Goal: Task Accomplishment & Management: Use online tool/utility

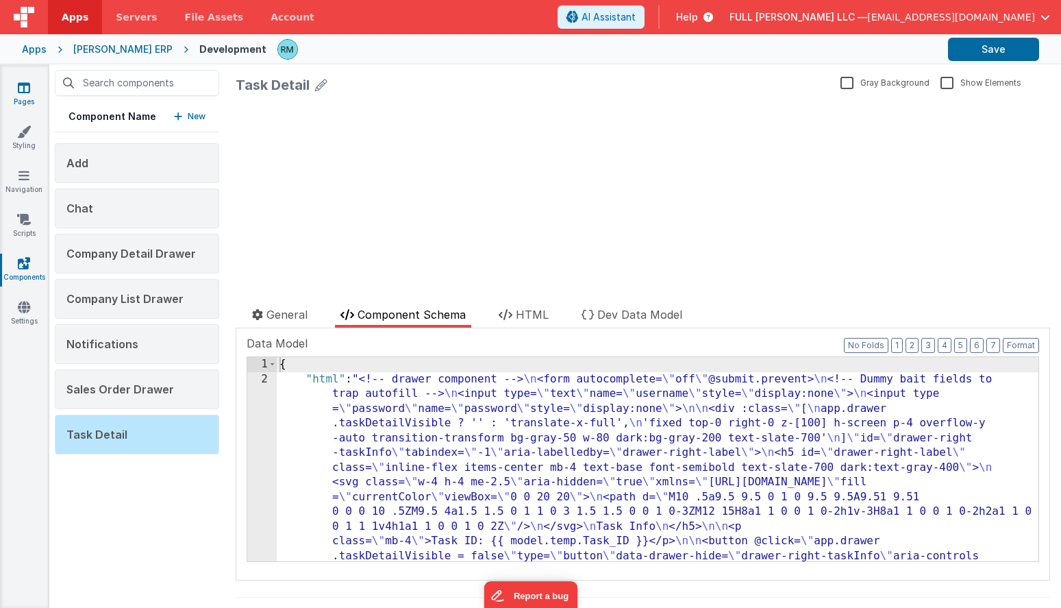
click at [25, 90] on icon at bounding box center [24, 88] width 12 height 14
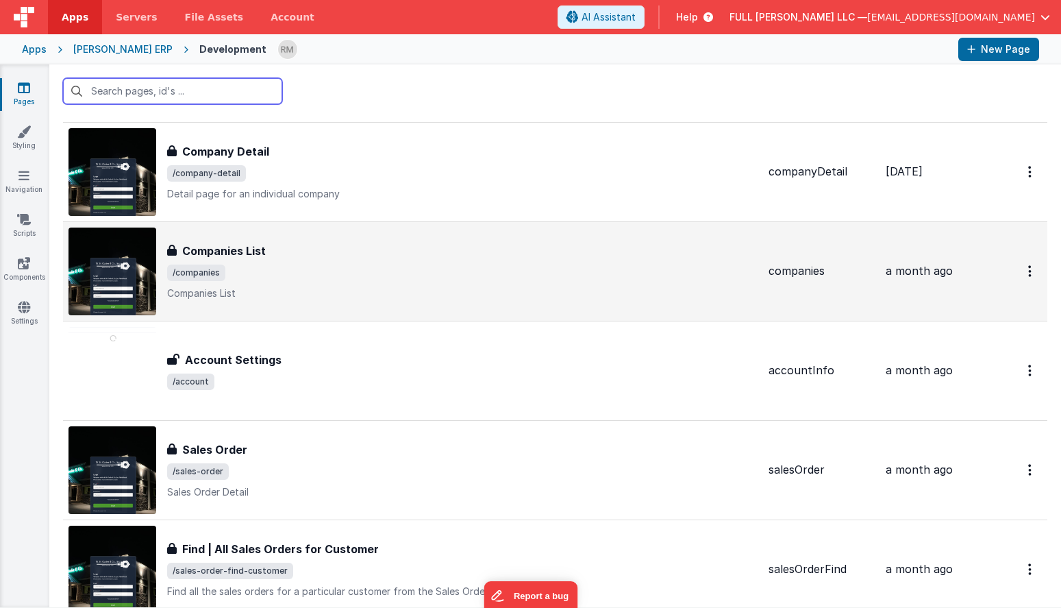
scroll to position [141, 0]
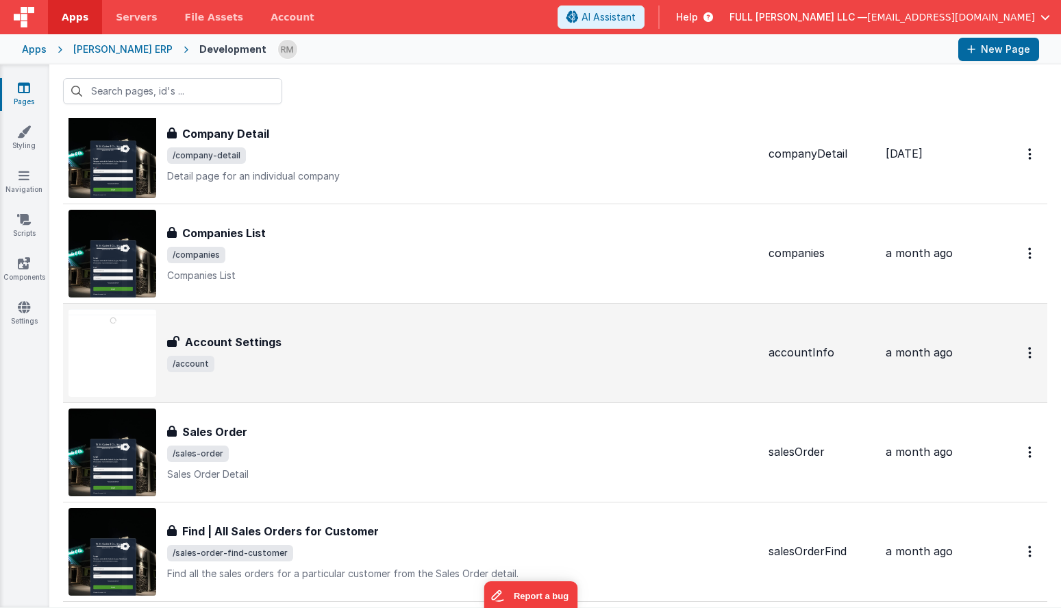
click at [313, 365] on span "/account" at bounding box center [462, 364] width 590 height 16
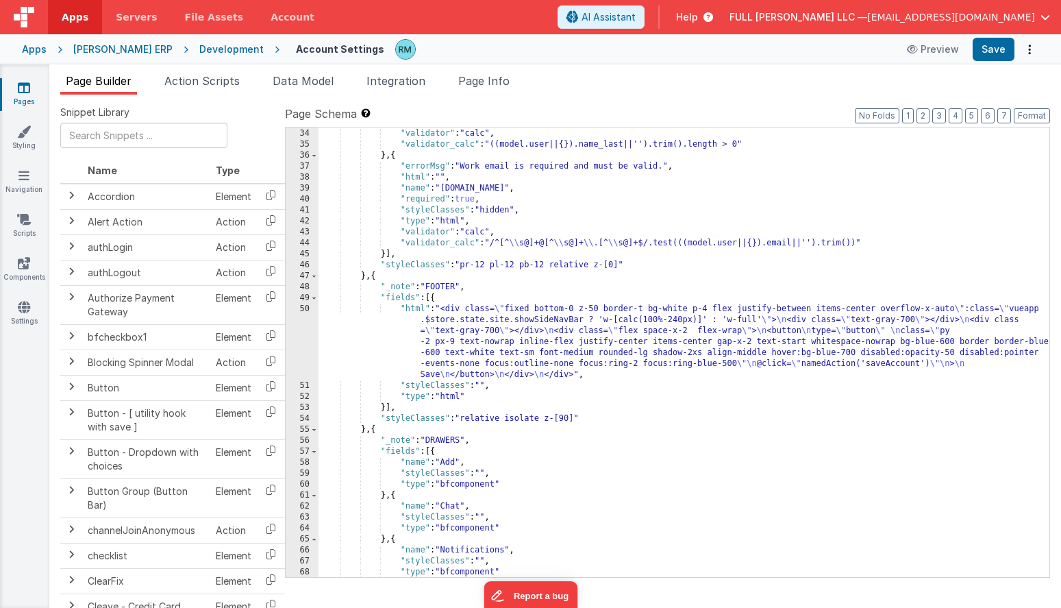
scroll to position [1603, 0]
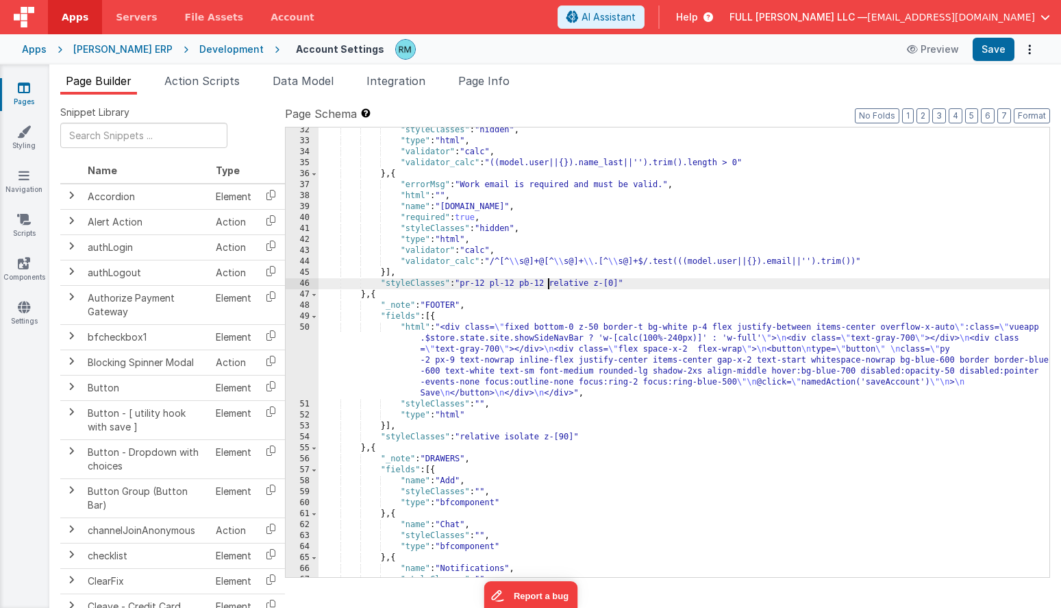
click at [548, 284] on div ""styleClasses" : "hidden" , "type" : "html" , "validator" : "calc" , "validator…" at bounding box center [684, 360] width 731 height 471
click at [992, 48] on button "Save" at bounding box center [994, 49] width 42 height 23
click at [21, 184] on link "Navigation" at bounding box center [23, 182] width 49 height 27
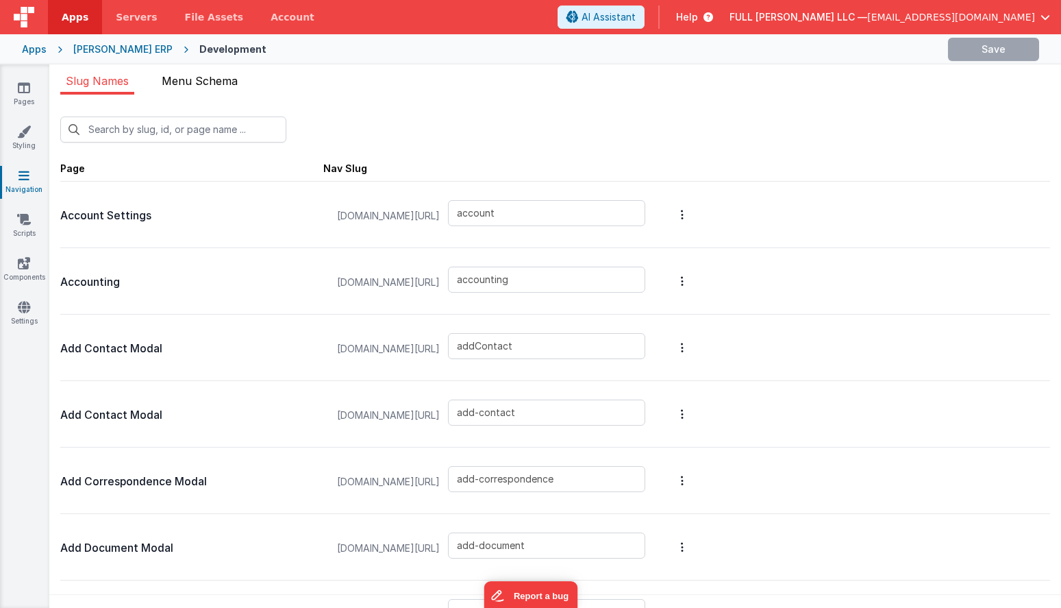
click at [210, 84] on span "Menu Schema" at bounding box center [200, 81] width 76 height 14
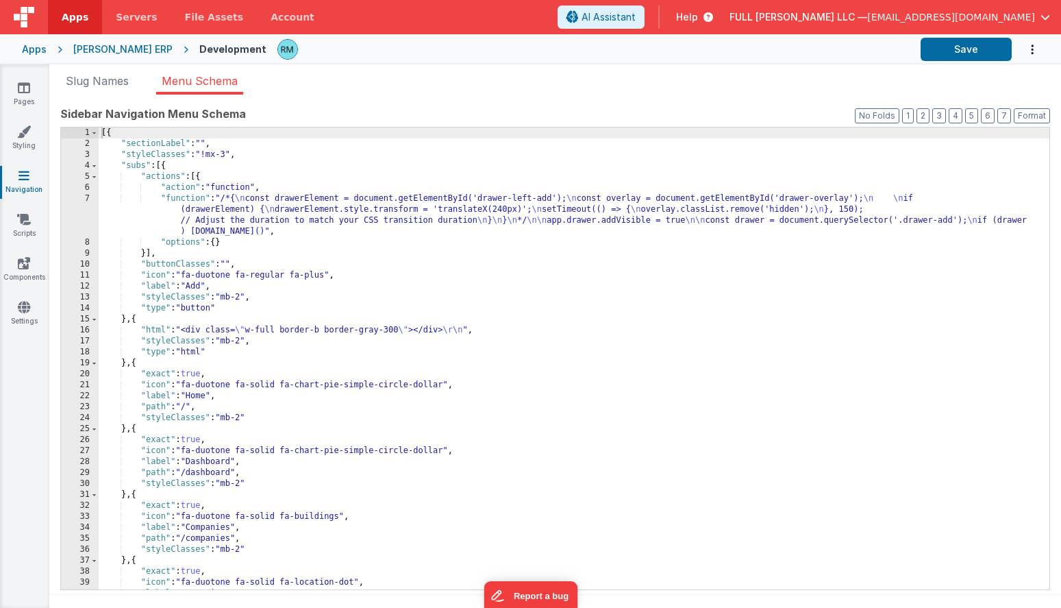
click at [290, 411] on div "[{ "sectionLabel" : "" , "styleClasses" : "!mx-3" , "subs" : [{ "actions" : [{ …" at bounding box center [574, 369] width 951 height 484
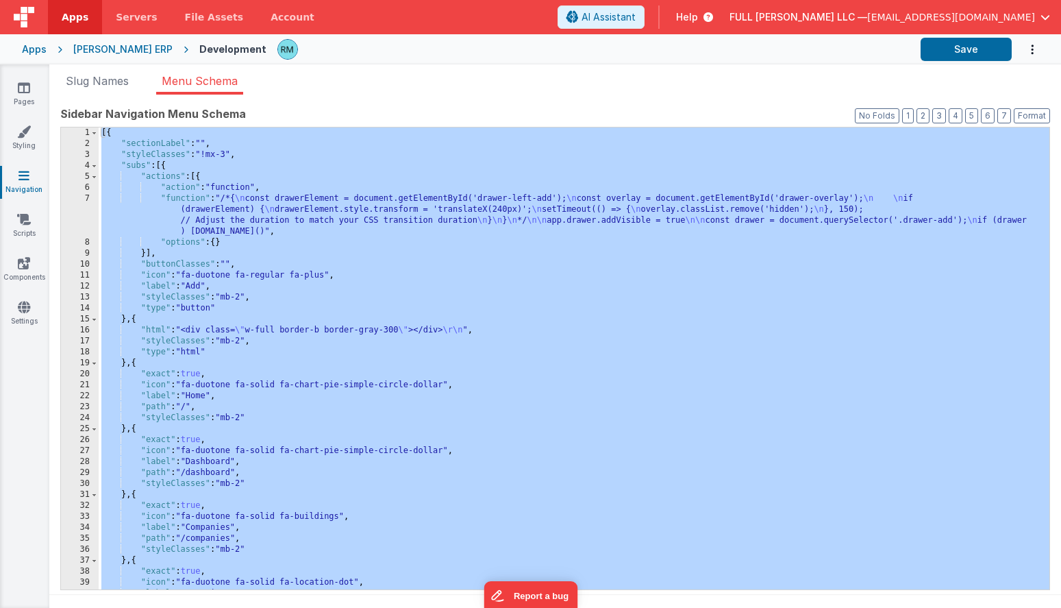
click at [269, 299] on div "[{ "sectionLabel" : "" , "styleClasses" : "!mx-3" , "subs" : [{ "actions" : [{ …" at bounding box center [574, 369] width 951 height 484
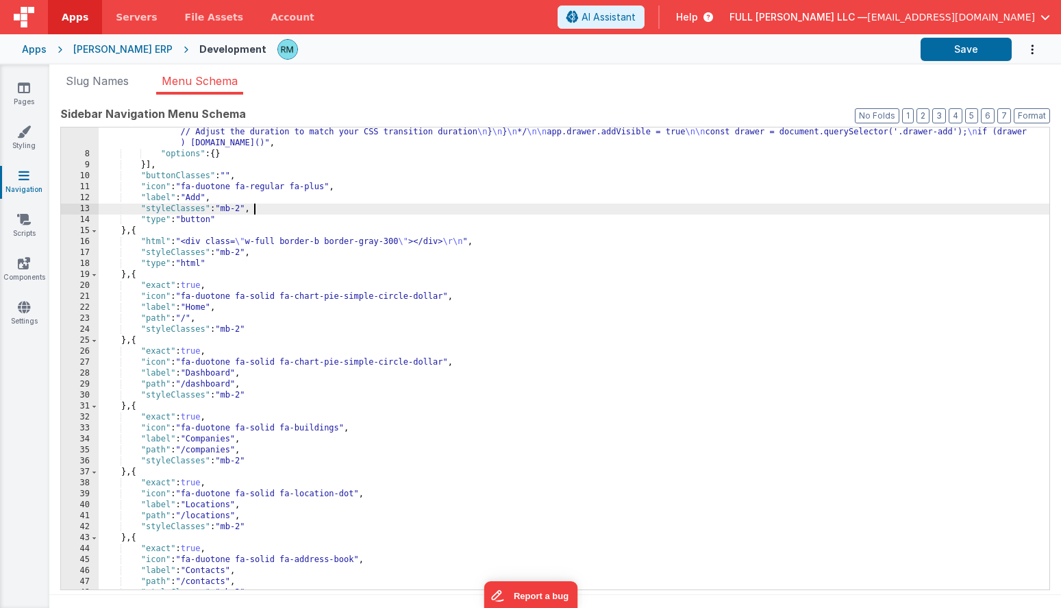
scroll to position [91, 0]
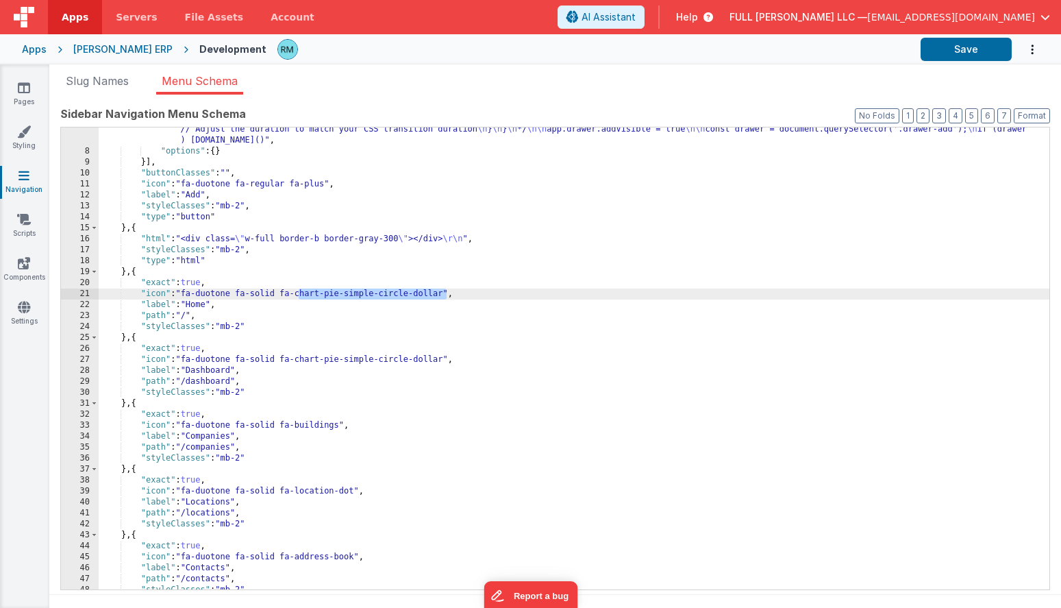
drag, startPoint x: 446, startPoint y: 297, endPoint x: 299, endPoint y: 295, distance: 147.3
click at [299, 295] on div ""function" : "/*{ \n const drawerElement = document.getElementById('drawer-left…" at bounding box center [574, 360] width 951 height 516
click at [980, 51] on button "Save" at bounding box center [966, 49] width 91 height 23
click at [19, 96] on link "Pages" at bounding box center [23, 94] width 49 height 27
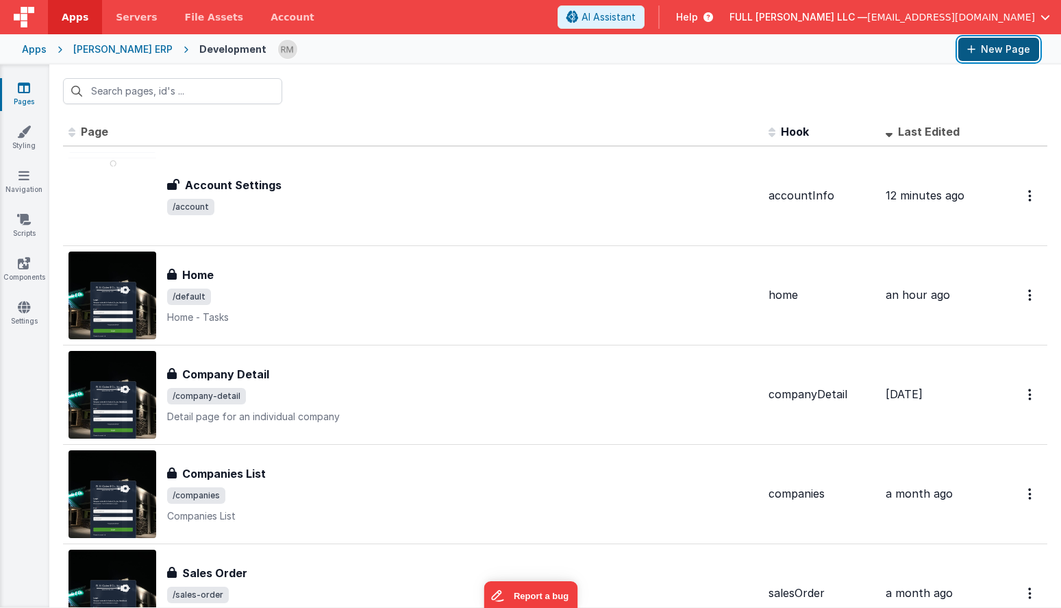
click at [988, 54] on button "New Page" at bounding box center [998, 49] width 81 height 23
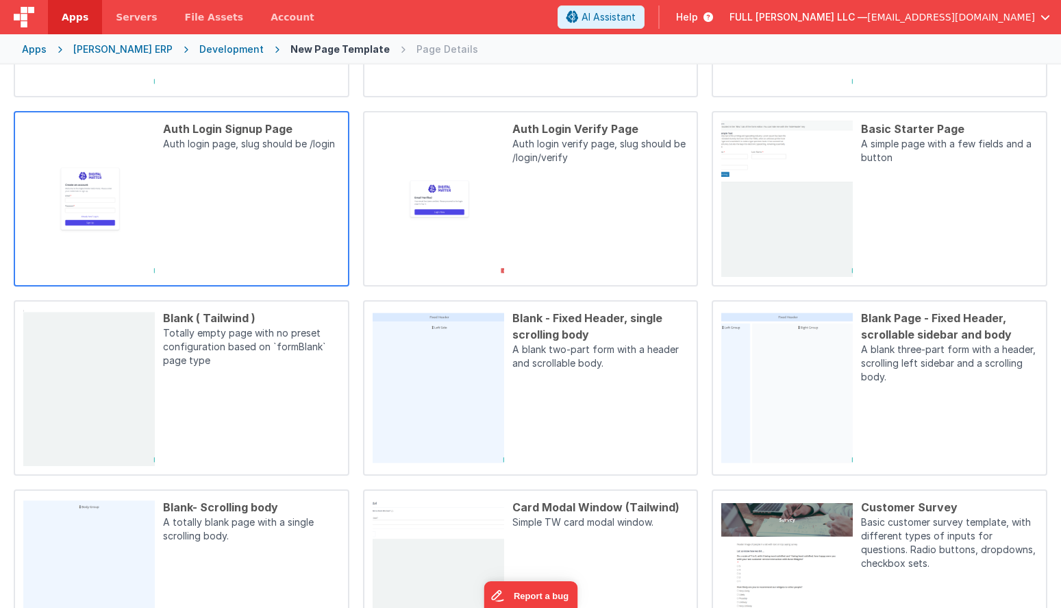
scroll to position [337, 0]
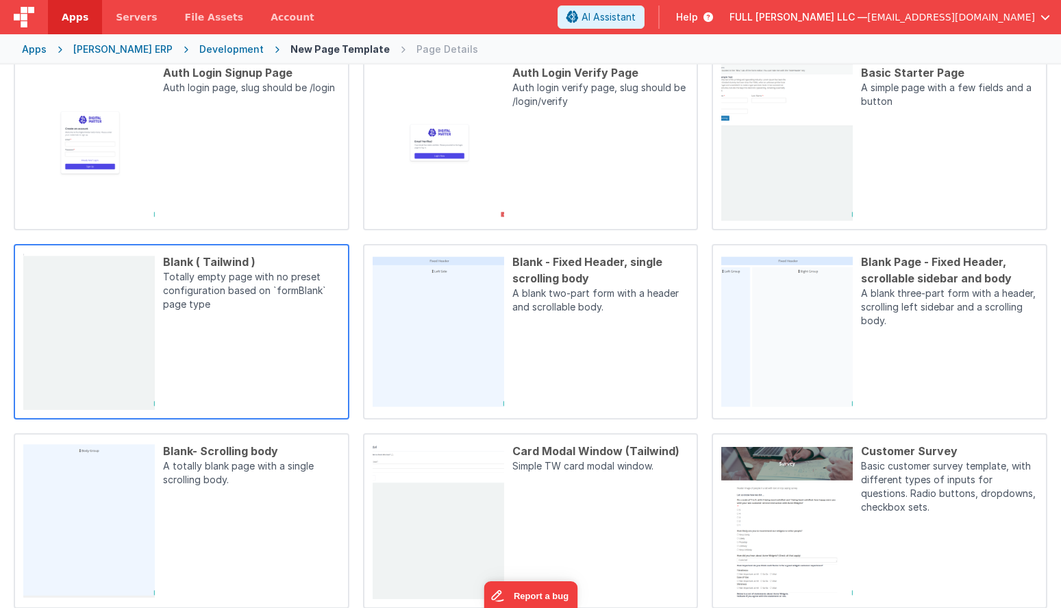
click at [269, 360] on div "Blank ( Tailwind ) Totally empty page with no preset configuration based on `fo…" at bounding box center [247, 331] width 185 height 156
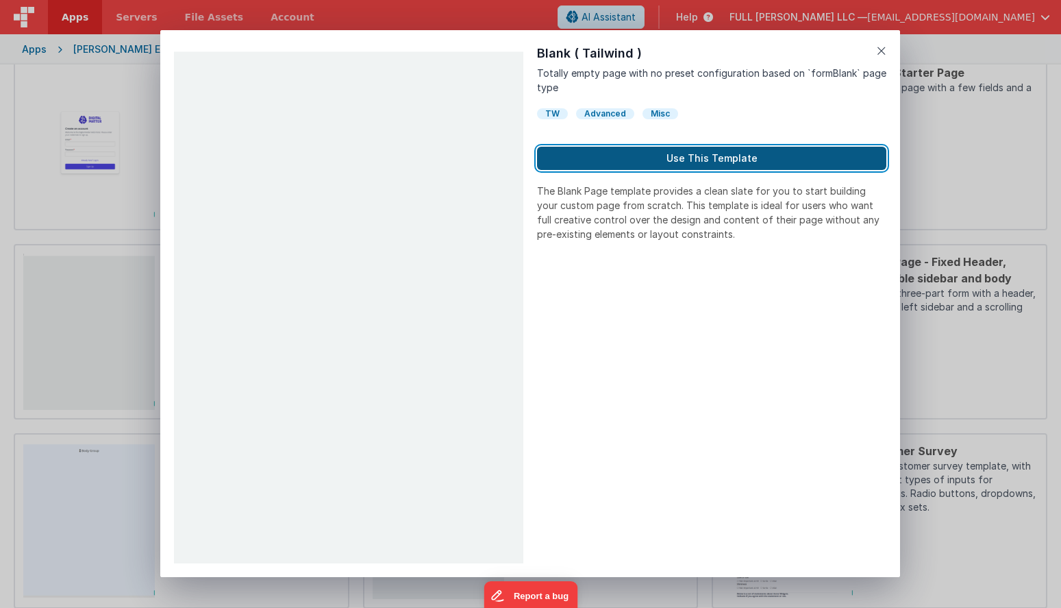
click at [639, 164] on button "Use This Template" at bounding box center [711, 158] width 349 height 23
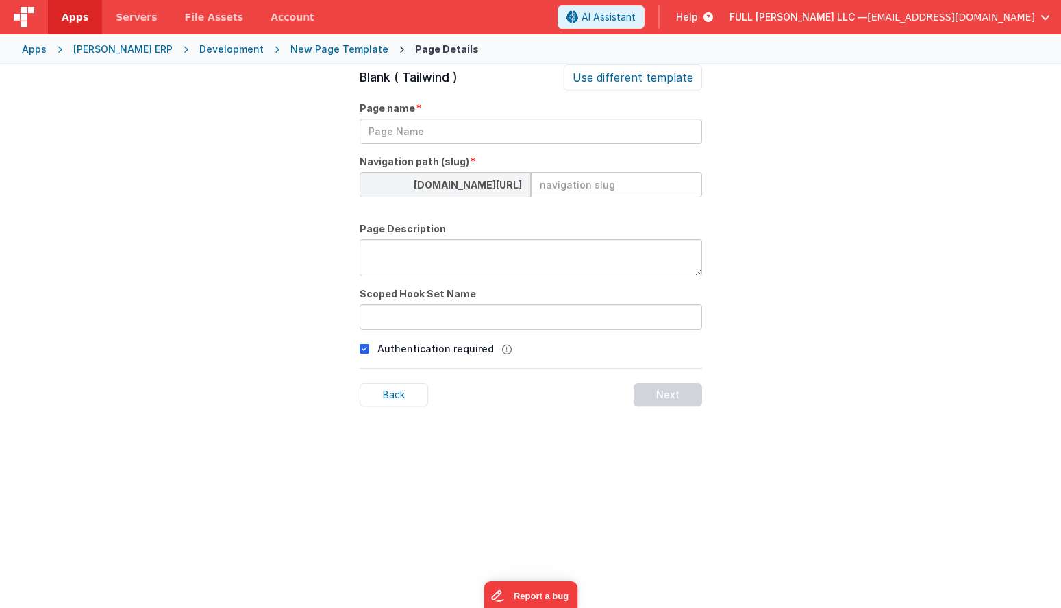
scroll to position [47, 0]
click at [409, 136] on input "text" at bounding box center [531, 131] width 343 height 25
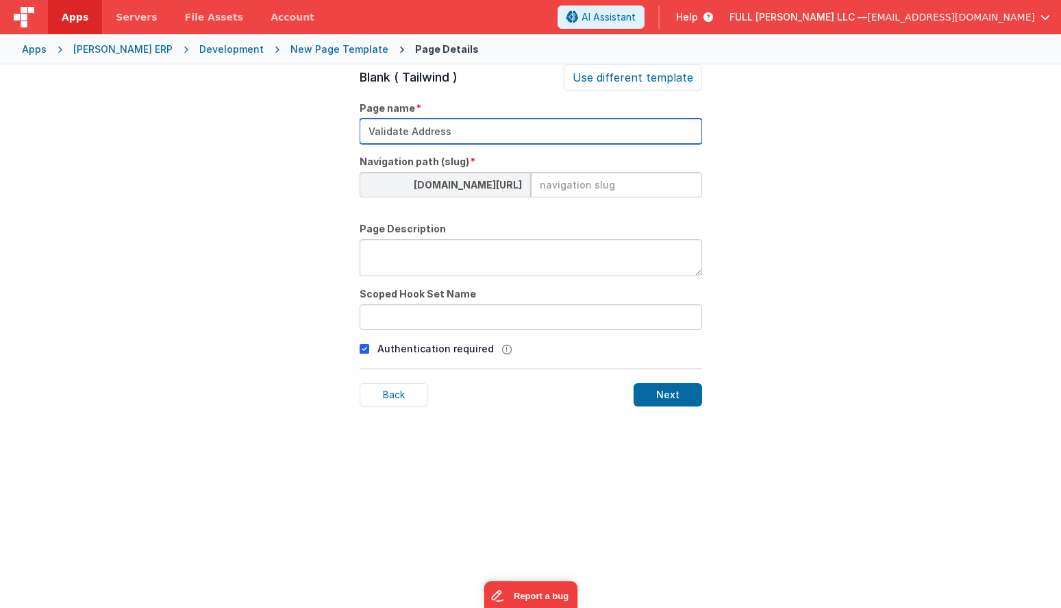
type input "Validate Address"
click at [595, 183] on input at bounding box center [616, 184] width 171 height 25
type input "address-validation"
click at [528, 258] on textarea at bounding box center [531, 257] width 343 height 37
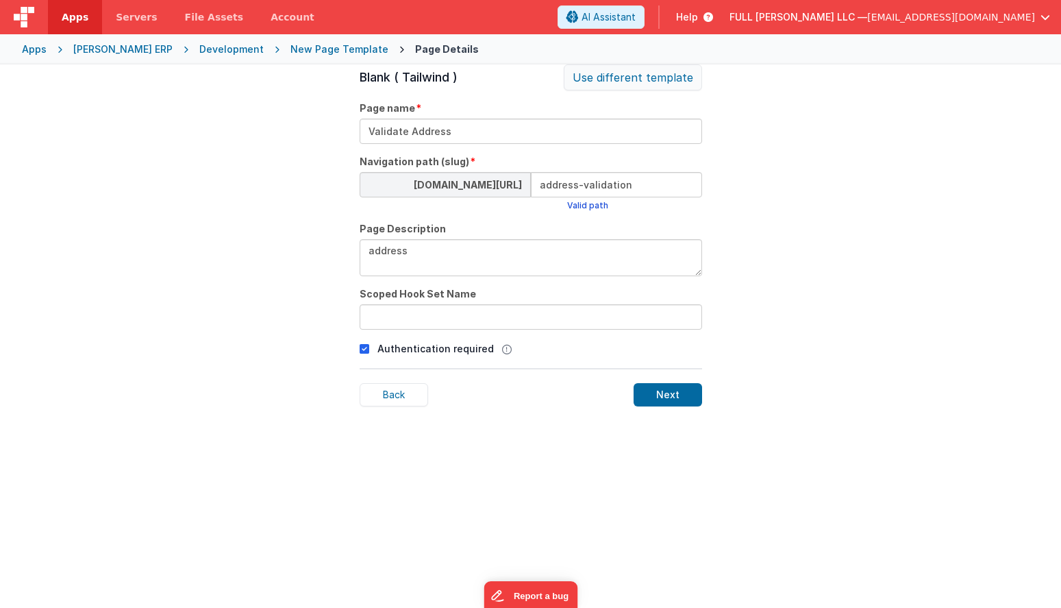
type textarea "address"
click at [627, 86] on div "Use different template" at bounding box center [633, 77] width 138 height 26
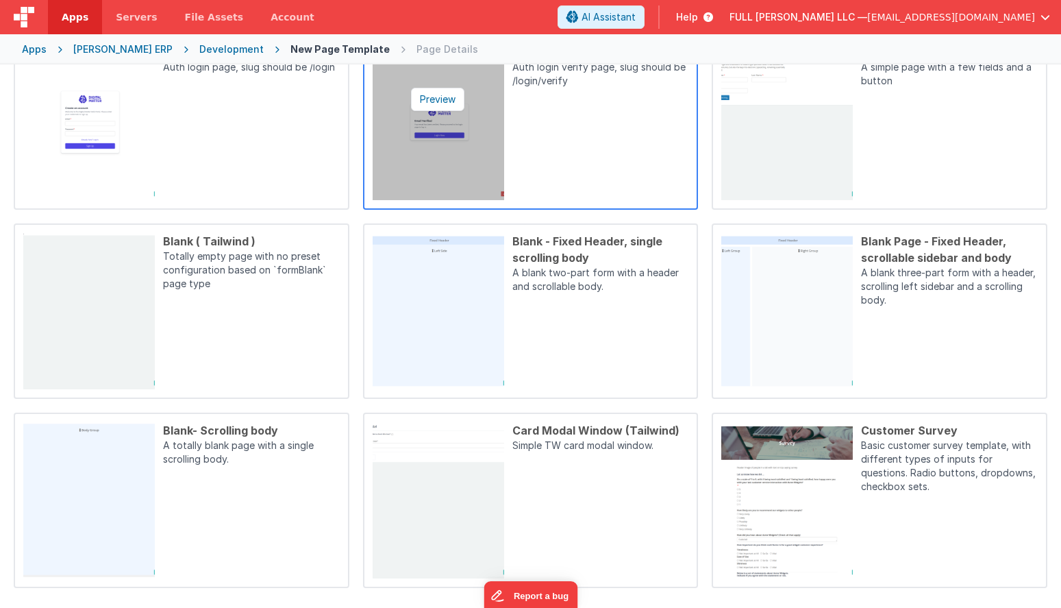
scroll to position [364, 0]
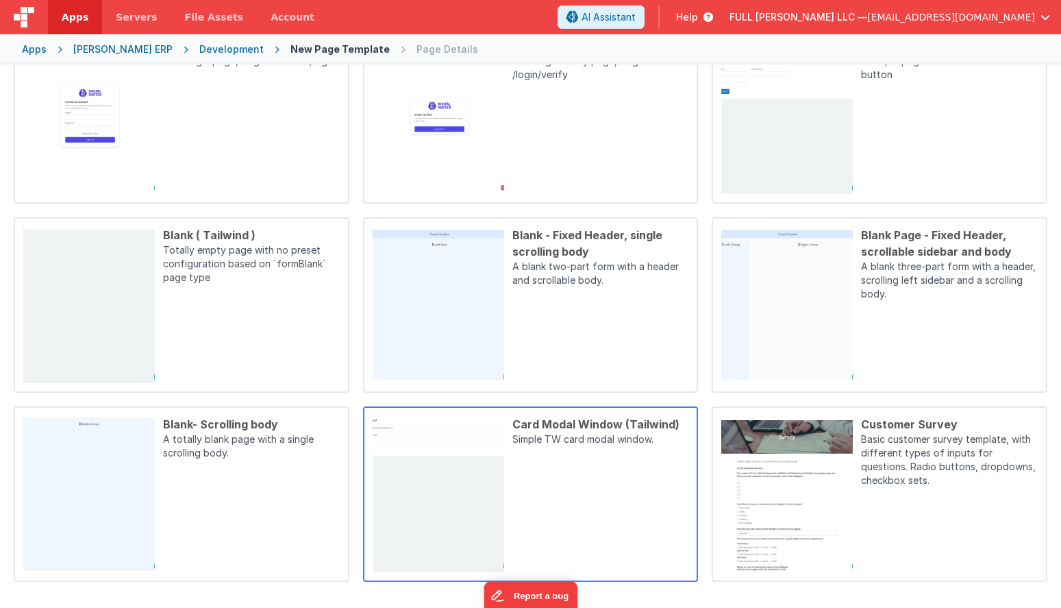
click at [540, 453] on div "Card Modal Window (Tailwind) Simple TW card modal window." at bounding box center [596, 494] width 185 height 156
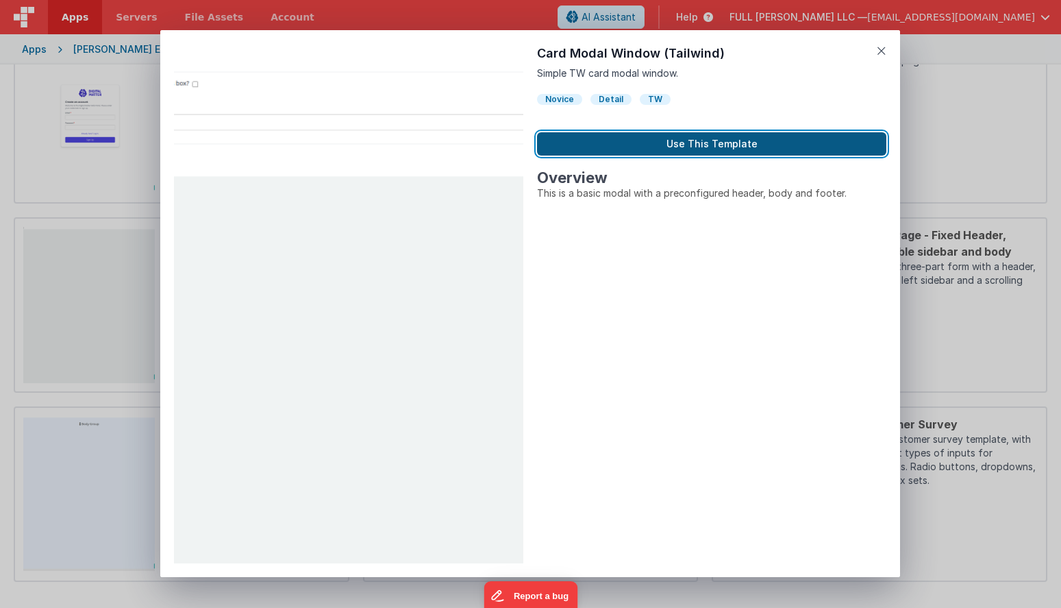
click at [662, 148] on button "Use This Template" at bounding box center [711, 143] width 349 height 23
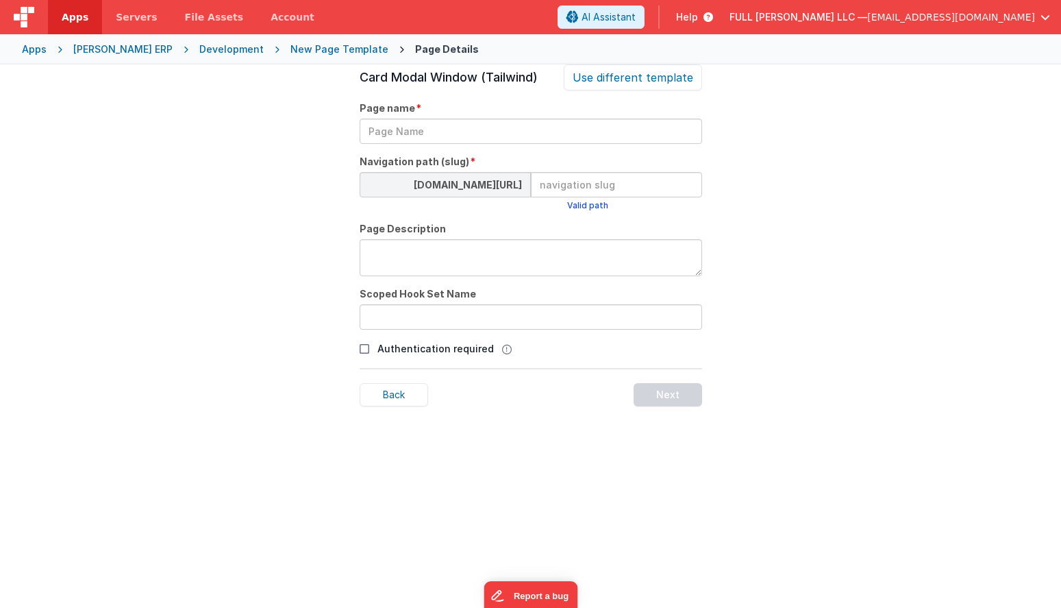
scroll to position [47, 0]
click at [508, 136] on input "text" at bounding box center [531, 131] width 343 height 25
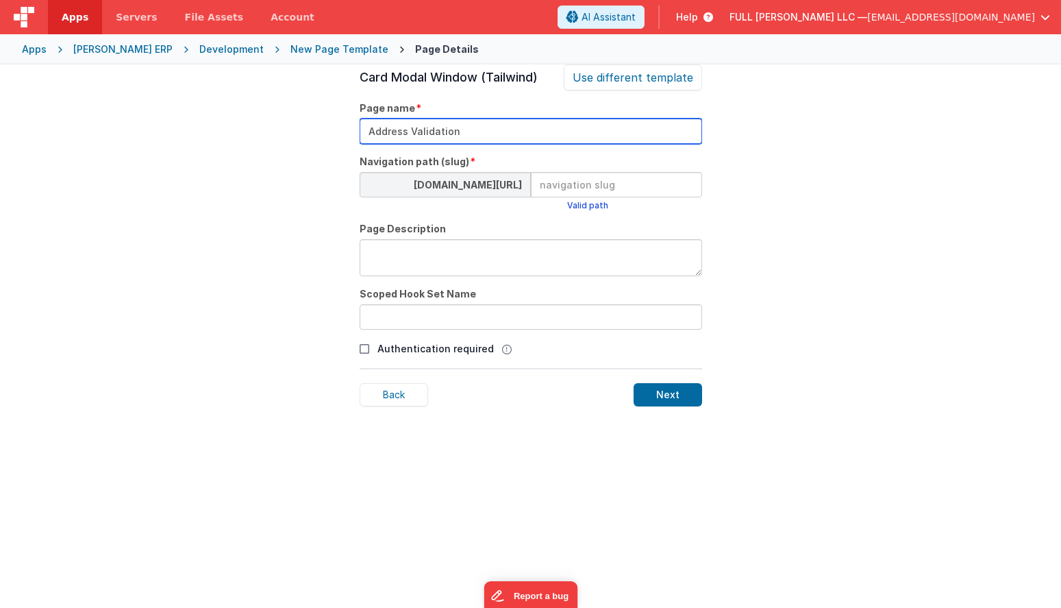
type input "Address Validation"
click at [598, 179] on input at bounding box center [616, 184] width 171 height 25
type input "address-validation"
click at [494, 262] on textarea at bounding box center [531, 257] width 343 height 37
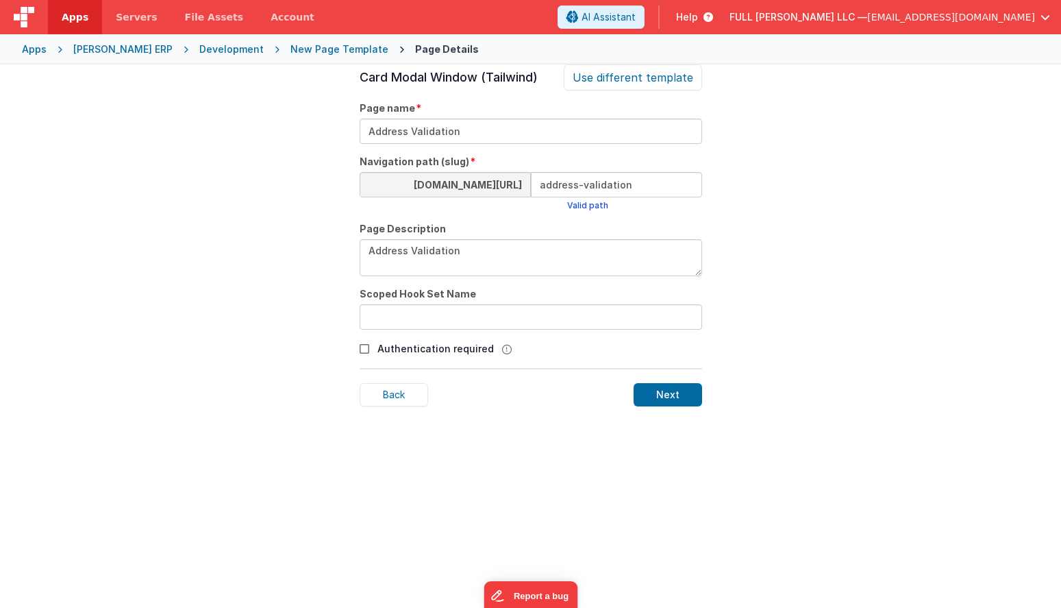
type textarea "Address Validation"
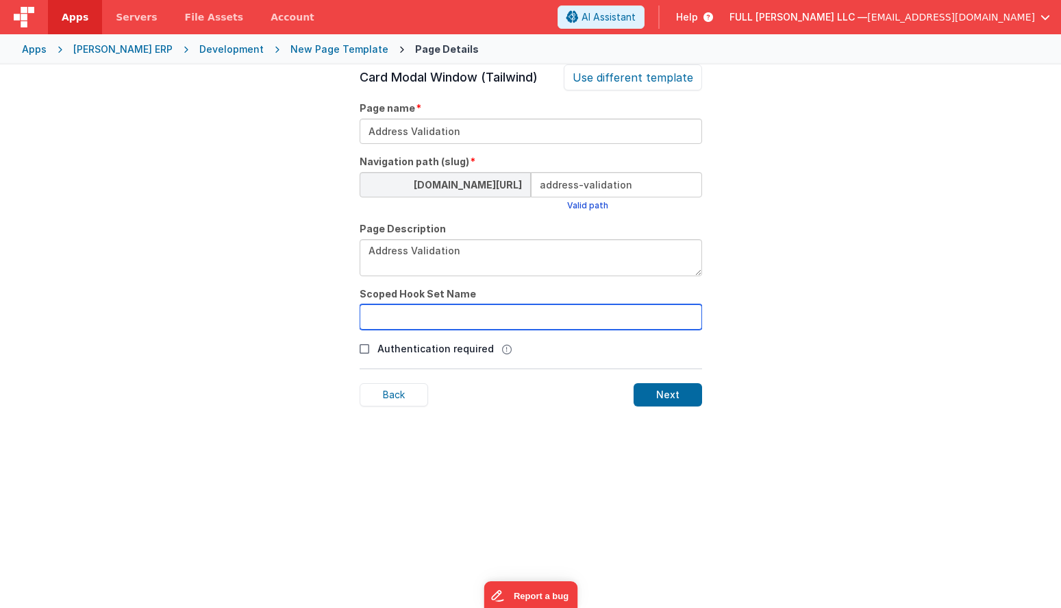
click at [475, 323] on input "text" at bounding box center [531, 316] width 343 height 25
type input "addressValidation"
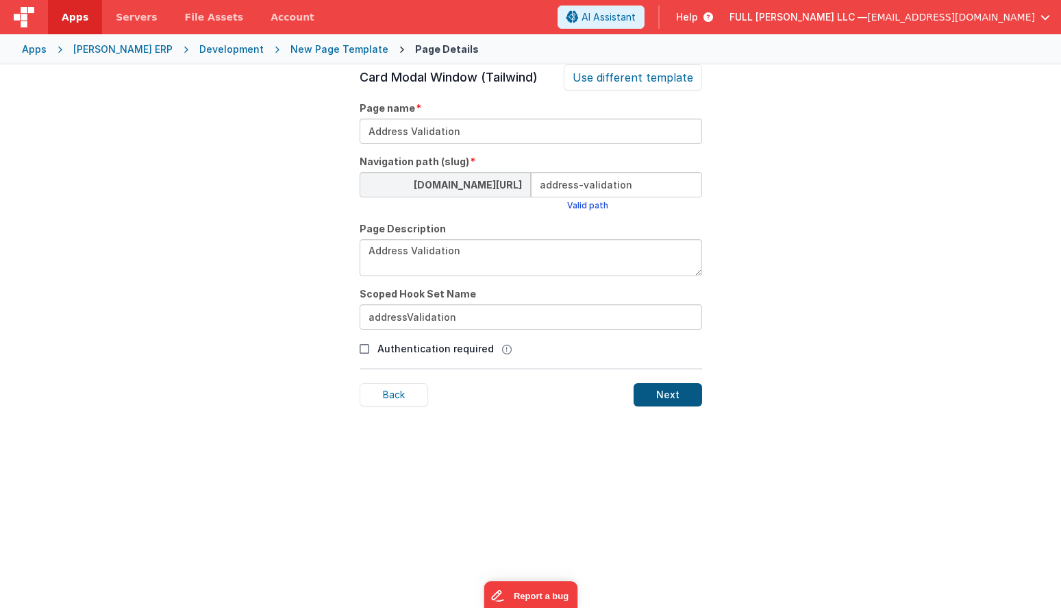
click at [646, 393] on div "Next" at bounding box center [668, 394] width 69 height 23
click at [945, 17] on span "[EMAIL_ADDRESS][DOMAIN_NAME]" at bounding box center [951, 17] width 168 height 14
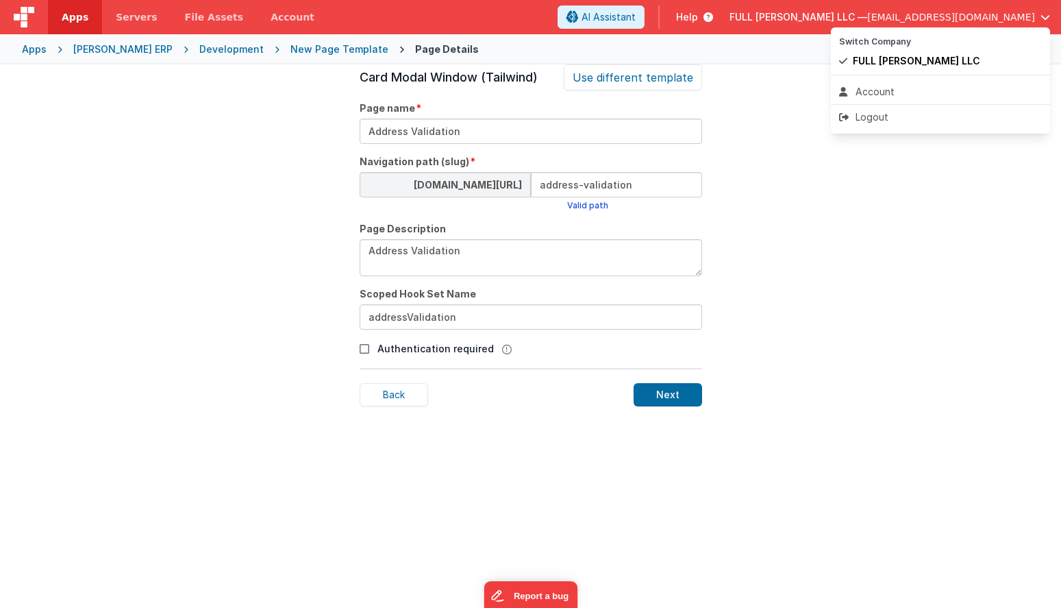
click at [762, 224] on button at bounding box center [530, 304] width 1061 height 608
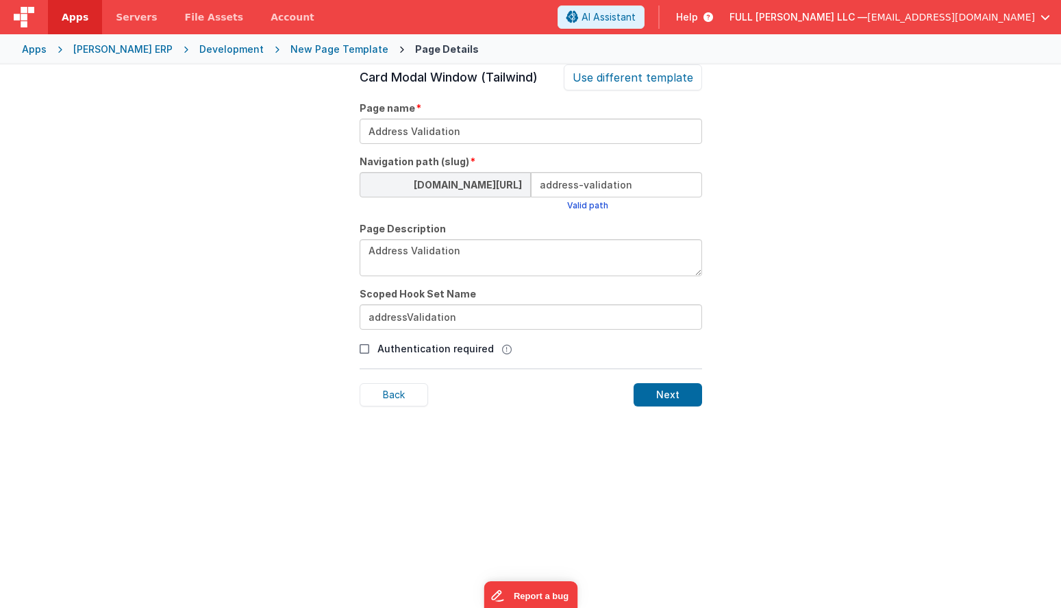
click at [84, 21] on span "Apps" at bounding box center [75, 17] width 27 height 14
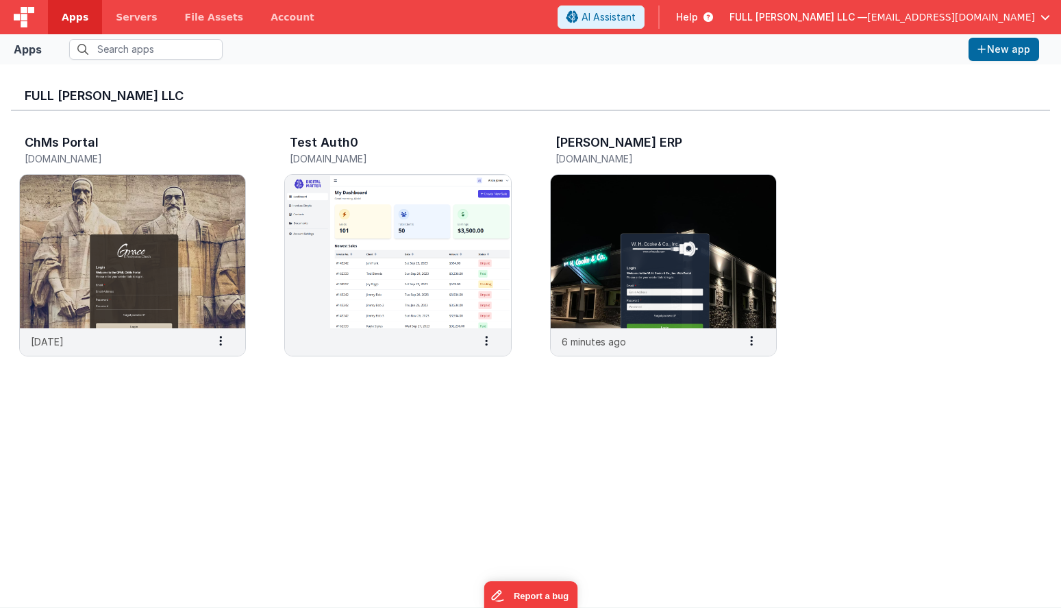
click at [948, 16] on span "[EMAIL_ADDRESS][DOMAIN_NAME]" at bounding box center [951, 17] width 168 height 14
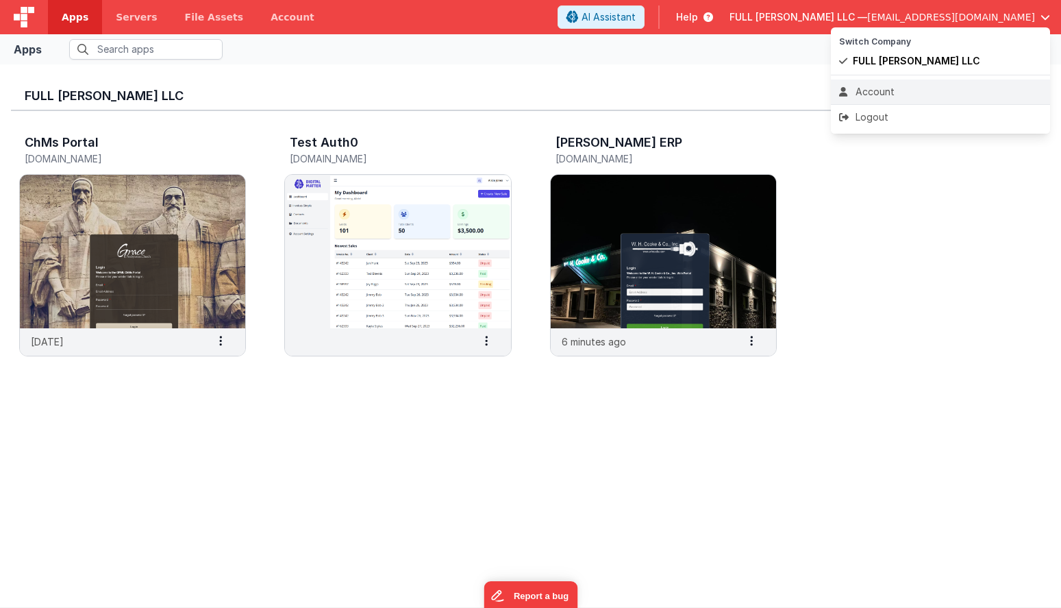
click at [893, 99] on div "Account" at bounding box center [940, 92] width 203 height 14
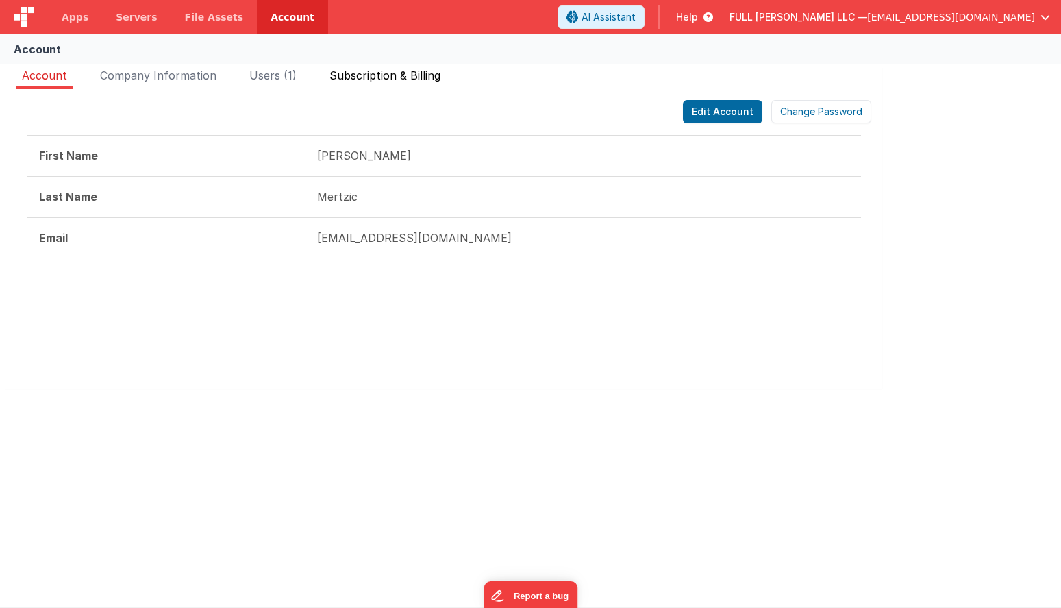
click at [400, 80] on span "Subscription & Billing" at bounding box center [384, 76] width 111 height 14
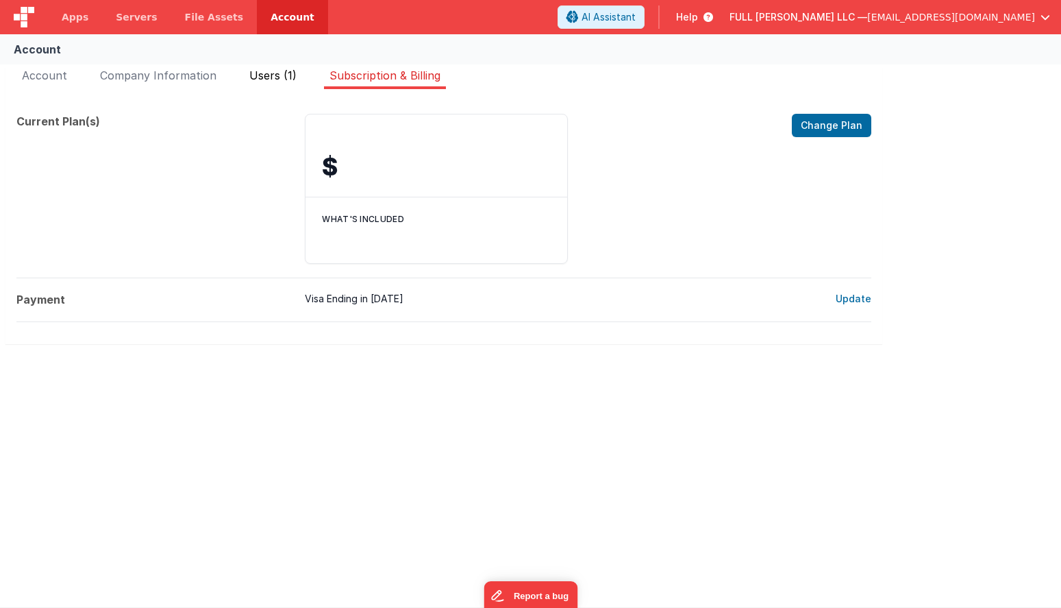
click at [268, 81] on span "Users (1)" at bounding box center [272, 76] width 47 height 14
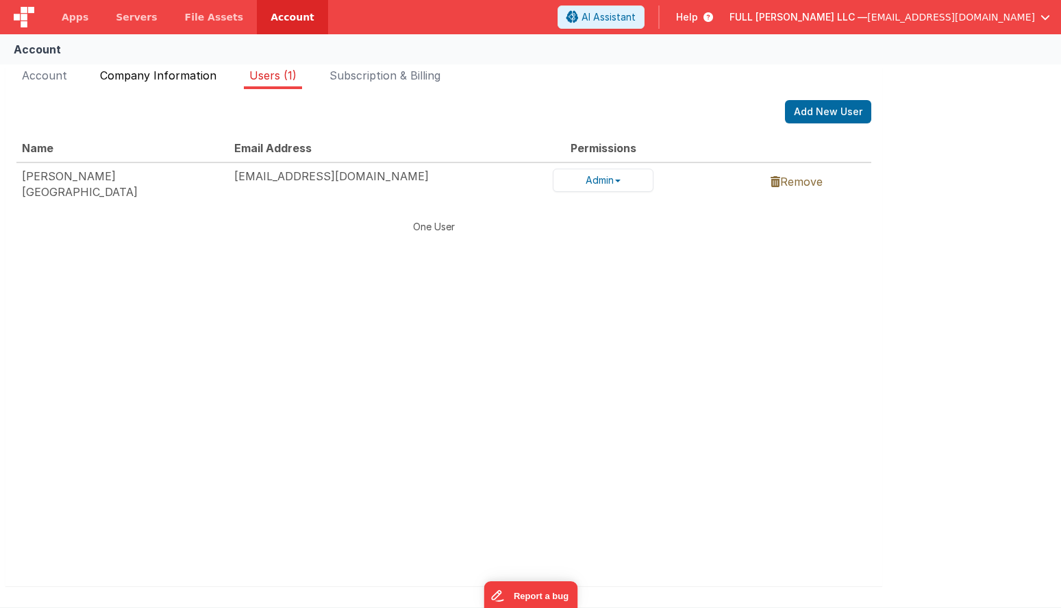
click at [187, 80] on span "Company Information" at bounding box center [158, 76] width 116 height 14
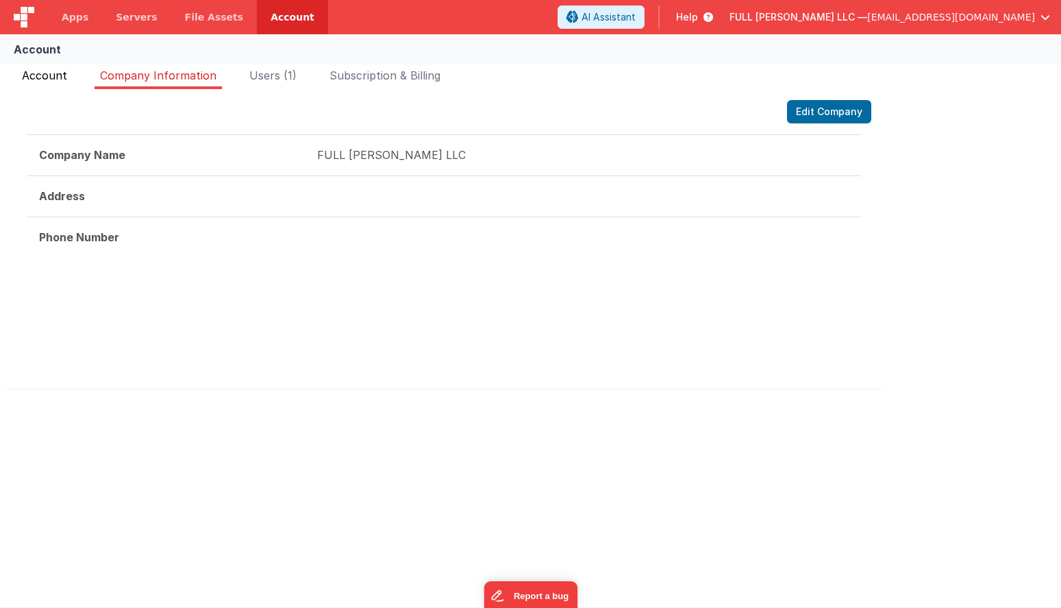
click at [62, 79] on span "Account" at bounding box center [44, 76] width 45 height 14
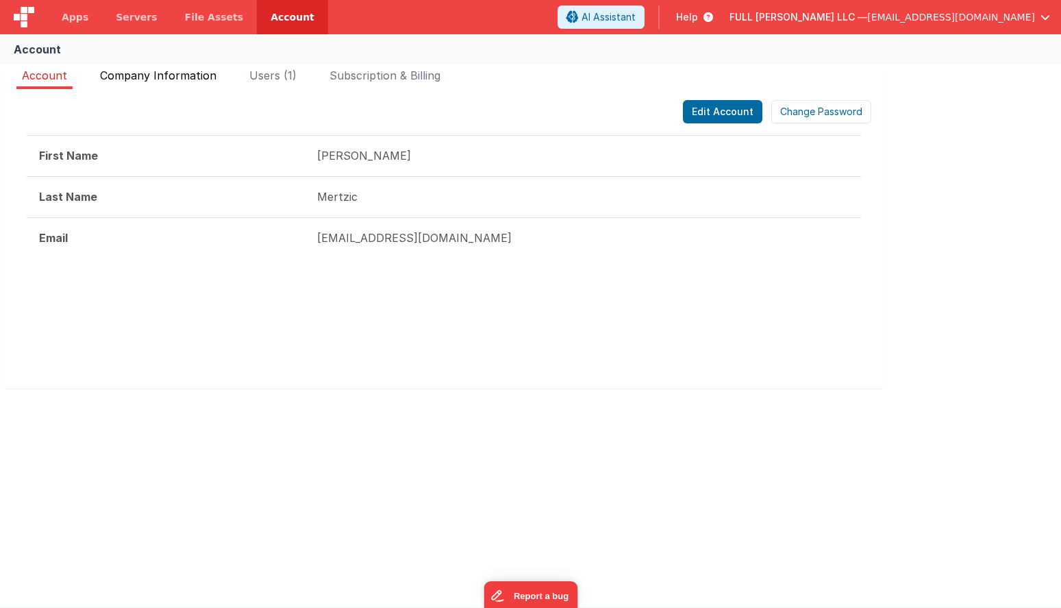
click at [169, 85] on li "Company Information" at bounding box center [158, 78] width 127 height 22
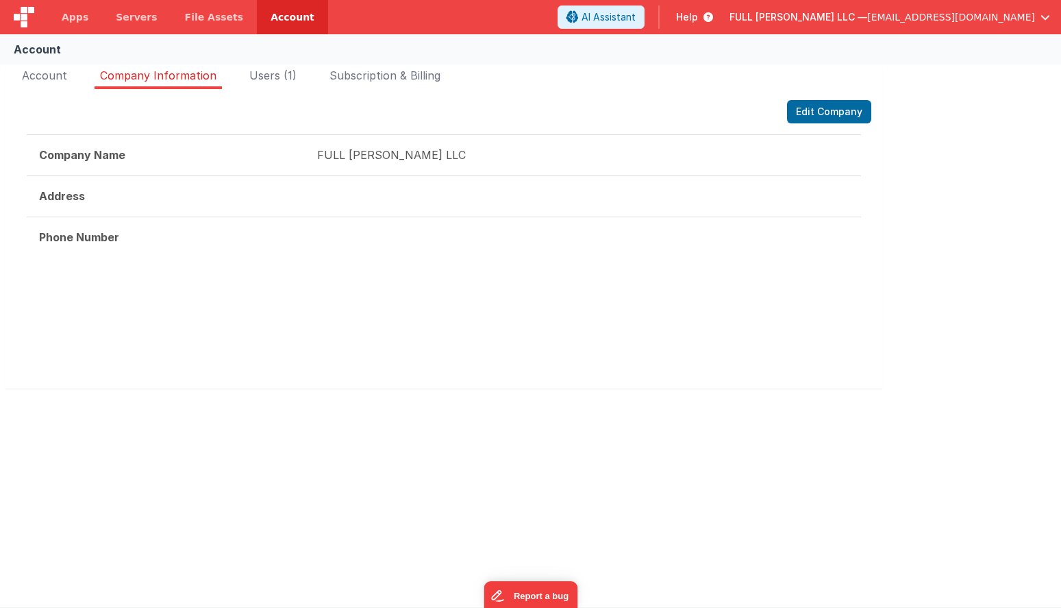
click at [314, 77] on ul "Account Company Information Users (1) Subscription & Billing" at bounding box center [443, 78] width 877 height 22
click at [281, 79] on span "Users (1)" at bounding box center [272, 76] width 47 height 14
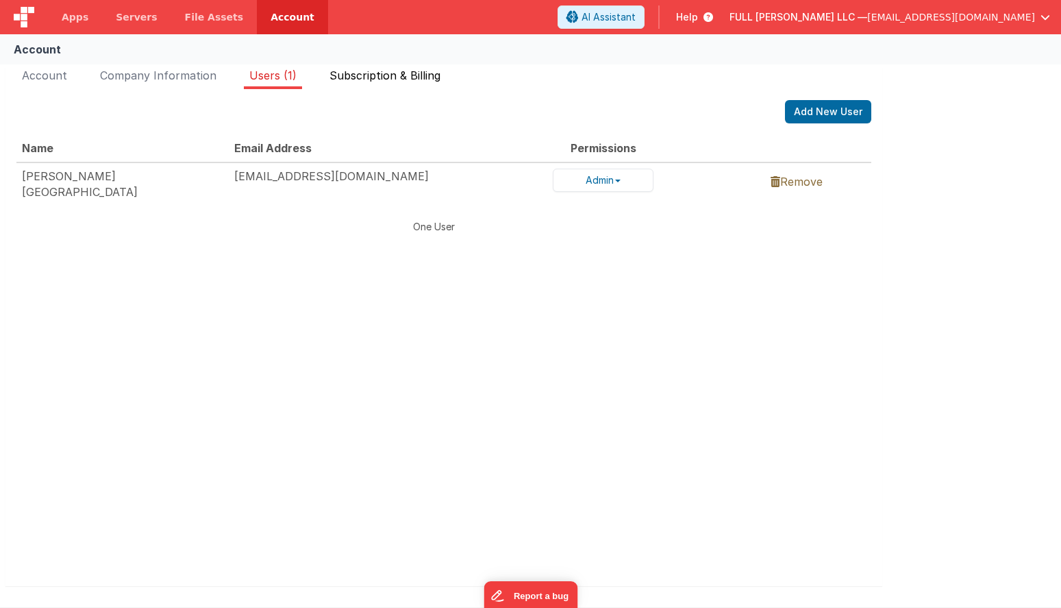
click at [377, 83] on li "Subscription & Billing" at bounding box center [385, 78] width 122 height 22
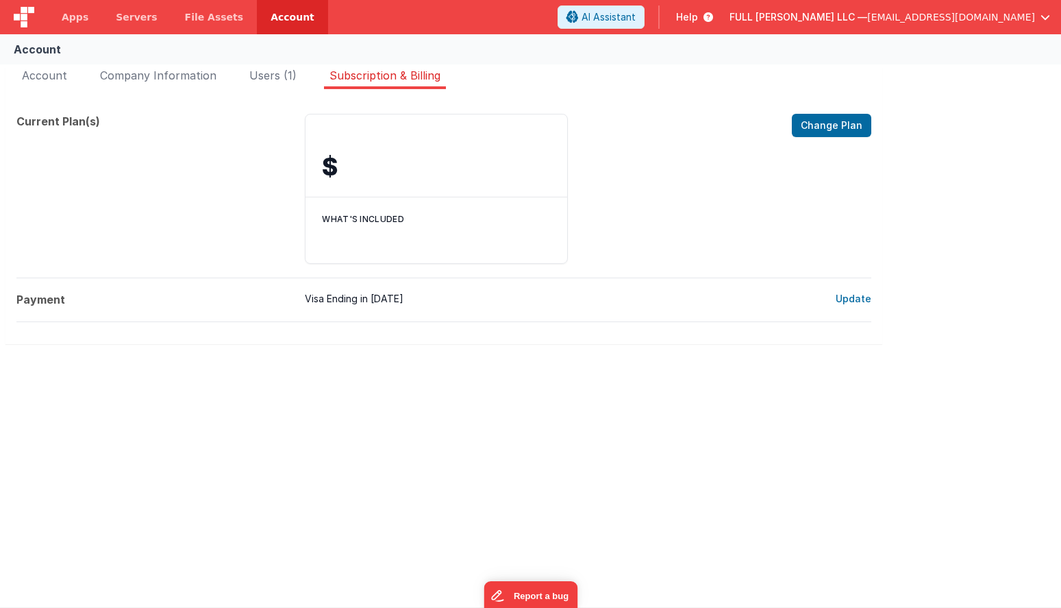
click at [380, 223] on h3 "What's included" at bounding box center [436, 219] width 229 height 11
click at [57, 83] on li "Account" at bounding box center [44, 78] width 56 height 22
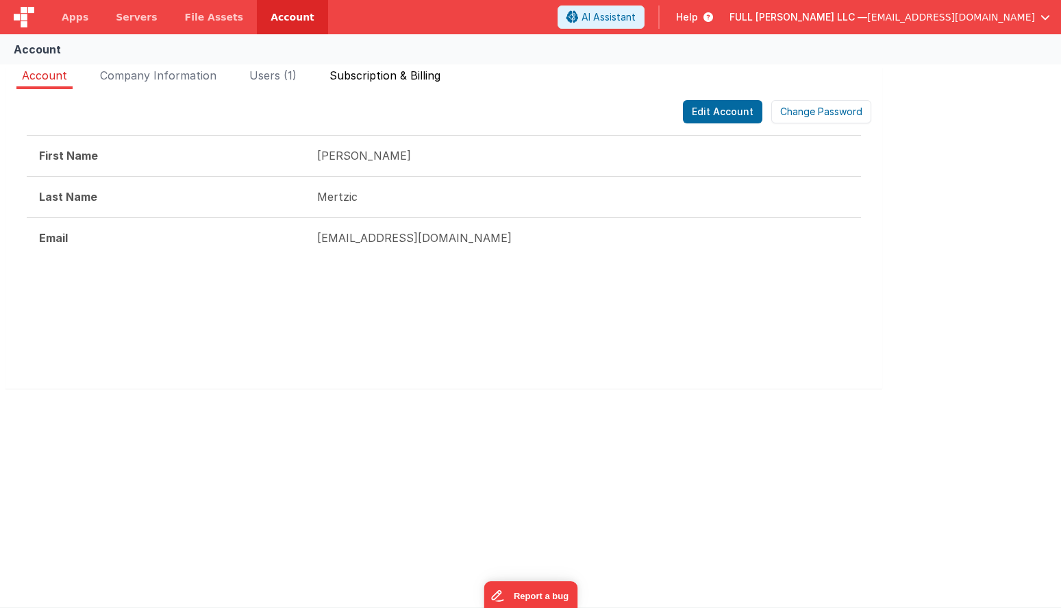
click at [387, 83] on li "Subscription & Billing" at bounding box center [385, 78] width 122 height 22
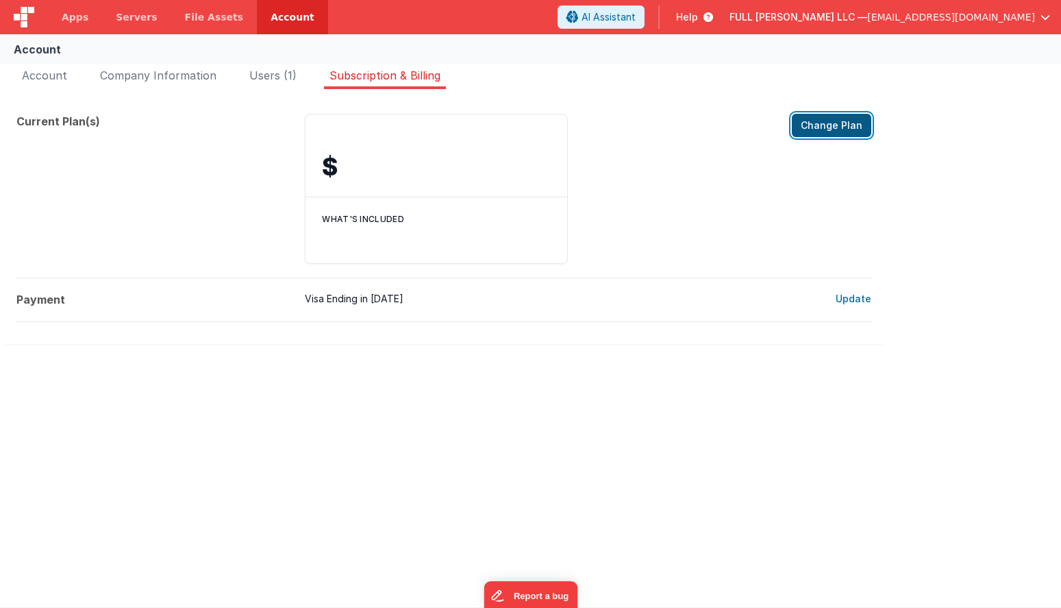
click at [831, 121] on button "Change Plan" at bounding box center [831, 125] width 79 height 23
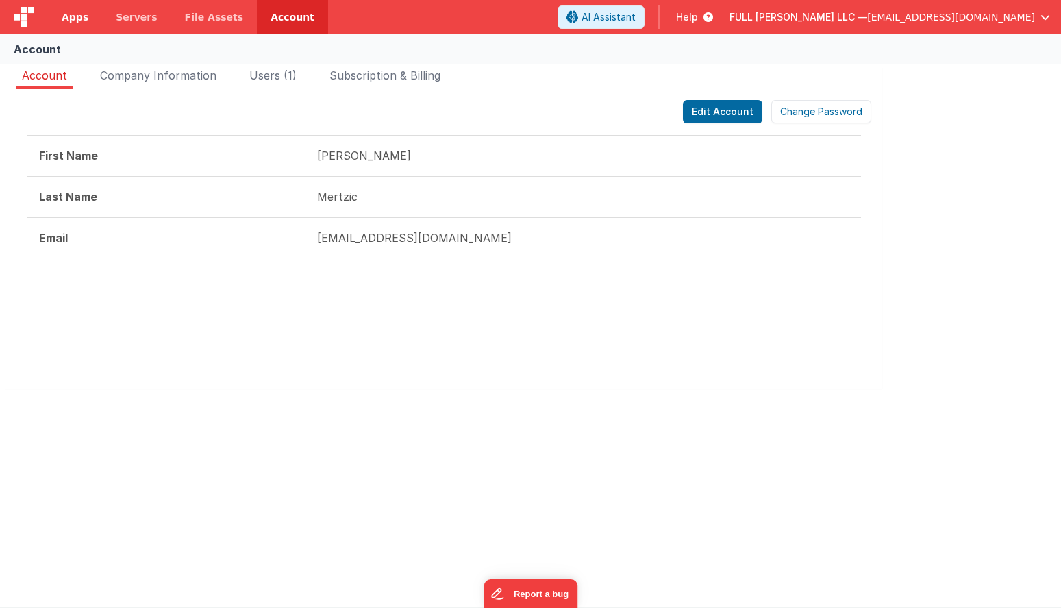
click at [71, 19] on span "Apps" at bounding box center [75, 17] width 27 height 14
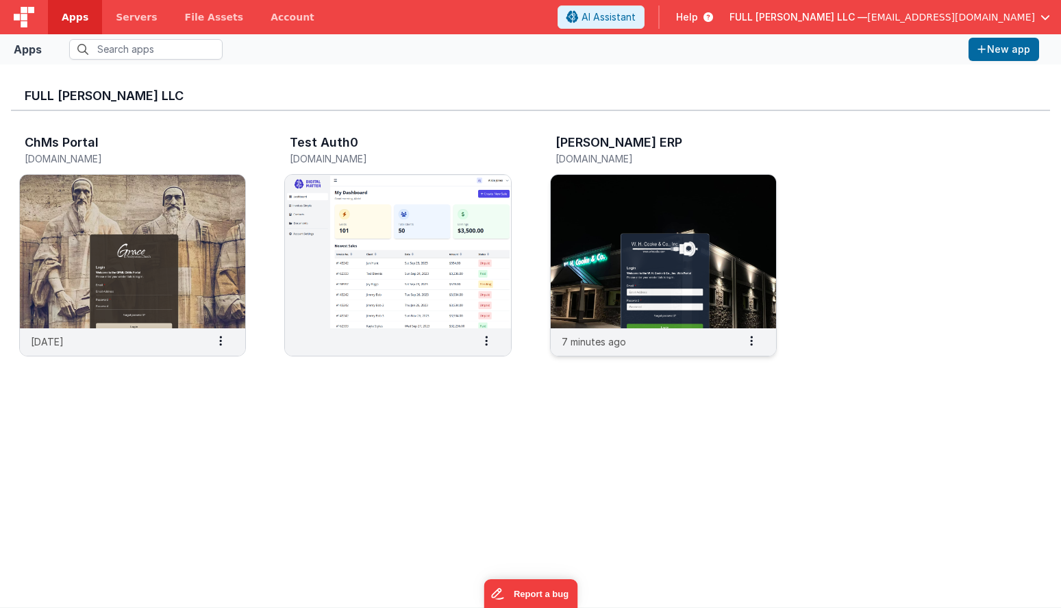
click at [623, 196] on img at bounding box center [663, 251] width 225 height 153
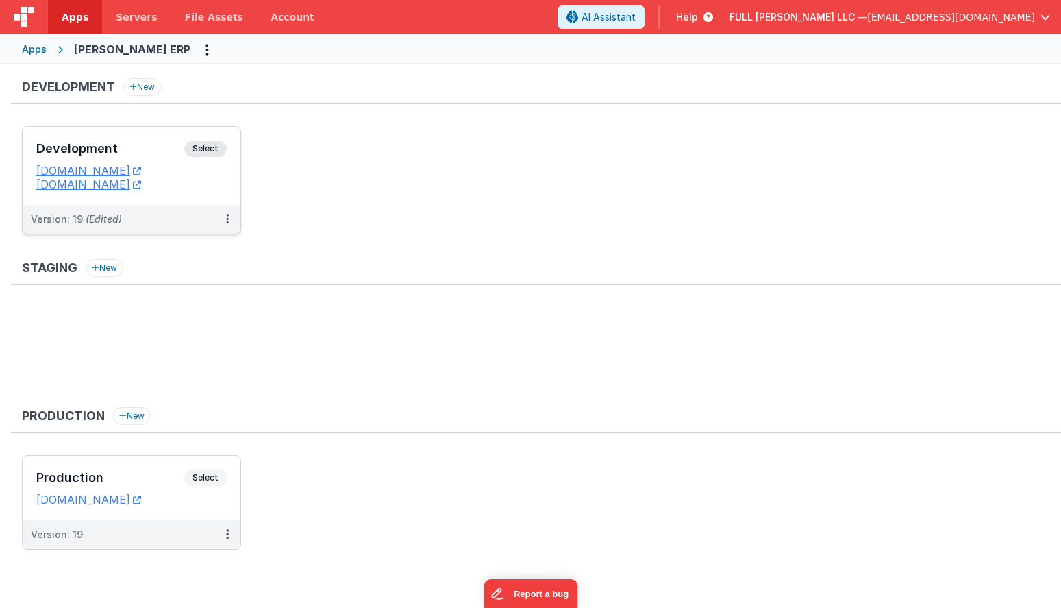
click at [164, 145] on h3 "Development" at bounding box center [110, 149] width 148 height 14
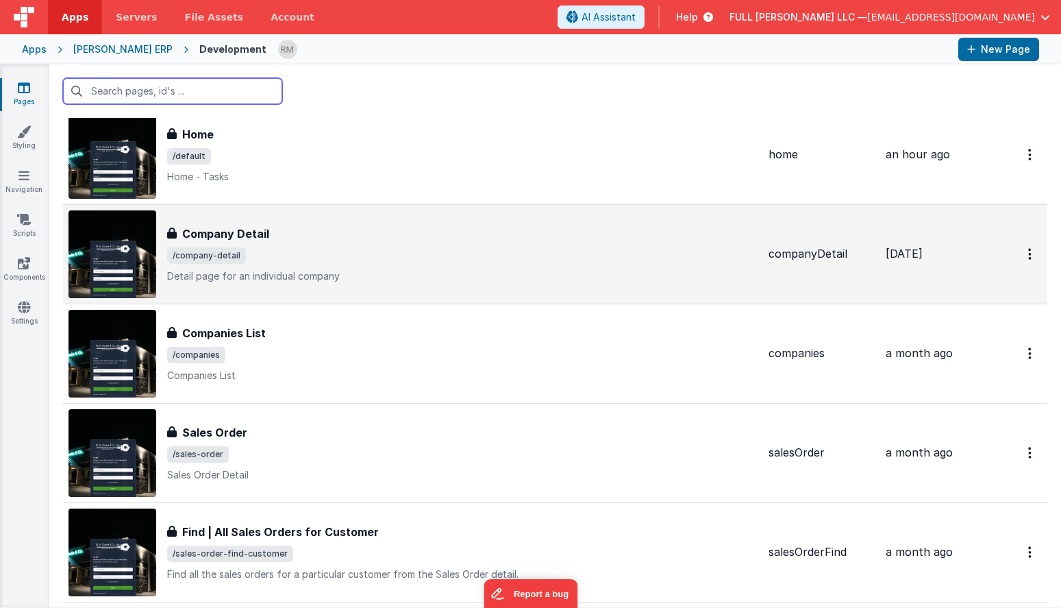
scroll to position [142, 0]
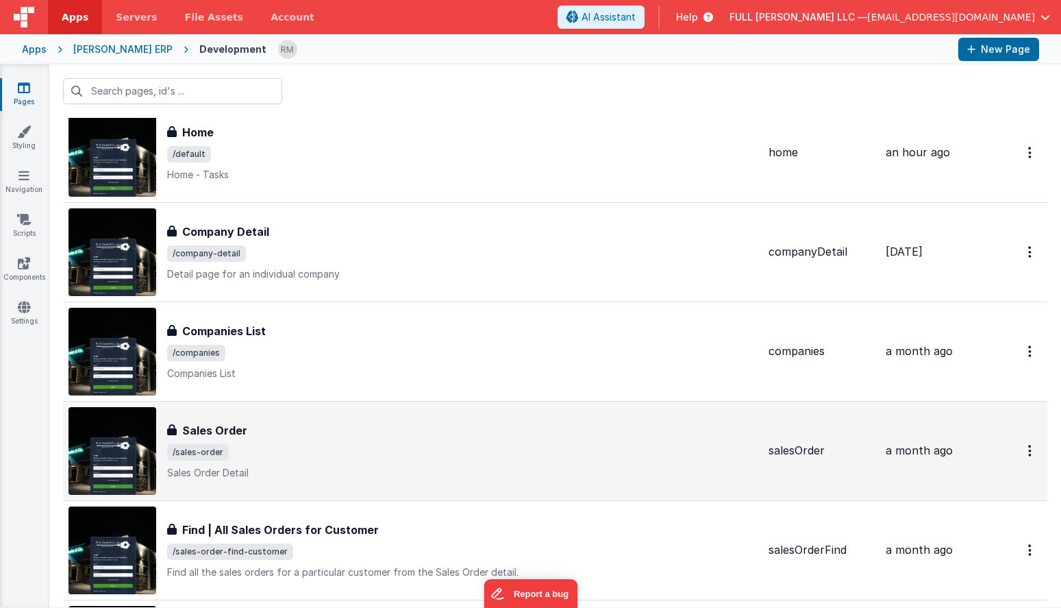
click at [340, 445] on span "/sales-order" at bounding box center [462, 452] width 590 height 16
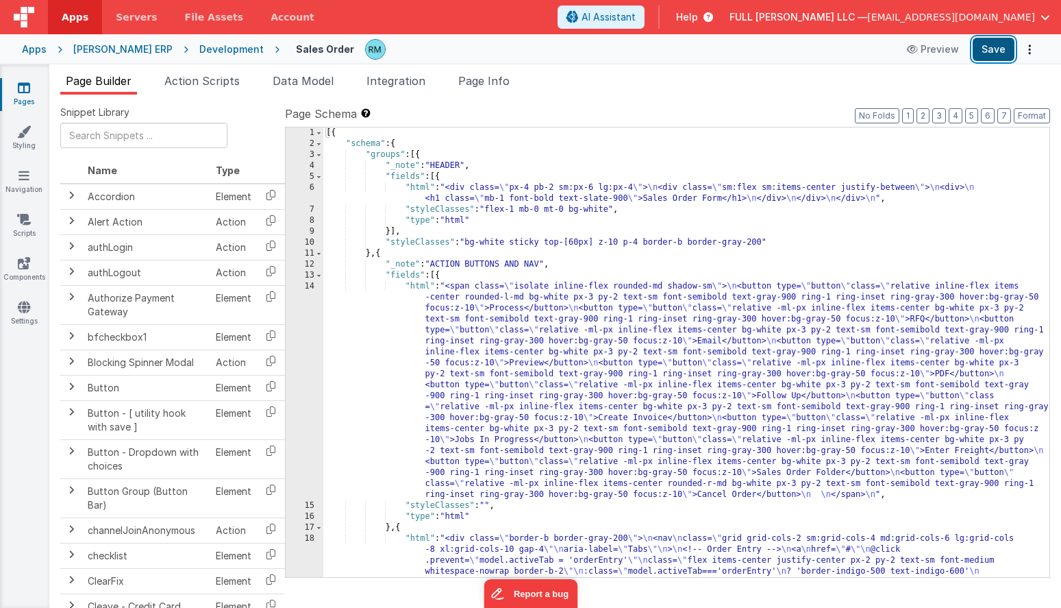
click at [993, 60] on button "Save" at bounding box center [994, 49] width 42 height 23
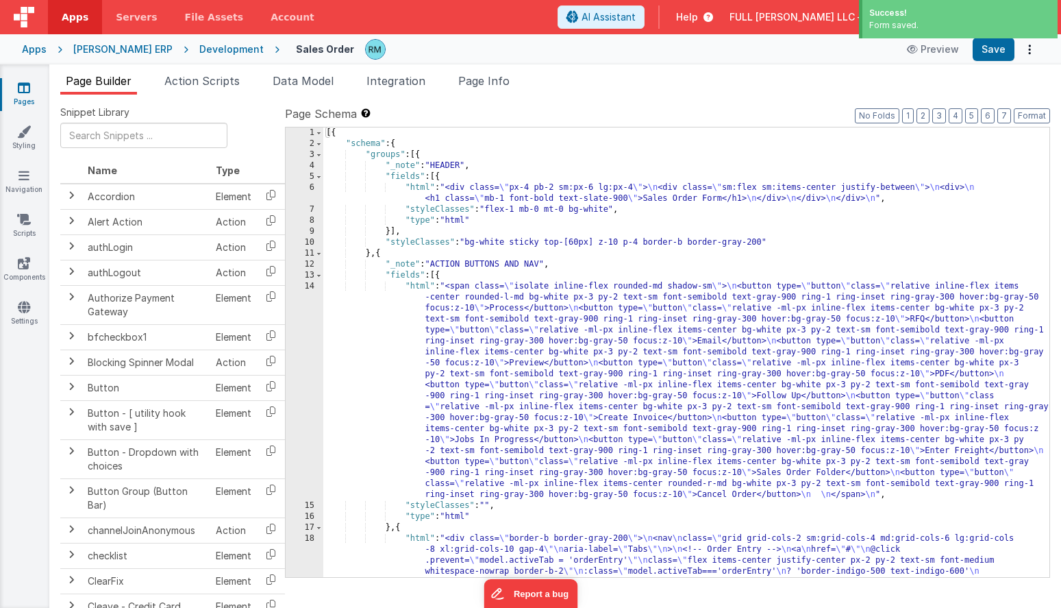
click at [25, 85] on icon at bounding box center [24, 88] width 12 height 14
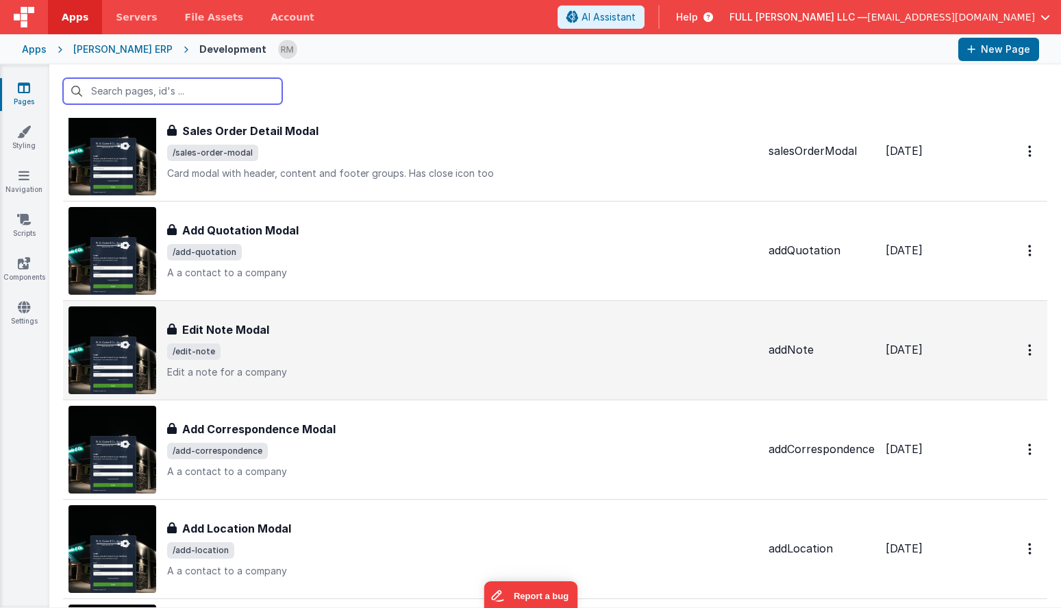
scroll to position [748, 0]
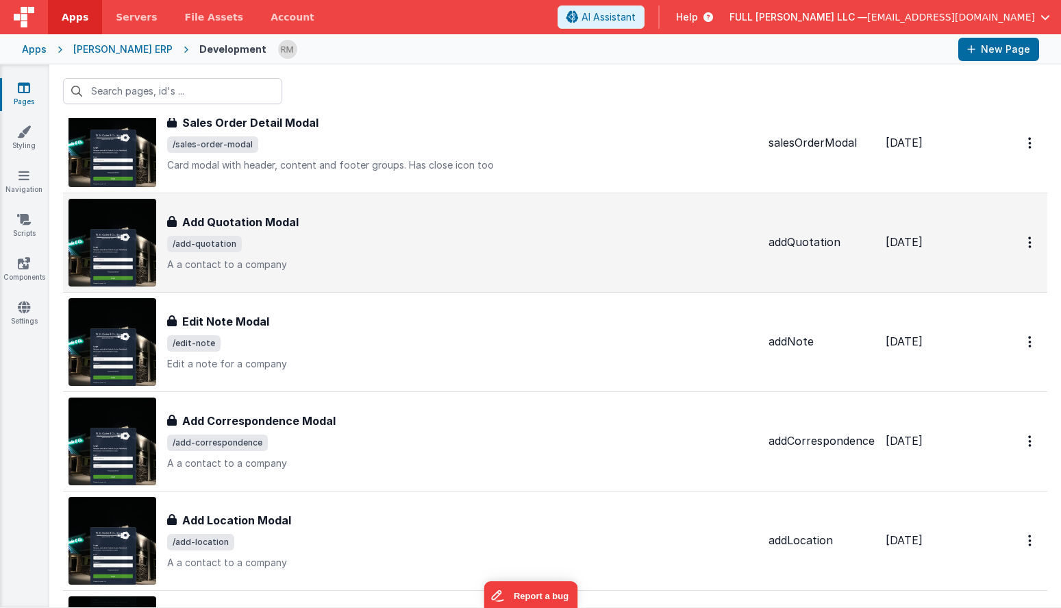
click at [306, 265] on p "A a contact to a company" at bounding box center [462, 265] width 590 height 14
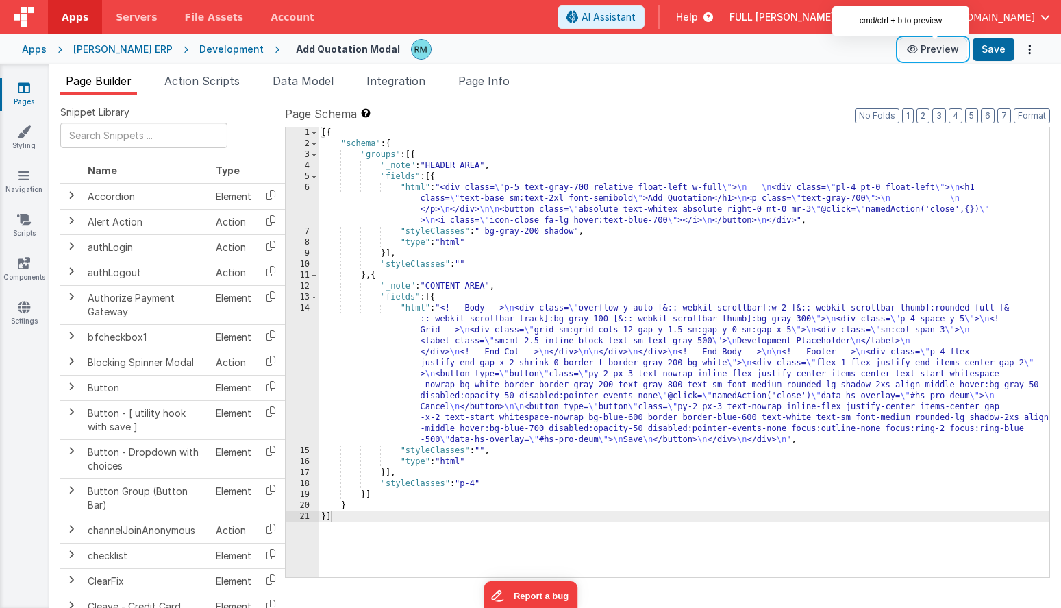
click at [941, 38] on button "Preview" at bounding box center [933, 49] width 69 height 22
click at [411, 190] on div "[{ "schema" : { "groups" : [{ "_note" : "HEADER AREA" , "fields" : [{ "html" : …" at bounding box center [684, 362] width 731 height 471
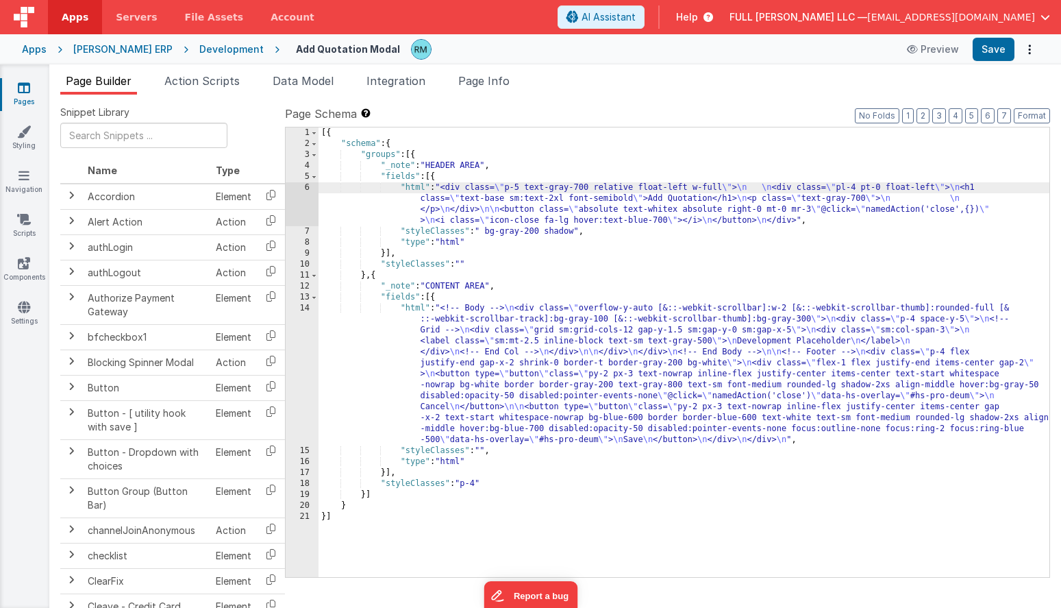
click at [306, 187] on div "6" at bounding box center [302, 204] width 33 height 44
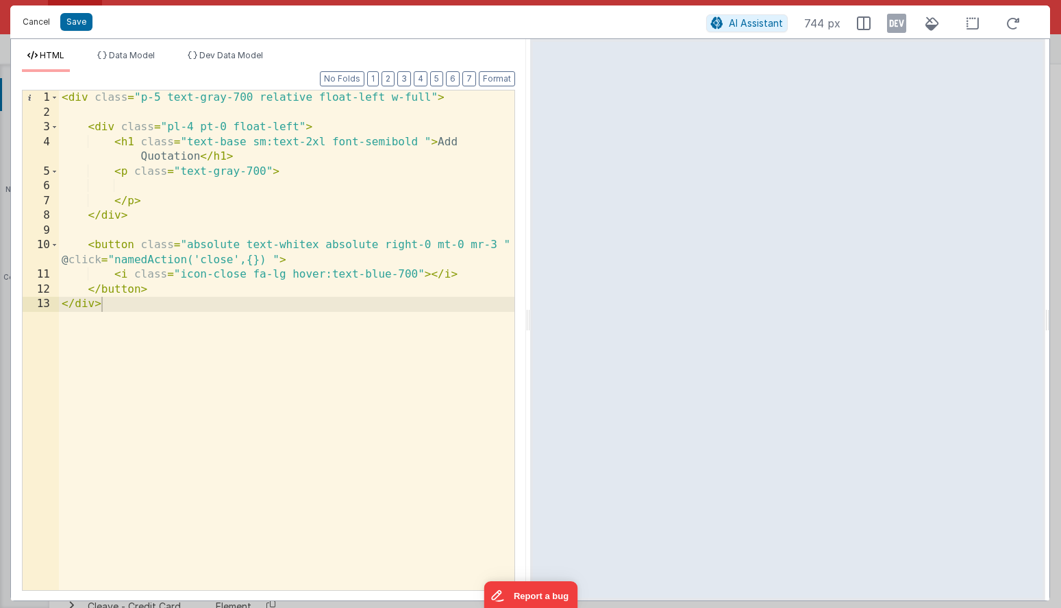
click at [48, 20] on button "Cancel" at bounding box center [36, 21] width 41 height 19
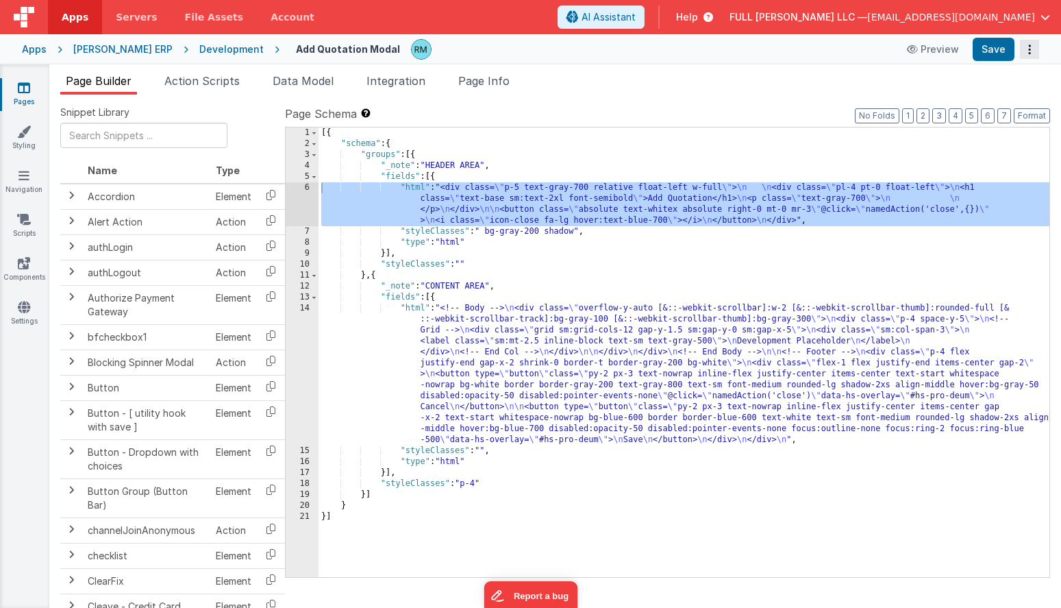
click at [1025, 50] on button "Options" at bounding box center [1029, 49] width 19 height 19
click at [1001, 82] on link "Duplicate" at bounding box center [979, 77] width 121 height 26
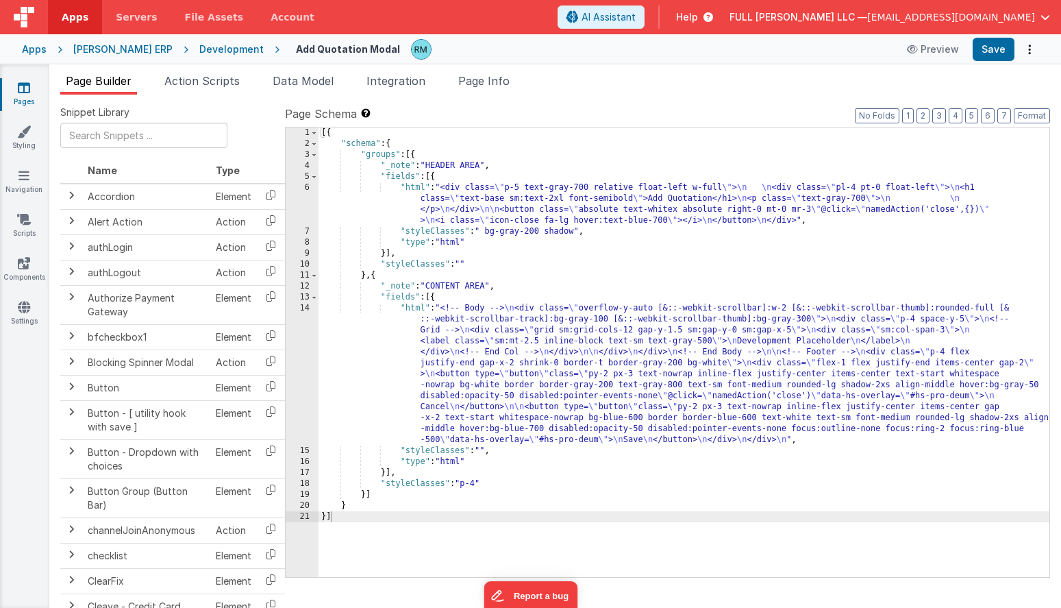
click at [17, 95] on link "Pages" at bounding box center [23, 94] width 49 height 27
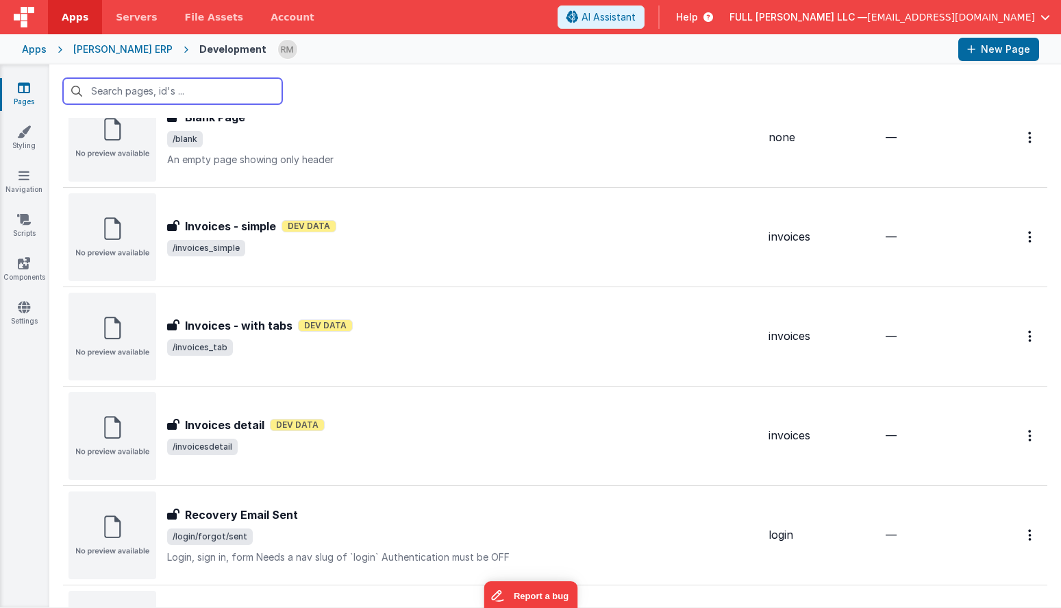
scroll to position [4274, 0]
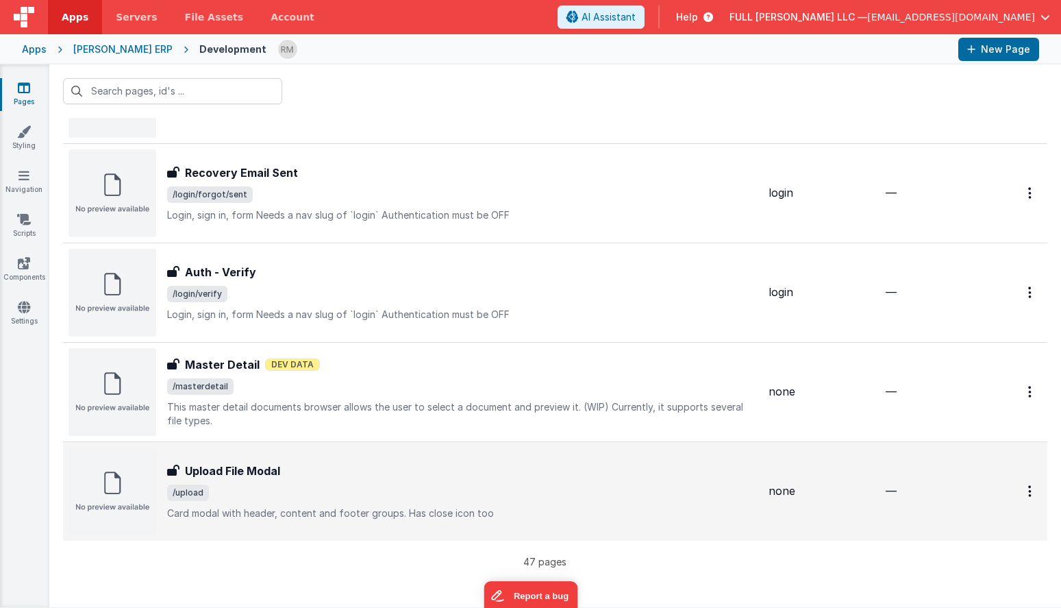
click at [325, 497] on span "/upload" at bounding box center [462, 492] width 590 height 16
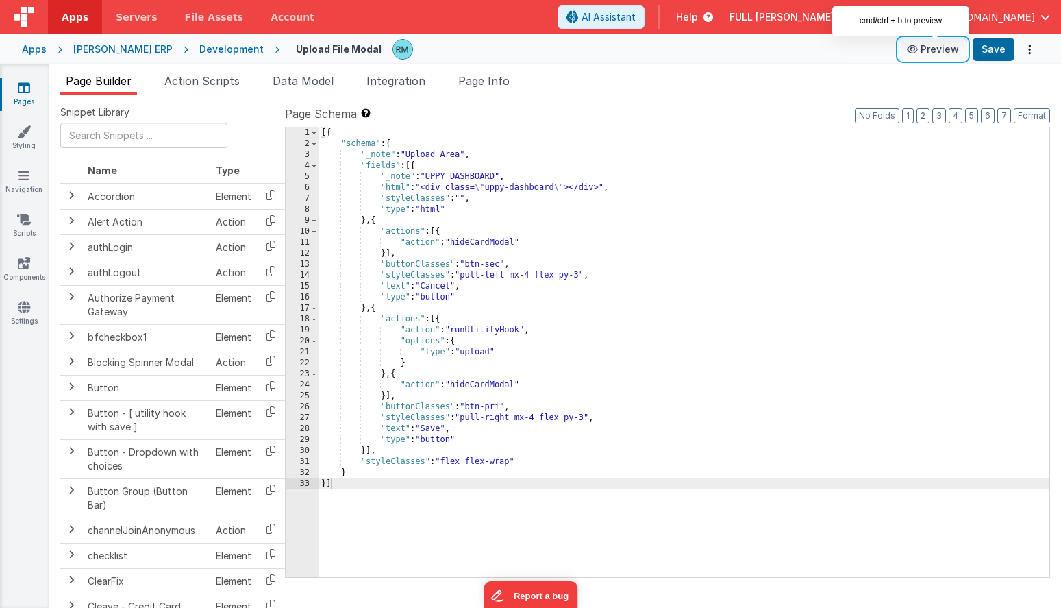
click at [933, 52] on button "Preview" at bounding box center [933, 49] width 69 height 22
click at [486, 85] on span "Page Info" at bounding box center [483, 81] width 51 height 14
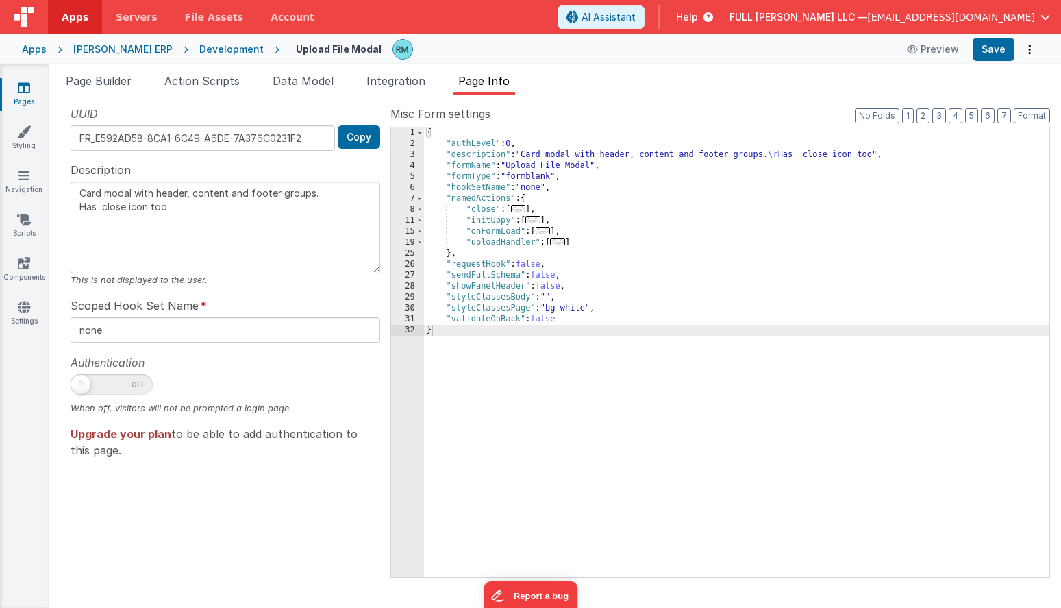
click at [337, 50] on h4 "Upload File Modal" at bounding box center [339, 49] width 86 height 10
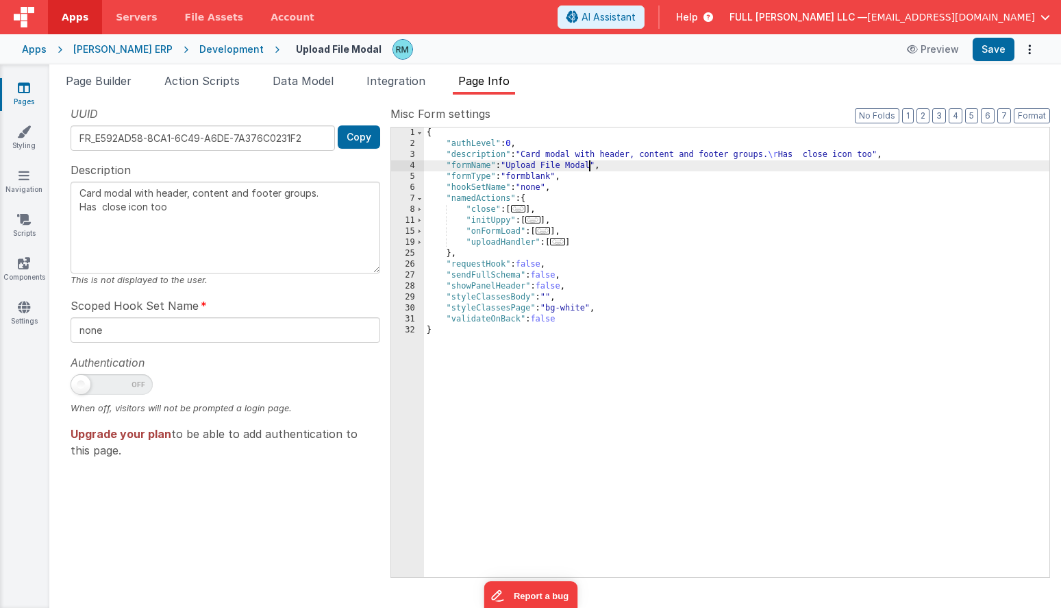
click at [591, 167] on div "{ "authLevel" : 0 , "description" : "Card modal with header, content and footer…" at bounding box center [736, 362] width 625 height 471
type textarea "Card modal with header, content and footer groups. Has close icon too"
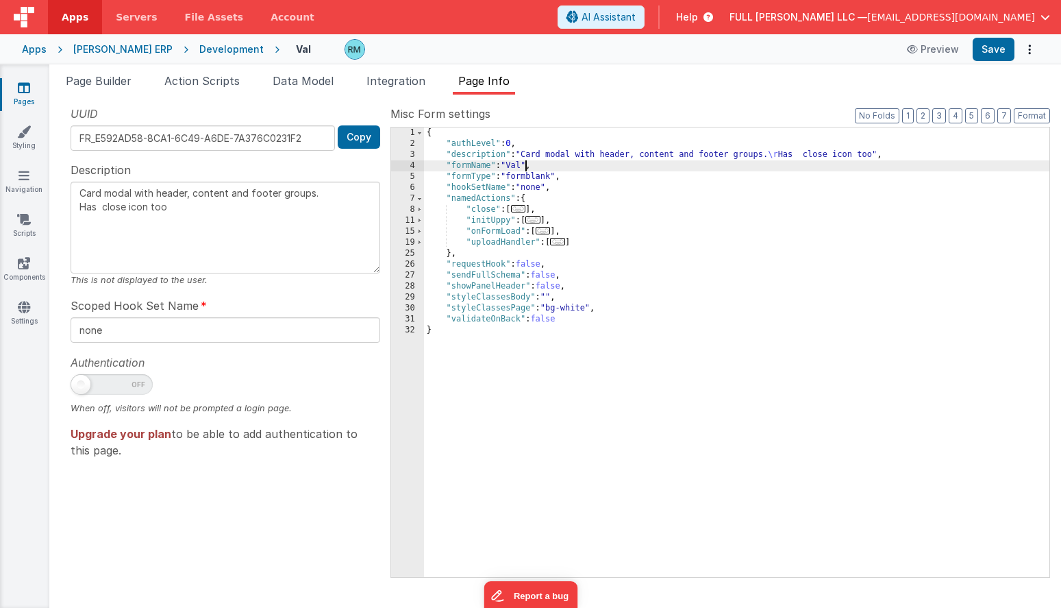
type textarea "Card modal with header, content and footer groups. Has close icon too"
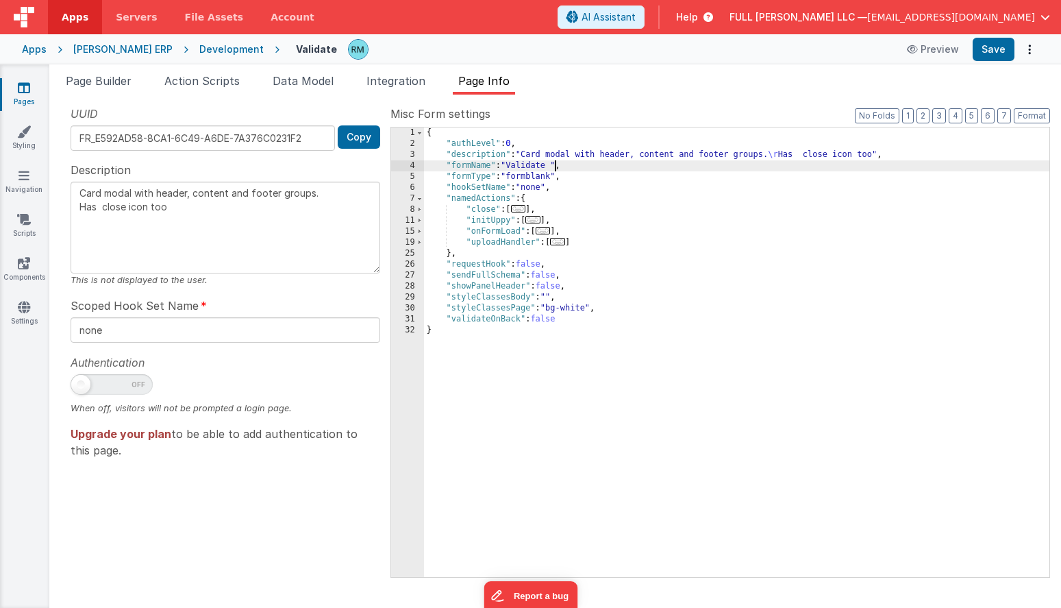
type textarea "Card modal with header, content and footer groups. Has close icon too"
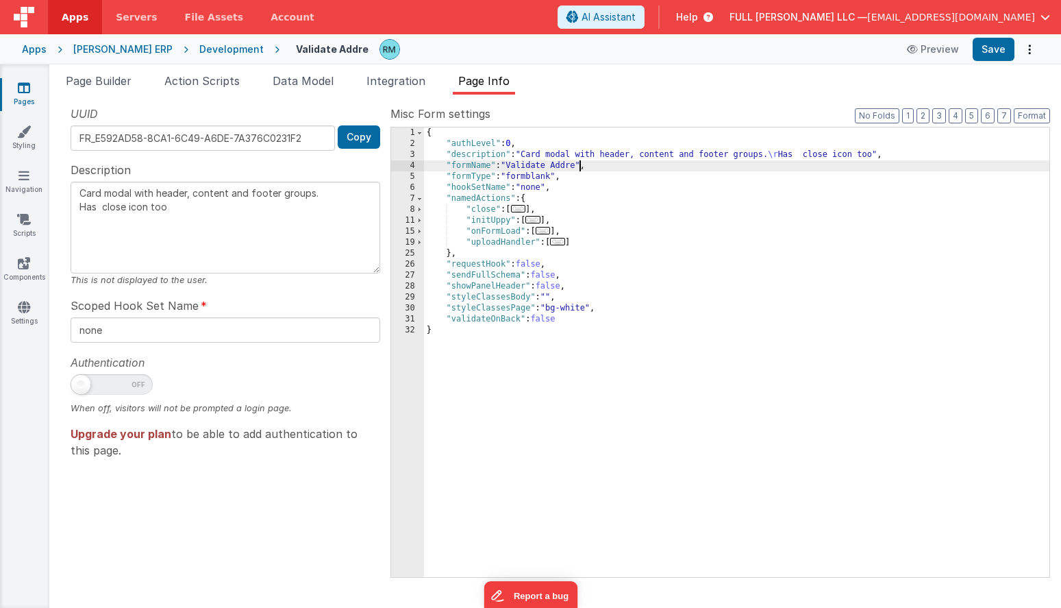
type textarea "Card modal with header, content and footer groups. Has close icon too"
click at [992, 57] on button "Save" at bounding box center [994, 49] width 42 height 23
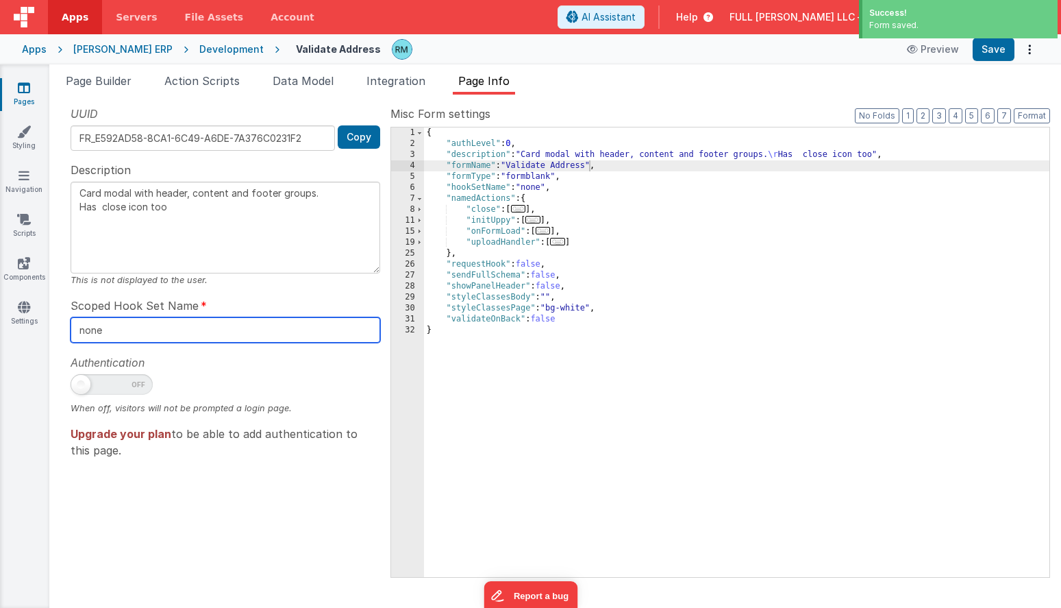
click at [112, 336] on input "none" at bounding box center [226, 329] width 310 height 25
type input "non"
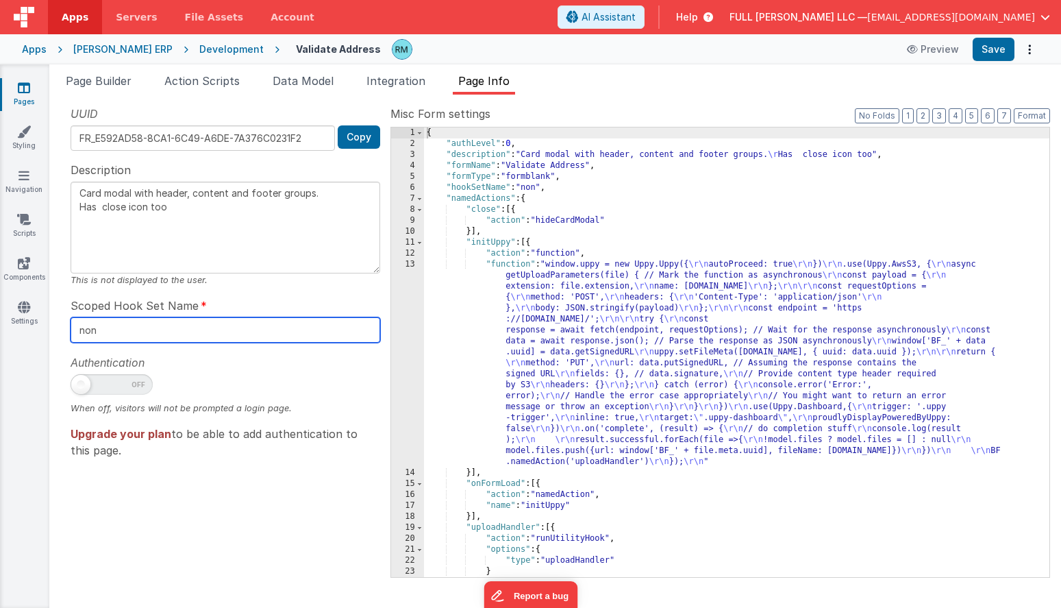
type textarea "Card modal with header, content and footer groups. Has close icon too"
type input "no"
type textarea "Card modal with header, content and footer groups. Has close icon too"
type input "n"
type textarea "Card modal with header, content and footer groups. Has close icon too"
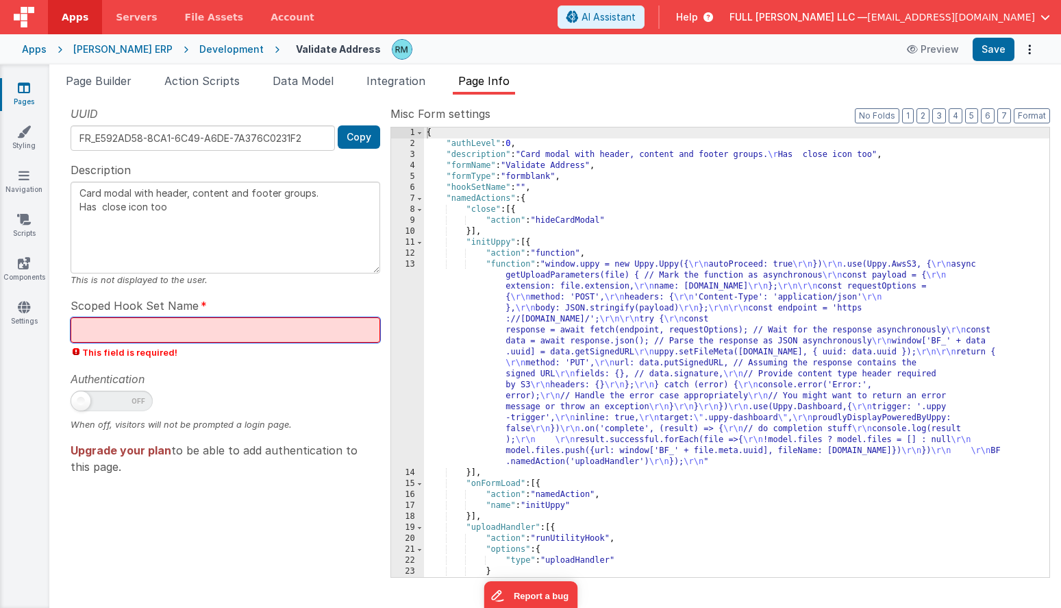
type textarea "Card modal with header, content and footer groups. Has close icon too"
type input "v"
type textarea "Card modal with header, content and footer groups. Has close icon too"
type input "val"
type textarea "Card modal with header, content and footer groups. Has close icon too"
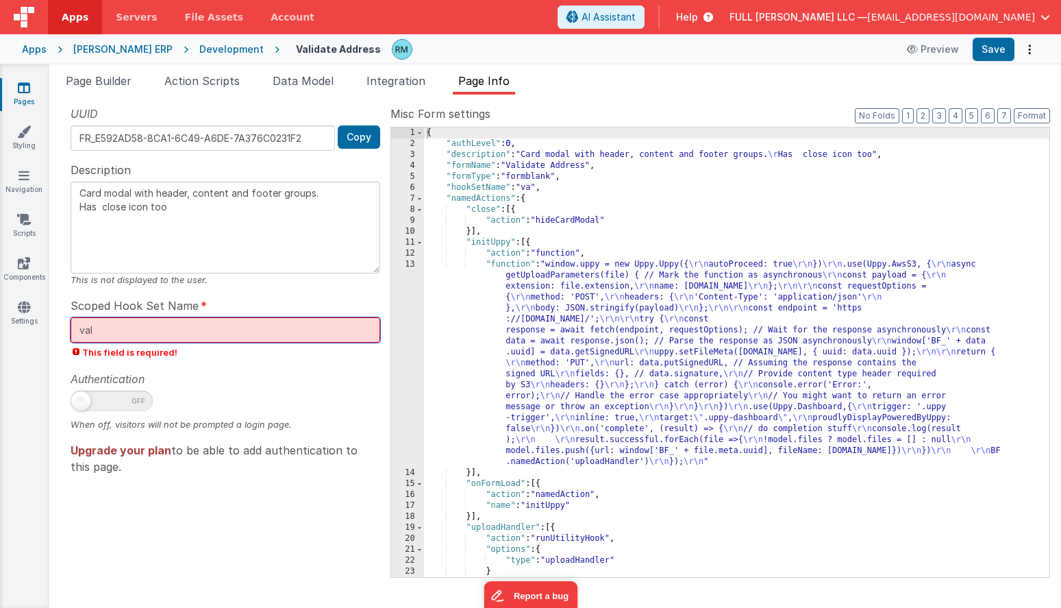
type input "vali"
type textarea "Card modal with header, content and footer groups. Has close icon too"
type input "valid"
type textarea "Card modal with header, content and footer groups. Has close icon too"
type input "valida"
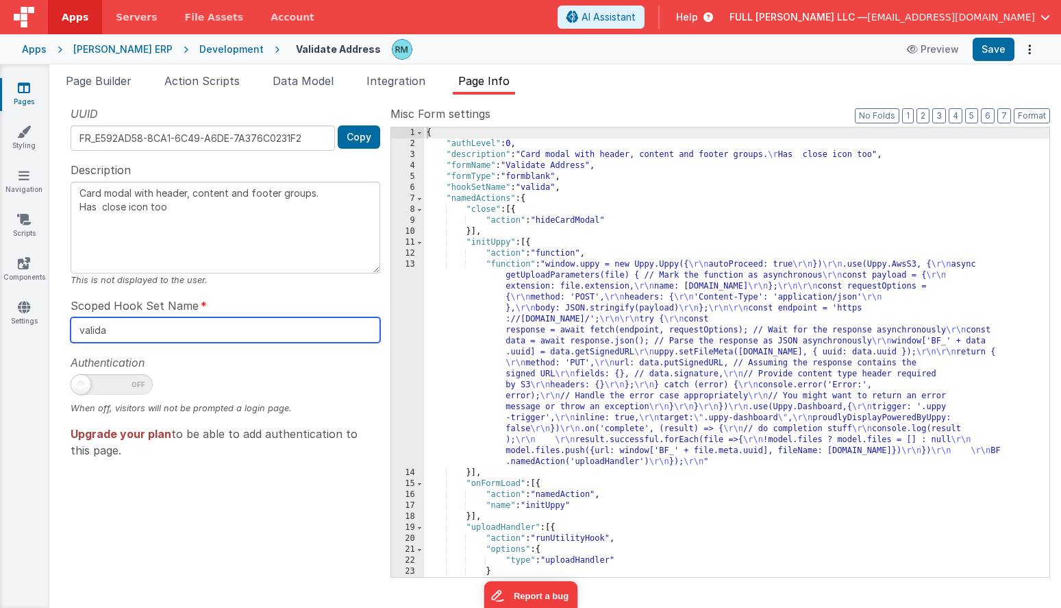
type textarea "Card modal with header, content and footer groups. Has close icon too"
type input "validat"
type textarea "Card modal with header, content and footer groups. Has close icon too"
type input "validate"
type textarea "Card modal with header, content and footer groups. Has close icon too"
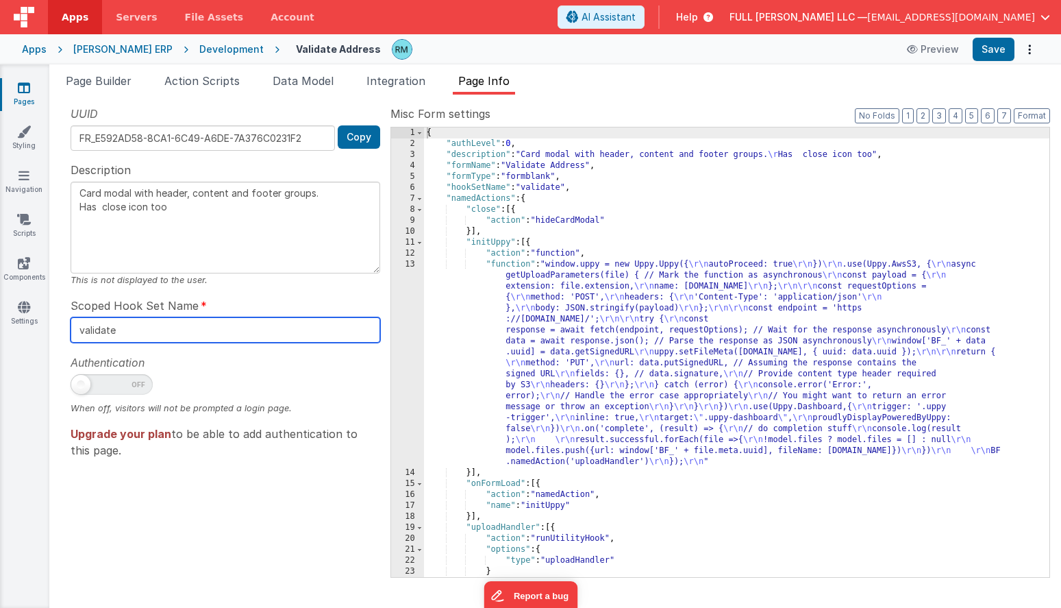
type input "validateA"
type textarea "Card modal with header, content and footer groups. Has close icon too"
type input "validateAd"
type textarea "Card modal with header, content and footer groups. Has close icon too"
type input "validateAdd"
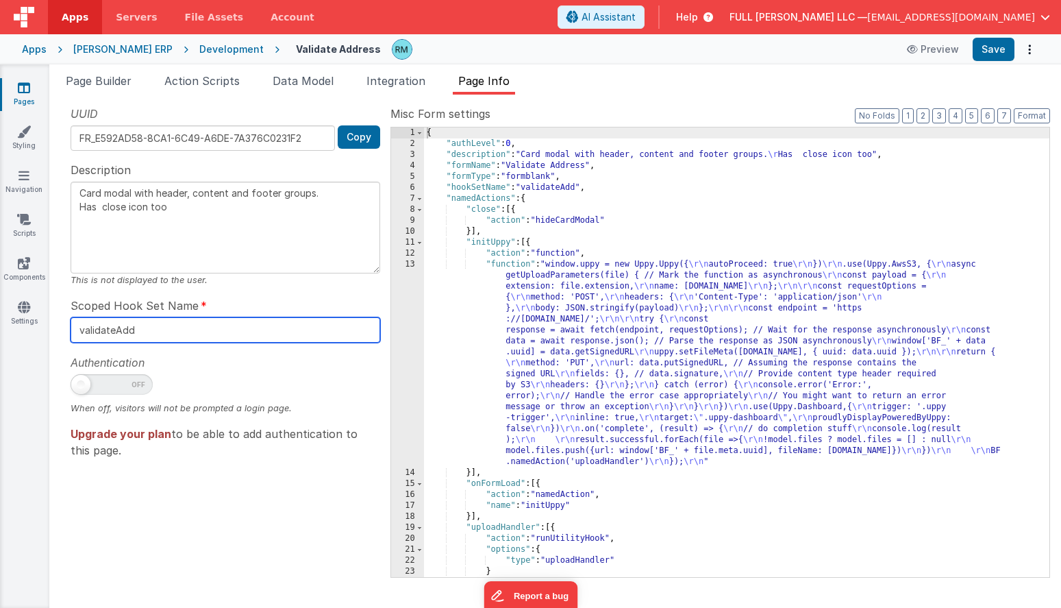
type textarea "Card modal with header, content and footer groups. Has close icon too"
type input "validateAddr"
type textarea "Card modal with header, content and footer groups. Has close icon too"
type input "validateAddre"
type textarea "Card modal with header, content and footer groups. Has close icon too"
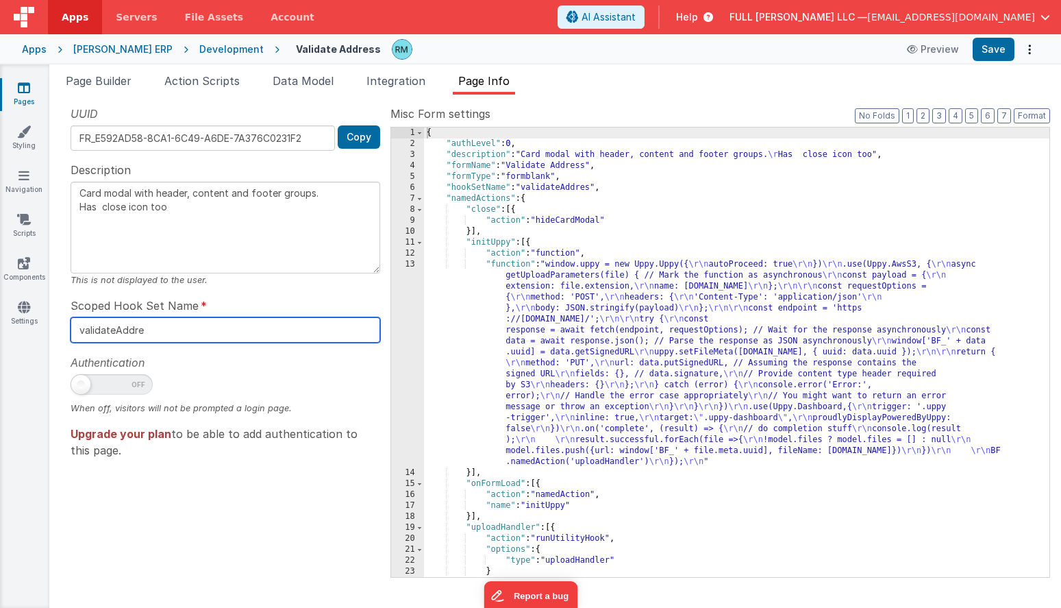
type input "validateAddres"
type textarea "Card modal with header, content and footer groups. Has close icon too"
type input "validateAddress"
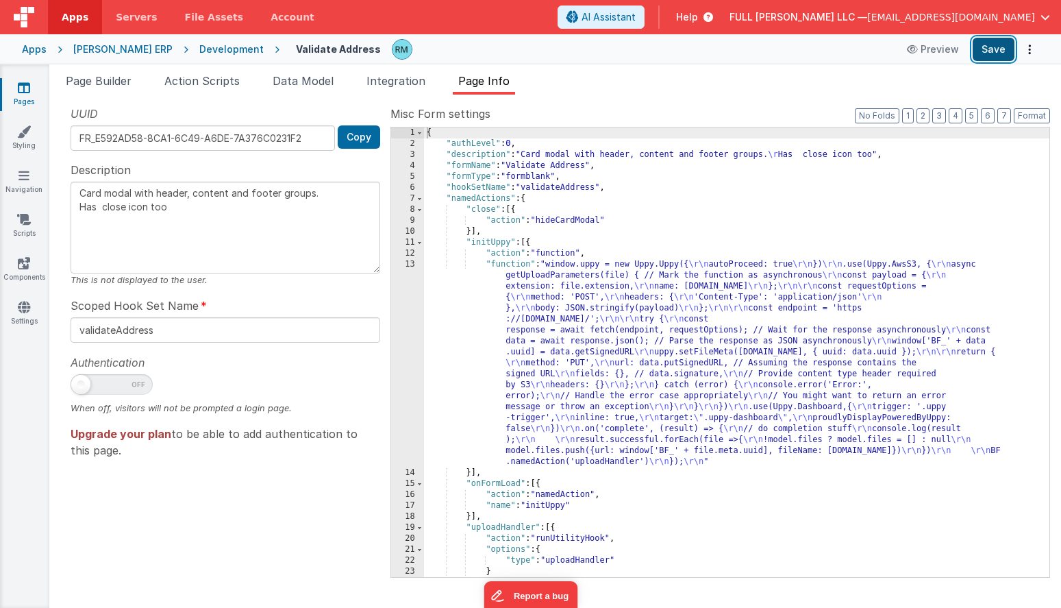
click at [988, 55] on button "Save" at bounding box center [994, 49] width 42 height 23
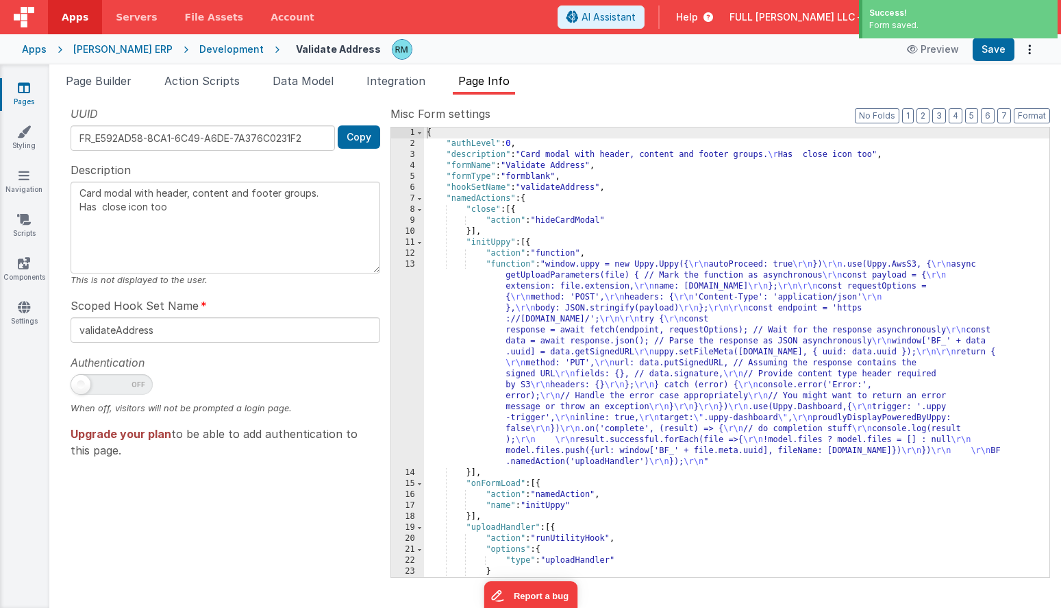
click at [93, 392] on span at bounding box center [112, 384] width 82 height 21
click at [106, 381] on span at bounding box center [112, 384] width 82 height 21
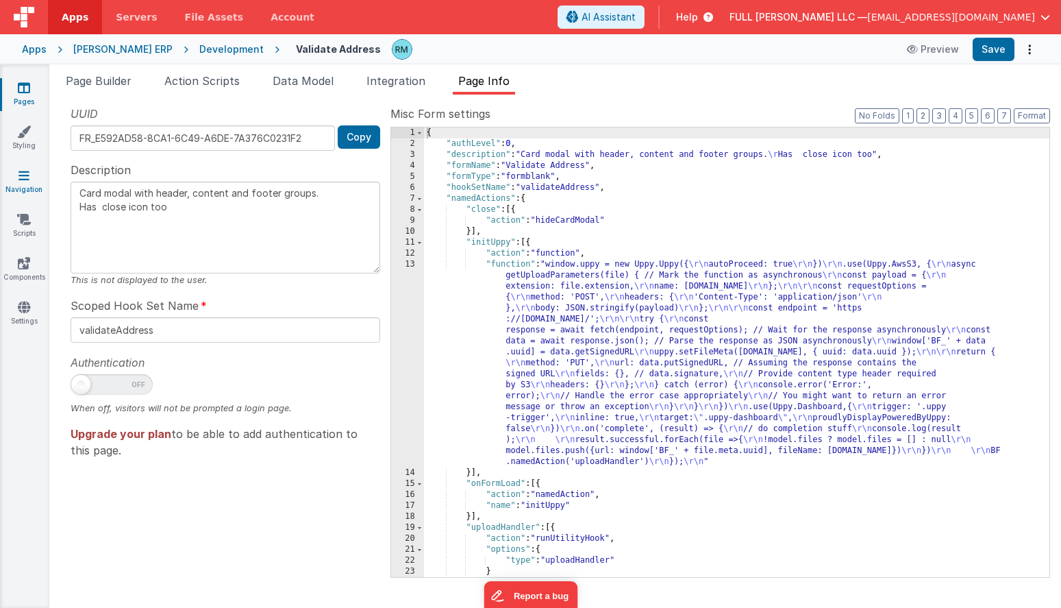
drag, startPoint x: 188, startPoint y: 216, endPoint x: 33, endPoint y: 188, distance: 158.0
click at [33, 188] on section "Pages Styling Navigation Scripts Components Settings Page Builder Action Script…" at bounding box center [530, 335] width 1061 height 543
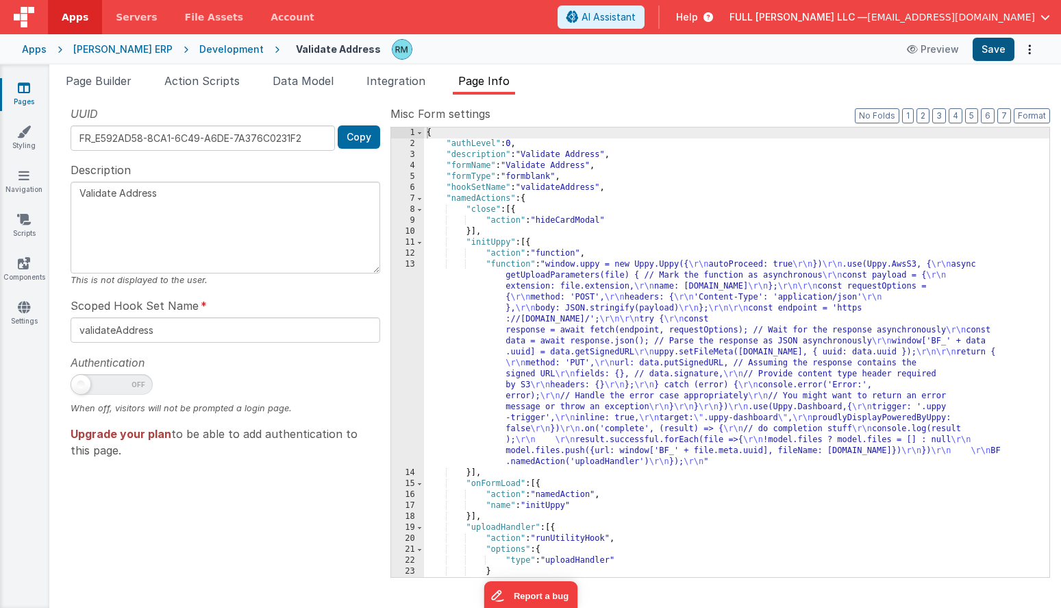
type textarea "Validate Address"
click at [999, 45] on button "Save" at bounding box center [994, 49] width 42 height 23
click at [91, 82] on span "Page Builder" at bounding box center [99, 81] width 66 height 14
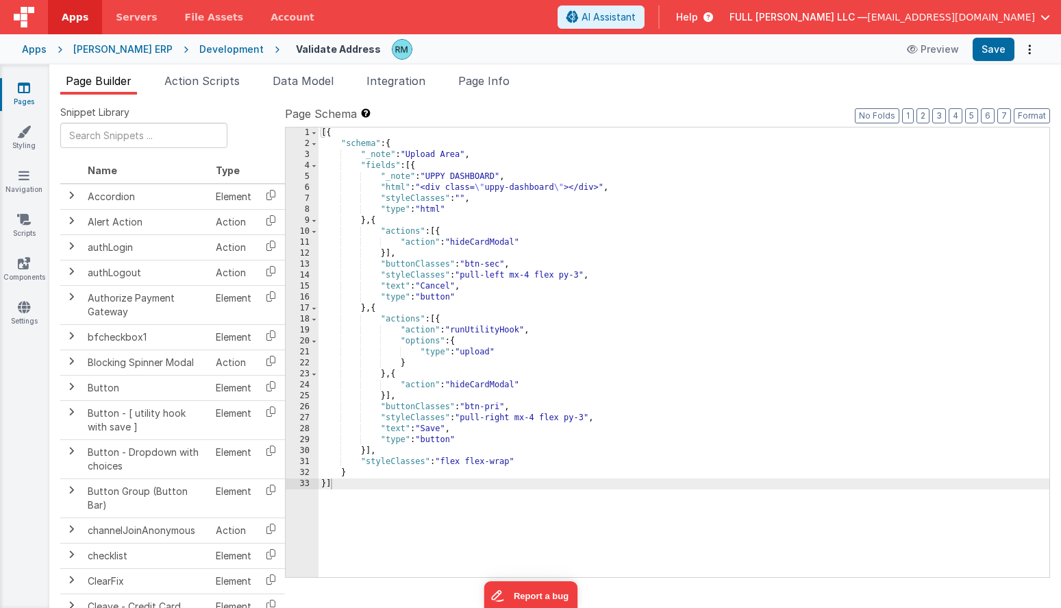
click at [30, 88] on link "Pages" at bounding box center [23, 94] width 49 height 27
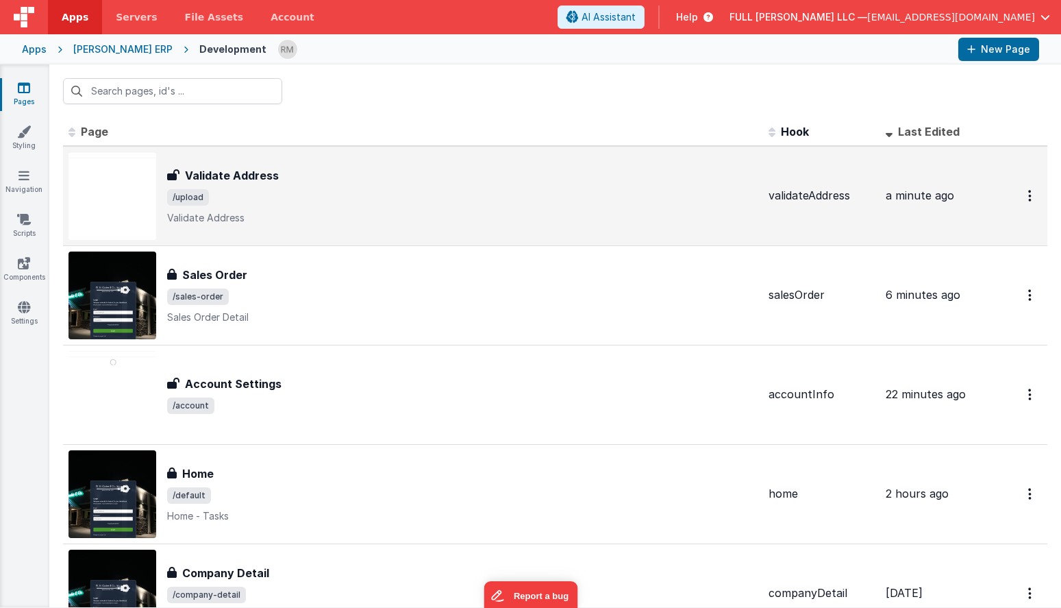
click at [350, 220] on p "Validate Address" at bounding box center [462, 218] width 590 height 14
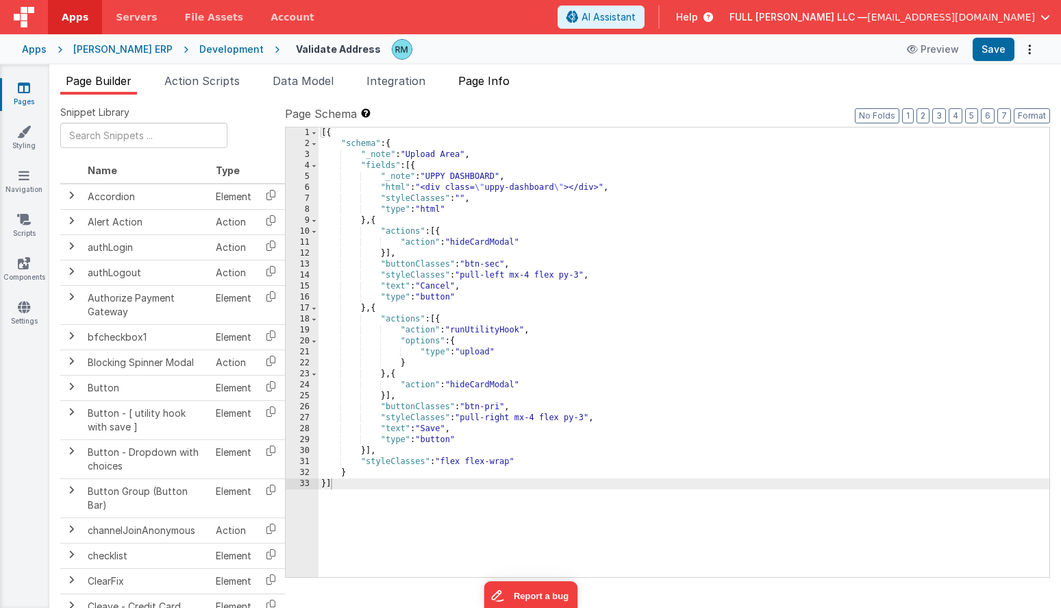
click at [482, 80] on span "Page Info" at bounding box center [483, 81] width 51 height 14
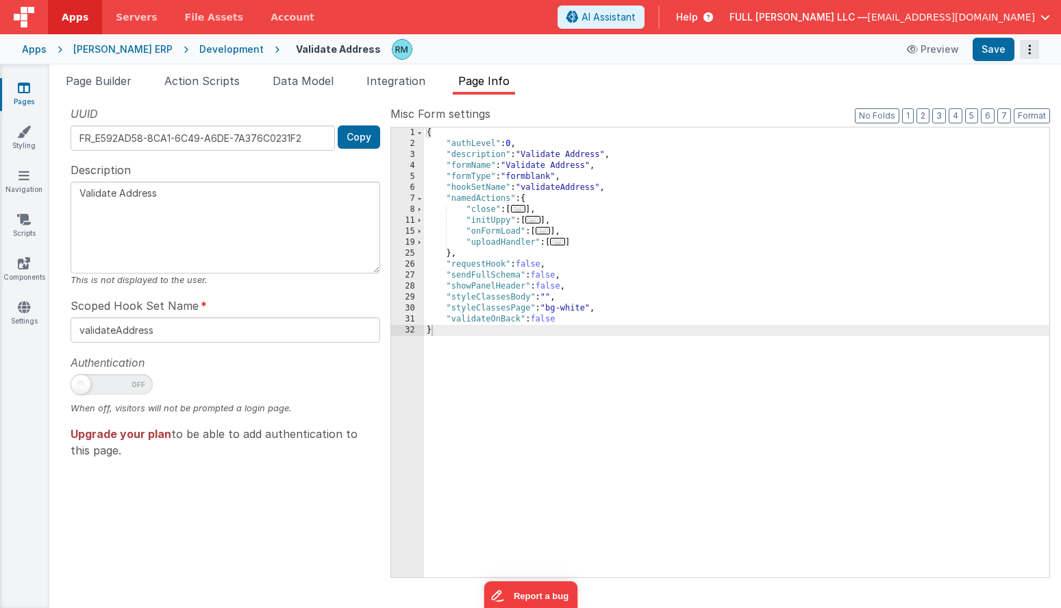
click at [1031, 47] on button "Options" at bounding box center [1029, 49] width 19 height 19
click at [807, 236] on button at bounding box center [530, 304] width 1061 height 608
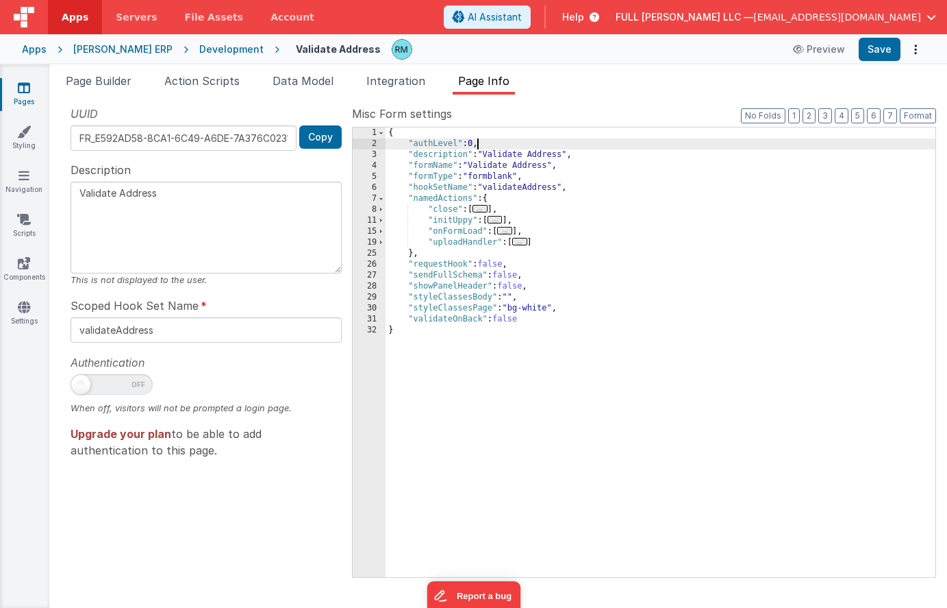
click at [478, 144] on div "{ "authLevel" : 0 , "description" : "Validate Address" , "formName" : "Validate…" at bounding box center [661, 362] width 550 height 471
checkbox input "true"
click at [880, 49] on button "Save" at bounding box center [880, 49] width 42 height 23
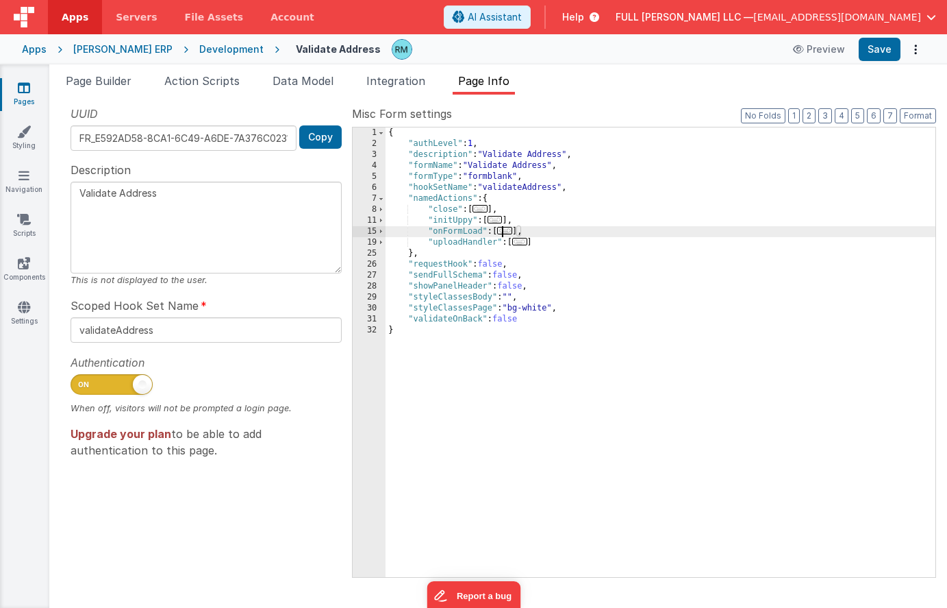
click at [505, 232] on span "..." at bounding box center [504, 231] width 15 height 8
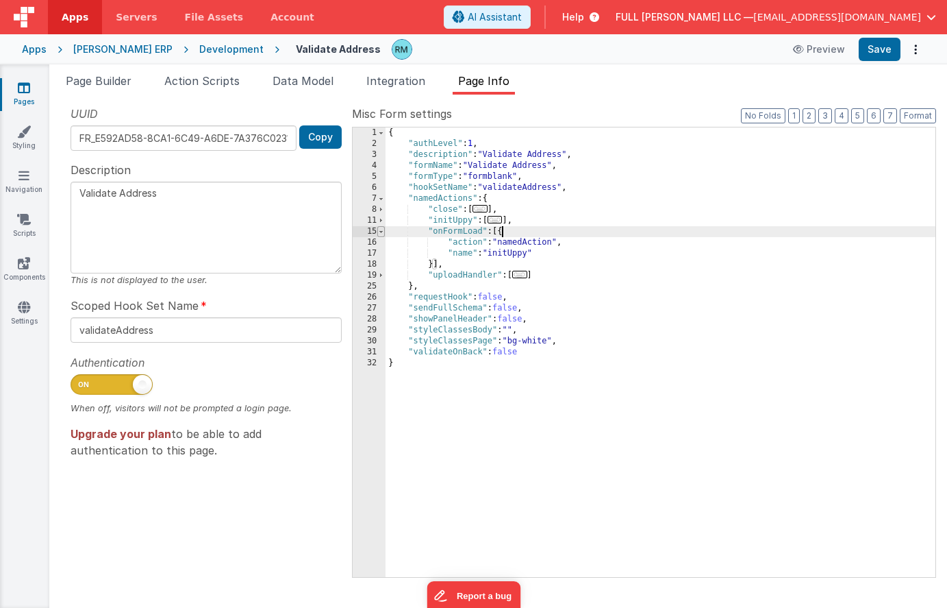
click at [381, 234] on span at bounding box center [381, 231] width 8 height 11
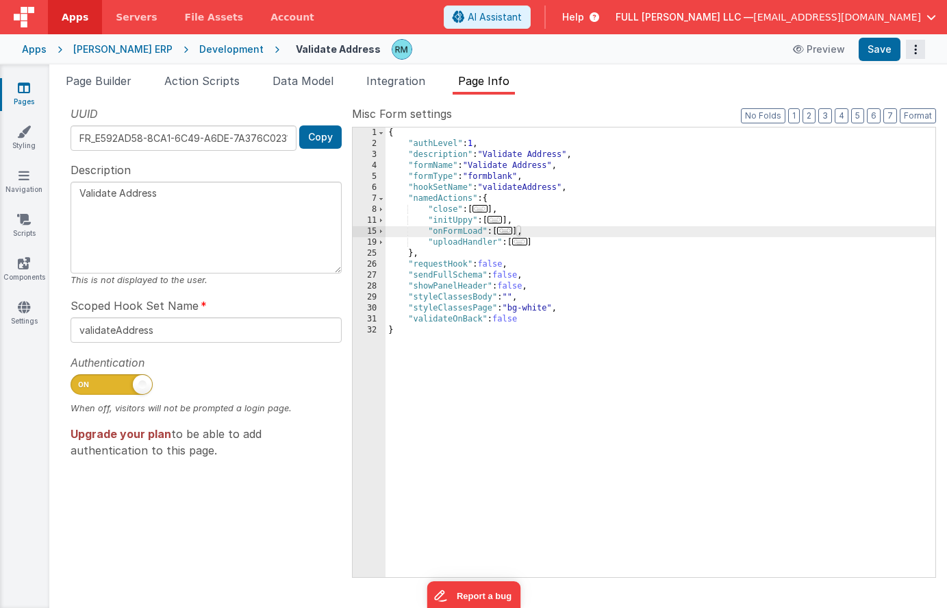
click at [919, 51] on button "Options" at bounding box center [915, 49] width 19 height 19
click at [22, 99] on button at bounding box center [473, 304] width 947 height 608
click at [20, 95] on link "Pages" at bounding box center [23, 94] width 49 height 27
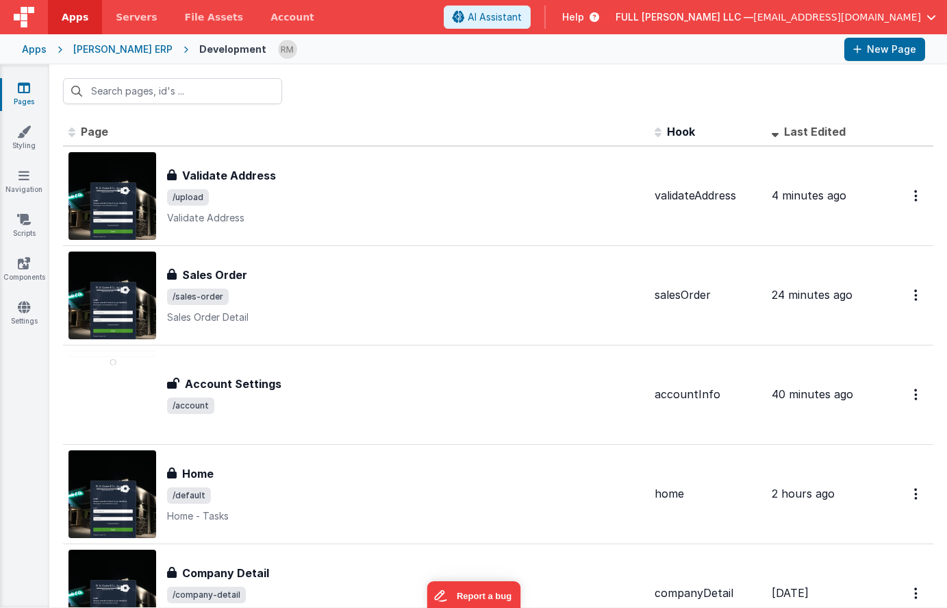
click at [599, 18] on icon at bounding box center [591, 17] width 15 height 14
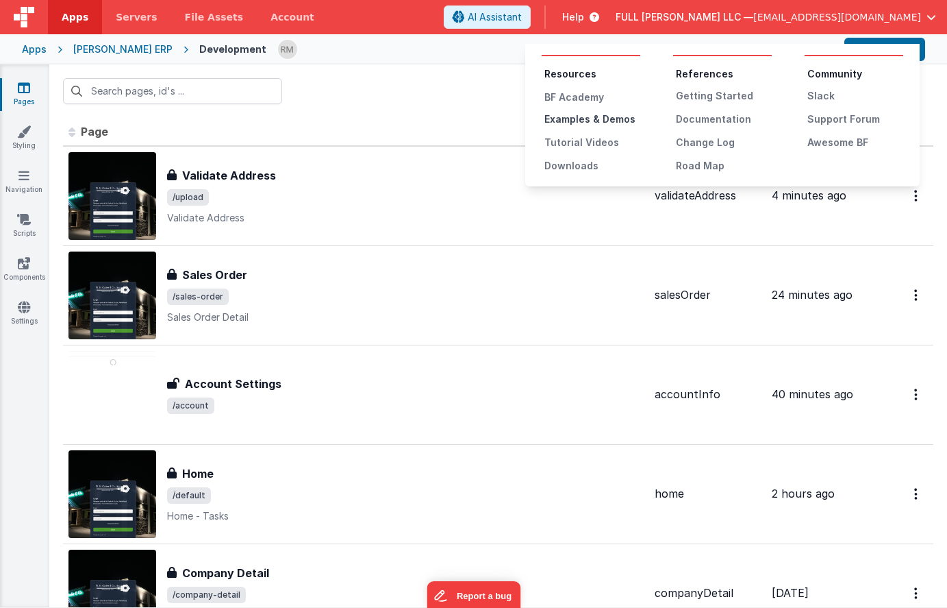
click at [614, 121] on div "Examples & Demos" at bounding box center [593, 119] width 96 height 14
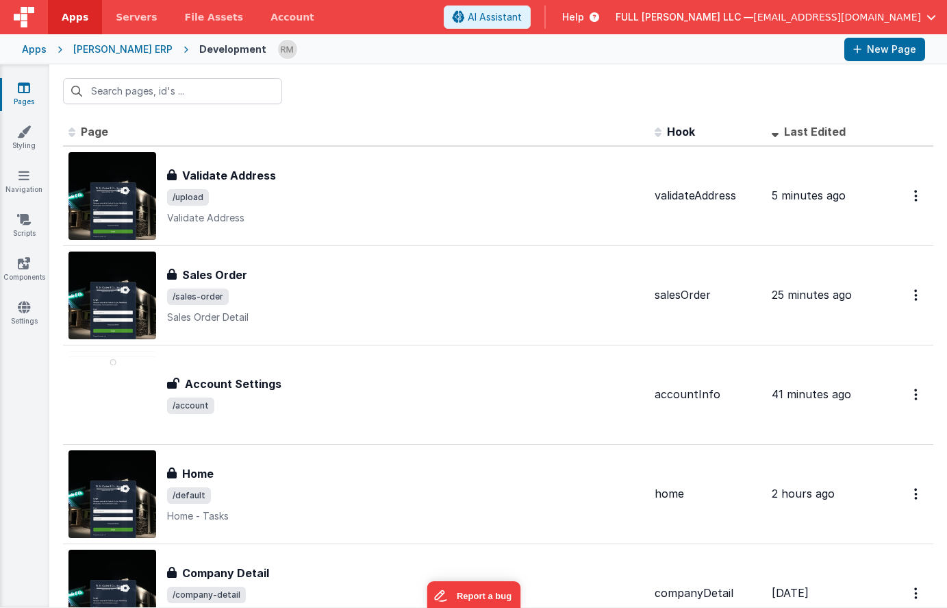
click at [599, 20] on icon at bounding box center [591, 17] width 15 height 14
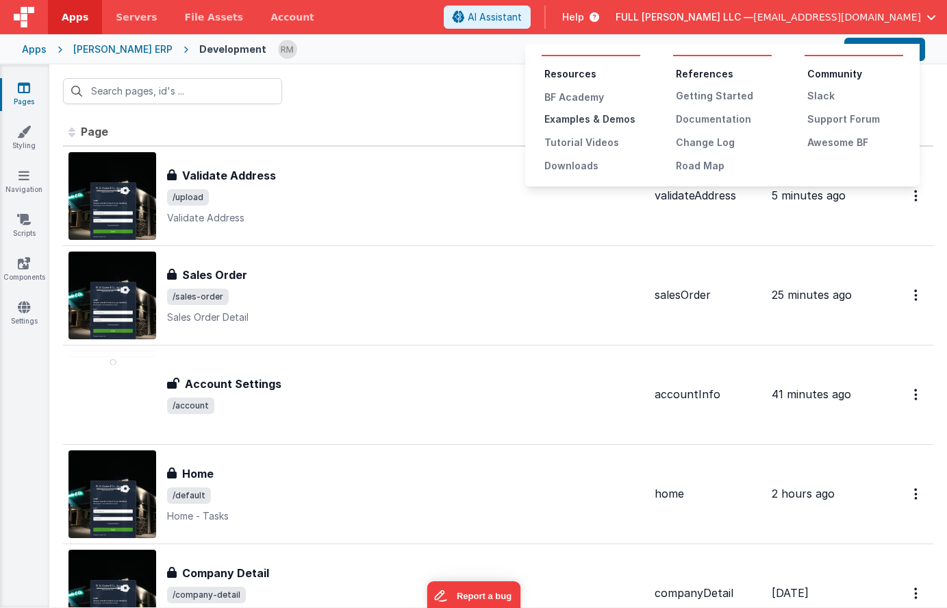
click at [618, 121] on div "Examples & Demos" at bounding box center [593, 119] width 96 height 14
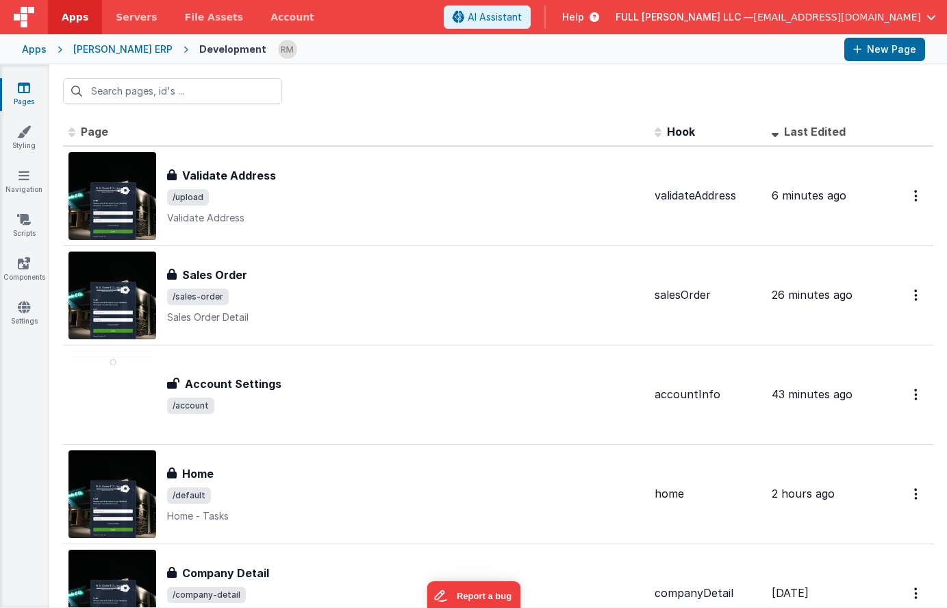
click at [599, 14] on icon at bounding box center [591, 17] width 15 height 14
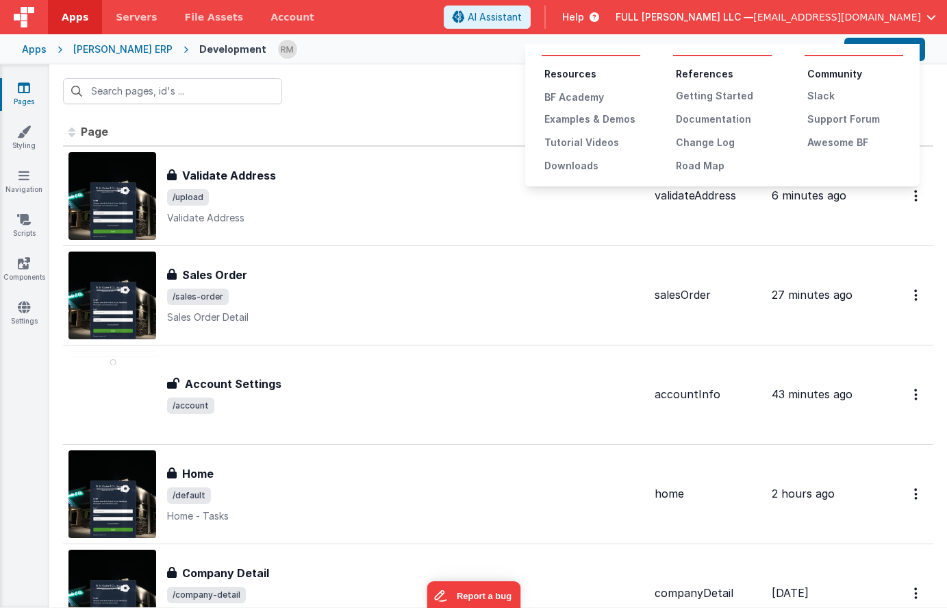
click at [453, 345] on button at bounding box center [473, 304] width 947 height 608
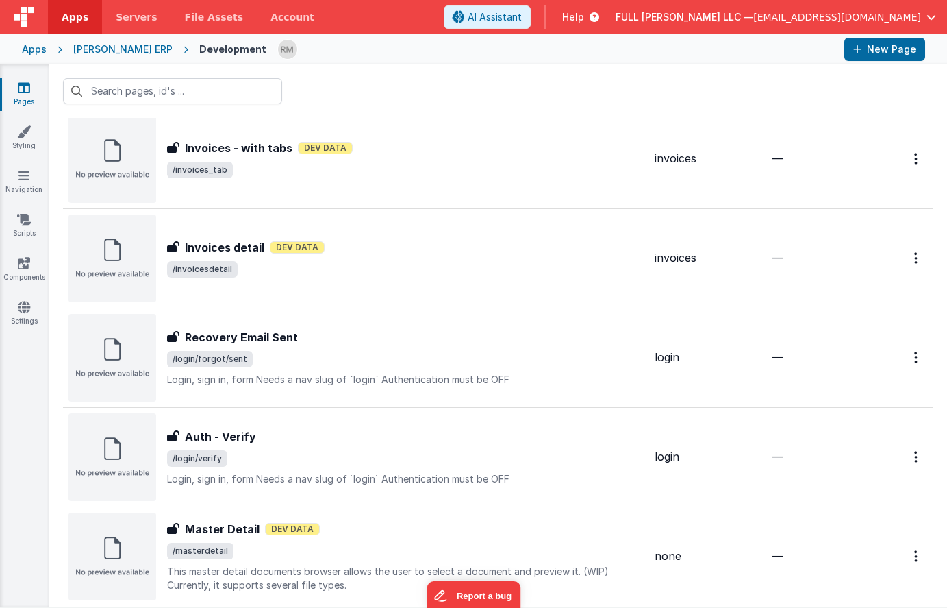
scroll to position [4274, 0]
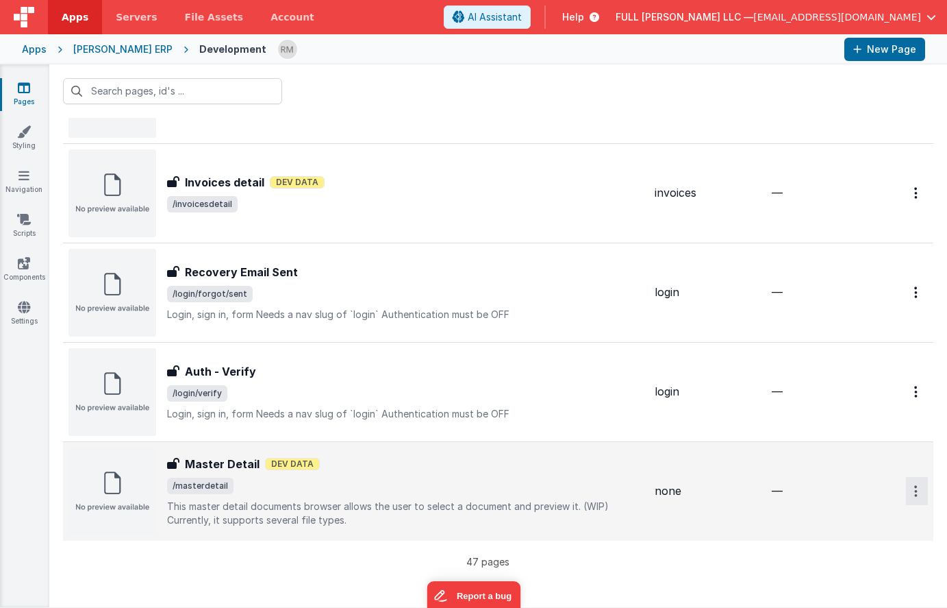
click at [915, 486] on icon "Options" at bounding box center [915, 491] width 3 height 12
click at [872, 547] on link "Duplicate" at bounding box center [868, 548] width 121 height 26
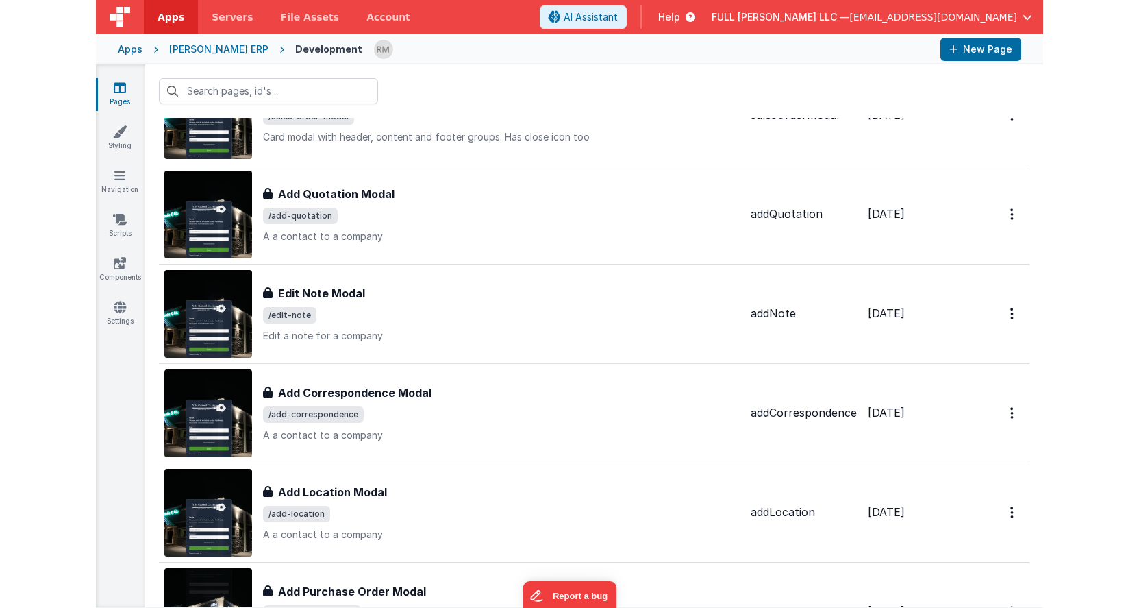
scroll to position [0, 0]
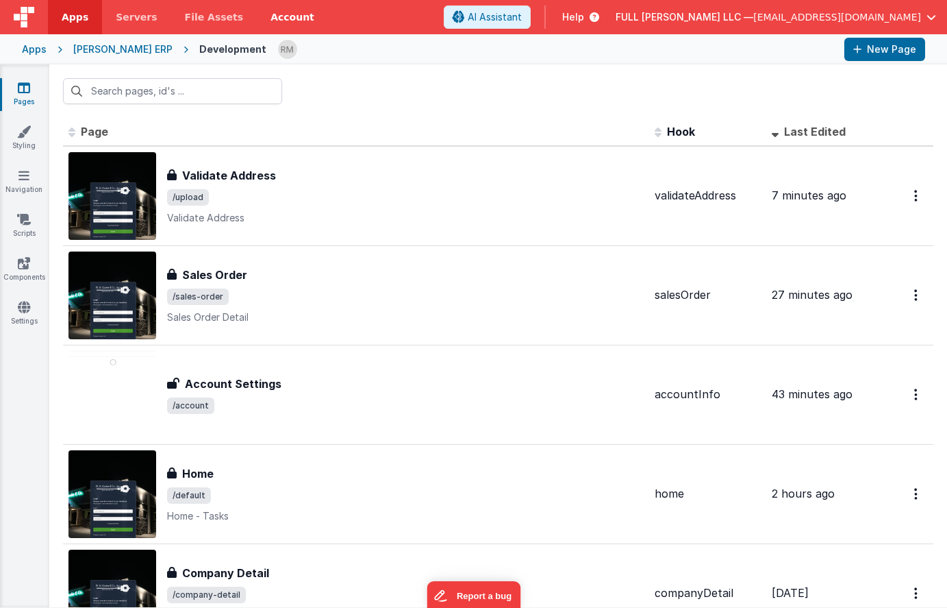
click at [282, 22] on link "Account" at bounding box center [292, 17] width 71 height 34
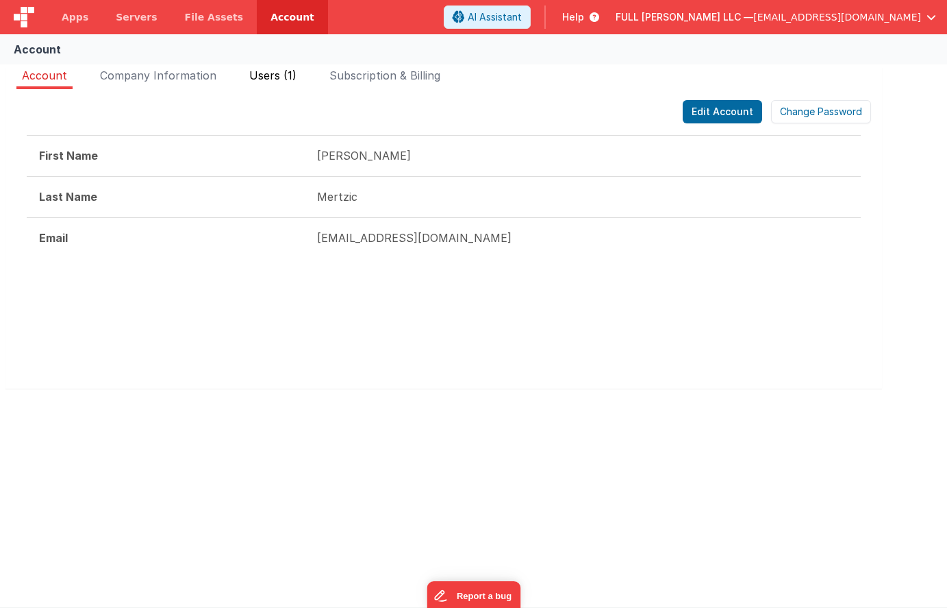
click at [270, 78] on span "Users (1)" at bounding box center [272, 76] width 47 height 14
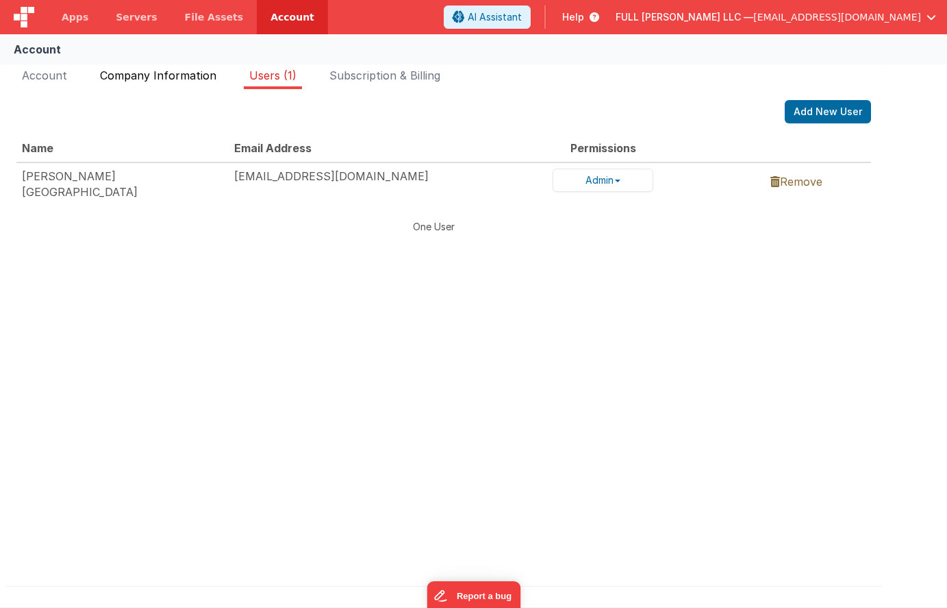
click at [184, 76] on span "Company Information" at bounding box center [158, 76] width 116 height 14
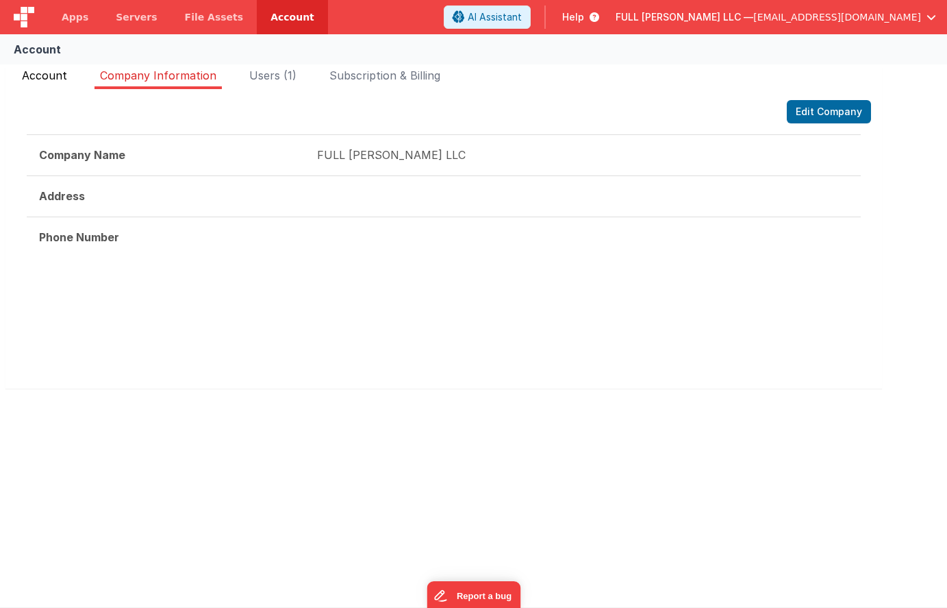
click at [54, 73] on span "Account" at bounding box center [44, 76] width 45 height 14
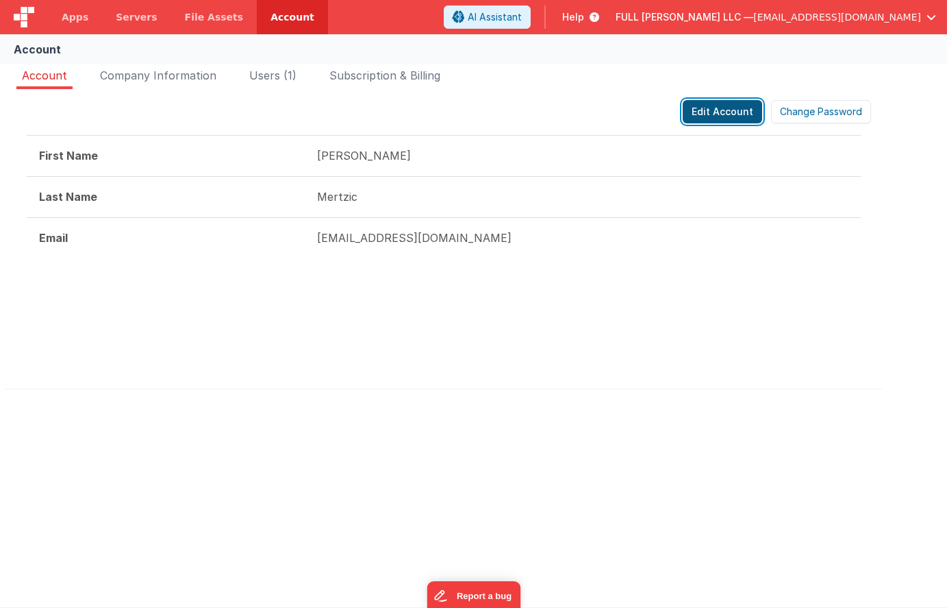
click at [724, 118] on button "Edit Account" at bounding box center [722, 111] width 79 height 23
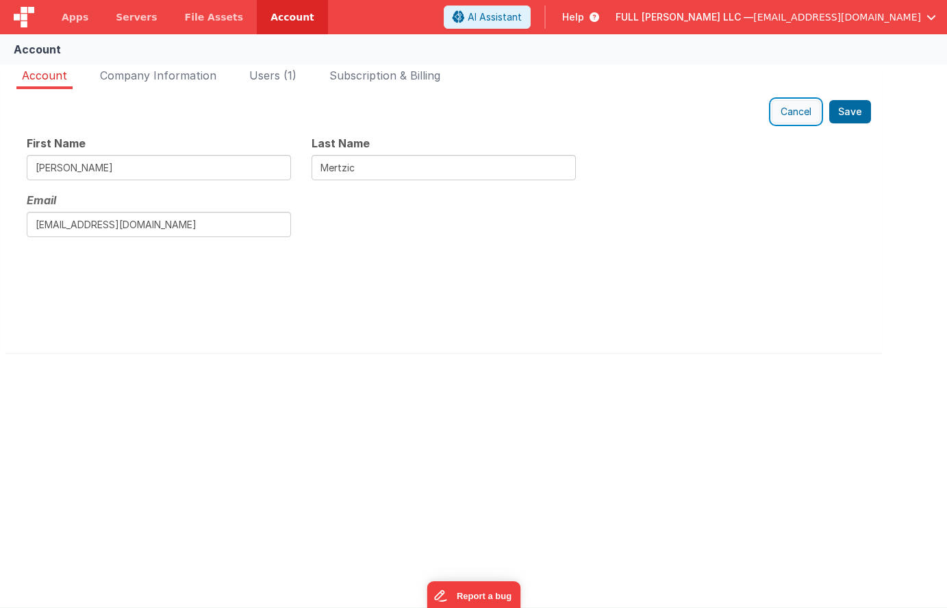
click at [787, 112] on button "Cancel" at bounding box center [796, 111] width 49 height 23
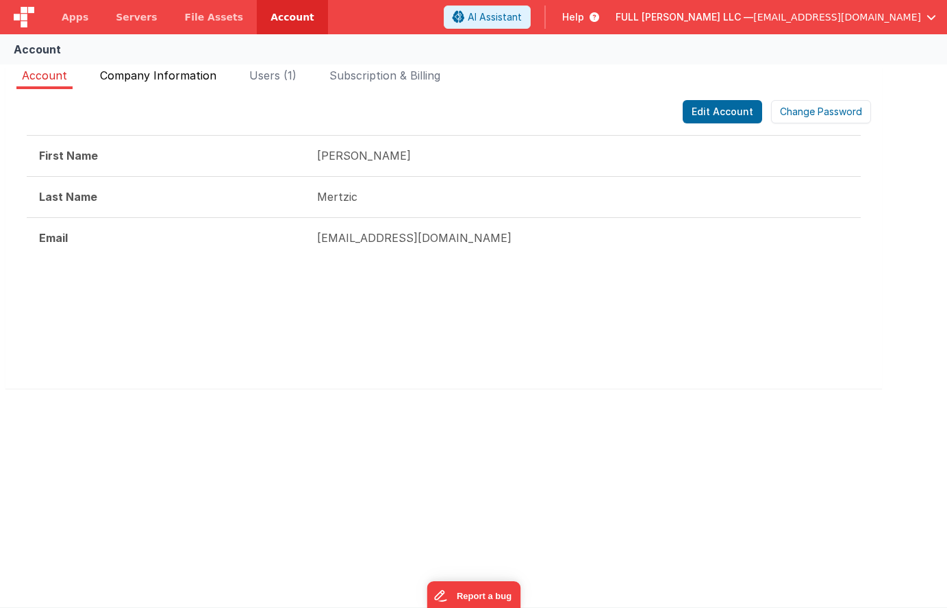
click at [174, 76] on span "Company Information" at bounding box center [158, 76] width 116 height 14
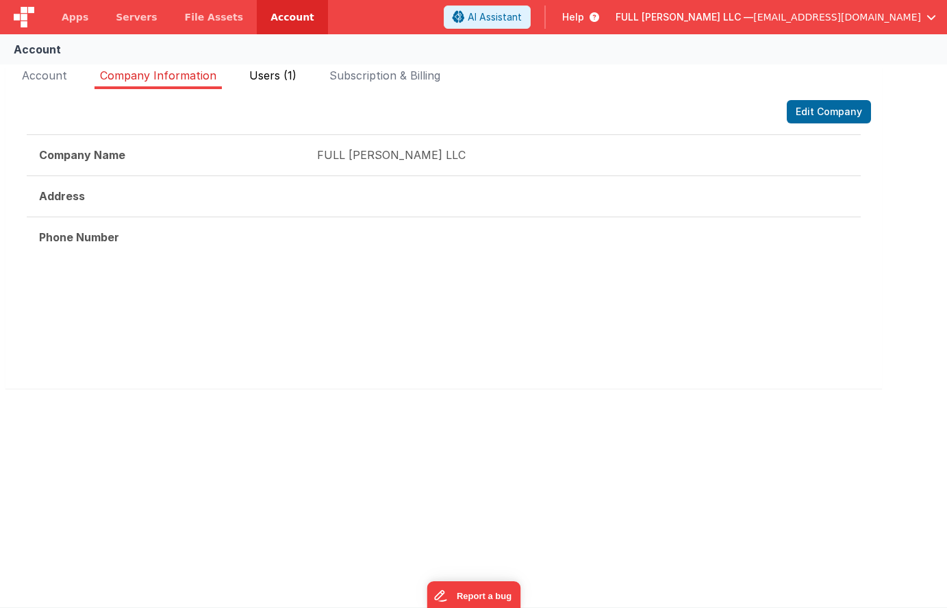
click at [286, 78] on span "Users (1)" at bounding box center [272, 76] width 47 height 14
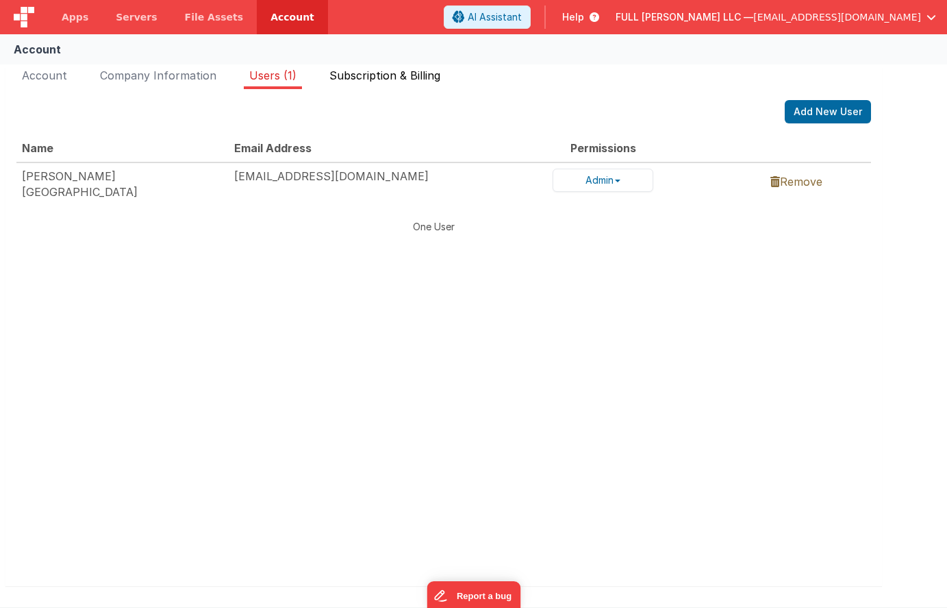
click at [392, 74] on span "Subscription & Billing" at bounding box center [384, 76] width 111 height 14
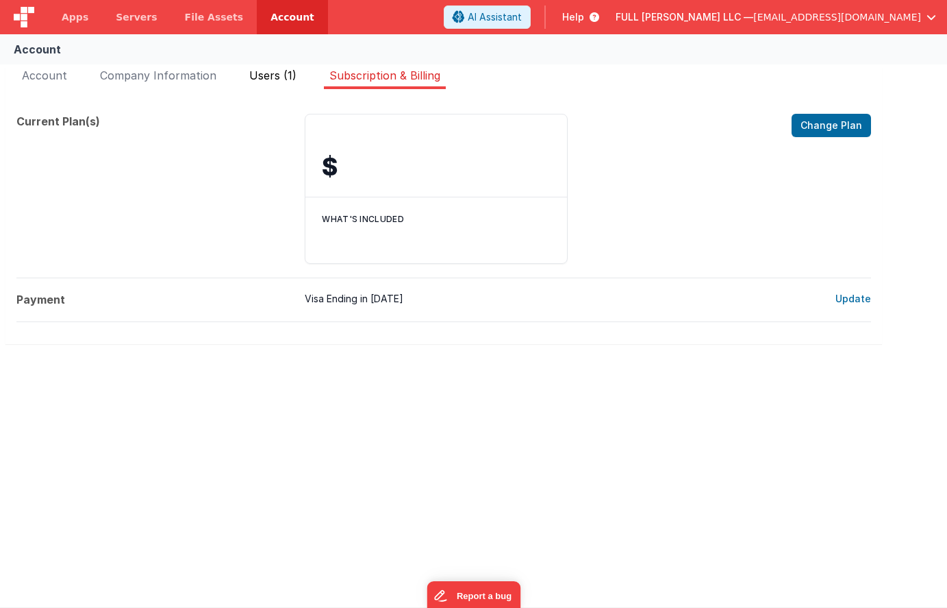
click at [281, 79] on span "Users (1)" at bounding box center [272, 76] width 47 height 14
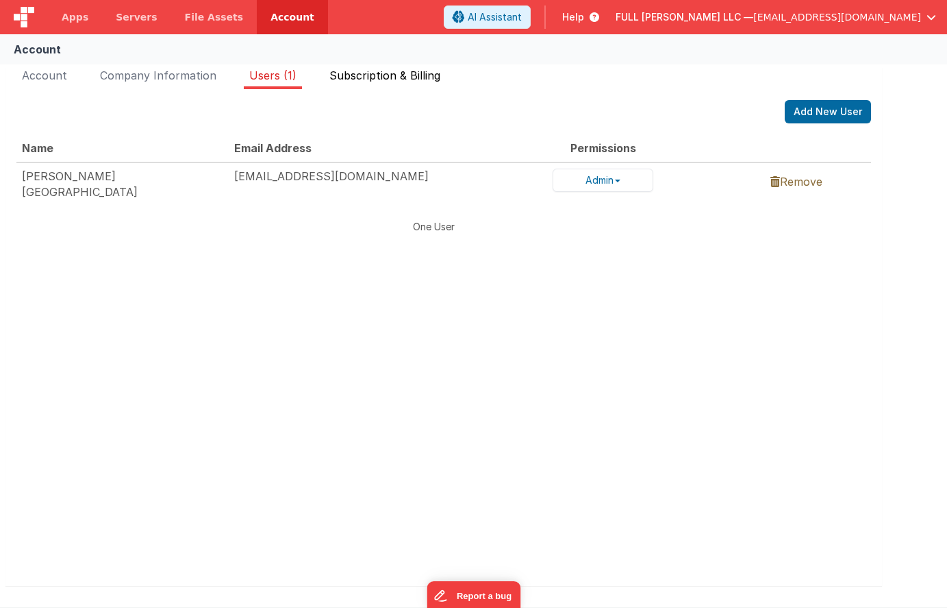
click at [377, 76] on span "Subscription & Billing" at bounding box center [384, 76] width 111 height 14
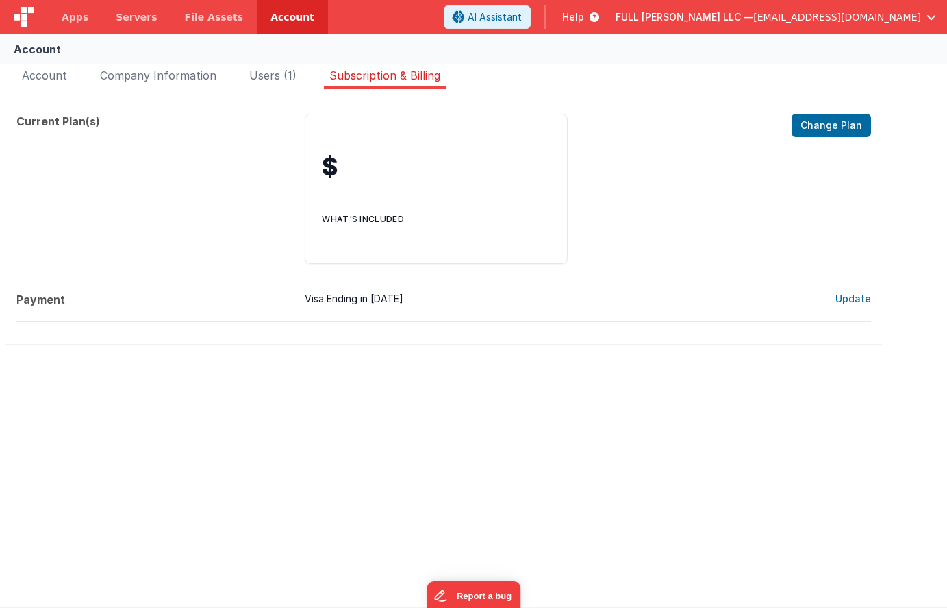
click at [360, 200] on div "What's included" at bounding box center [437, 230] width 262 height 66
click at [360, 233] on div "What's included" at bounding box center [437, 230] width 262 height 66
click at [354, 192] on div "$ Change Plan" at bounding box center [437, 155] width 262 height 82
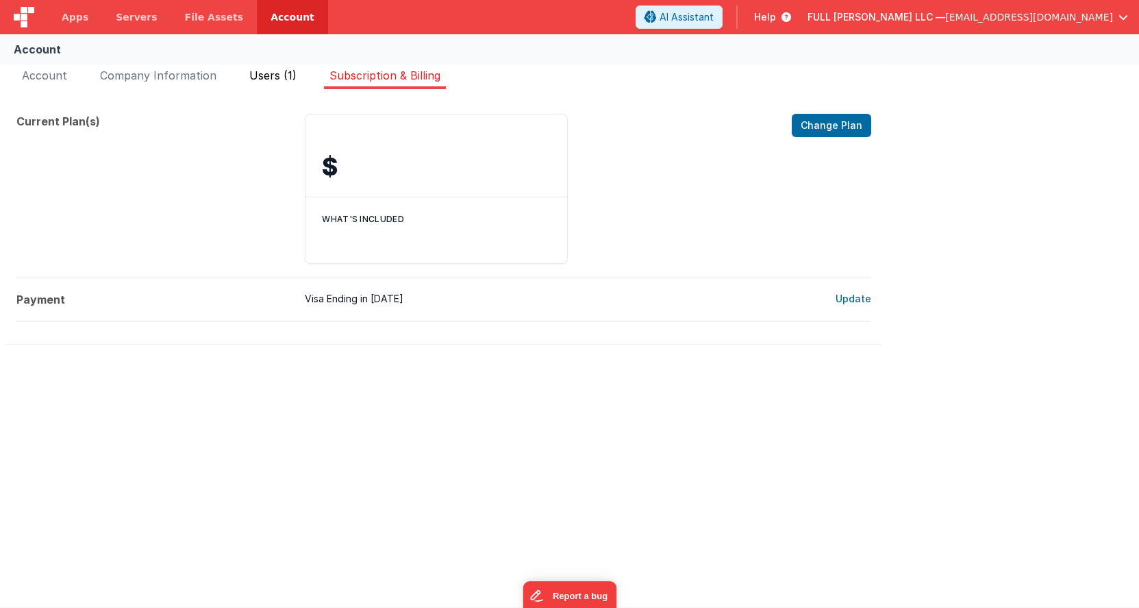
click at [276, 82] on li "Users (1)" at bounding box center [273, 78] width 58 height 22
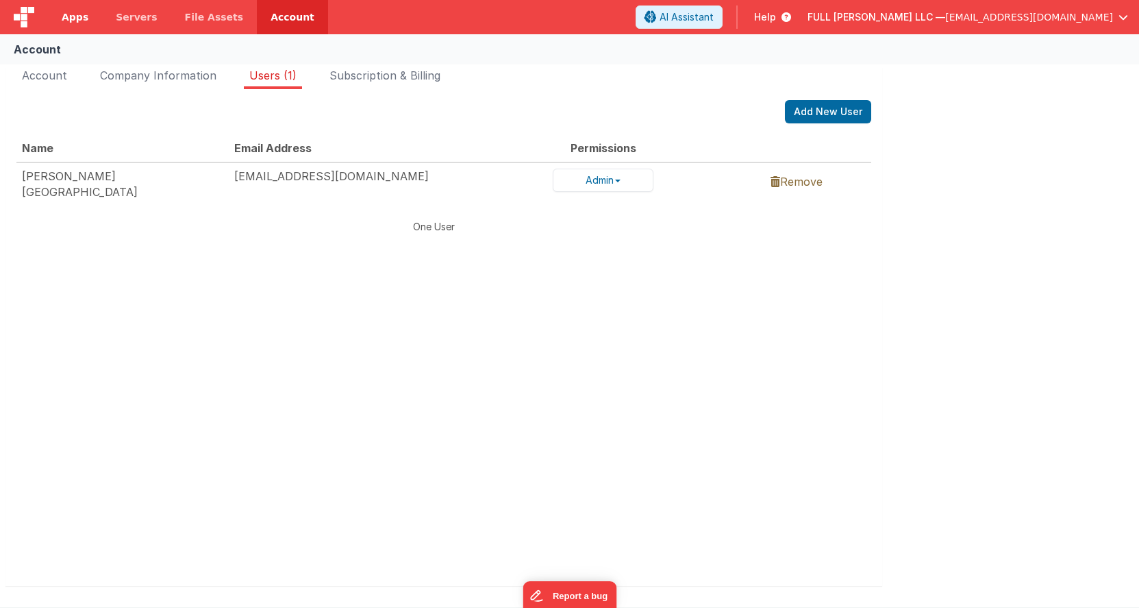
click at [68, 21] on span "Apps" at bounding box center [75, 17] width 27 height 14
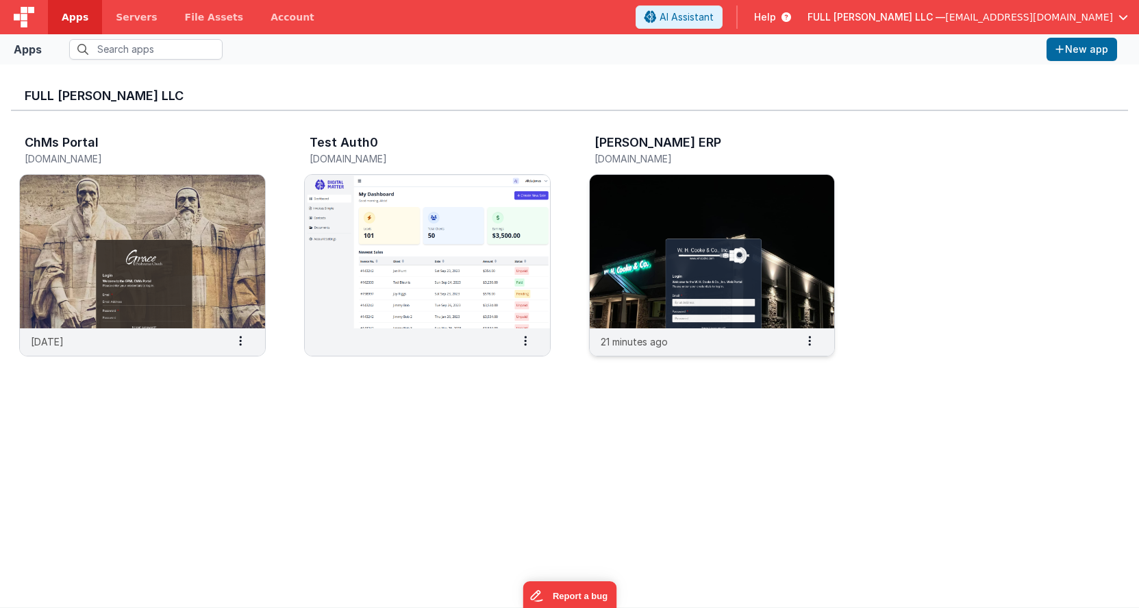
click at [620, 206] on img at bounding box center [712, 251] width 245 height 153
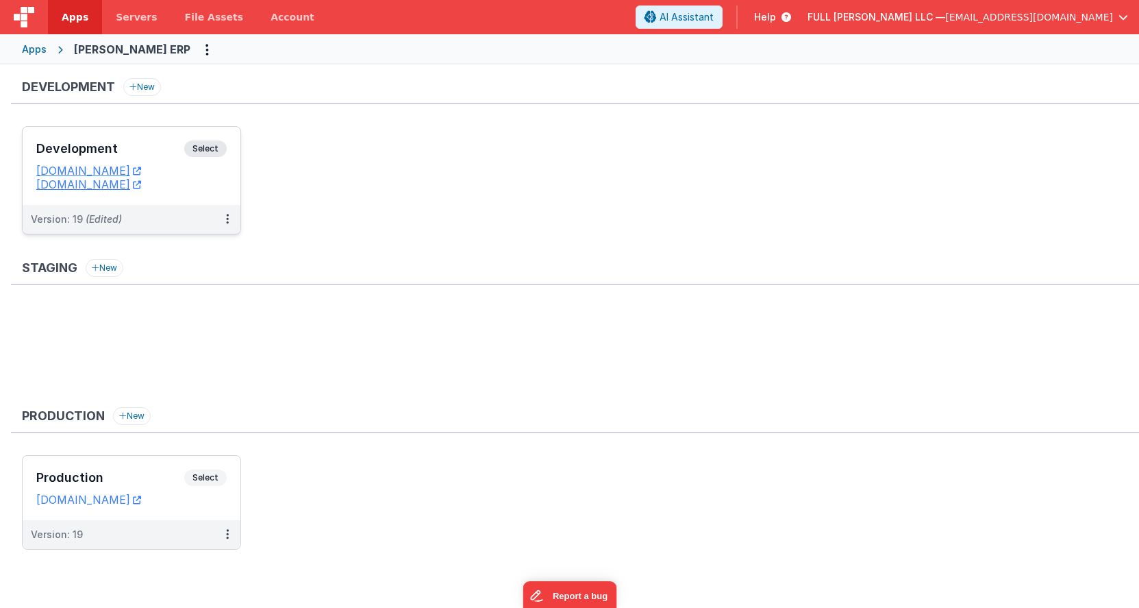
click at [129, 155] on h3 "Development" at bounding box center [110, 149] width 148 height 14
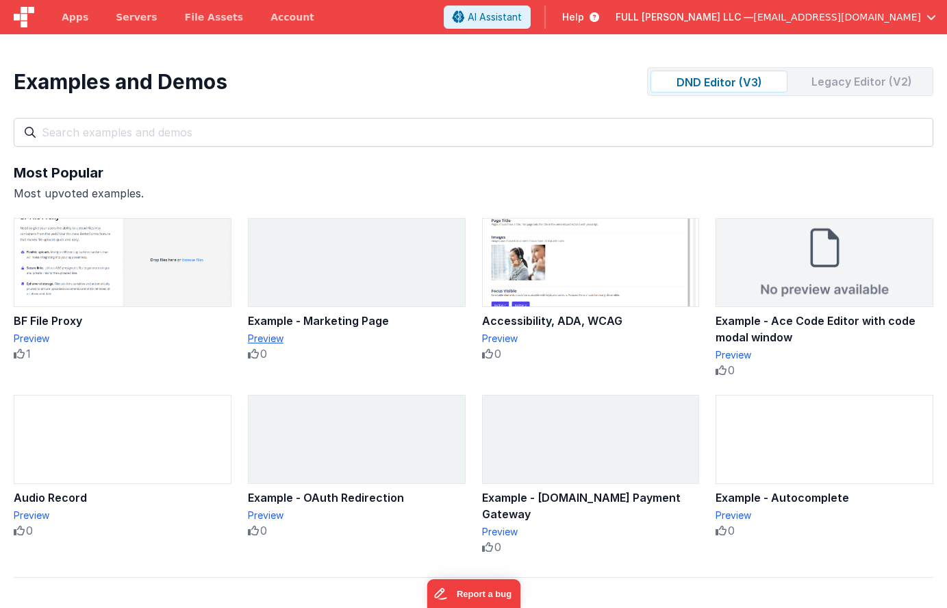
click at [280, 336] on div "Preview" at bounding box center [357, 339] width 218 height 14
click at [324, 321] on div "Example - Marketing Page" at bounding box center [357, 320] width 218 height 16
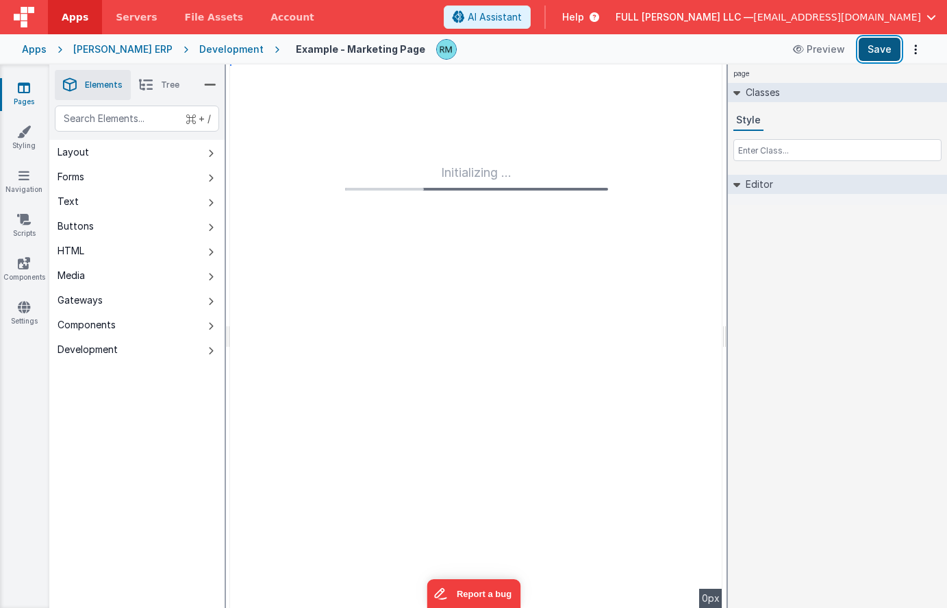
click at [880, 48] on button "Save" at bounding box center [880, 49] width 42 height 23
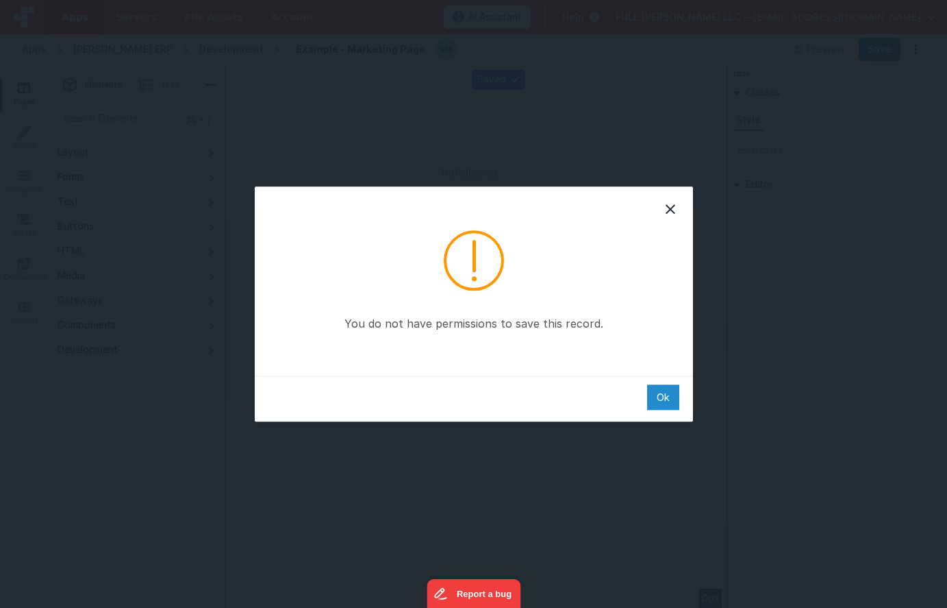
click at [664, 399] on div "Ok" at bounding box center [663, 396] width 32 height 25
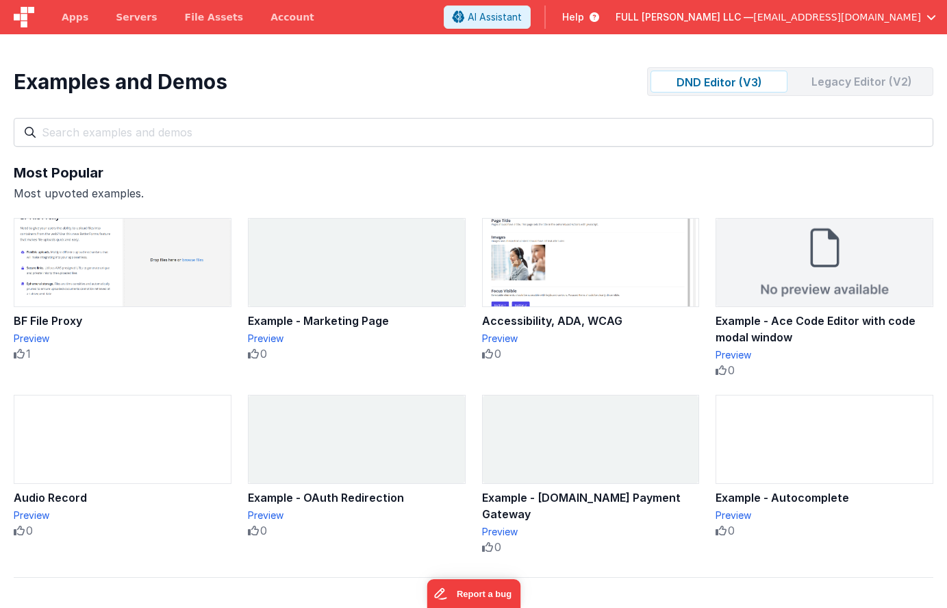
click at [835, 86] on div "Legacy Editor (V2)" at bounding box center [861, 82] width 137 height 22
click at [825, 79] on div "Legacy Editor (V2)" at bounding box center [861, 82] width 137 height 22
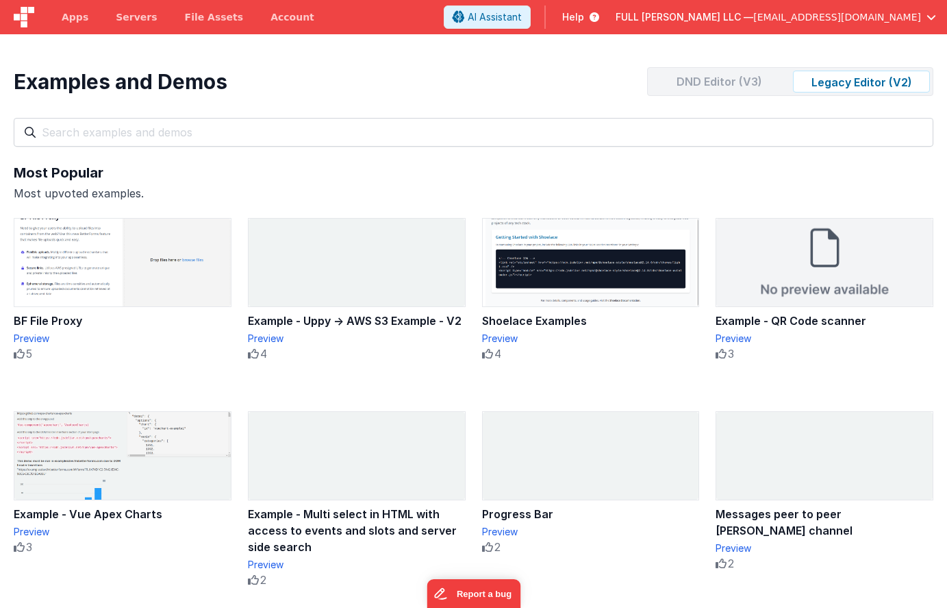
click at [731, 79] on div "DND Editor (V3)" at bounding box center [719, 82] width 137 height 22
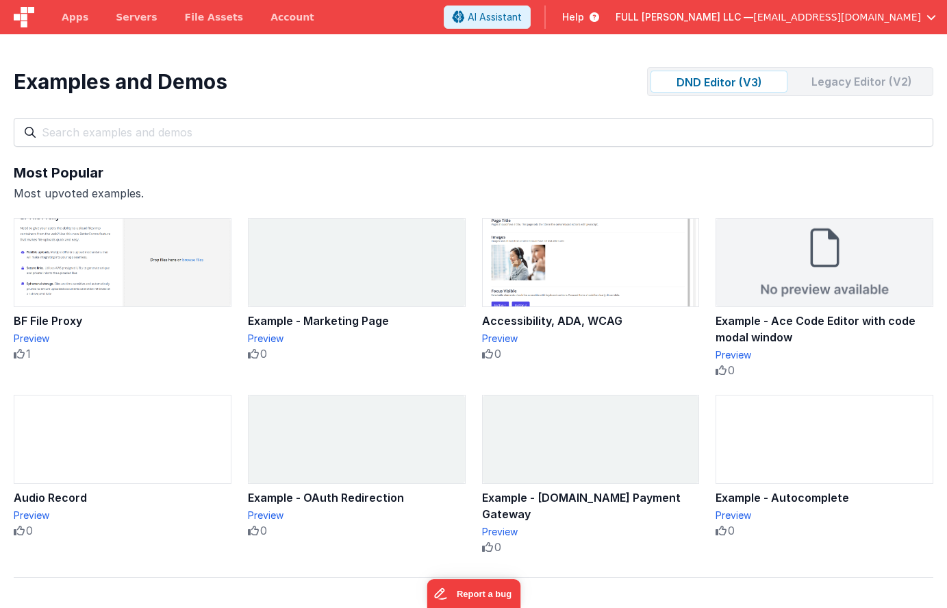
click at [840, 79] on div "Legacy Editor (V2)" at bounding box center [861, 82] width 137 height 22
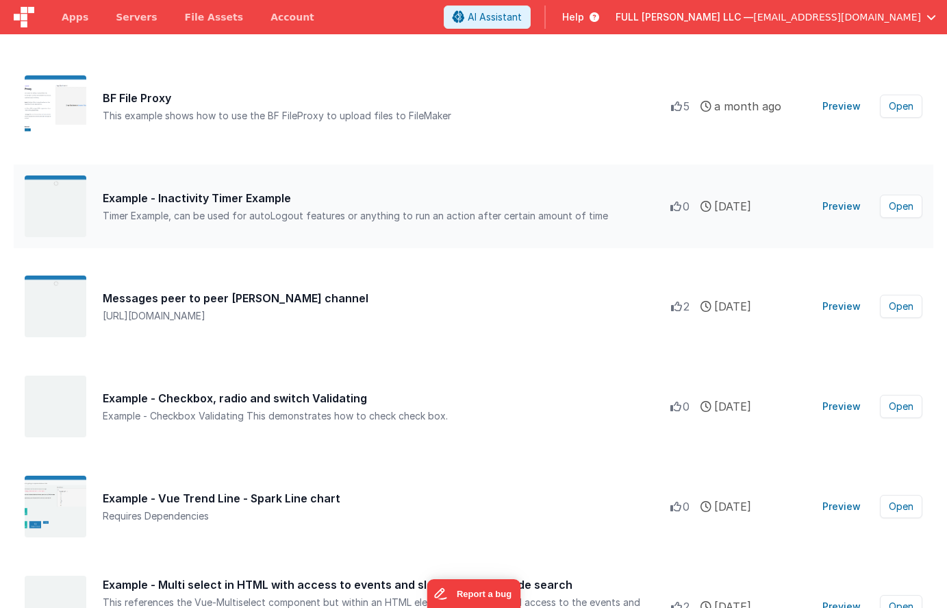
scroll to position [704, 0]
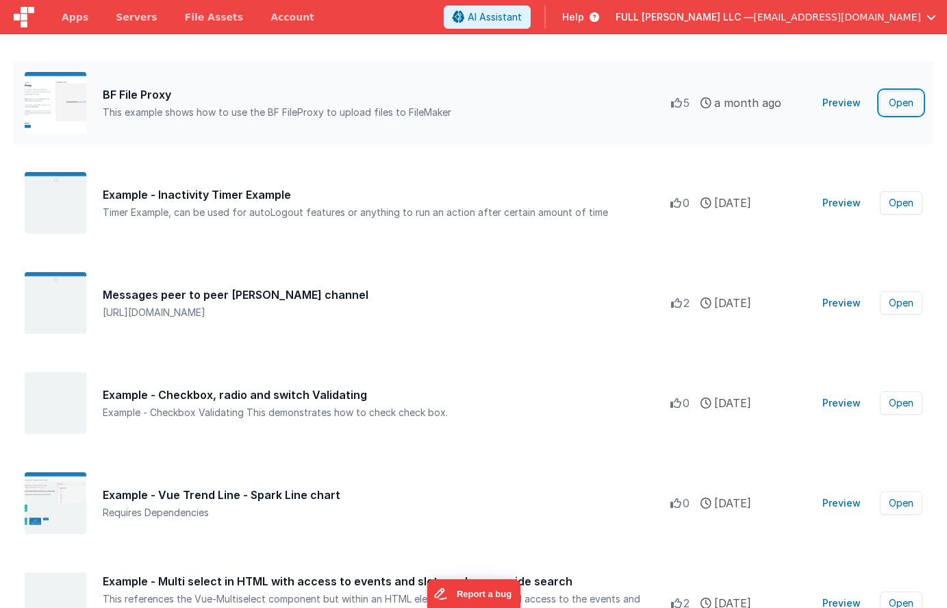
click at [900, 110] on button "Open" at bounding box center [901, 102] width 42 height 23
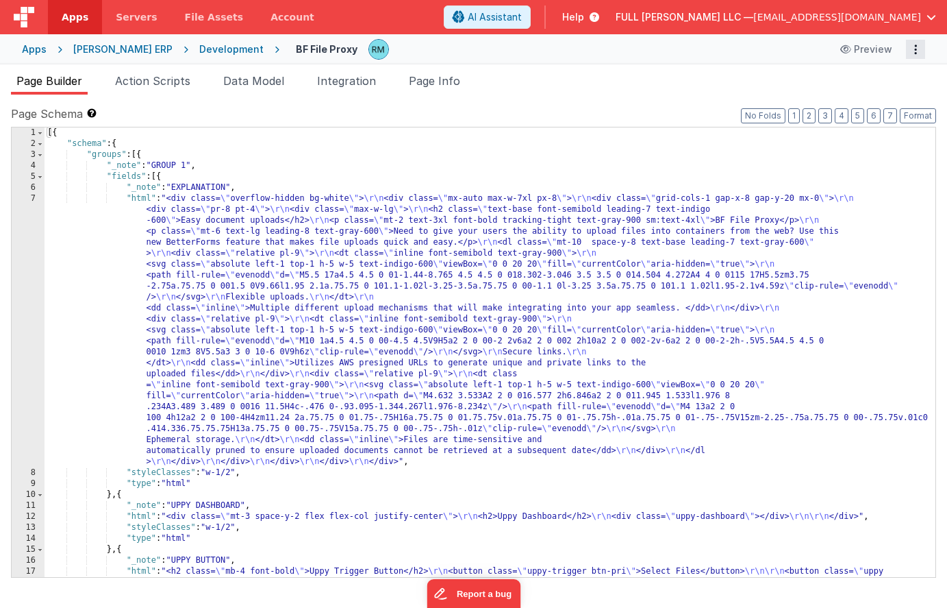
click at [915, 49] on icon "Options" at bounding box center [915, 49] width 19 height 1
click at [556, 129] on button at bounding box center [473, 304] width 947 height 608
click at [875, 12] on span "[EMAIL_ADDRESS][DOMAIN_NAME]" at bounding box center [838, 17] width 168 height 14
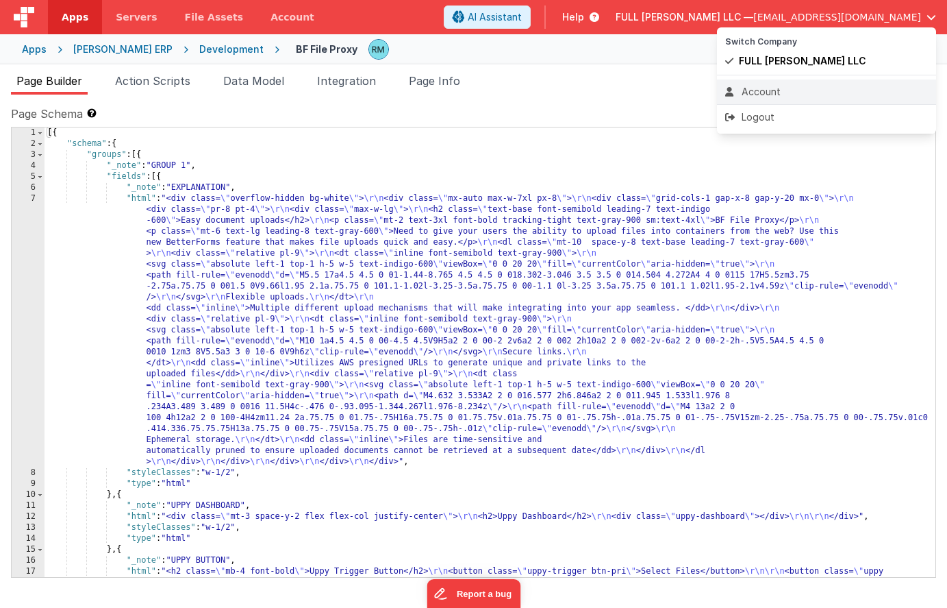
click at [795, 88] on div "Account" at bounding box center [826, 92] width 203 height 14
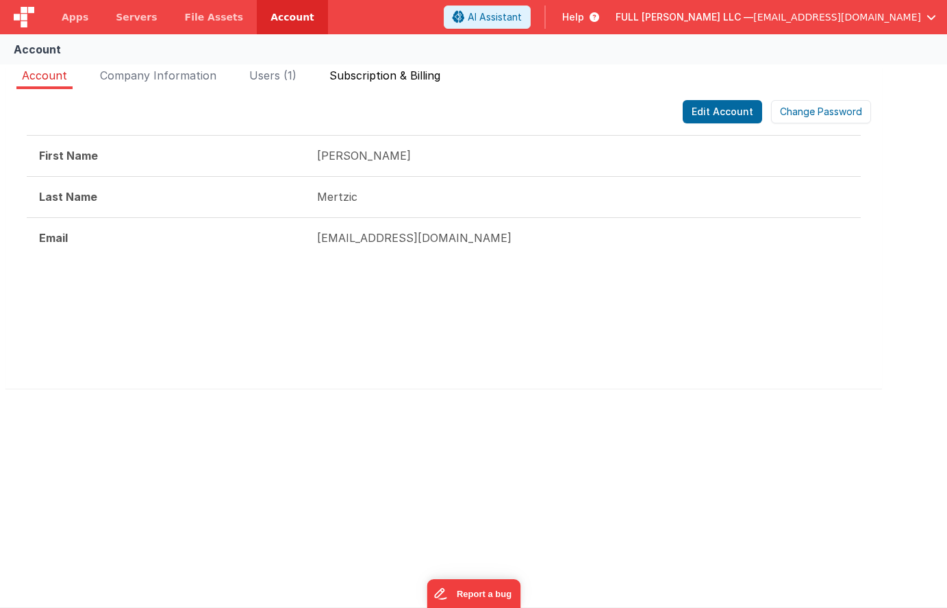
click at [414, 82] on li "Subscription & Billing" at bounding box center [385, 78] width 122 height 22
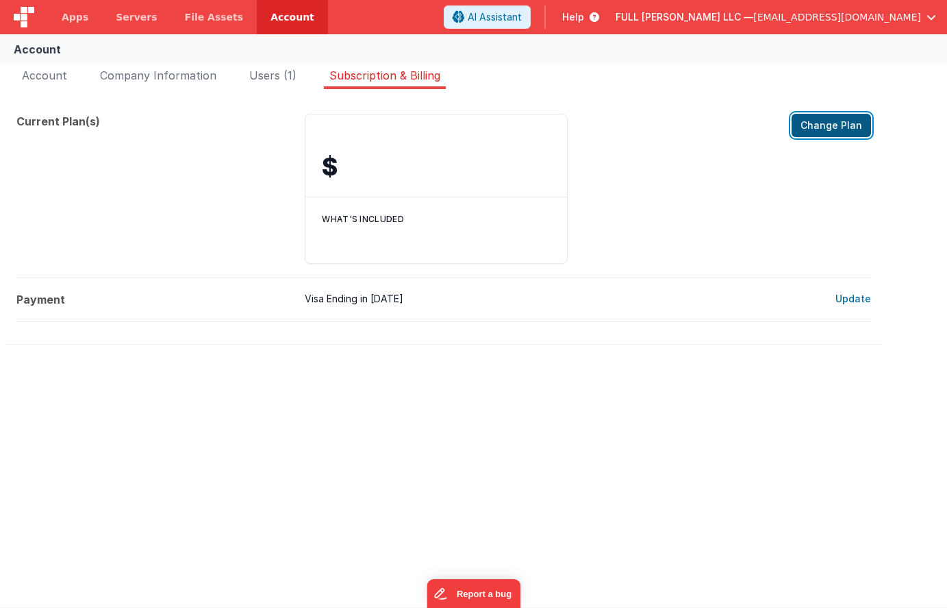
click at [826, 123] on button "Change Plan" at bounding box center [831, 125] width 79 height 23
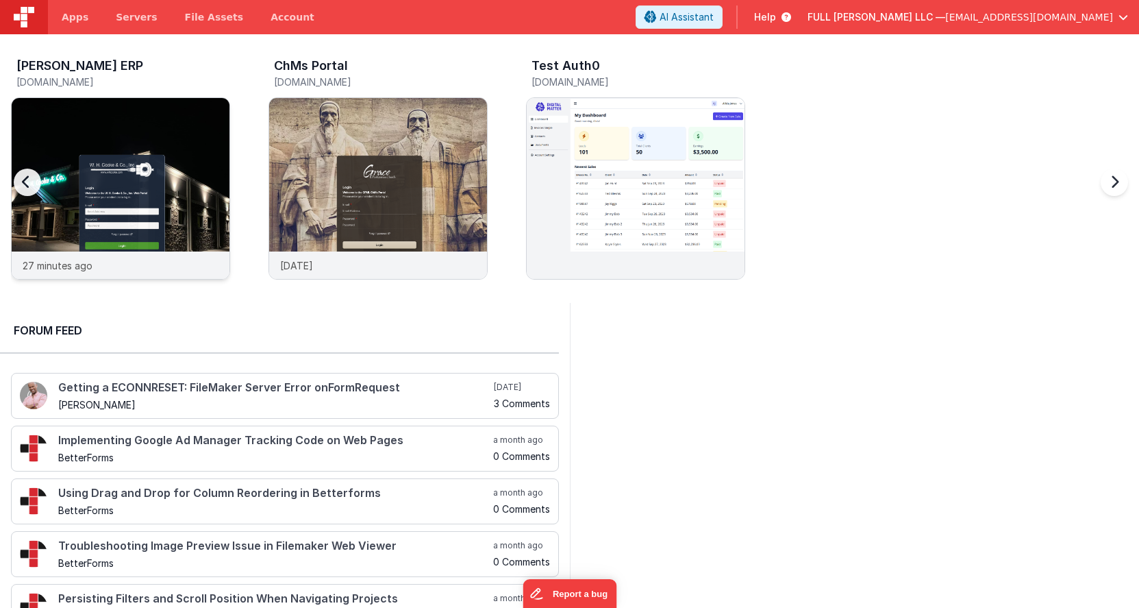
click at [158, 171] on img at bounding box center [121, 207] width 218 height 218
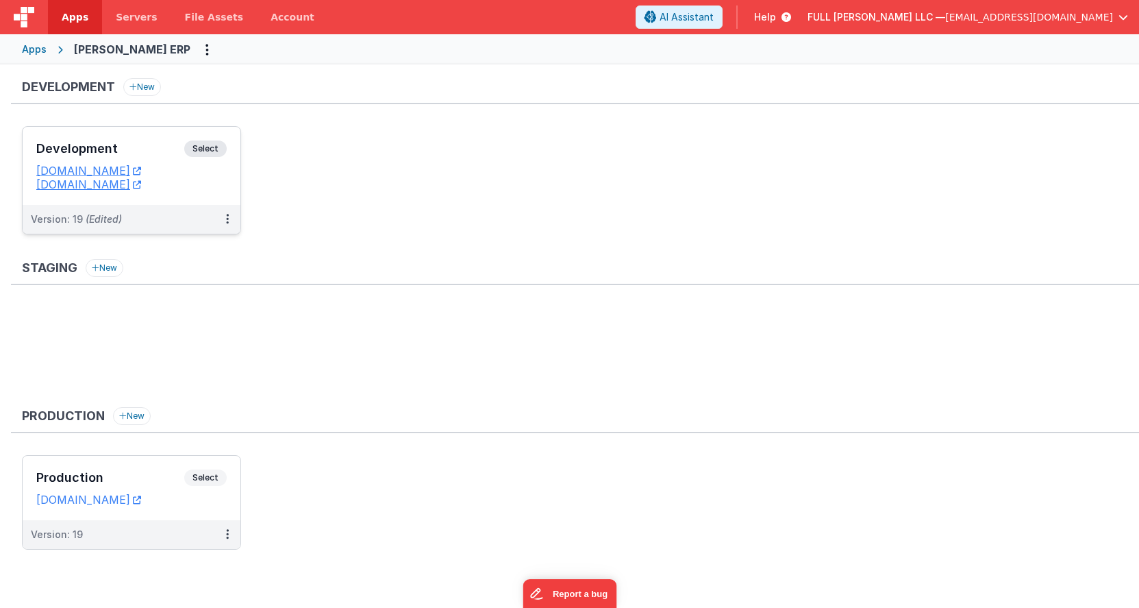
click at [156, 146] on h3 "Development" at bounding box center [110, 149] width 148 height 14
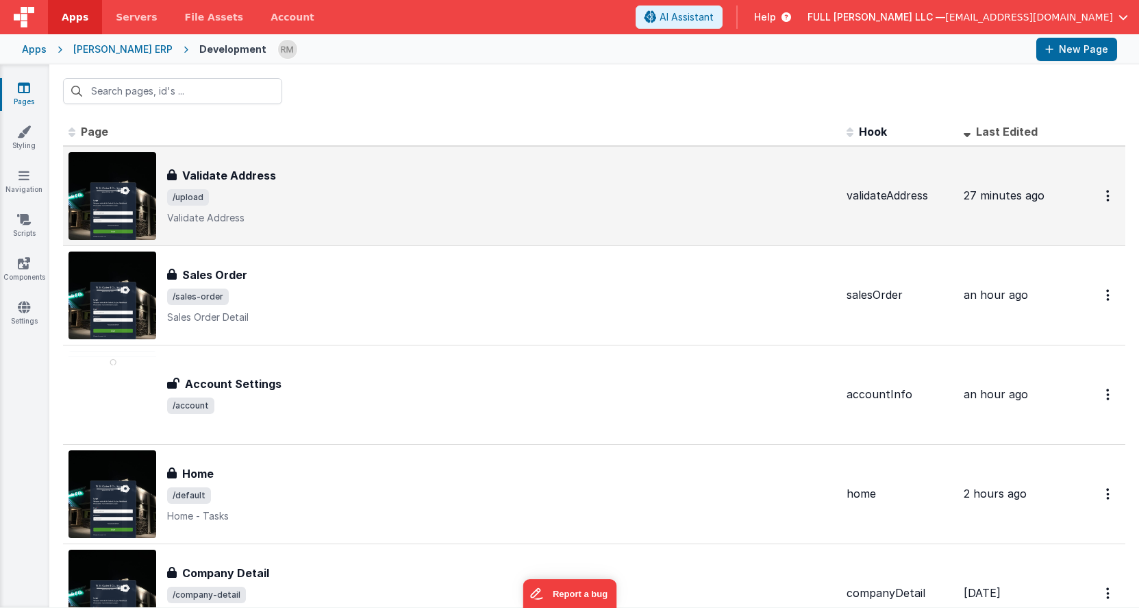
click at [348, 189] on span "/upload" at bounding box center [501, 197] width 669 height 16
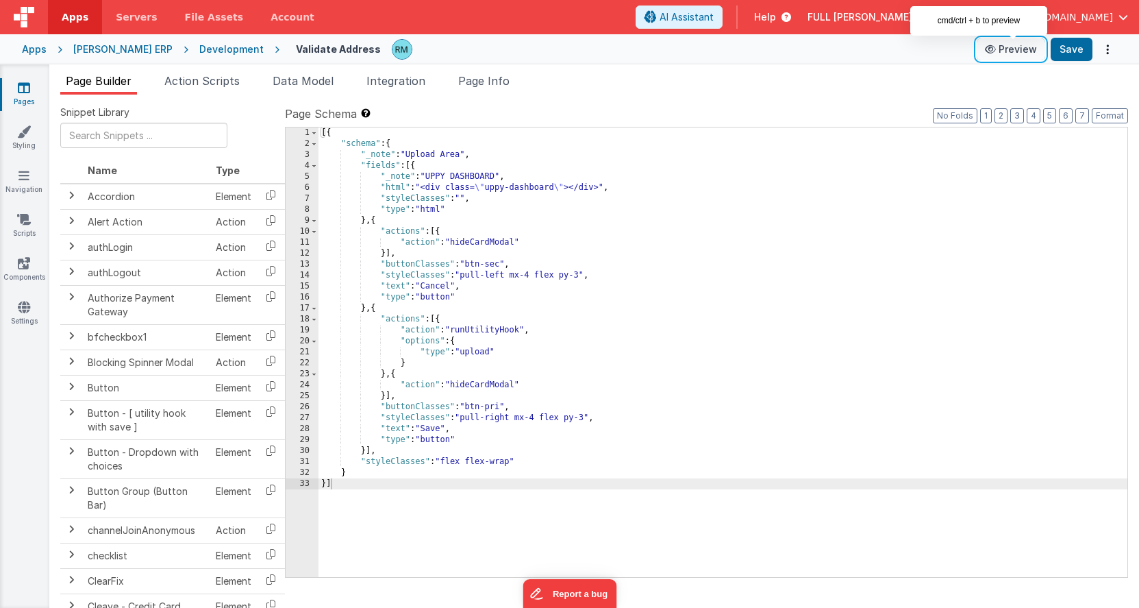
click at [1010, 55] on button "Preview" at bounding box center [1011, 49] width 69 height 22
click at [396, 187] on div "[{ "schema" : { "_note" : "Upload Area" , "fields" : [{ "_note" : "UPPY DASHBOA…" at bounding box center [723, 362] width 809 height 471
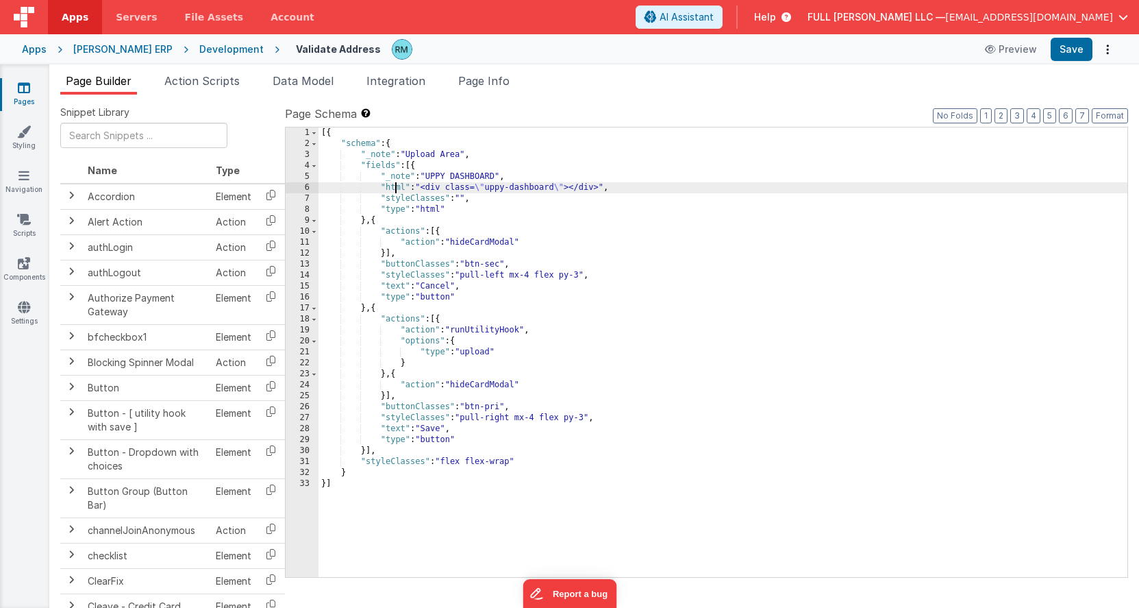
click at [306, 188] on div "6" at bounding box center [302, 187] width 33 height 11
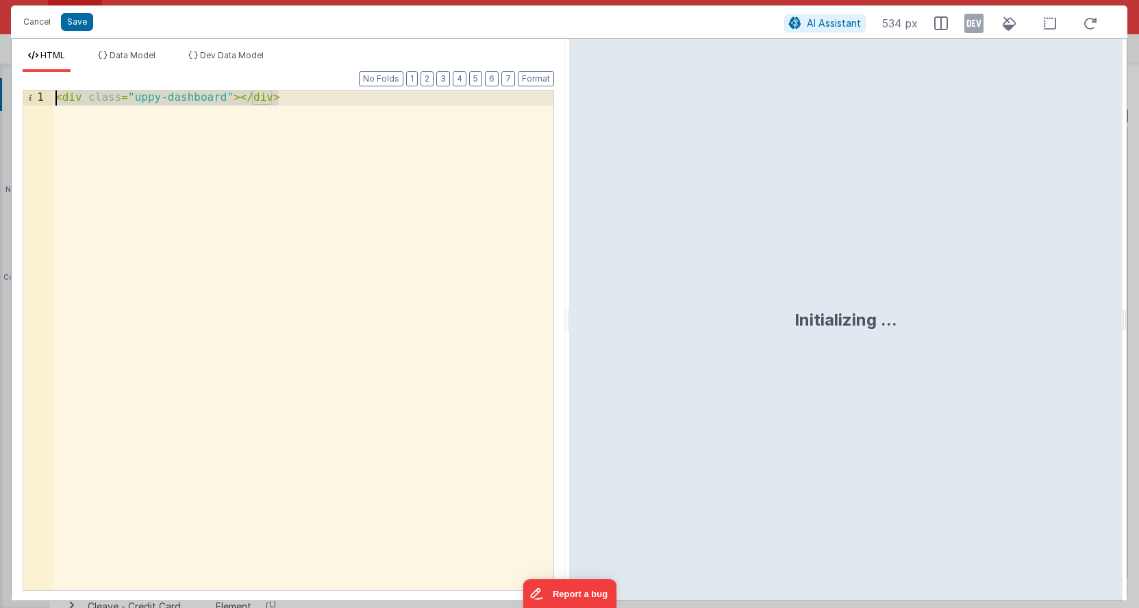
drag, startPoint x: 352, startPoint y: 112, endPoint x: 10, endPoint y: 82, distance: 343.1
click at [10, 82] on div "Cancel Save AI Assistant 534 px HTML Data Model Dev Data Model Format 7 6 5 4 3…" at bounding box center [569, 304] width 1139 height 608
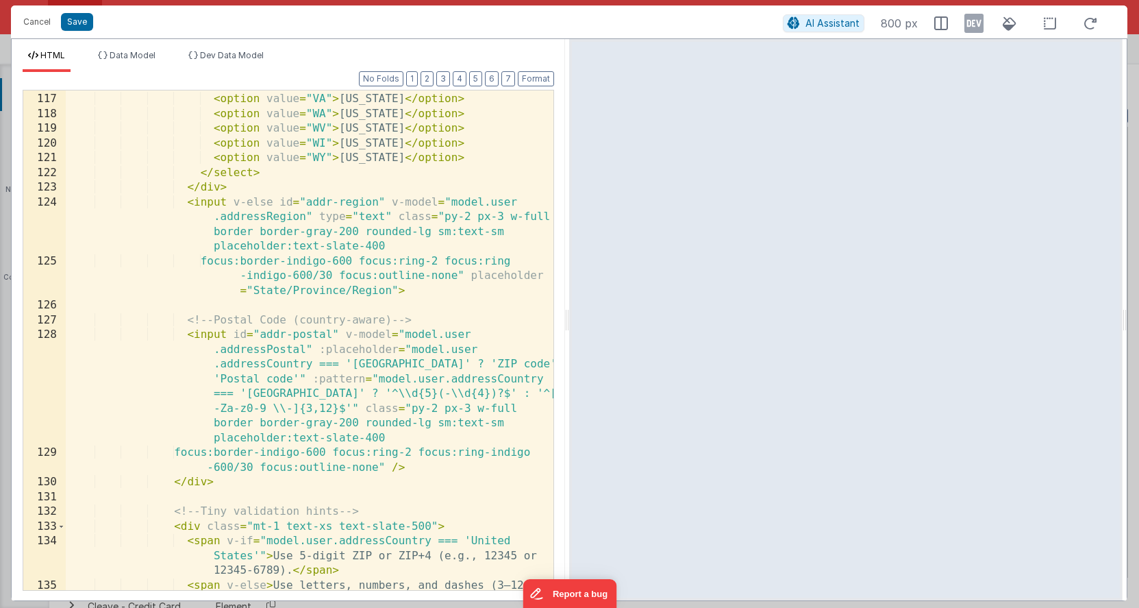
scroll to position [2402, 0]
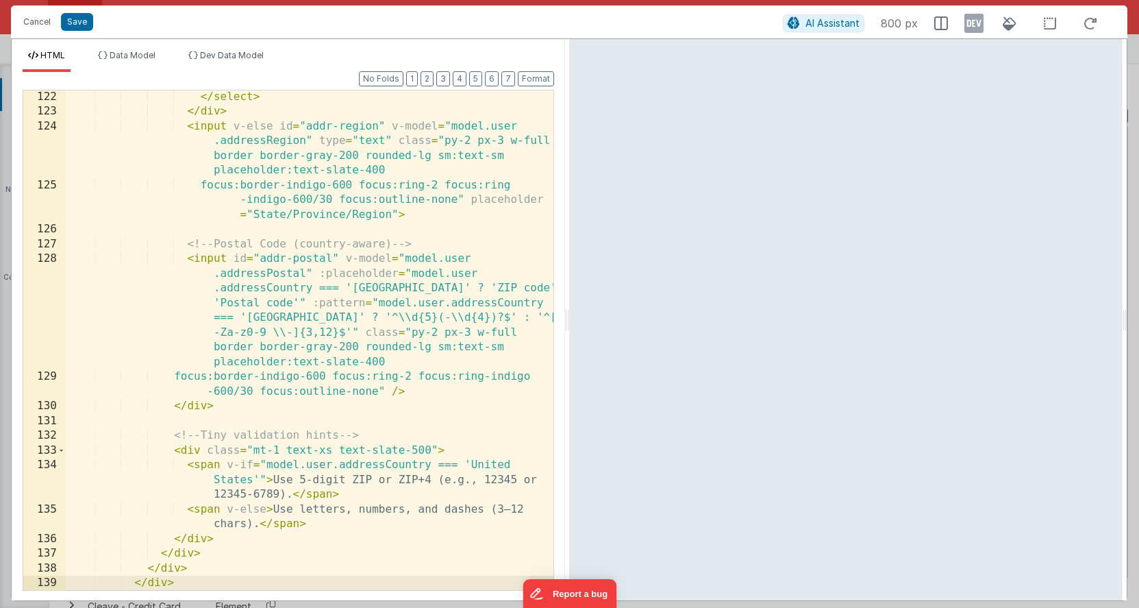
click at [314, 323] on div "</ select > </ div > < input v-else id = "addr-region" v-model = "model.user .a…" at bounding box center [310, 354] width 488 height 529
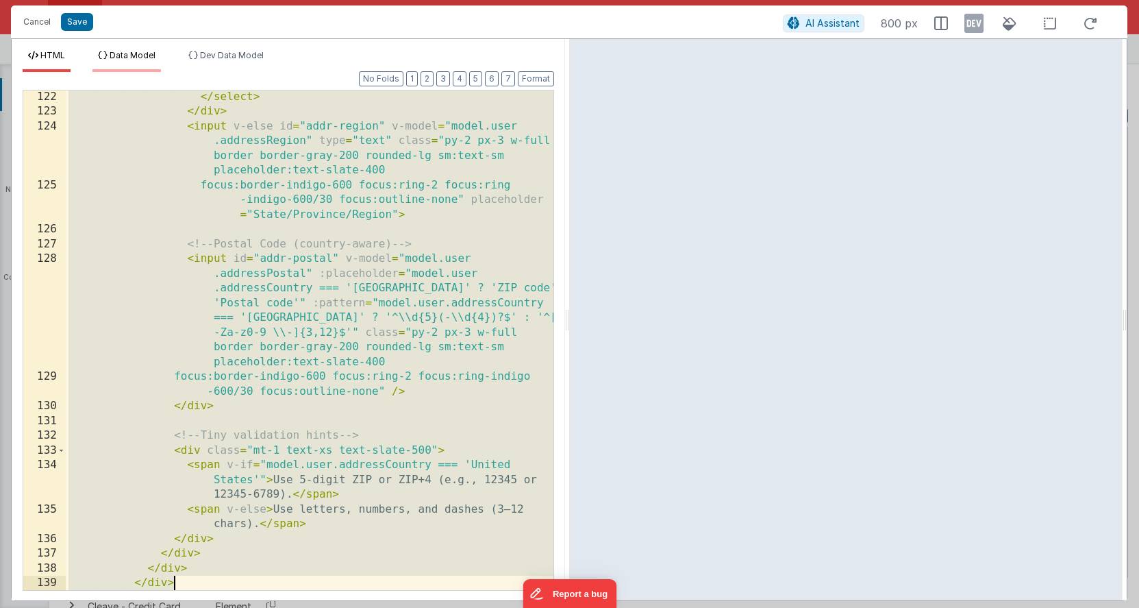
click at [142, 54] on span "Data Model" at bounding box center [133, 55] width 46 height 10
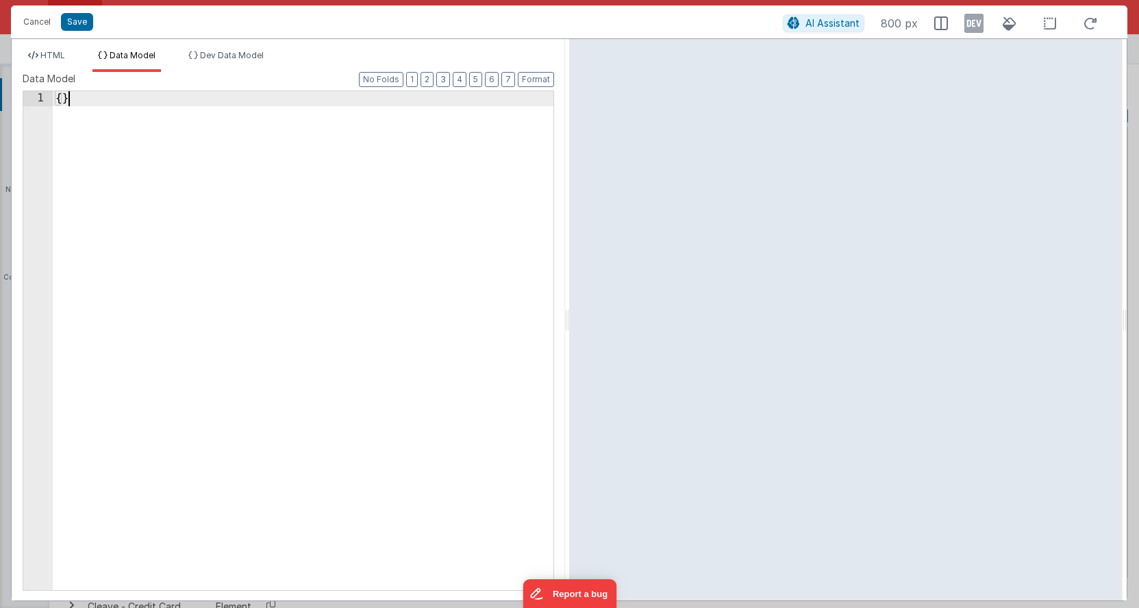
click at [169, 160] on div "{ }" at bounding box center [303, 355] width 501 height 528
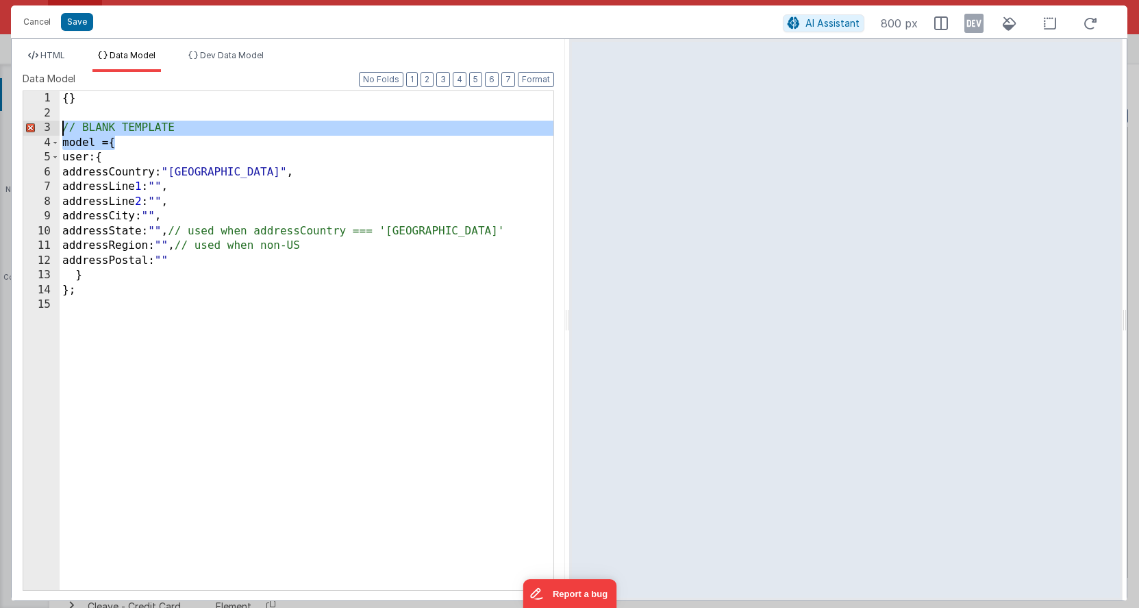
drag, startPoint x: 113, startPoint y: 144, endPoint x: 33, endPoint y: 122, distance: 83.1
click at [33, 122] on div "1 2 3 4 5 6 7 8 9 10 11 12 13 14 15 { } // BLANK TEMPLATE model = { user: { add…" at bounding box center [289, 340] width 532 height 500
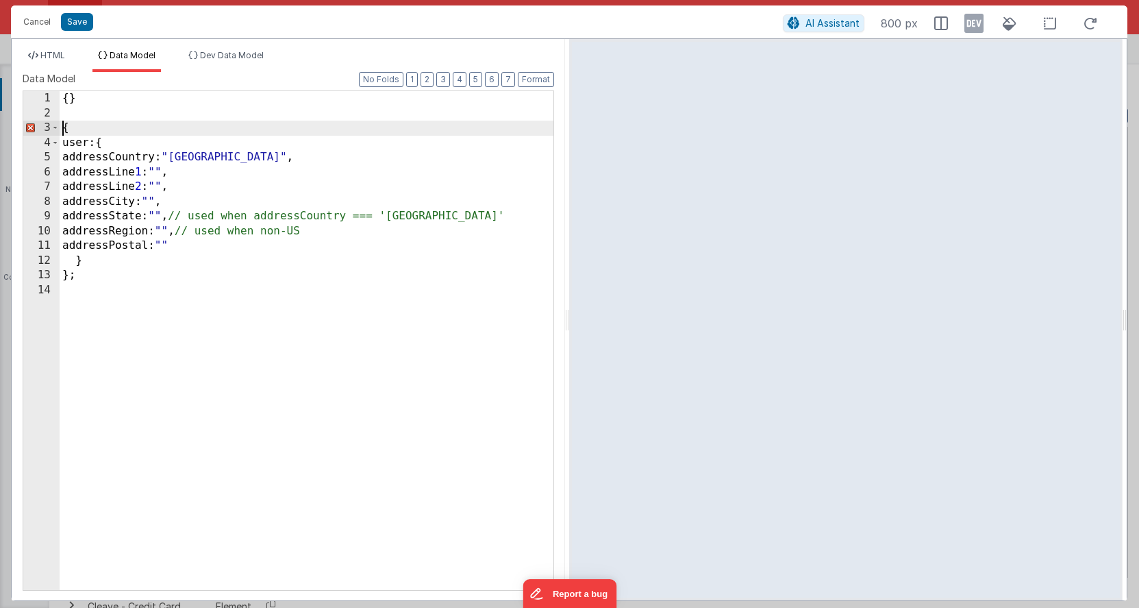
click at [95, 277] on div "{ } { user: { addressCountry: "[GEOGRAPHIC_DATA]" , addressLine 1 : "" , addres…" at bounding box center [307, 355] width 494 height 528
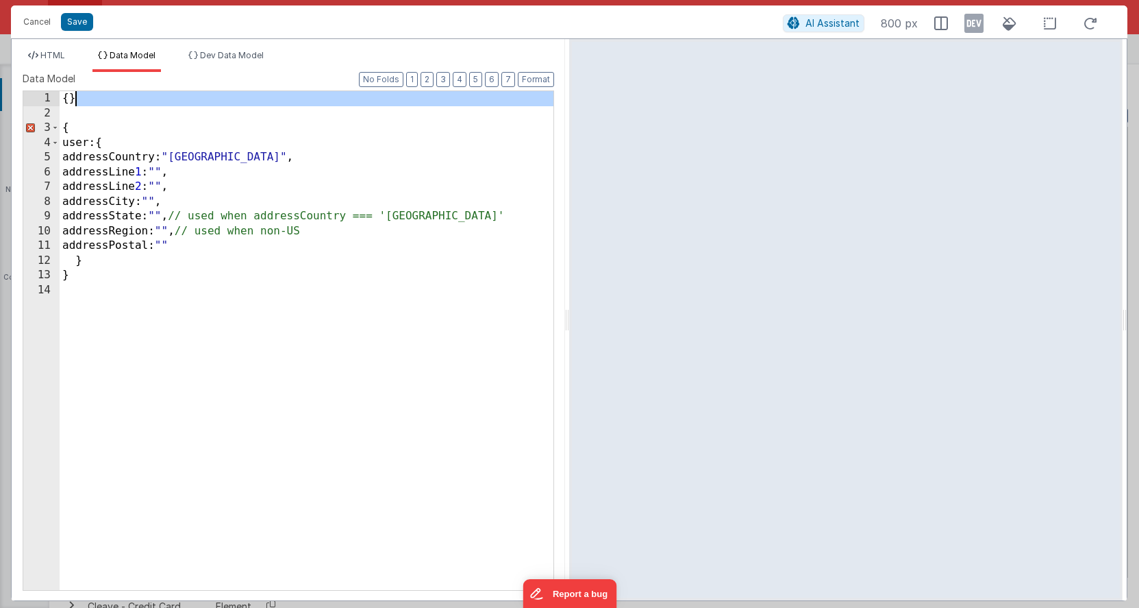
drag, startPoint x: 87, startPoint y: 106, endPoint x: 49, endPoint y: 92, distance: 41.0
click at [49, 92] on div "1 2 3 4 5 6 7 8 9 10 11 12 13 14 { } { user: { addressCountry: "[GEOGRAPHIC_DAT…" at bounding box center [289, 340] width 532 height 500
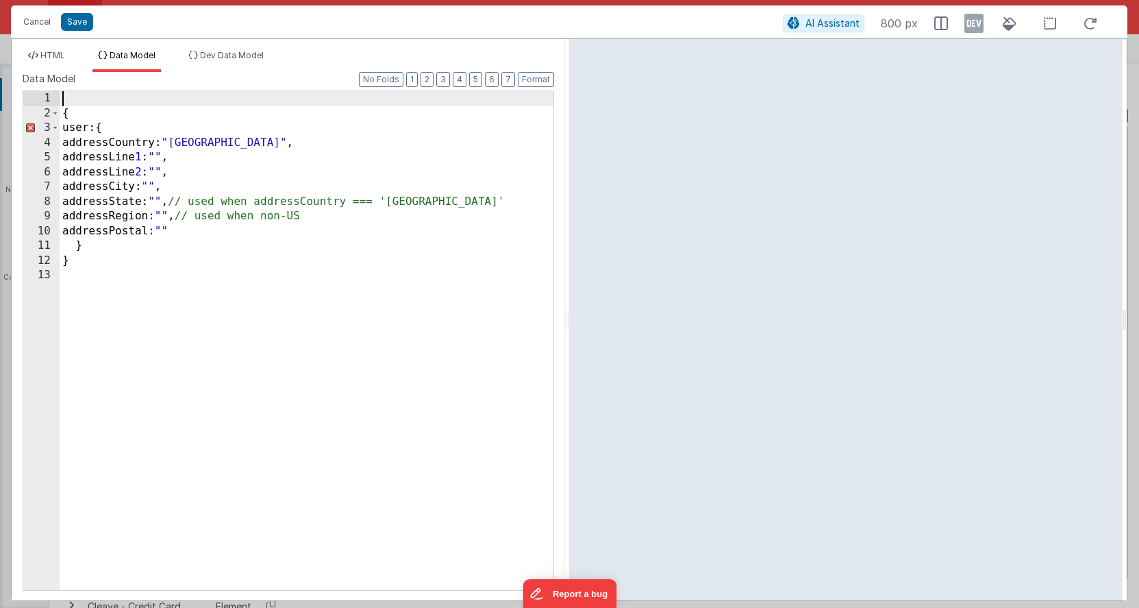
click at [62, 113] on div "{ user: { addressCountry: "[GEOGRAPHIC_DATA]" , addressLine 1 : "" , addressLin…" at bounding box center [307, 355] width 494 height 528
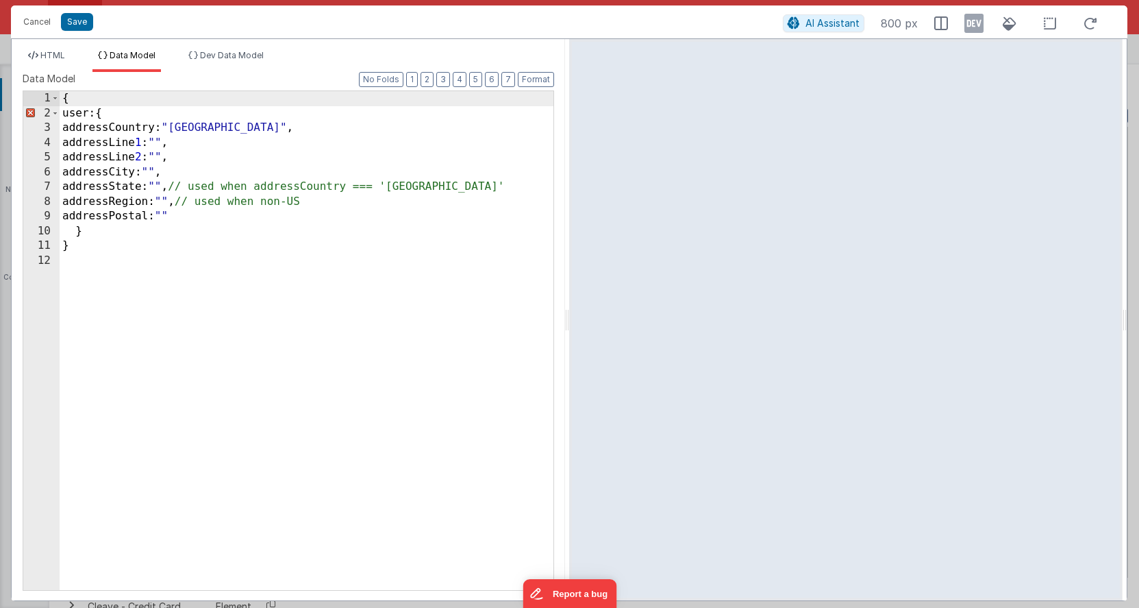
click at [129, 114] on div "{ user: { addressCountry: "[GEOGRAPHIC_DATA]" , addressLine 1 : "" , addressLin…" at bounding box center [307, 355] width 494 height 528
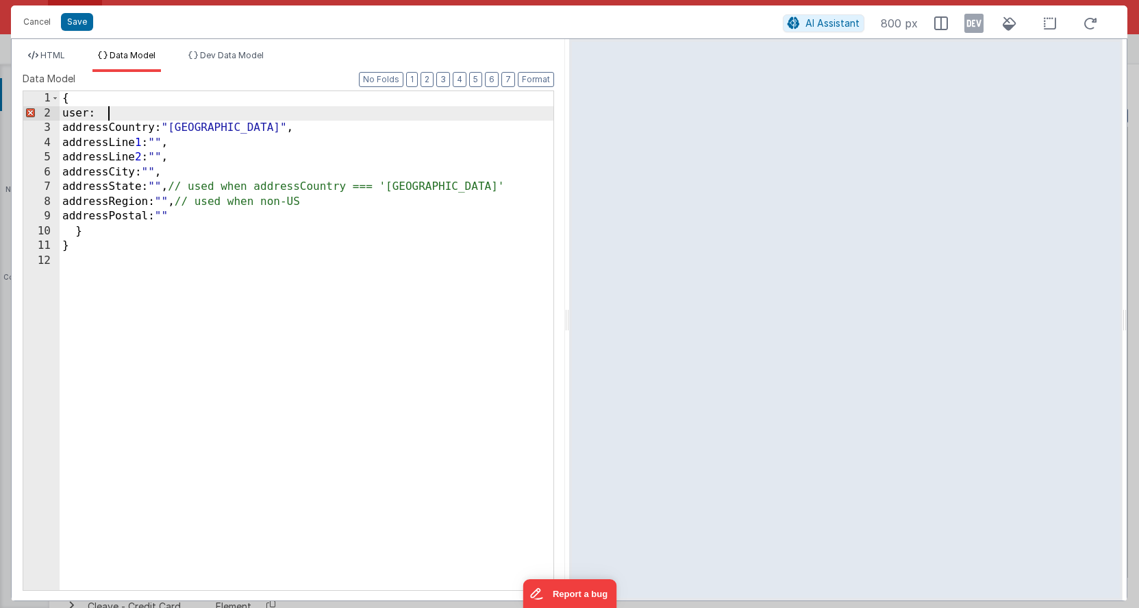
click at [76, 116] on div "{ user: addressCountry: "[GEOGRAPHIC_DATA]" , addressLine 1 : "" , addressLine …" at bounding box center [307, 355] width 494 height 528
click at [88, 129] on div "{ "user" : addressCountry: "[GEOGRAPHIC_DATA]" , addressLine 1 : "" , addressLi…" at bounding box center [307, 355] width 494 height 528
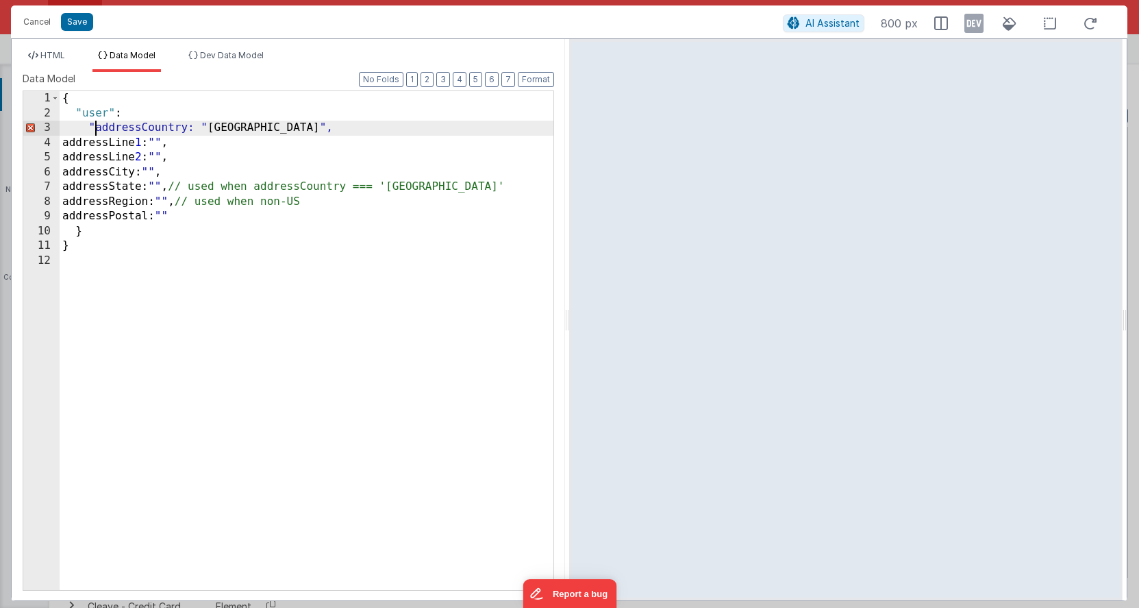
click at [189, 132] on div "{ "user" : "addressCountry: " [GEOGRAPHIC_DATA] ", addressLine 1 : "" , address…" at bounding box center [307, 355] width 494 height 528
drag, startPoint x: 301, startPoint y: 127, endPoint x: 213, endPoint y: 125, distance: 87.7
click at [213, 125] on div "{ "user" : "addressCountry" : "[GEOGRAPHIC_DATA]" , addressLine 1 : "" , addres…" at bounding box center [307, 355] width 494 height 528
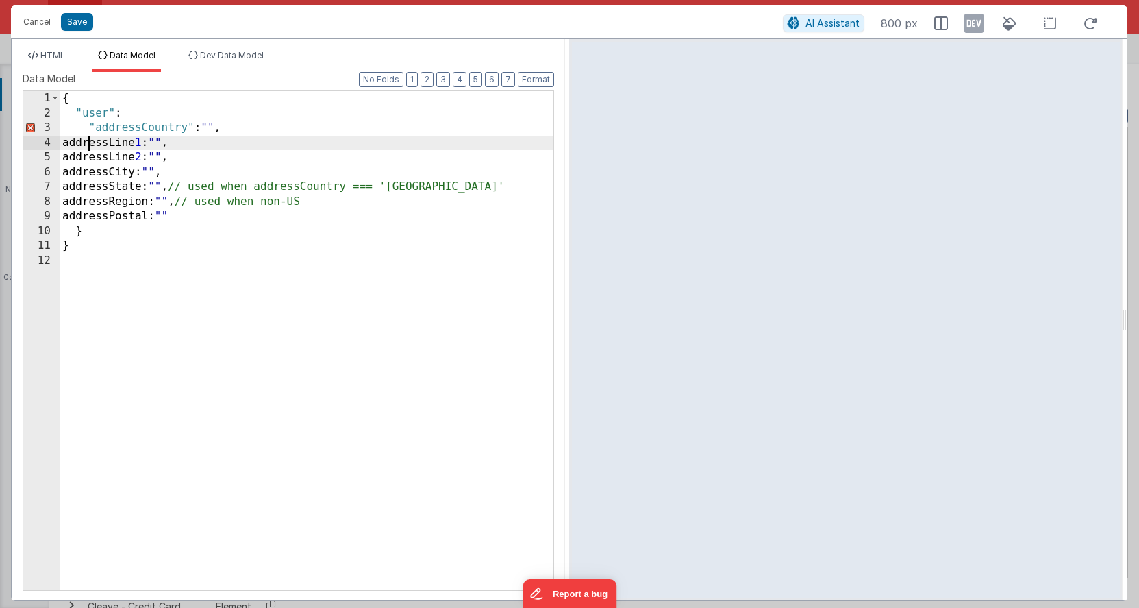
click at [88, 140] on div "{ "user" : "addressCountry" : "" , addressLine 1 : "" , addressLine 2 : "" , ad…" at bounding box center [307, 355] width 494 height 528
click at [173, 142] on div "{ "user" : "addressCountry" : "" , "addressLine1: "", addressLine 2 : "" , addr…" at bounding box center [307, 355] width 494 height 528
click at [86, 158] on div "{ "user" : "addressCountry" : "" , "addressLine1" : "" , addressLine 2 : "" , a…" at bounding box center [307, 355] width 494 height 528
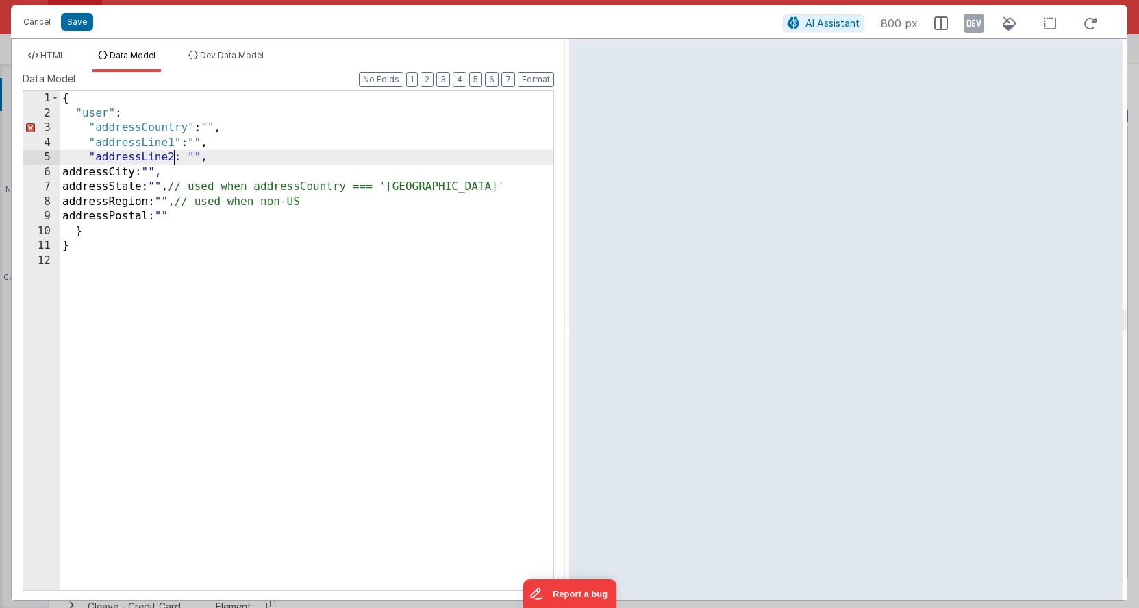
click at [175, 153] on div "{ "user" : "addressCountry" : "" , "addressLine1" : "" , "addressLine2: "", add…" at bounding box center [307, 355] width 494 height 528
click at [89, 171] on div "{ "user" : "addressCountry" : "" , "addressLine1" : "" , "addressLine2" : "" , …" at bounding box center [307, 355] width 494 height 528
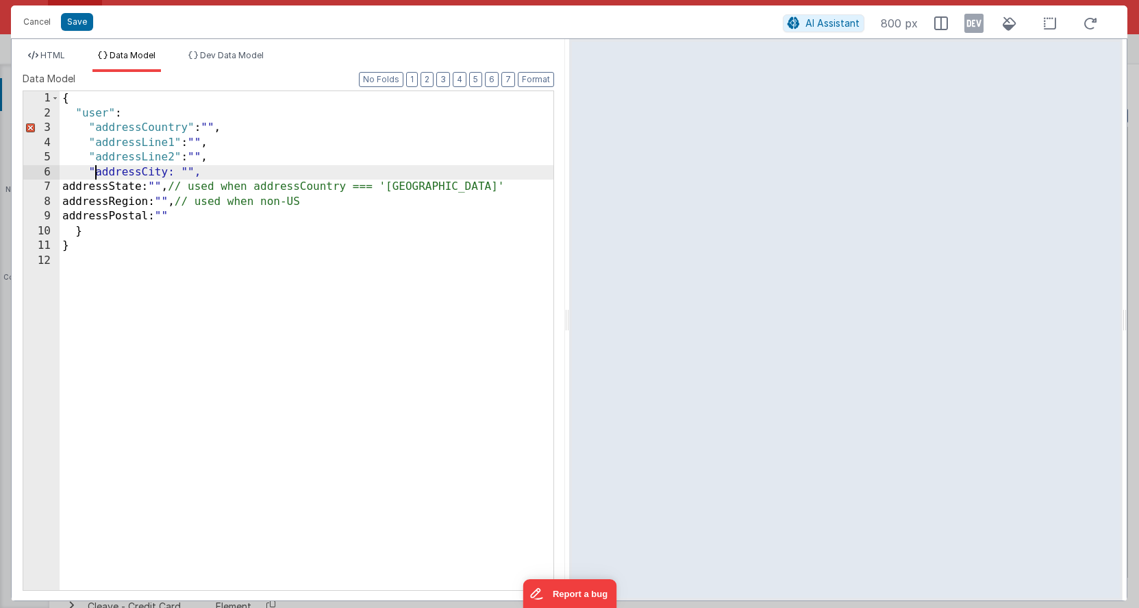
click at [169, 173] on div "{ "user" : "addressCountry" : "" , "addressLine1" : "" , "addressLine2" : "" , …" at bounding box center [307, 355] width 494 height 528
click at [89, 188] on div "{ "user" : "addressCountry" : "" , "addressLine1" : "" , "addressLine2" : "" , …" at bounding box center [307, 355] width 494 height 528
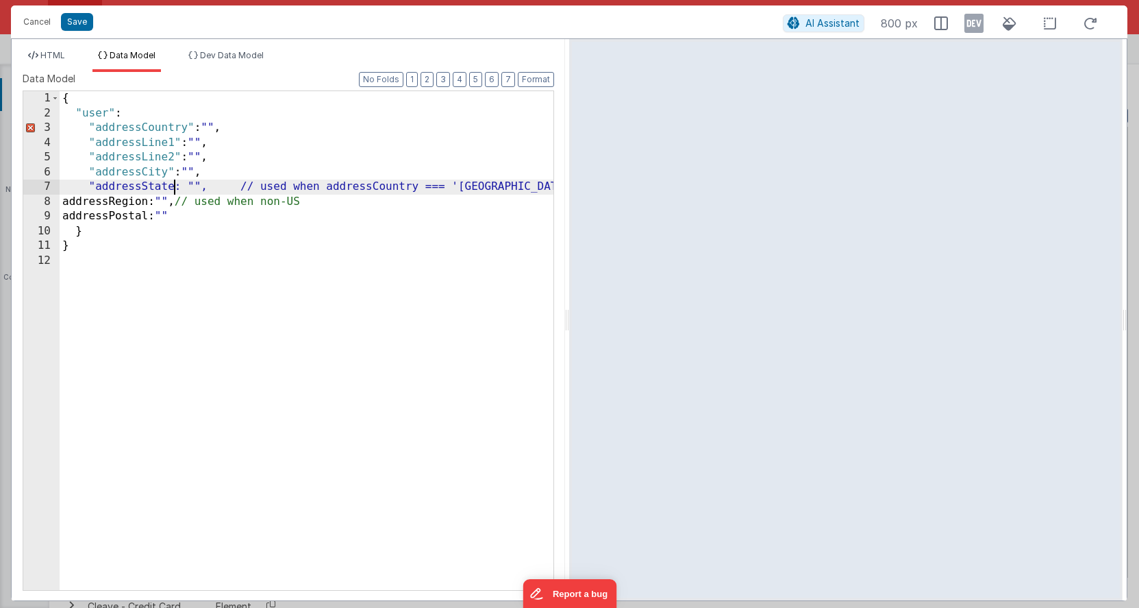
click at [177, 186] on div "{ "user" : "addressCountry" : "" , "addressLine1" : "" , "addressLine2" : "" , …" at bounding box center [307, 355] width 494 height 528
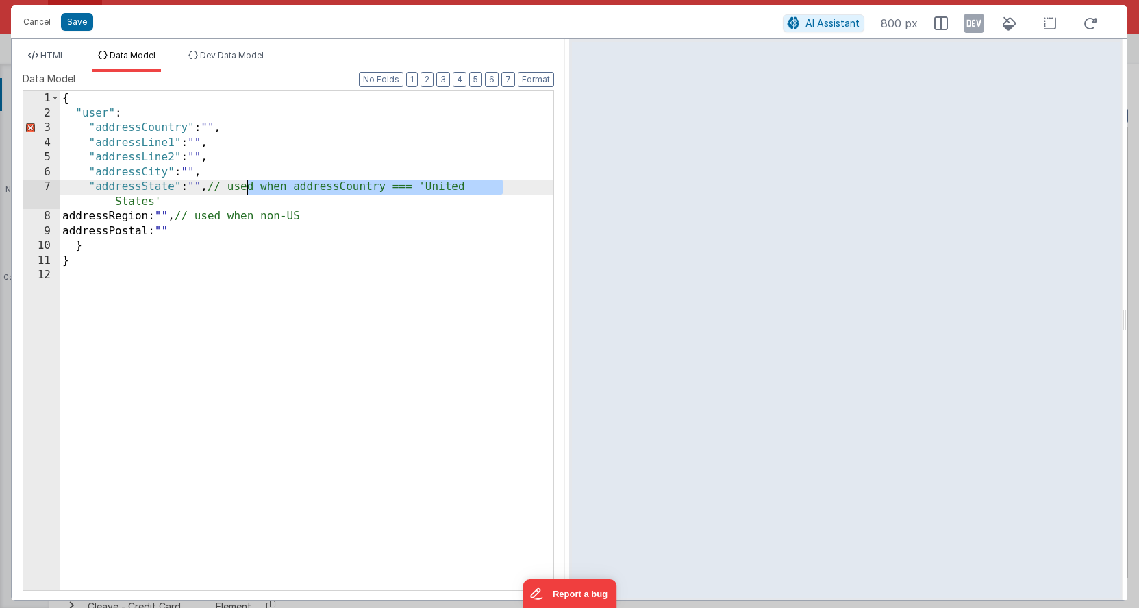
drag, startPoint x: 510, startPoint y: 188, endPoint x: 245, endPoint y: 191, distance: 265.1
click at [245, 191] on div "{ "user" : "addressCountry" : "" , "addressLine1" : "" , "addressLine2" : "" , …" at bounding box center [307, 355] width 494 height 528
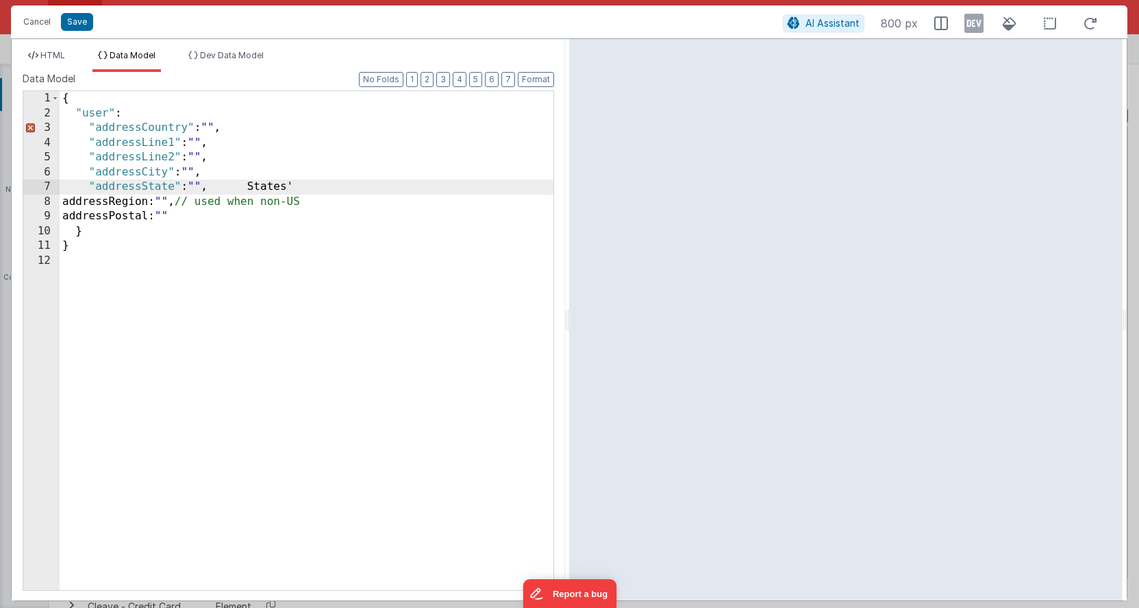
click at [88, 203] on div "{ "user" : "addressCountry" : "" , "addressLine1" : "" , "addressLine2" : "" , …" at bounding box center [307, 355] width 494 height 528
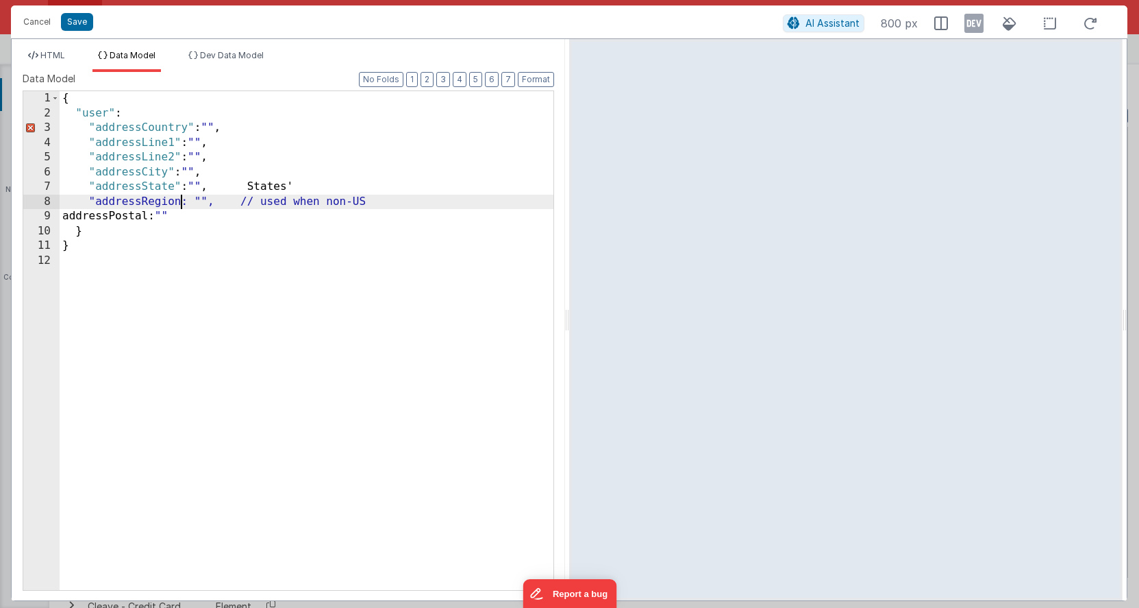
click at [179, 203] on div "{ "user" : "addressCountry" : "" , "addressLine1" : "" , "addressLine2" : "" , …" at bounding box center [307, 355] width 494 height 528
drag, startPoint x: 384, startPoint y: 203, endPoint x: 232, endPoint y: 202, distance: 152.8
click at [232, 203] on div "{ "user" : "addressCountry" : "" , "addressLine1" : "" , "addressLine2" : "" , …" at bounding box center [307, 355] width 494 height 528
click at [88, 214] on div "{ "user" : "addressCountry" : "" , "addressLine1" : "" , "addressLine2" : "" , …" at bounding box center [307, 355] width 494 height 528
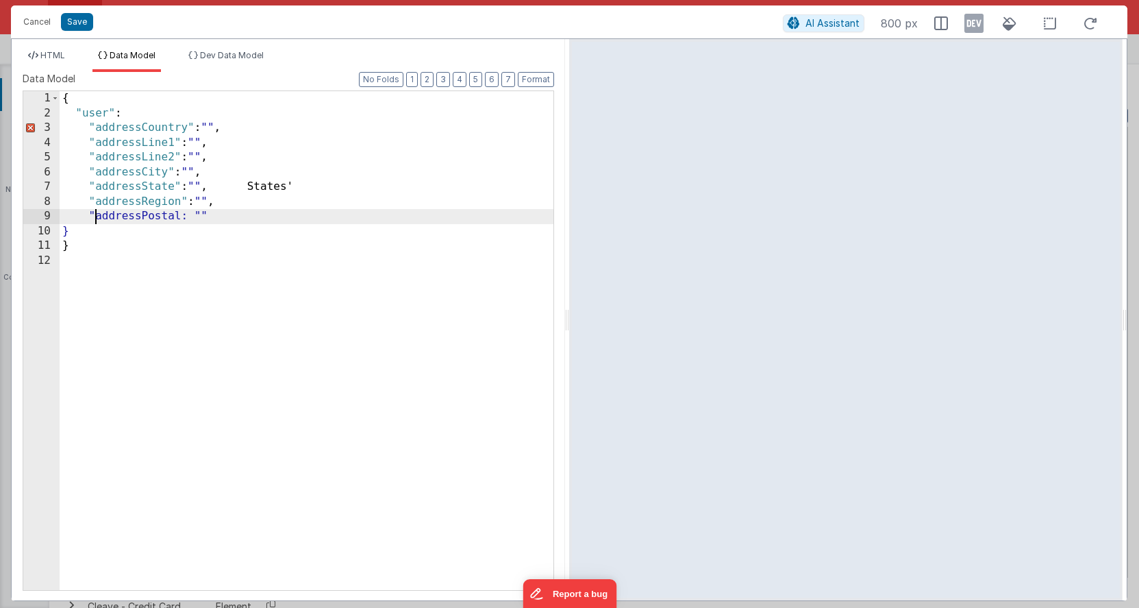
click at [182, 219] on div "{ "user" : "addressCountry" : "" , "addressLine1" : "" , "addressLine2" : "" , …" at bounding box center [307, 355] width 494 height 528
click at [246, 221] on div "{ "user" : "addressCountry" : "" , "addressLine1" : "" , "addressLine2" : "" , …" at bounding box center [307, 355] width 494 height 528
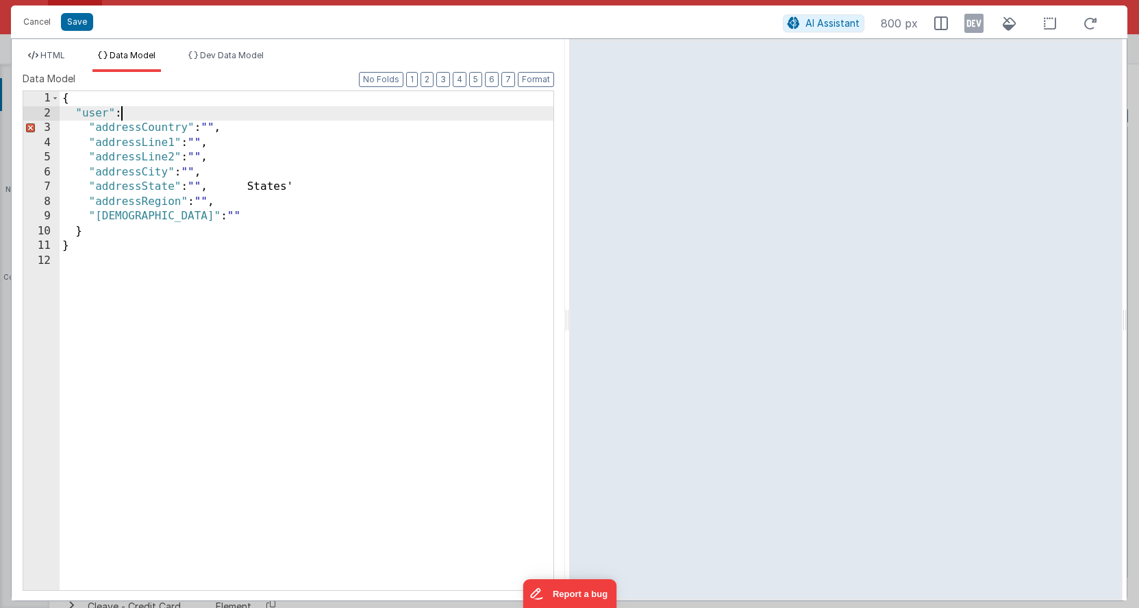
click at [129, 114] on div "{ "user" : "addressCountry" : "" , "addressLine1" : "" , "addressLine2" : "" , …" at bounding box center [307, 355] width 494 height 528
click at [77, 232] on div "{ "user" : [ ] "addressCountry" : "" , "addressLine1" : "" , "addressLine2" : "…" at bounding box center [307, 355] width 494 height 528
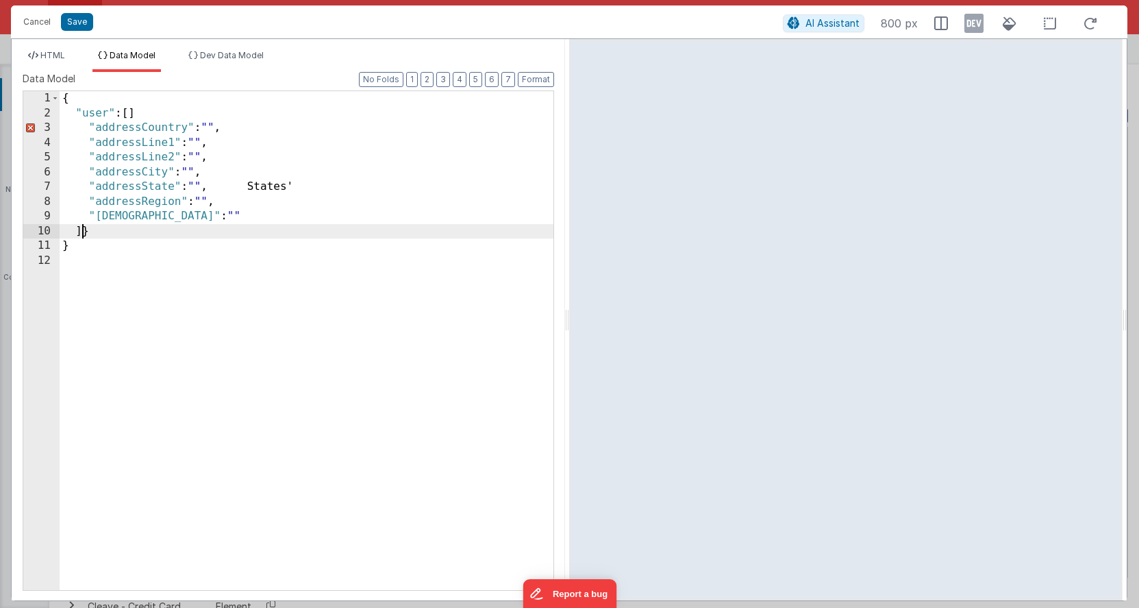
click at [148, 108] on div "{ "user" : [ ] "addressCountry" : "" , "addressLine1" : "" , "addressLine2" : "…" at bounding box center [307, 355] width 494 height 528
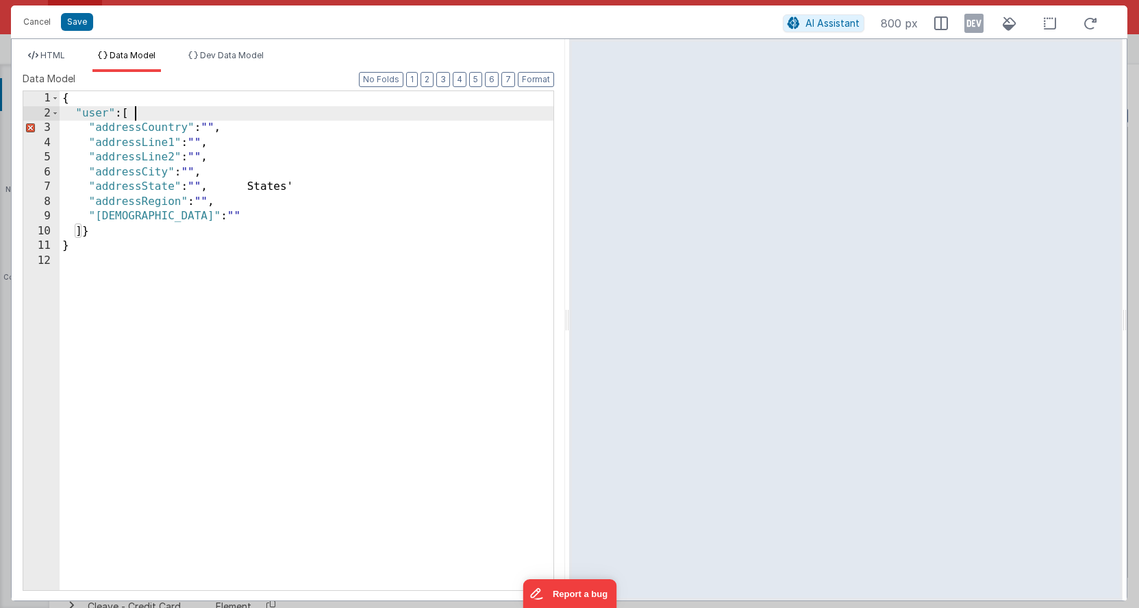
click at [314, 182] on div "{ "user" : [ "addressCountry" : "" , "addressLine1" : "" , "addressLine2" : "" …" at bounding box center [307, 355] width 494 height 528
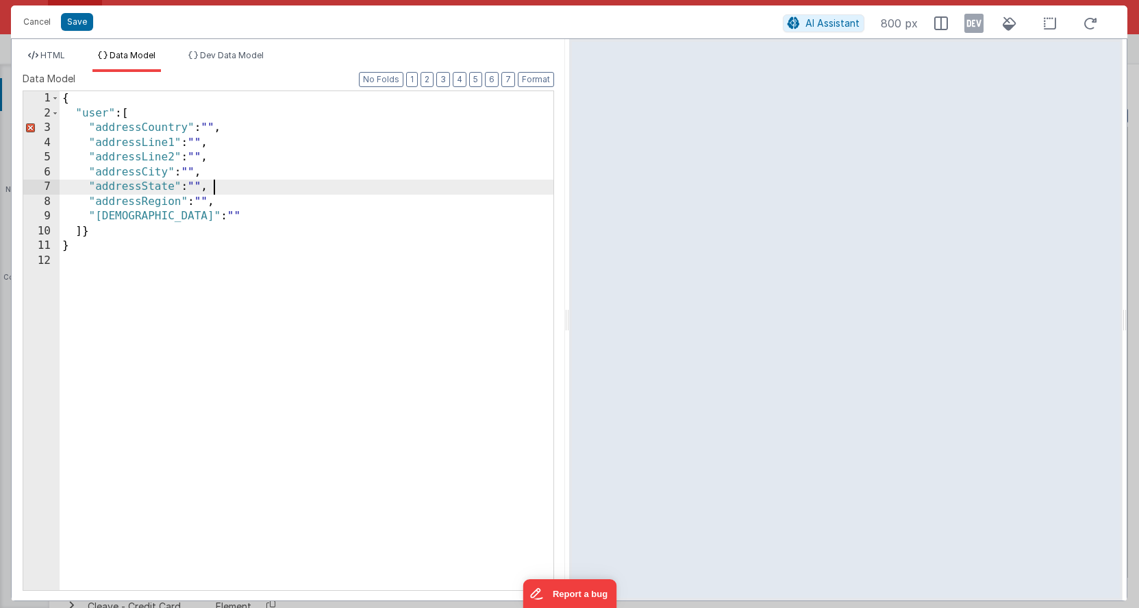
click at [149, 117] on div "{ "user" : [ "addressCountry" : "" , "addressLine1" : "" , "addressLine2" : "" …" at bounding box center [307, 355] width 494 height 528
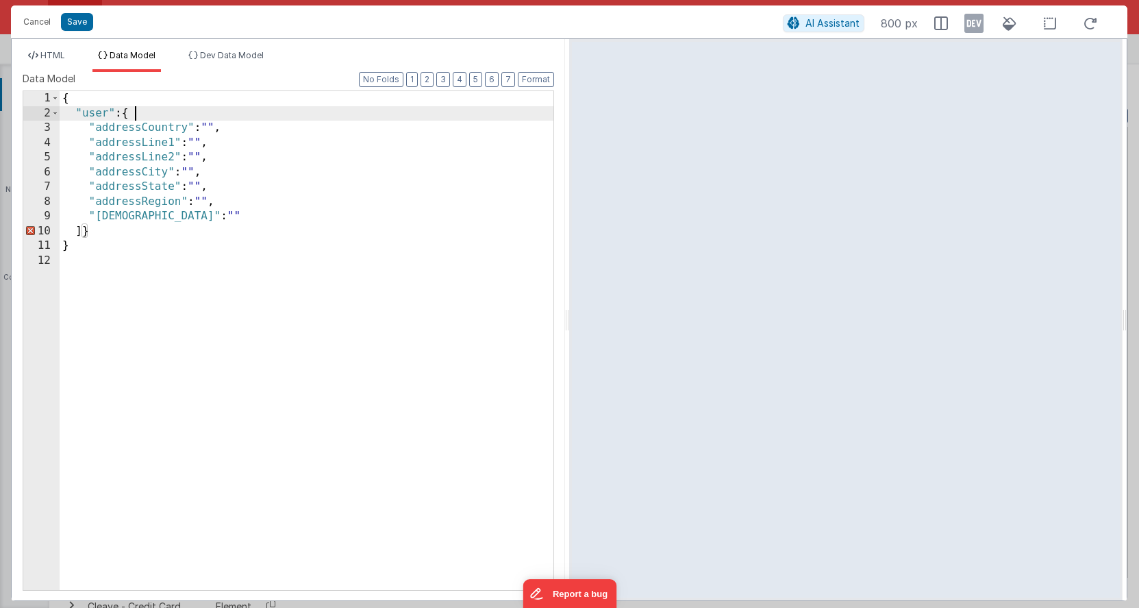
click at [82, 232] on div "{ "user" : { "addressCountry" : "" , "addressLine1" : "" , "addressLine2" : "" …" at bounding box center [307, 355] width 494 height 528
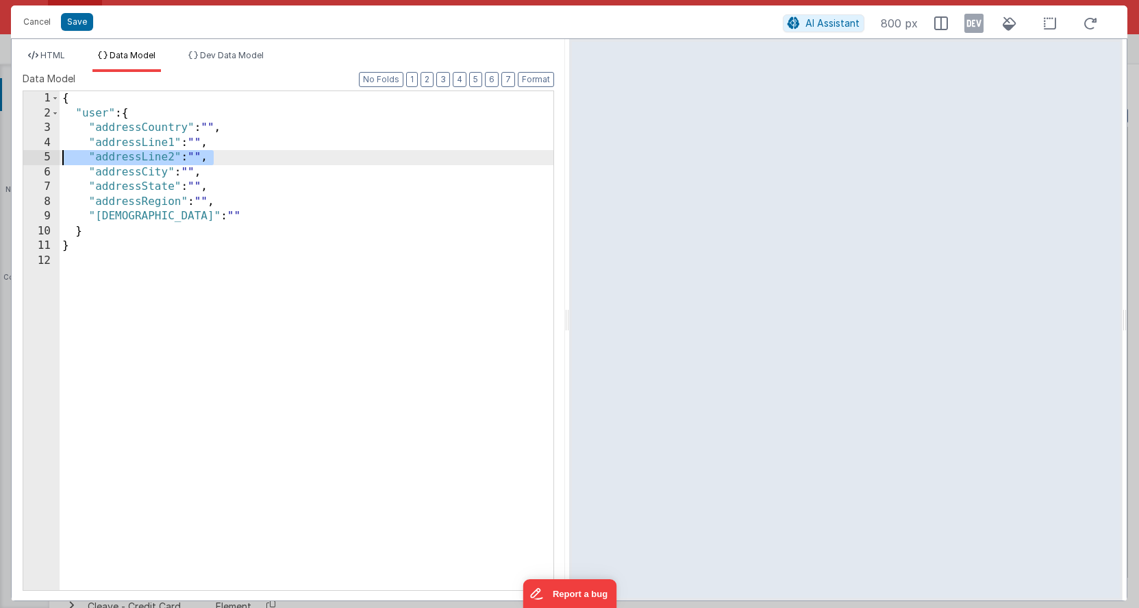
drag, startPoint x: 231, startPoint y: 155, endPoint x: 52, endPoint y: 156, distance: 178.8
click at [51, 156] on div "1 2 3 4 5 6 7 8 9 10 11 12 { "user" : { "addressCountry" : "" , "addressLine1" …" at bounding box center [289, 340] width 532 height 500
click at [248, 158] on div "{ "user" : { "addressCountry" : "" , "addressLine1" : "" , "addressLine2" : "" …" at bounding box center [307, 355] width 494 height 528
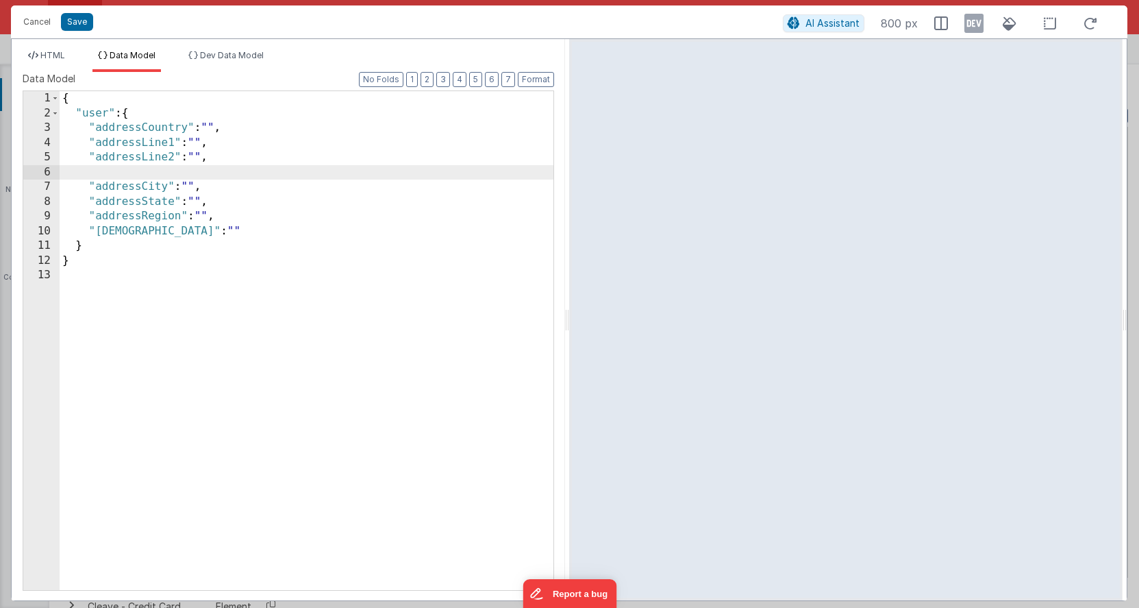
paste textarea
click at [174, 170] on div "{ "user" : { "addressCountry" : "" , "addressLine1" : "" , "addressLine2" : "" …" at bounding box center [307, 355] width 494 height 528
click at [83, 22] on button "Save" at bounding box center [77, 22] width 32 height 18
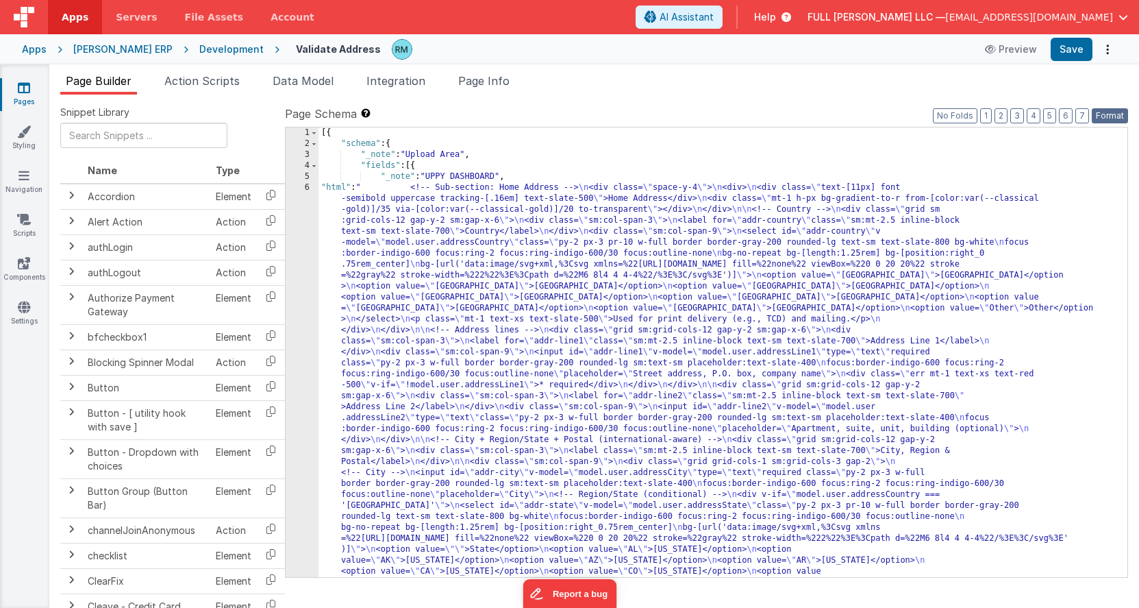
click at [1104, 114] on button "Format" at bounding box center [1110, 115] width 36 height 15
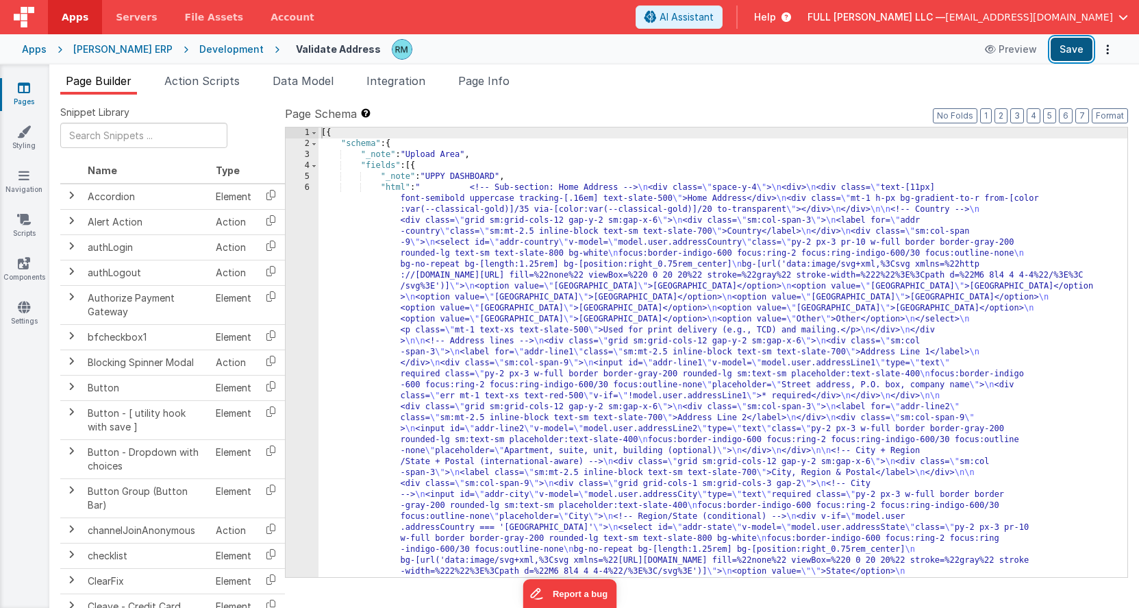
click at [1072, 55] on button "Save" at bounding box center [1072, 49] width 42 height 23
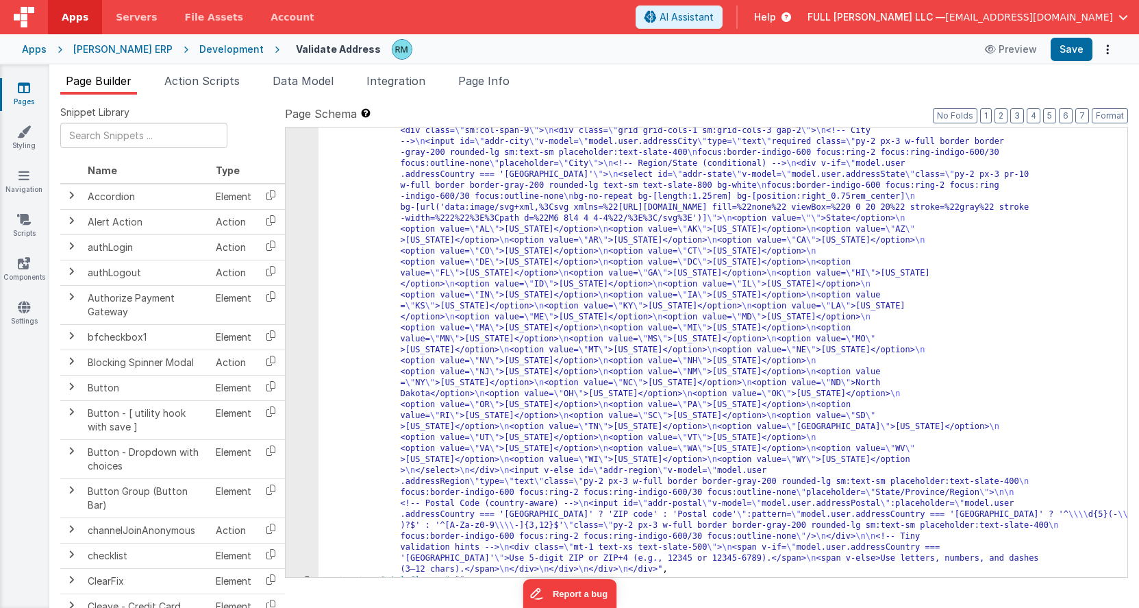
scroll to position [0, 0]
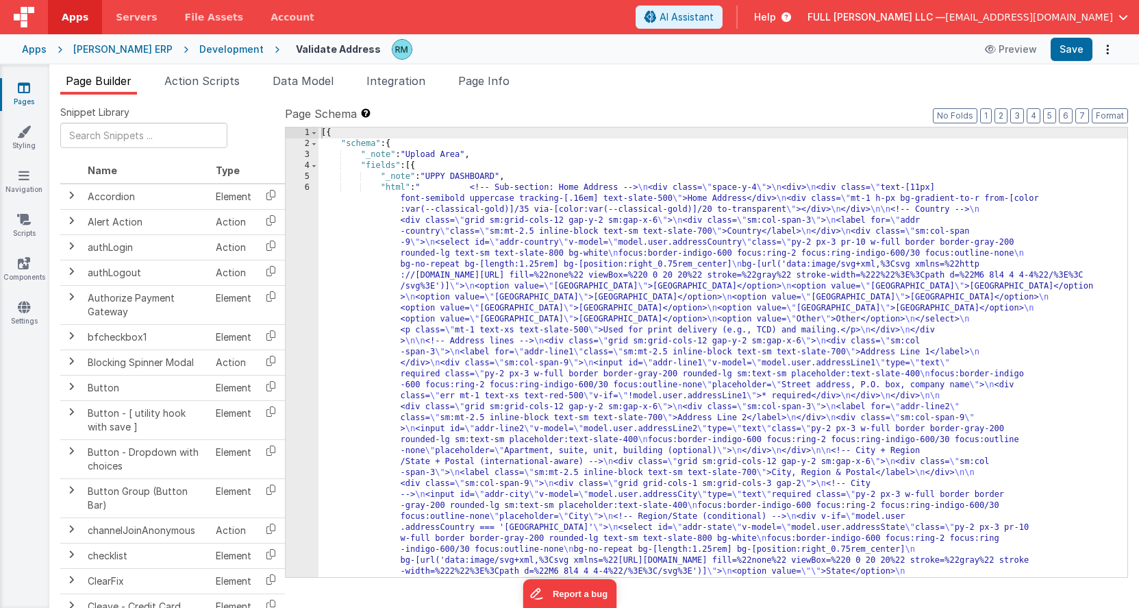
click at [25, 97] on link "Pages" at bounding box center [23, 94] width 49 height 27
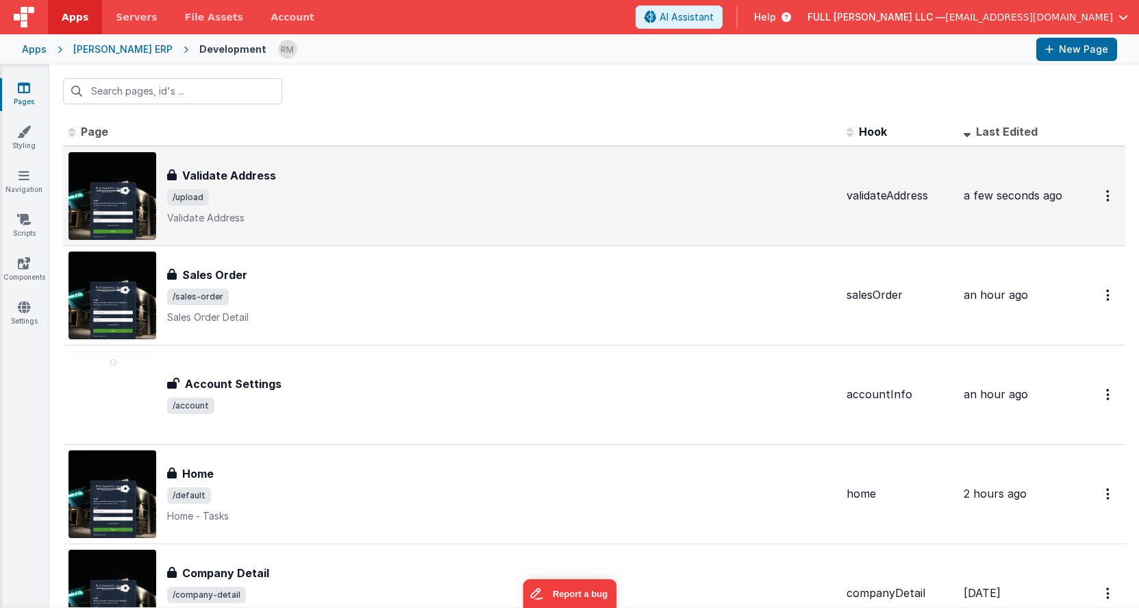
click at [316, 208] on div "Validate Address Validate Address /upload Validate Address" at bounding box center [501, 196] width 669 height 58
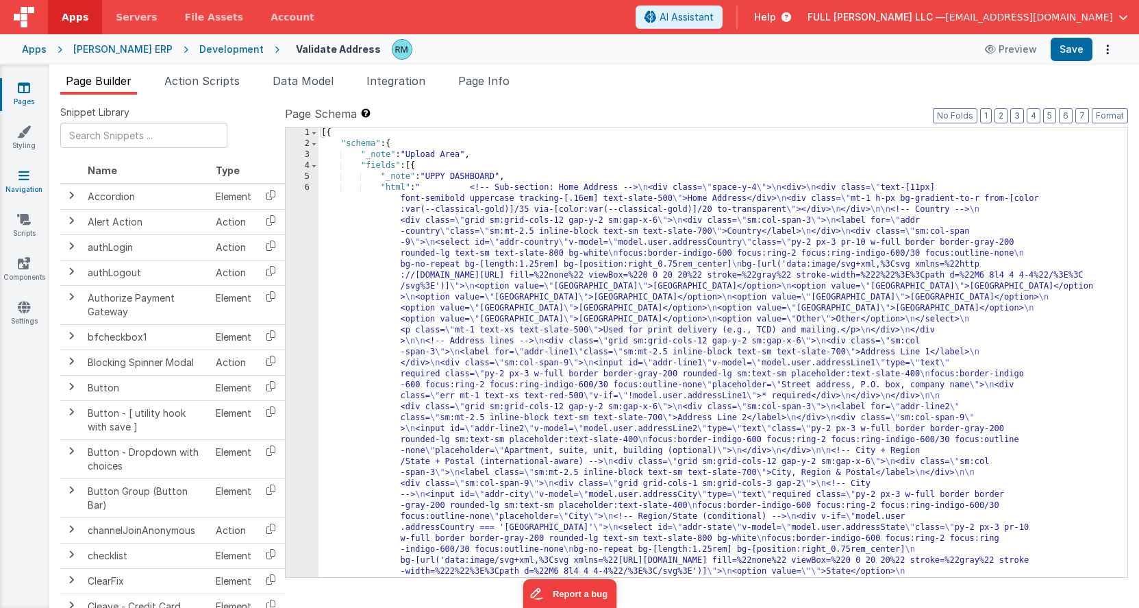
click at [28, 180] on icon at bounding box center [23, 176] width 11 height 14
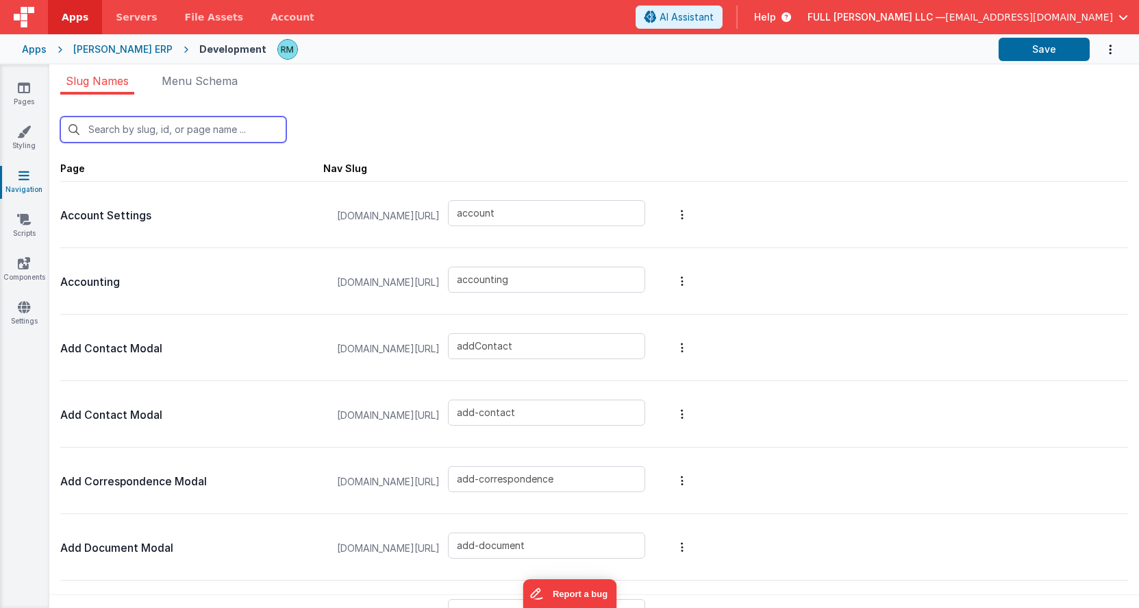
click at [212, 136] on input "text" at bounding box center [173, 129] width 226 height 26
type input "u"
type input "add-document"
type input "add-purchase-order"
type input "add-quotation"
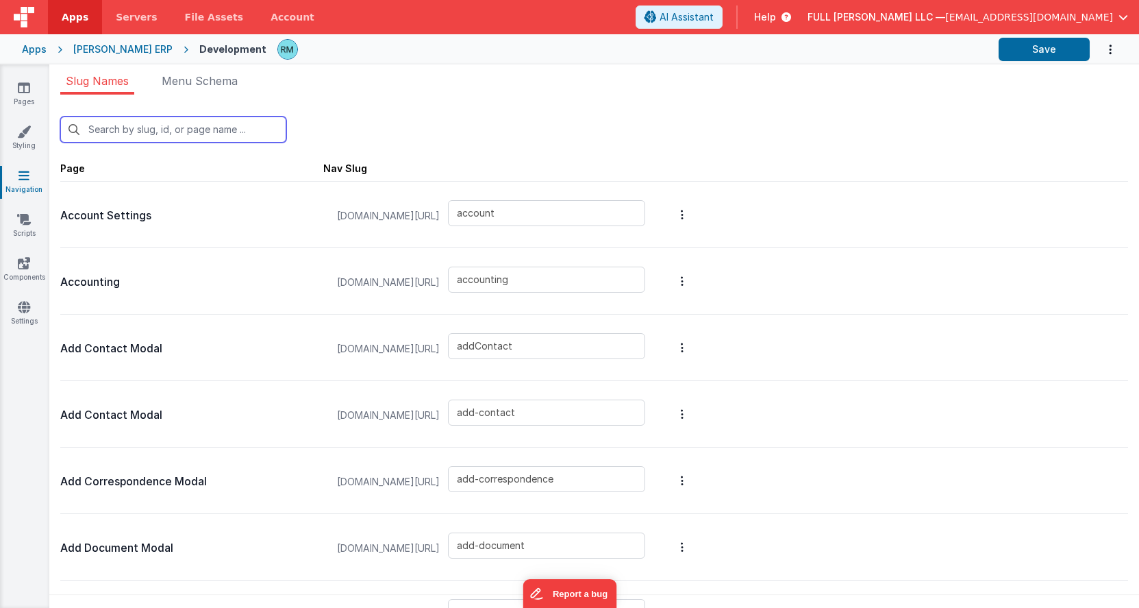
type input "login/forgot"
type input "login"
type input "login/reset"
type input "login/signup"
type input "login/verify"
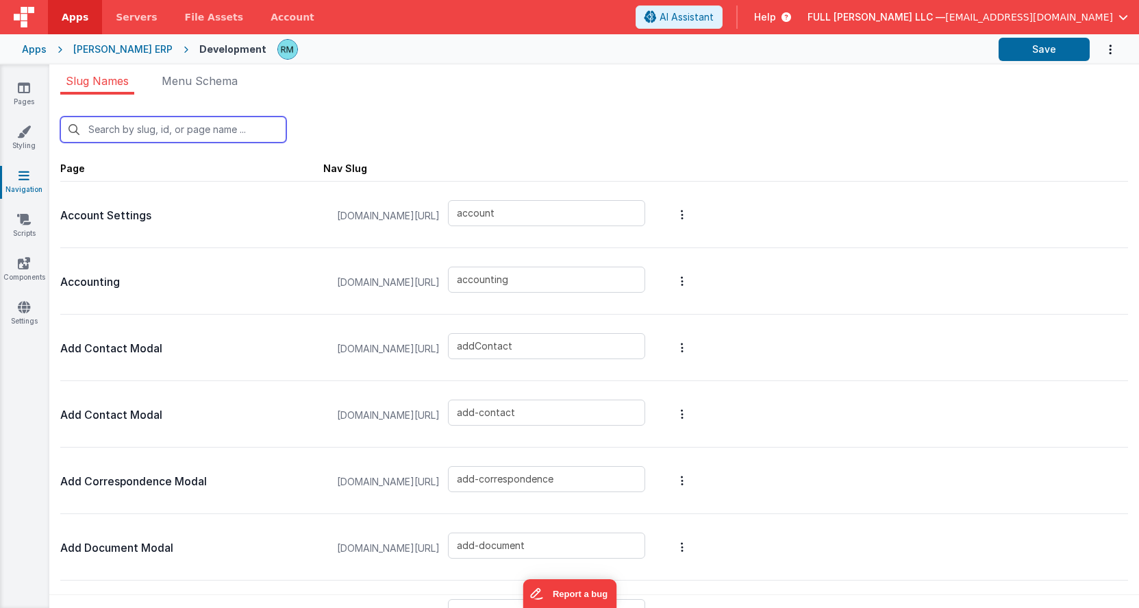
type input "test"
type input "login/reset/success"
type input "sales-order-find-customer"
type input "default"
type input "opportunities"
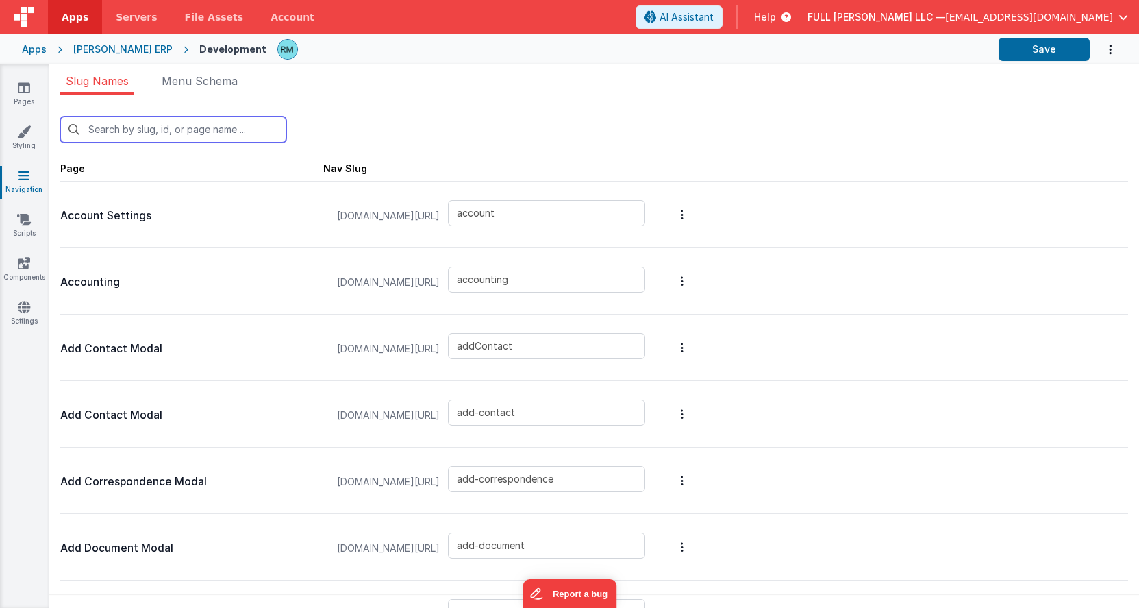
type input "quotes"
type input "setup"
type input "upload"
type input "whc-custom-dialogue"
type input "up"
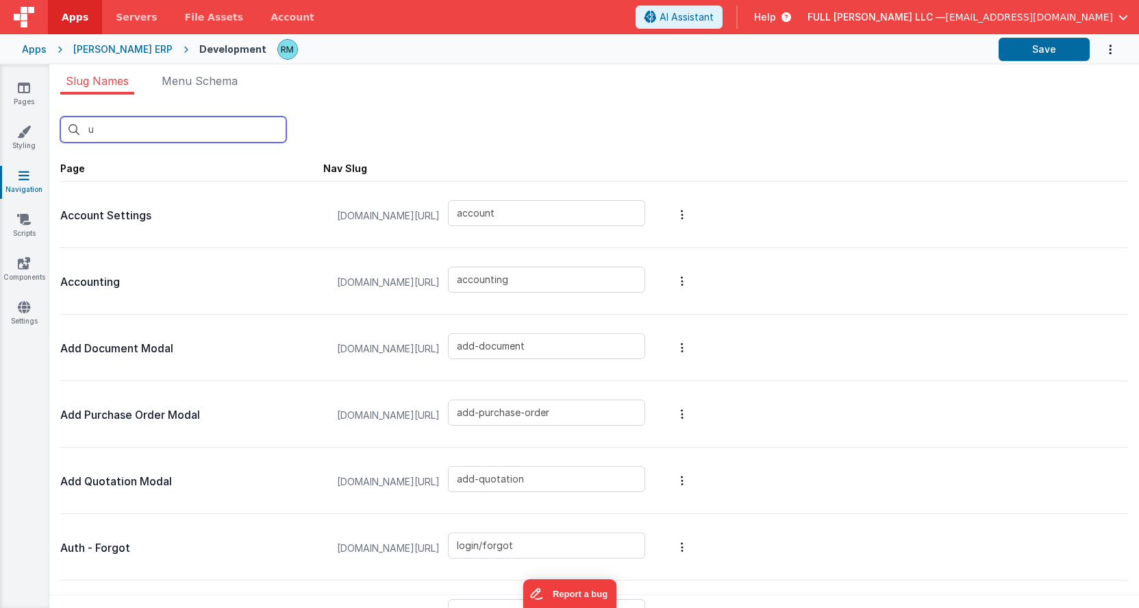
type input "login/signup"
type input "setup"
type input "upload"
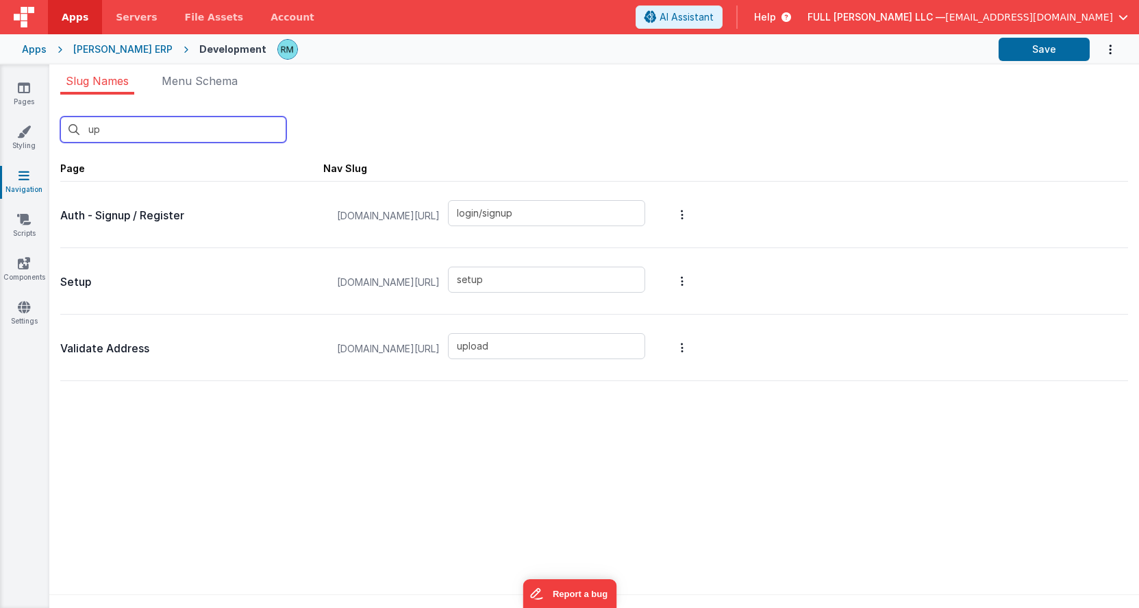
type input "up"
click at [563, 351] on input "upload" at bounding box center [546, 346] width 197 height 26
type input "u"
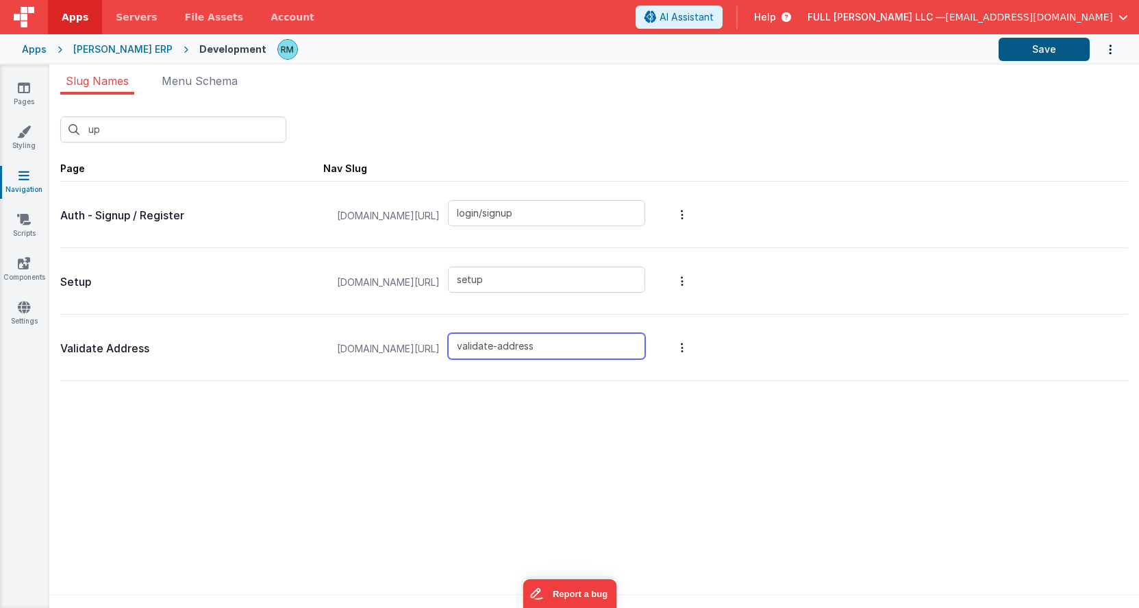
type input "validate-address"
click at [1038, 50] on button "Save" at bounding box center [1044, 49] width 91 height 23
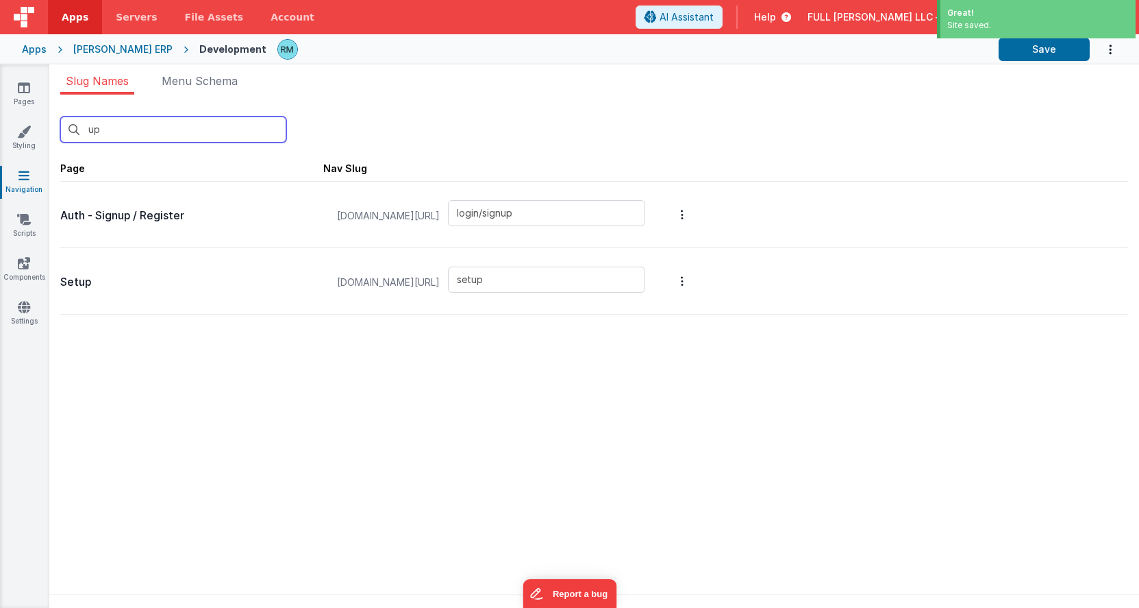
click at [136, 139] on input "up" at bounding box center [173, 129] width 226 height 26
type input "u"
type input "account"
type input "accounting"
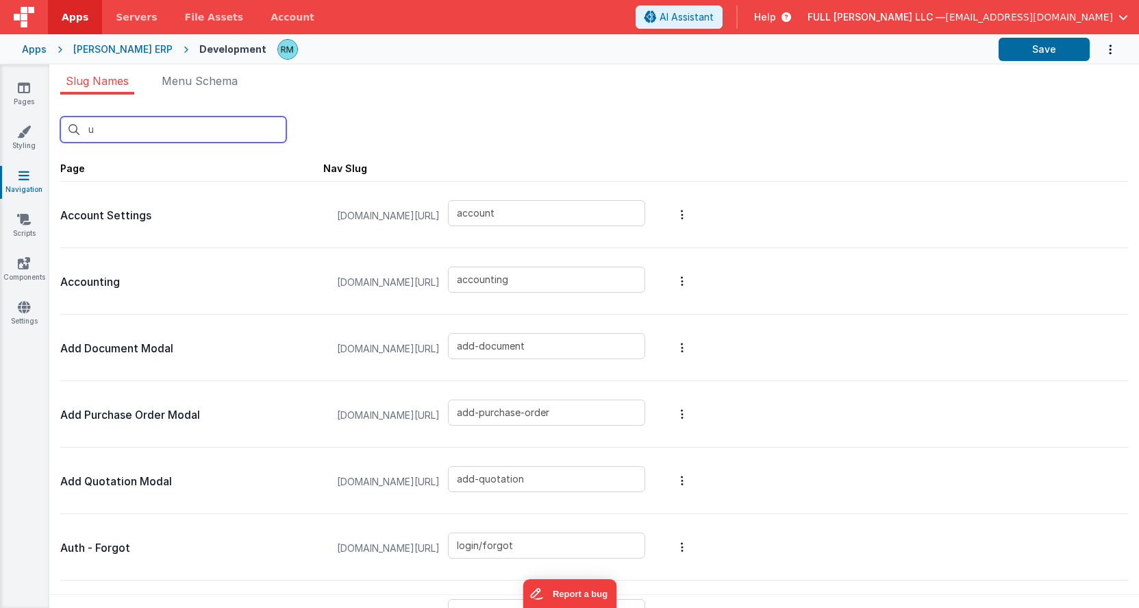
type input "addContact"
type input "add-contact"
type input "add-correspondence"
type input "add-document"
type input "add-location"
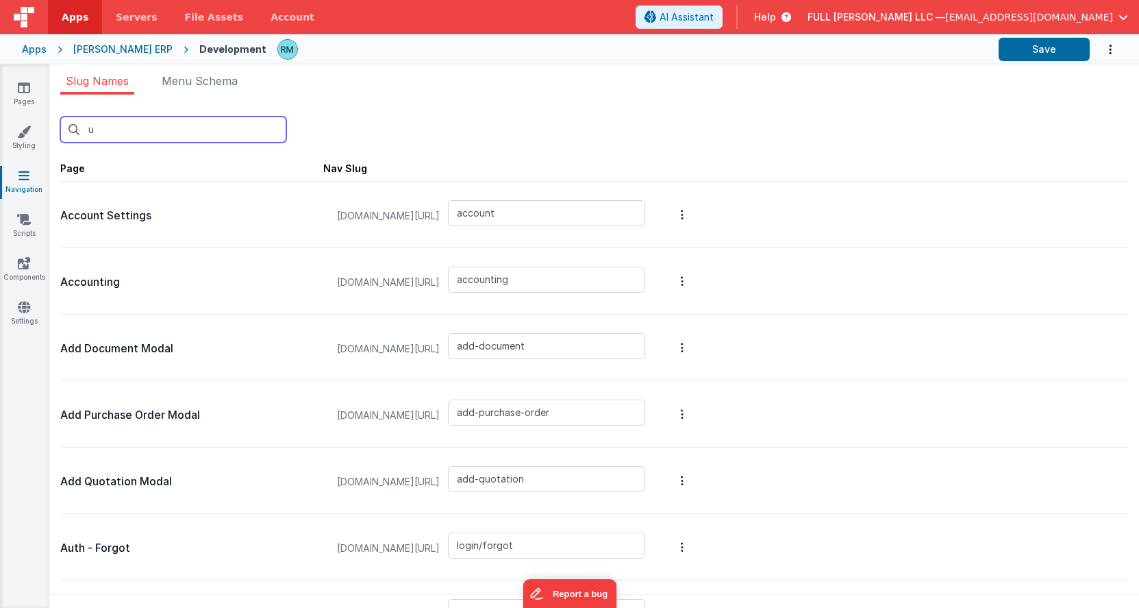
type input "add-note"
type input "add-purchase-order"
type input "add-quotation"
type input "login/forgot"
type input "login"
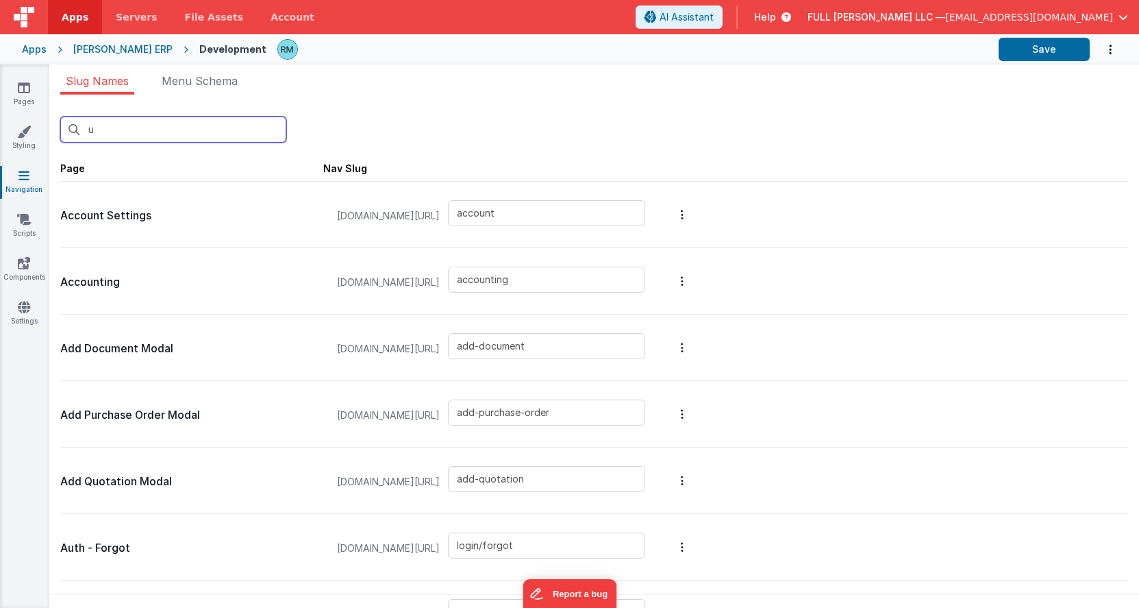
type input "login/reset"
type input "login/signup"
type input "login/verify"
type input "blank"
type input "campaigns"
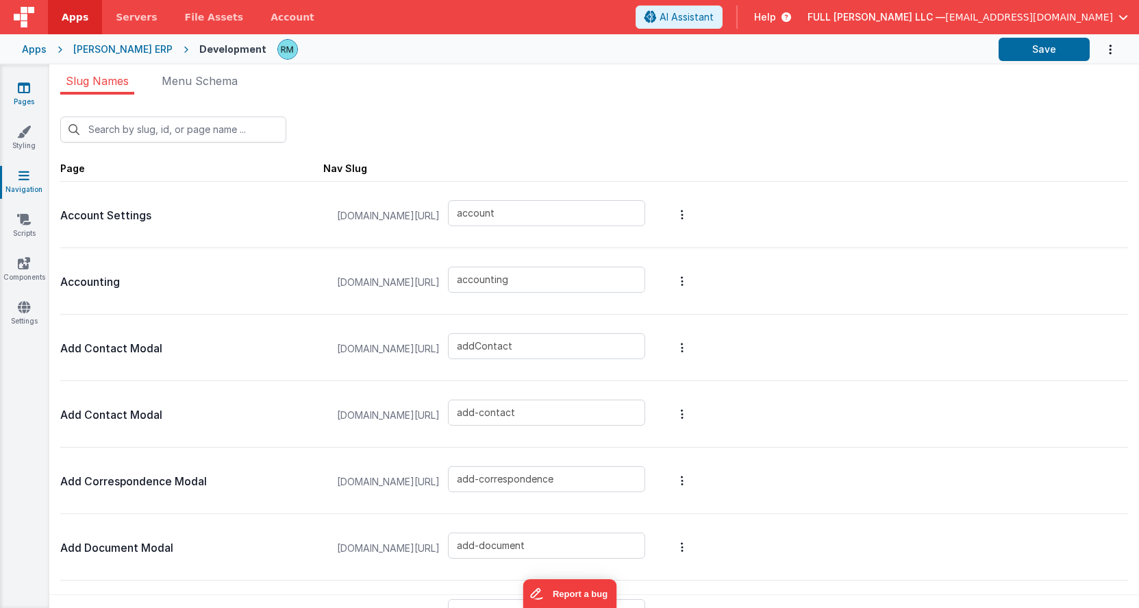
click at [24, 101] on link "Pages" at bounding box center [23, 94] width 49 height 27
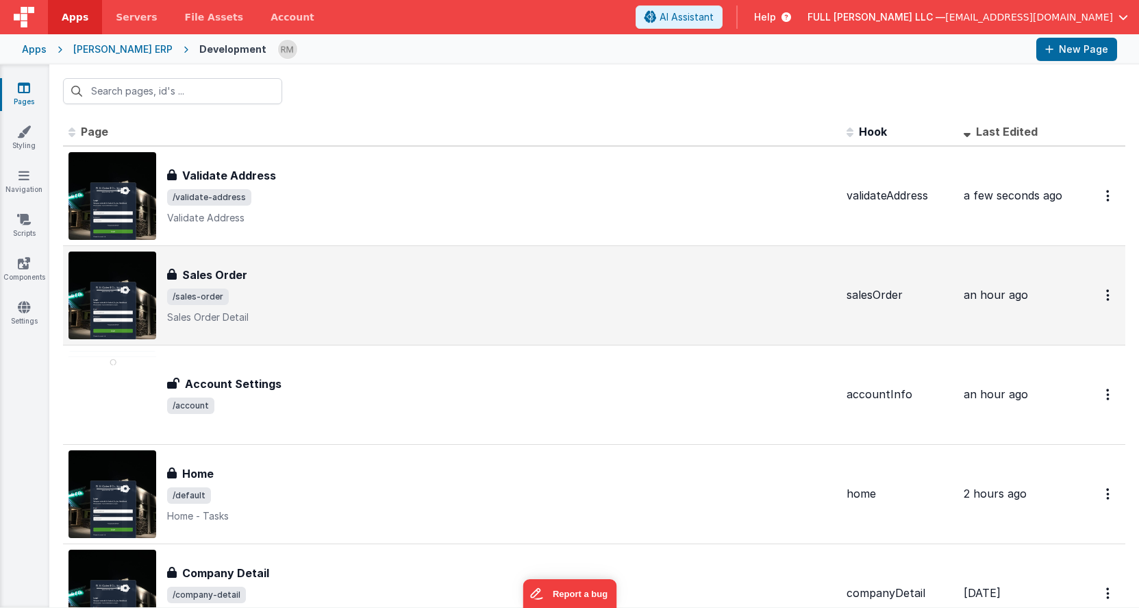
click at [232, 308] on div "Sales Order Sales Order /sales-order Sales Order Detail" at bounding box center [501, 295] width 669 height 58
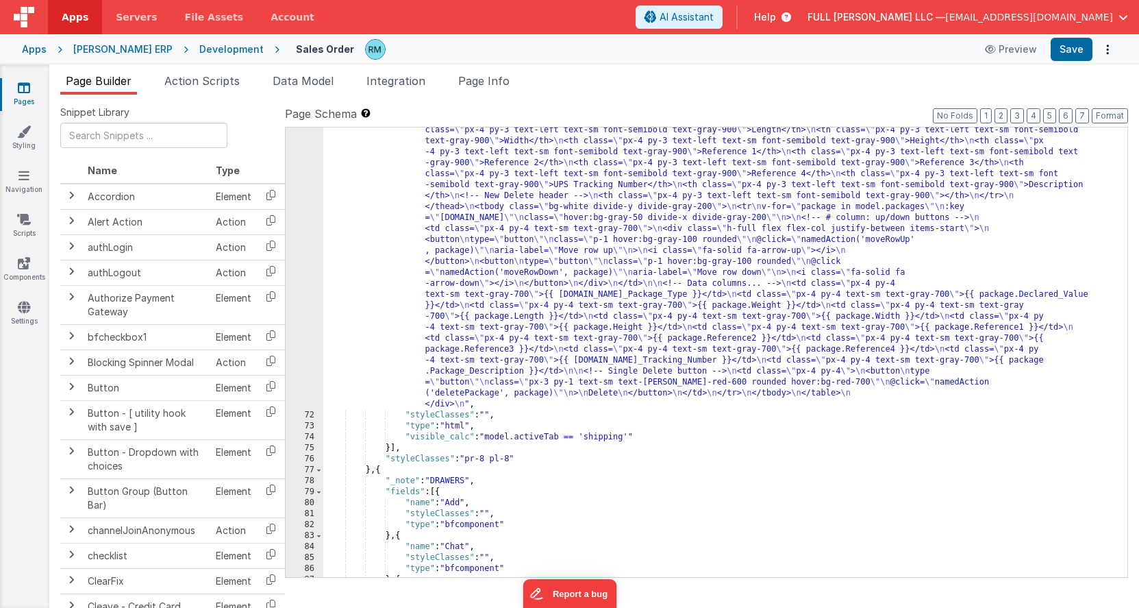
scroll to position [6203, 0]
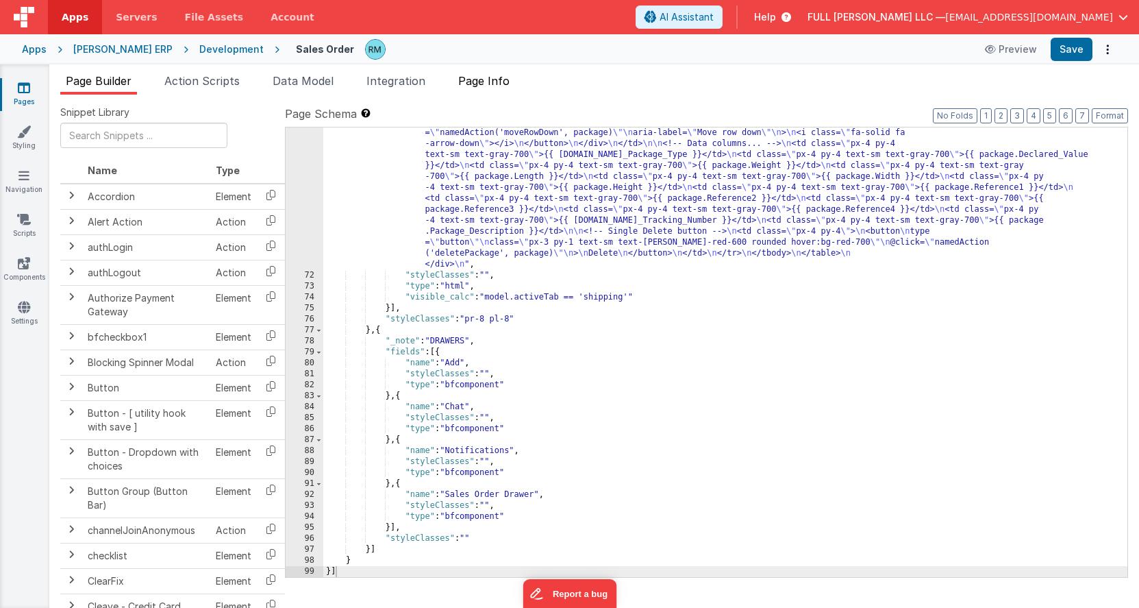
click at [489, 80] on span "Page Info" at bounding box center [483, 81] width 51 height 14
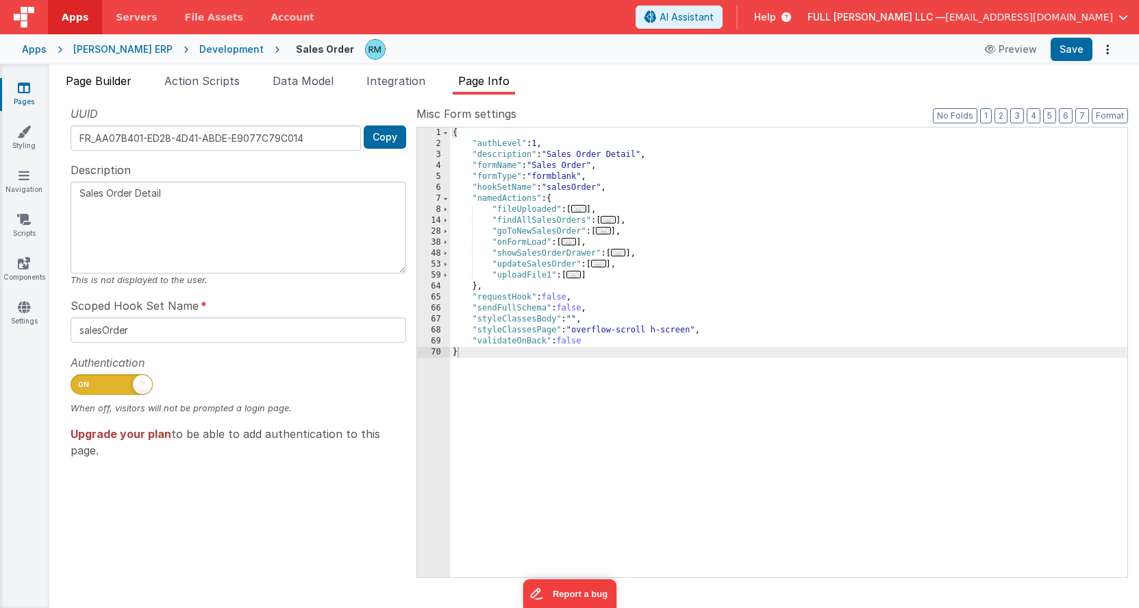
click at [121, 86] on span "Page Builder" at bounding box center [99, 81] width 66 height 14
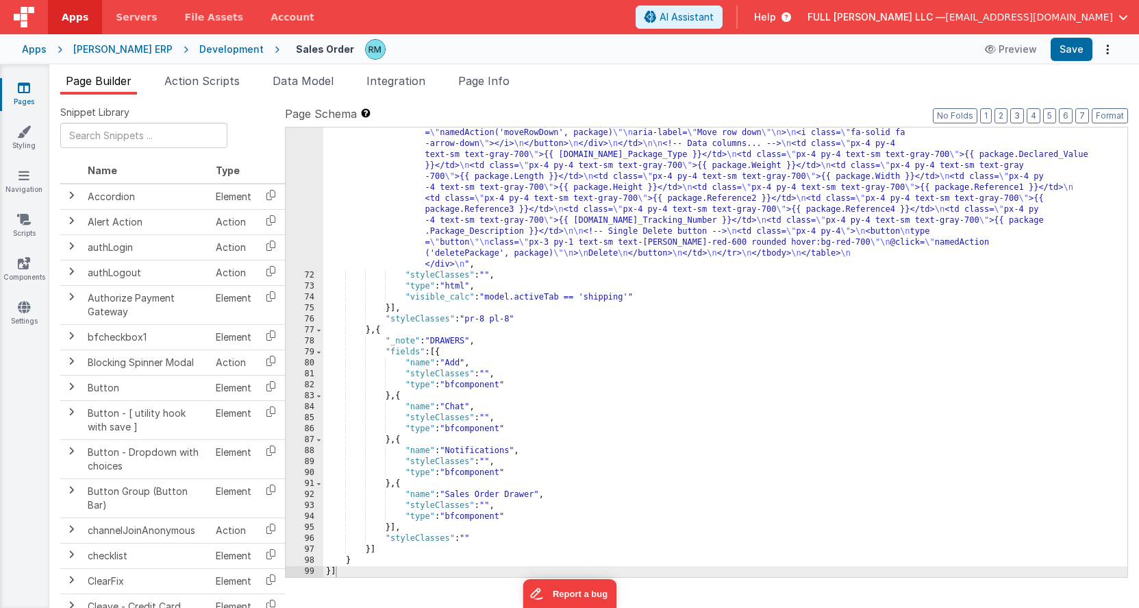
click at [569, 210] on div ""html" : "<div class= \" sm:flex sm:items-center mb-4 \" > \n <h1 class= \" tex…" at bounding box center [725, 324] width 804 height 811
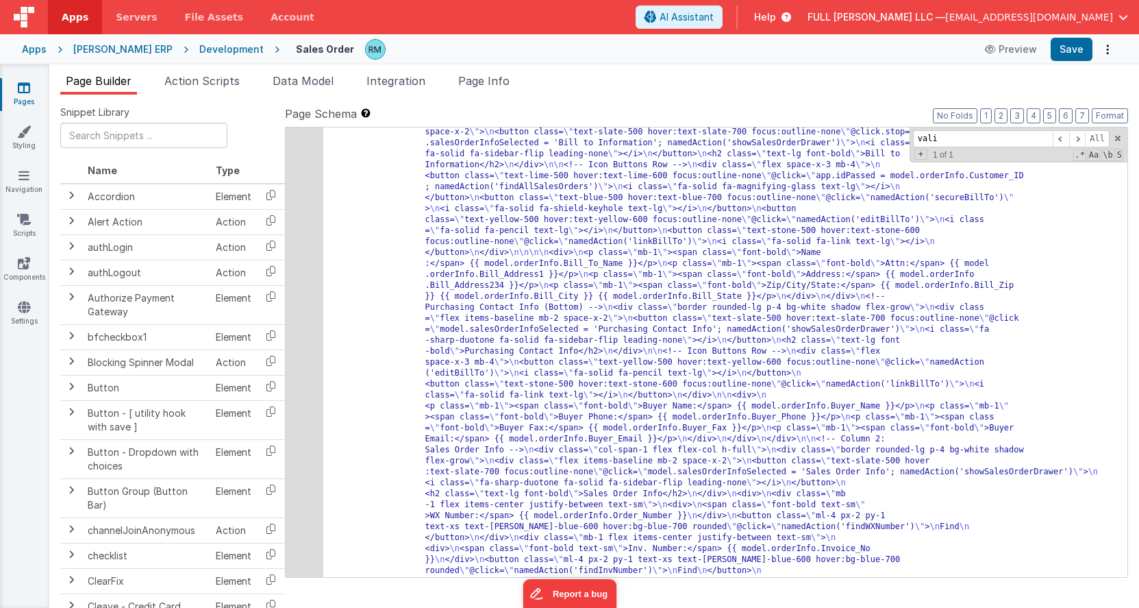
scroll to position [429, 0]
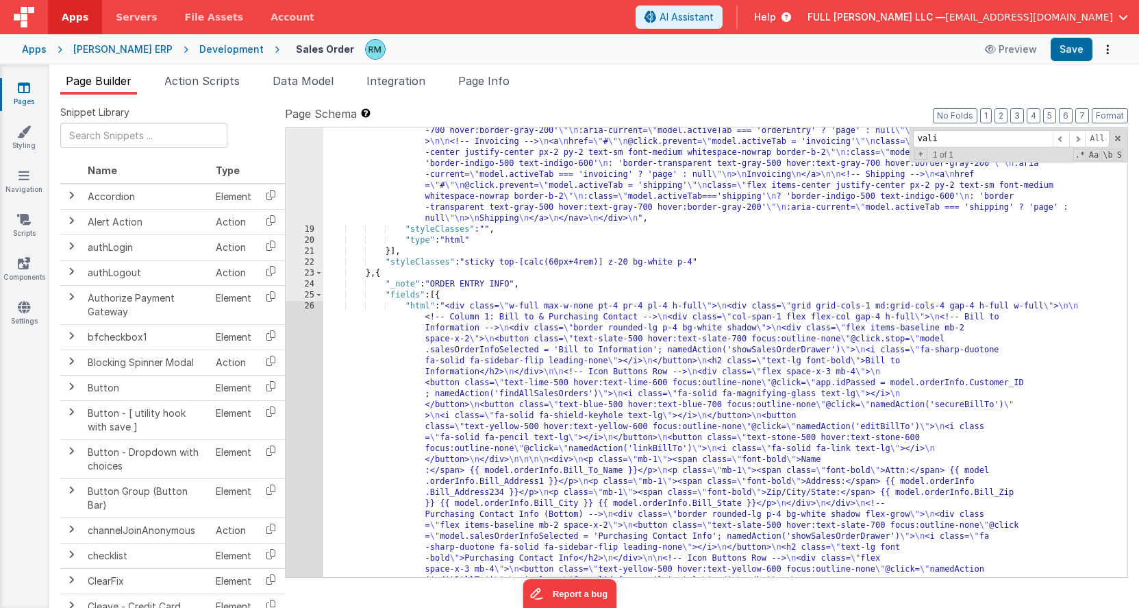
type input "vali"
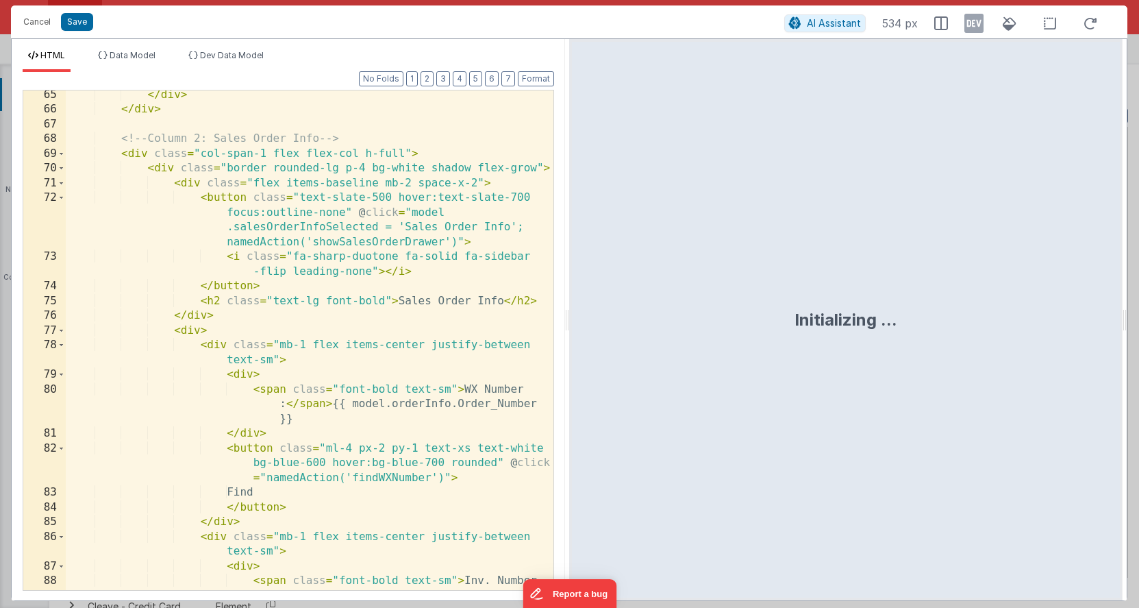
scroll to position [1512, 0]
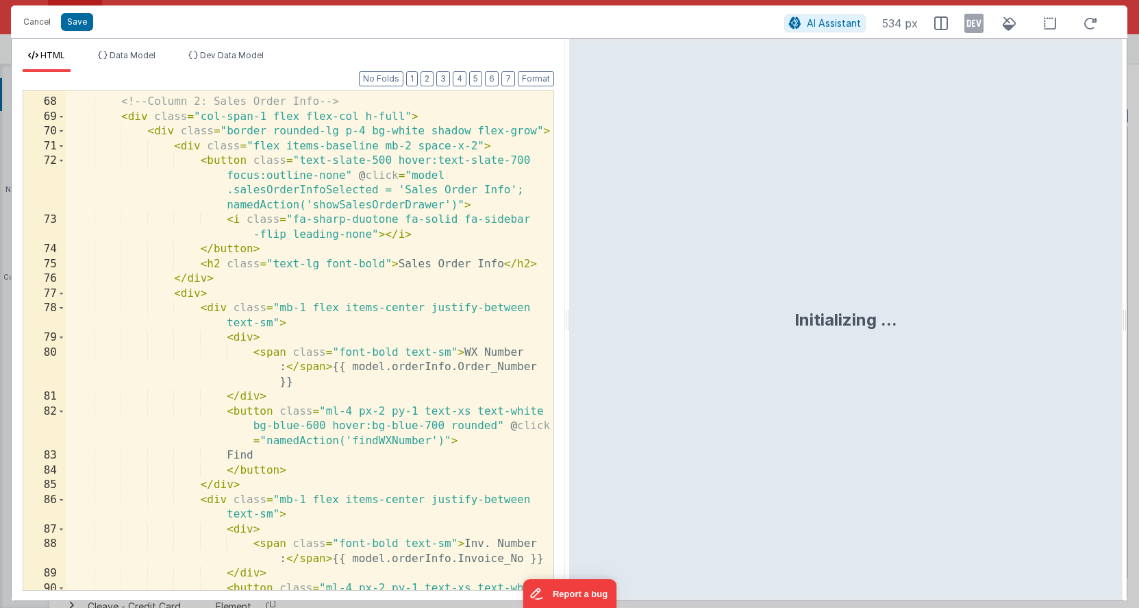
click at [424, 190] on div "<!-- Column 2: Sales Order Info --> < div class = "col-span-1 flex flex-col h-f…" at bounding box center [310, 359] width 488 height 558
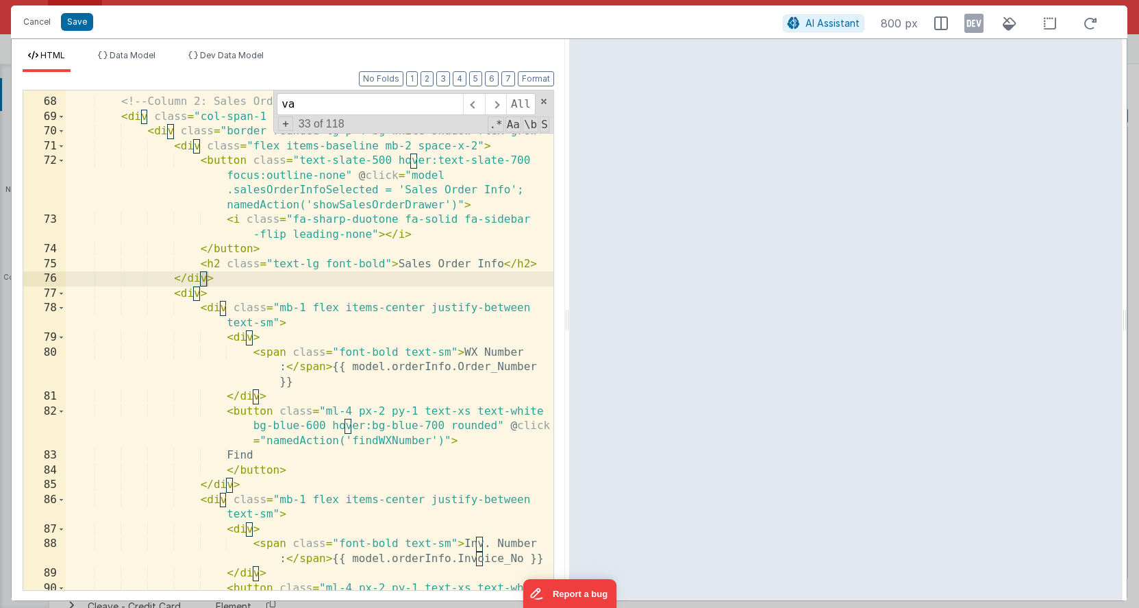
scroll to position [3624, 0]
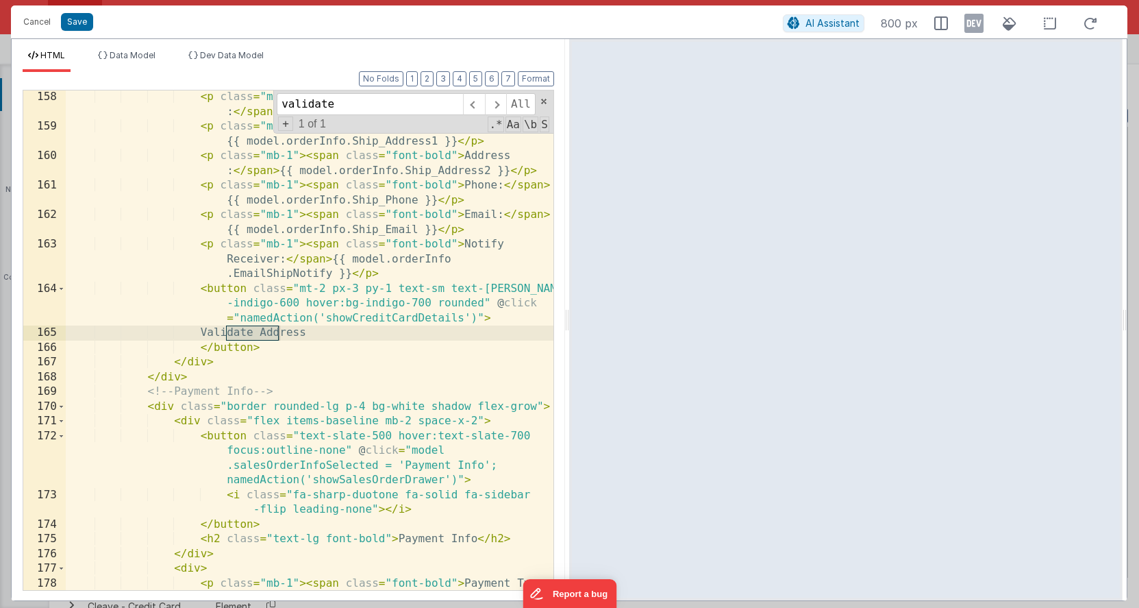
type input "validate"
click at [417, 323] on div "< p class = "mb-1" > < span class = "font-bold" > Company Name : </ span > {{ m…" at bounding box center [310, 369] width 488 height 558
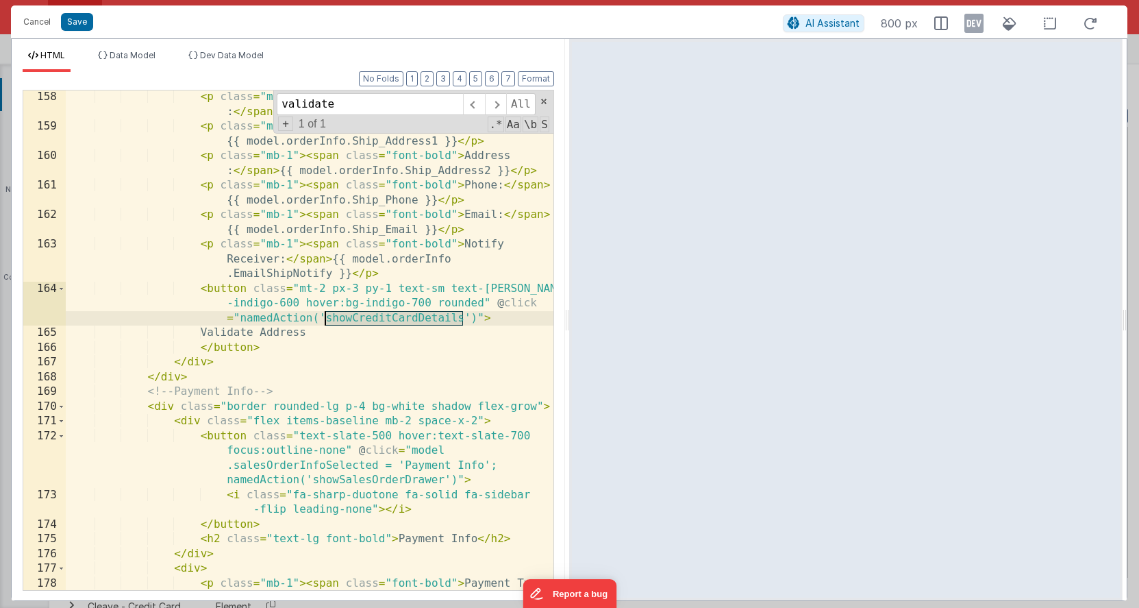
drag, startPoint x: 466, startPoint y: 319, endPoint x: 329, endPoint y: 319, distance: 137.0
click at [328, 319] on div "< p class = "mb-1" > < span class = "font-bold" > Company Name : </ span > {{ m…" at bounding box center [310, 369] width 488 height 558
drag, startPoint x: 506, startPoint y: 319, endPoint x: 327, endPoint y: 319, distance: 179.5
click at [327, 319] on div "< p class = "mb-1" > < span class = "font-bold" > Company Name : </ span > {{ m…" at bounding box center [310, 369] width 488 height 558
click at [80, 25] on button "Save" at bounding box center [77, 22] width 32 height 18
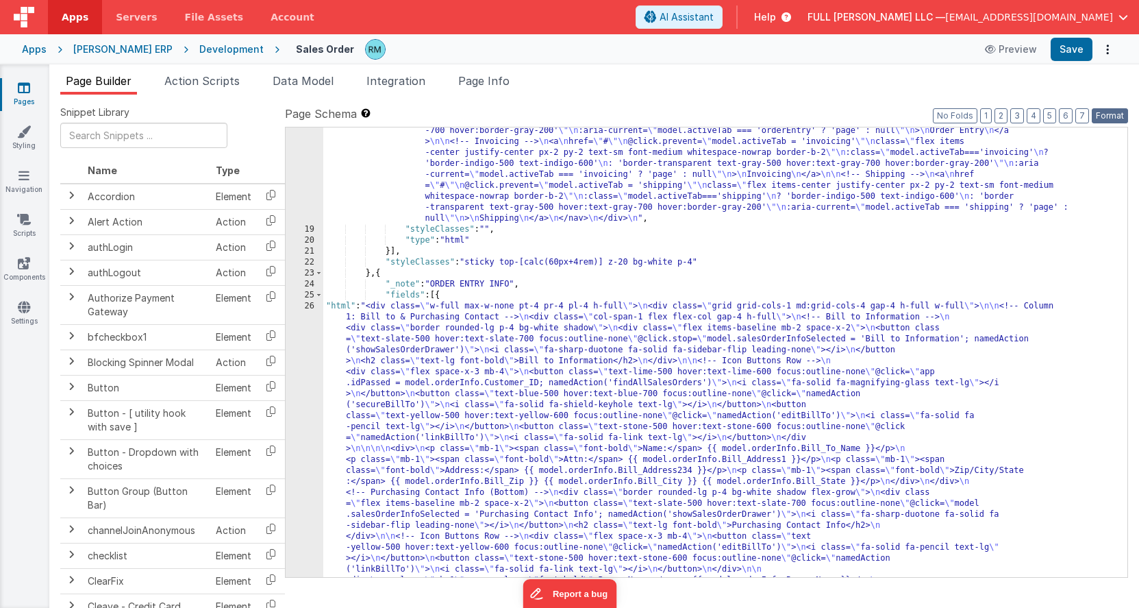
click at [1119, 119] on button "Format" at bounding box center [1110, 115] width 36 height 15
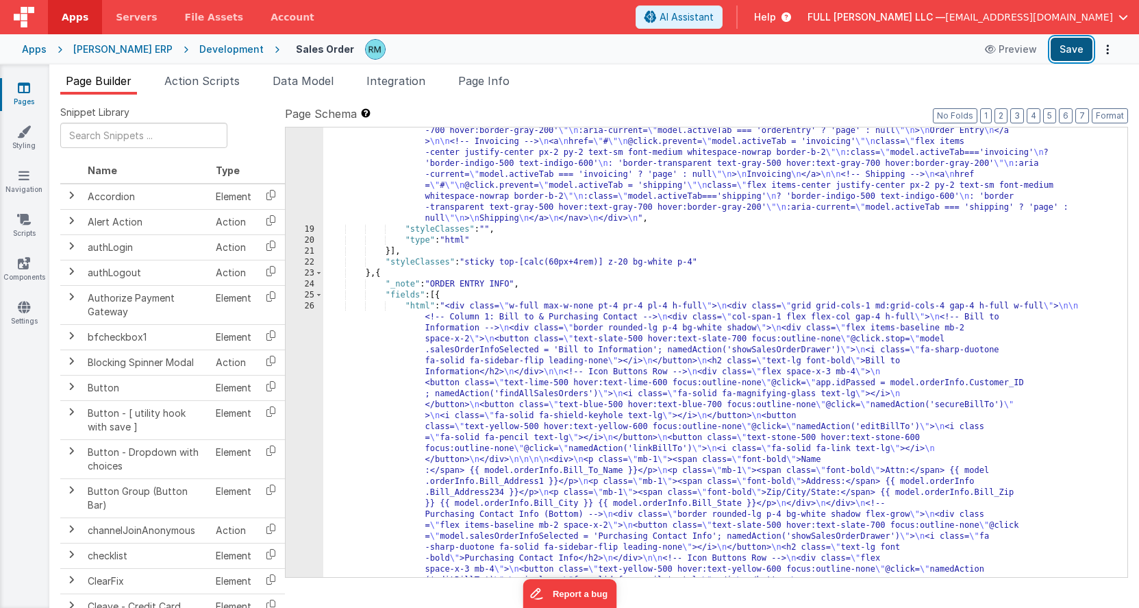
click at [1073, 57] on button "Save" at bounding box center [1072, 49] width 42 height 23
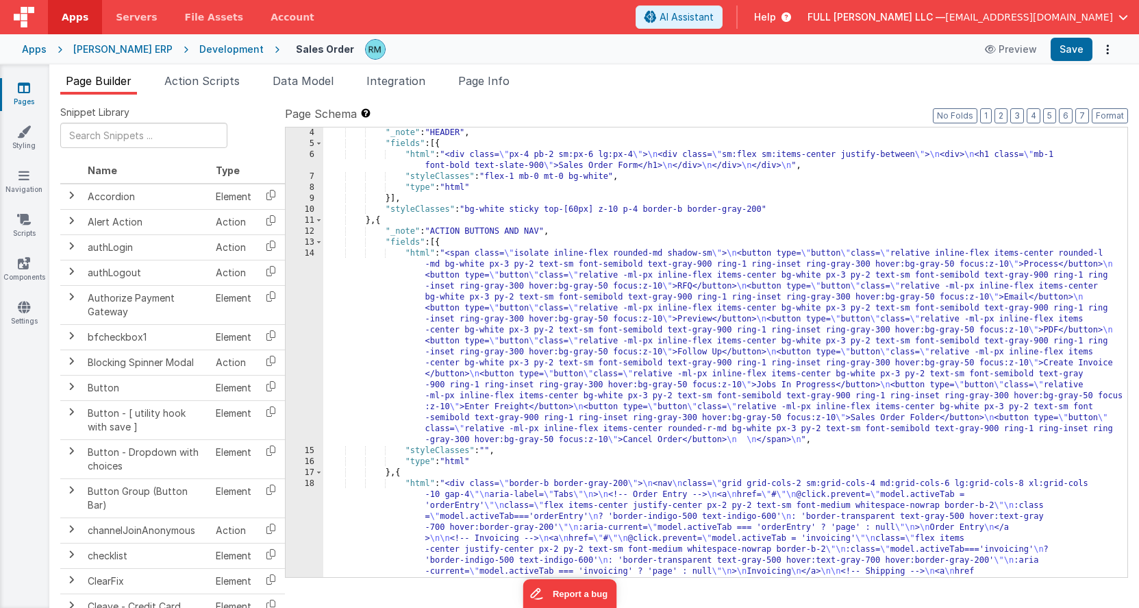
scroll to position [0, 0]
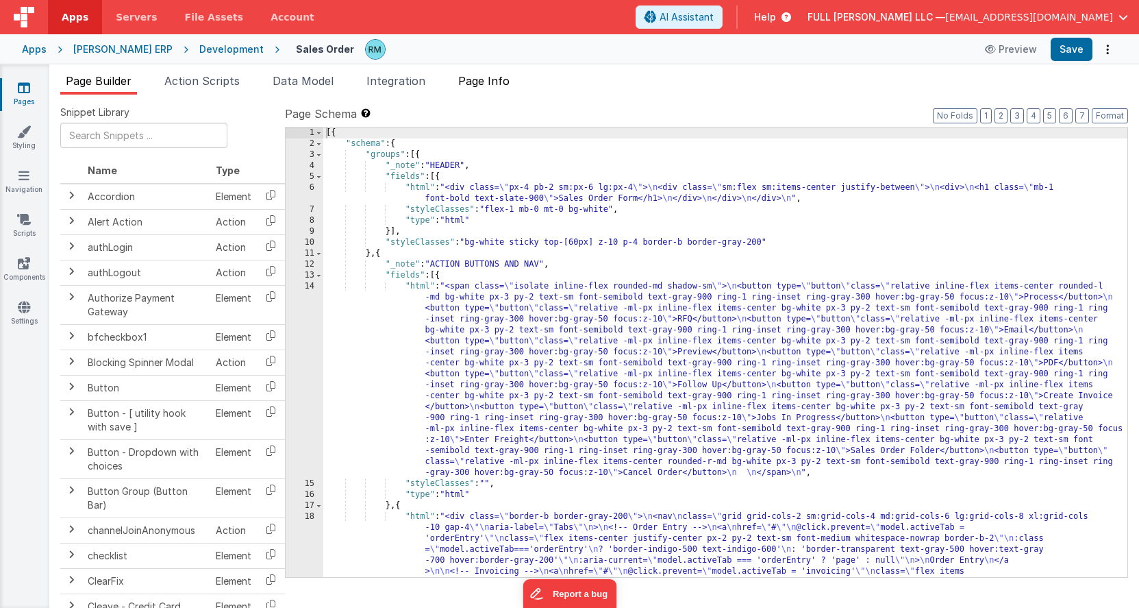
click at [495, 81] on span "Page Info" at bounding box center [483, 81] width 51 height 14
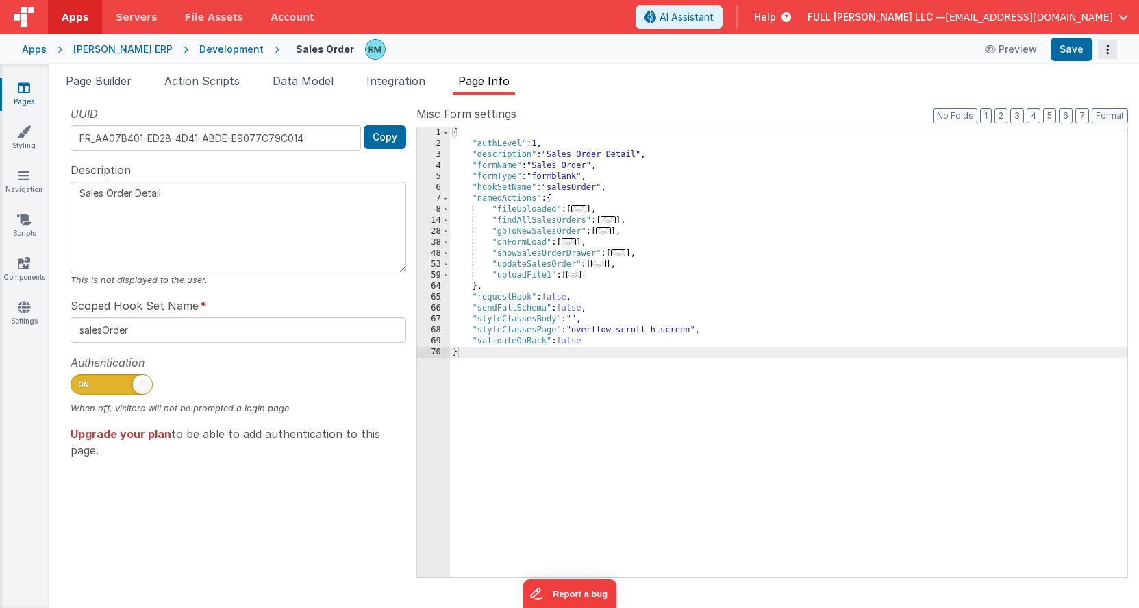
click at [1103, 52] on button "Options" at bounding box center [1107, 49] width 19 height 19
click at [865, 93] on button at bounding box center [569, 304] width 1139 height 608
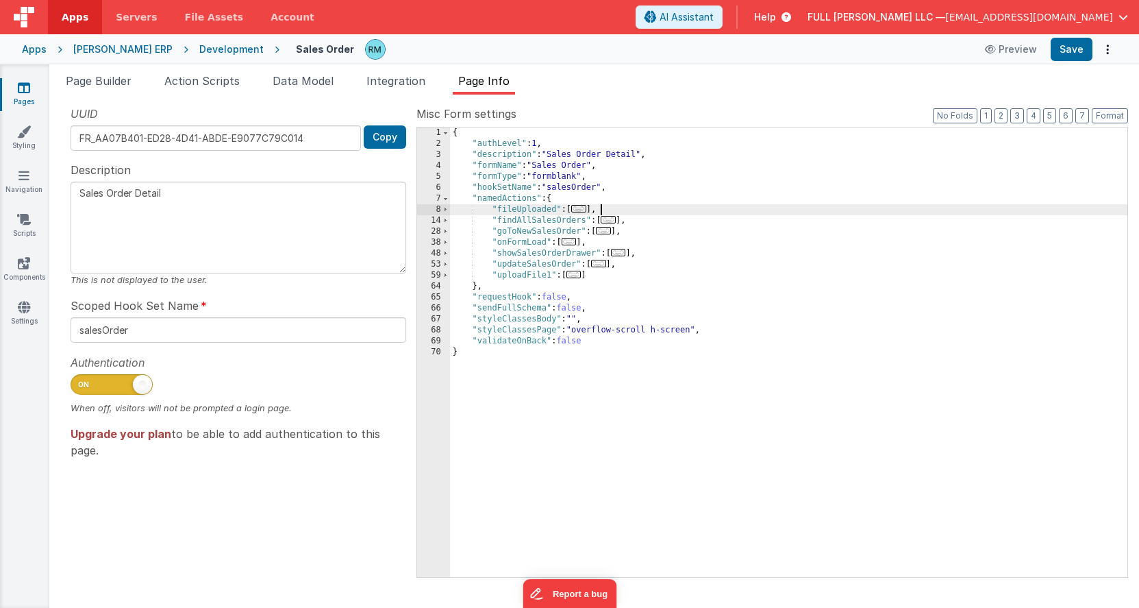
click at [603, 212] on div "{ "authLevel" : 1 , "description" : "Sales Order Detail" , "formName" : "Sales …" at bounding box center [788, 362] width 677 height 471
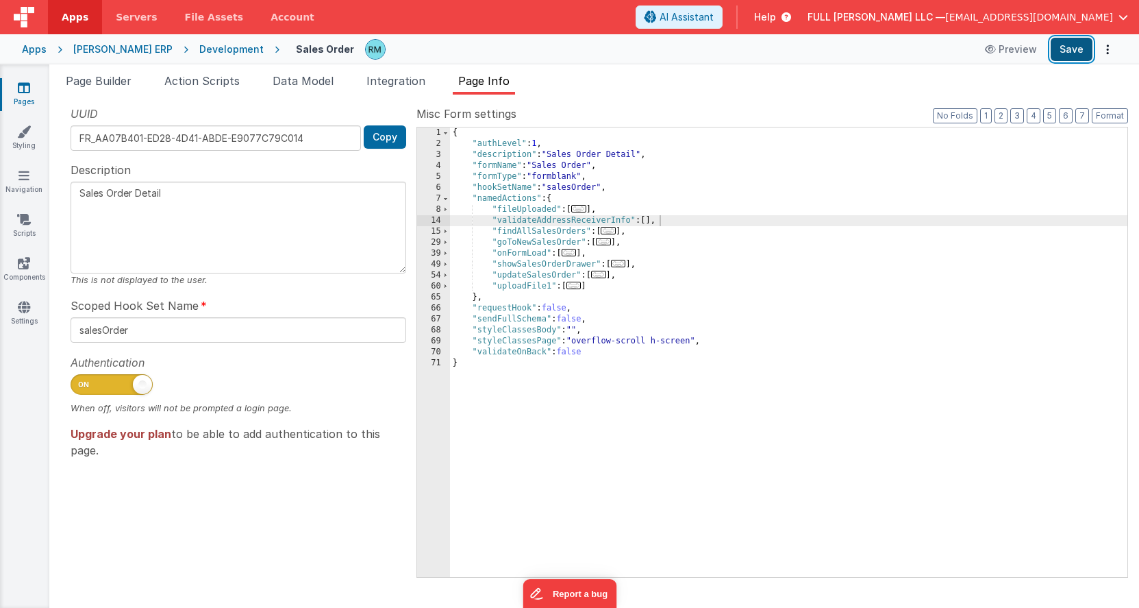
click at [1067, 53] on button "Save" at bounding box center [1072, 49] width 42 height 23
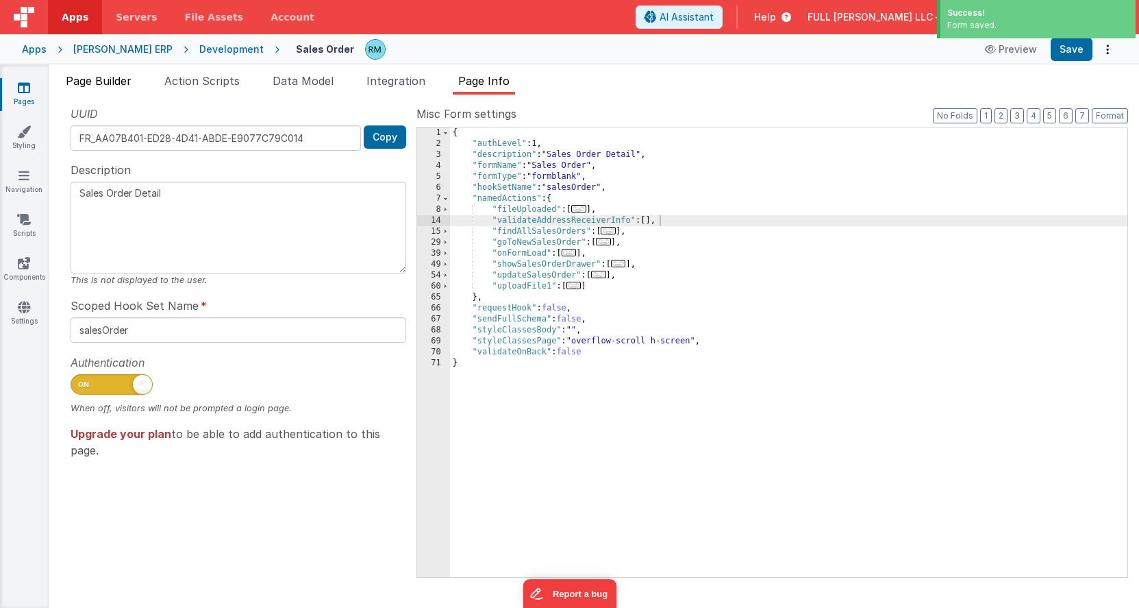
click at [103, 88] on li "Page Builder" at bounding box center [98, 84] width 77 height 22
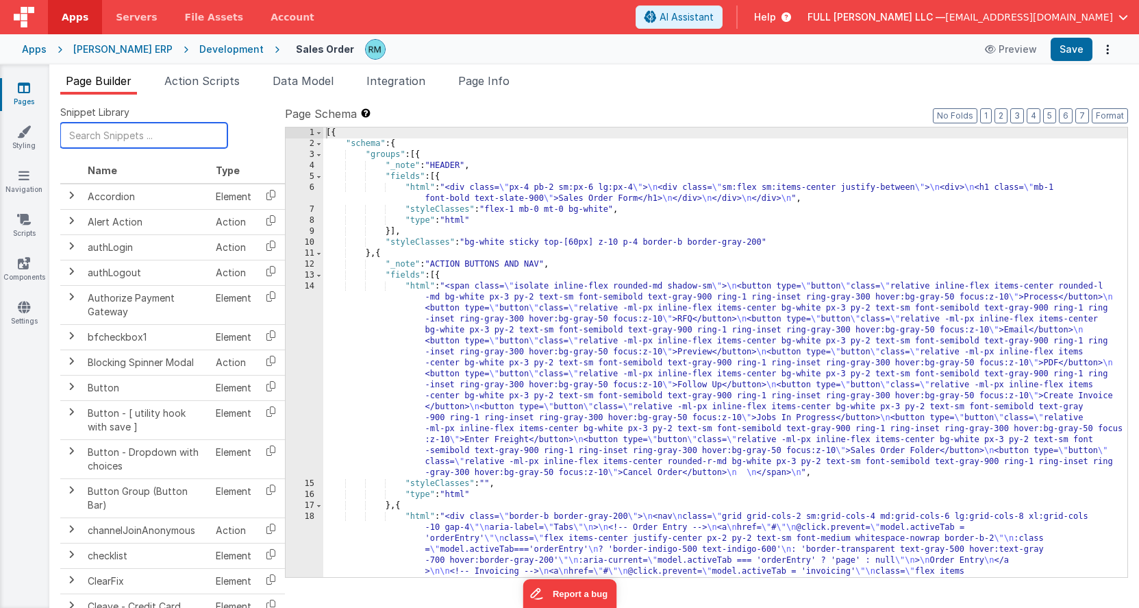
click at [120, 138] on input "text" at bounding box center [143, 135] width 167 height 25
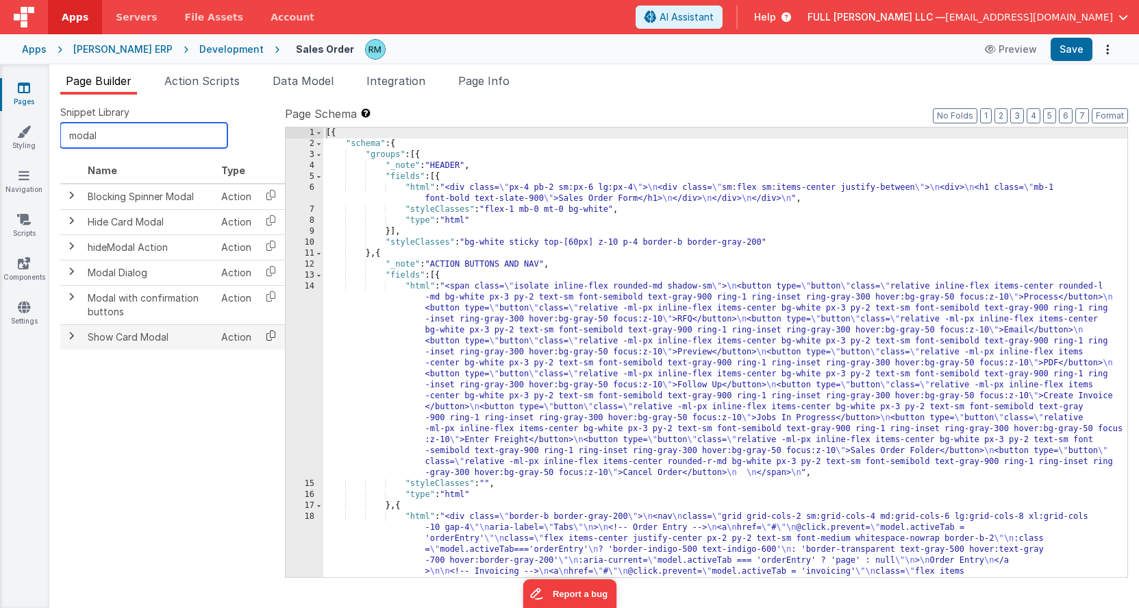
type input "modal"
click at [264, 337] on icon at bounding box center [271, 335] width 28 height 21
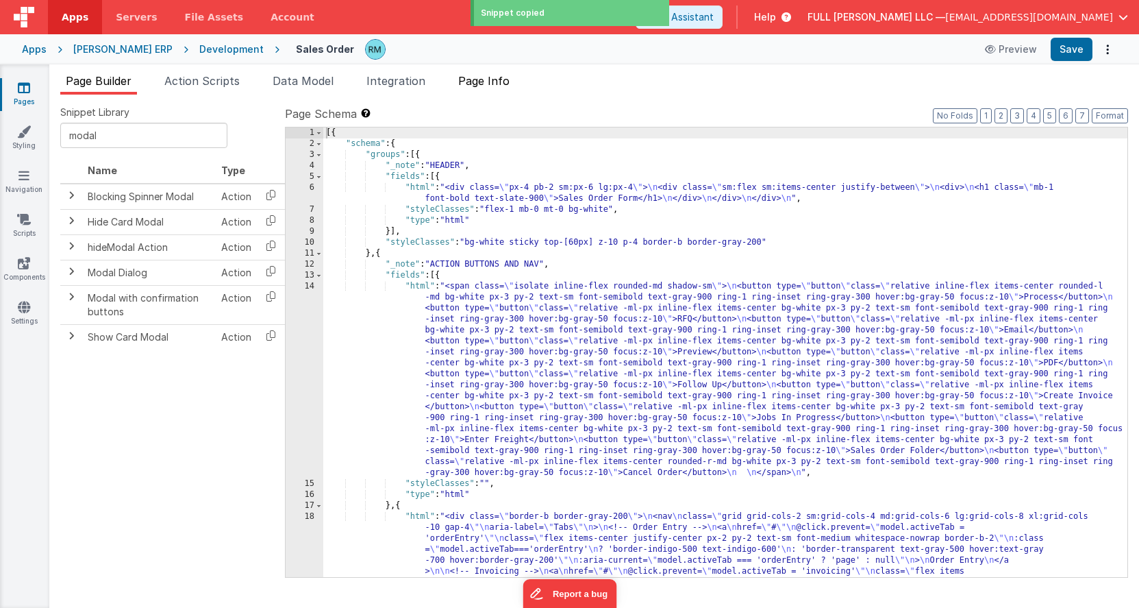
click at [480, 85] on span "Page Info" at bounding box center [483, 81] width 51 height 14
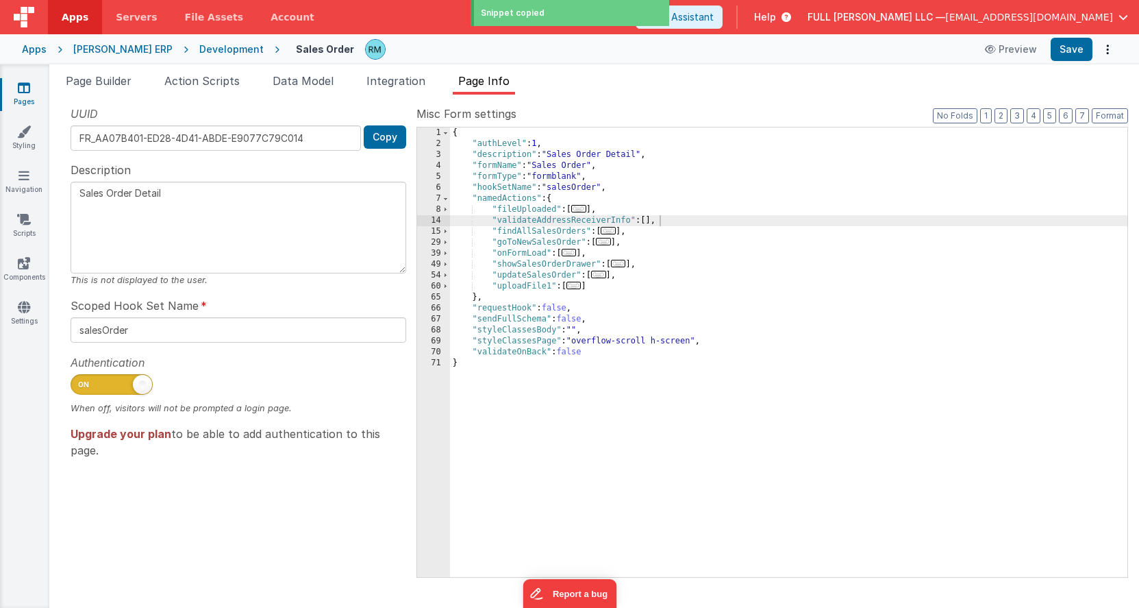
click at [649, 225] on div "{ "authLevel" : 1 , "description" : "Sales Order Detail" , "formName" : "Sales …" at bounding box center [788, 362] width 677 height 471
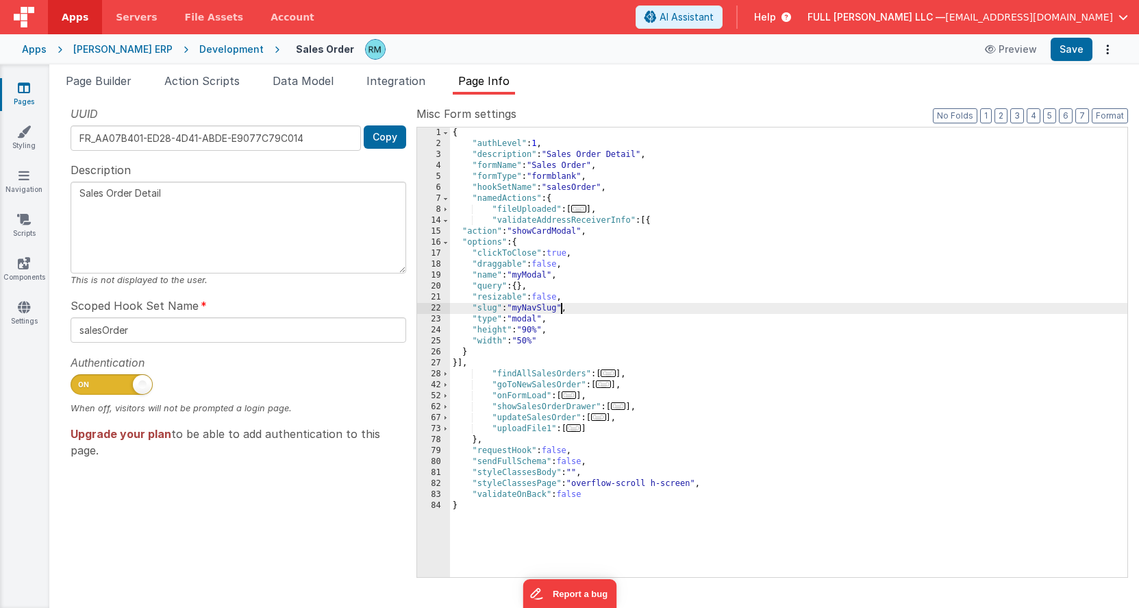
click at [562, 311] on div "{ "authLevel" : 1 , "description" : "Sales Order Detail" , "formName" : "Sales …" at bounding box center [788, 362] width 677 height 471
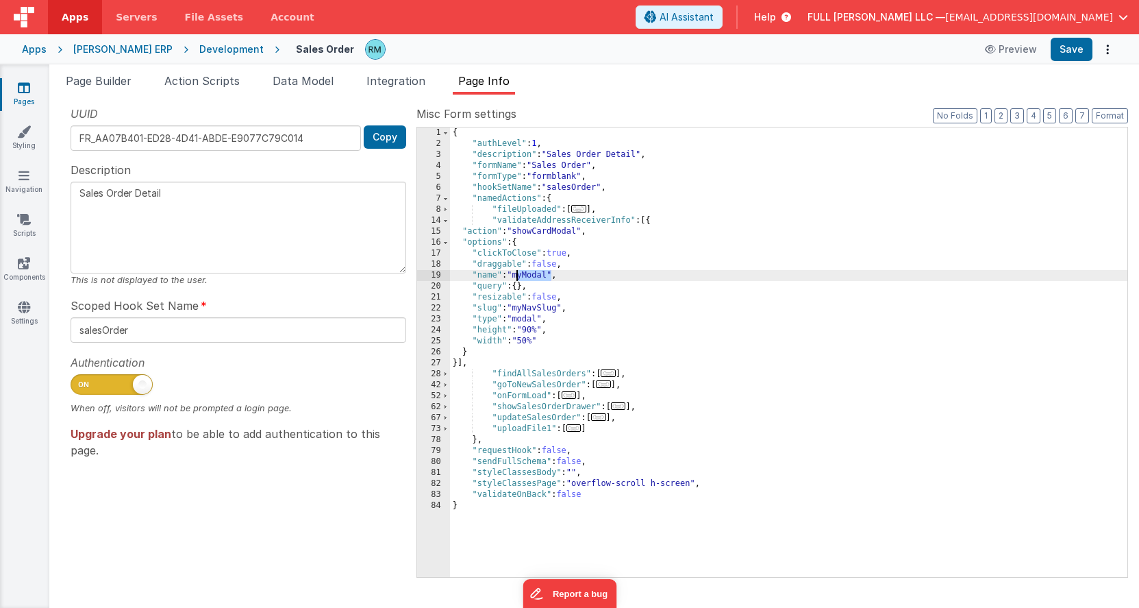
drag, startPoint x: 551, startPoint y: 277, endPoint x: 517, endPoint y: 275, distance: 33.6
click at [517, 275] on div "{ "authLevel" : 1 , "description" : "Sales Order Detail" , "formName" : "Sales …" at bounding box center [788, 362] width 677 height 471
click at [562, 308] on div "{ "authLevel" : 1 , "description" : "Sales Order Detail" , "formName" : "Sales …" at bounding box center [788, 362] width 677 height 471
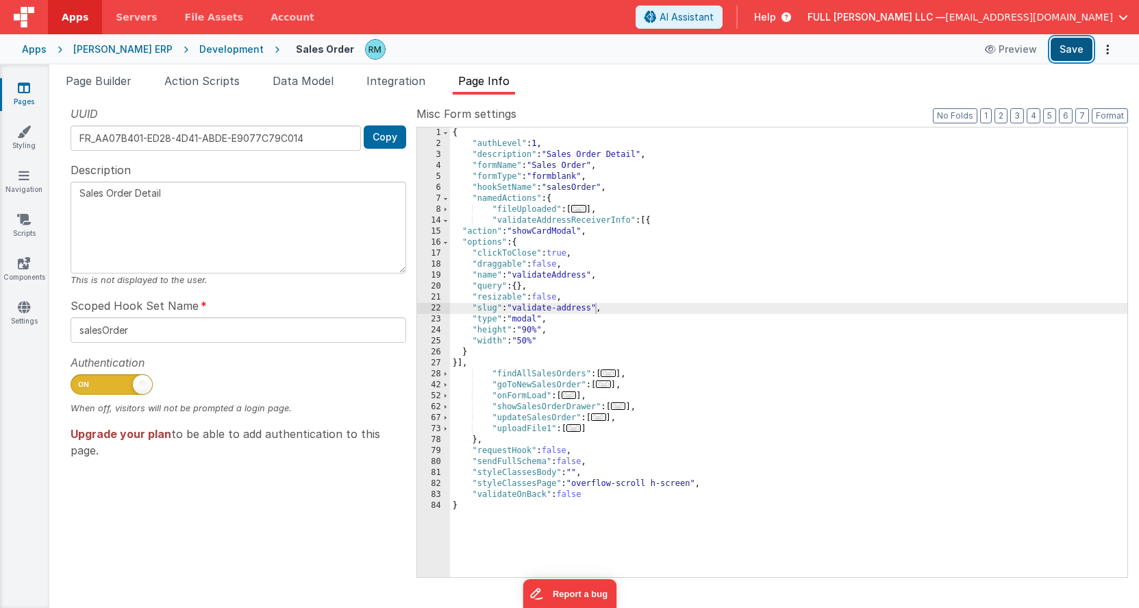
click at [1074, 49] on button "Save" at bounding box center [1072, 49] width 42 height 23
click at [27, 97] on link "Pages" at bounding box center [23, 94] width 49 height 27
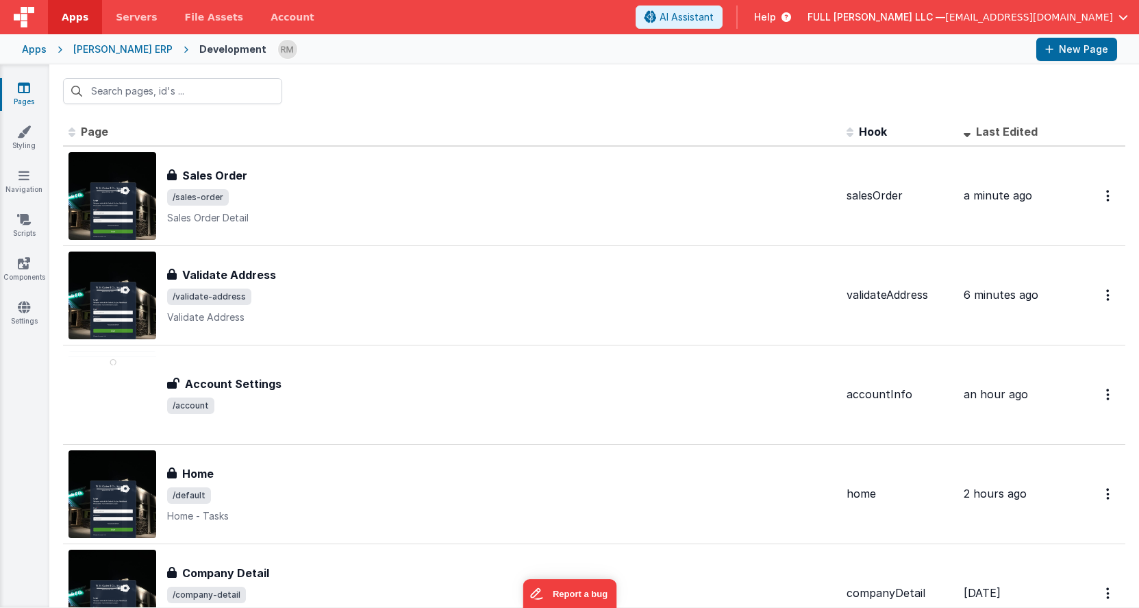
click at [39, 55] on div "Apps" at bounding box center [34, 49] width 25 height 14
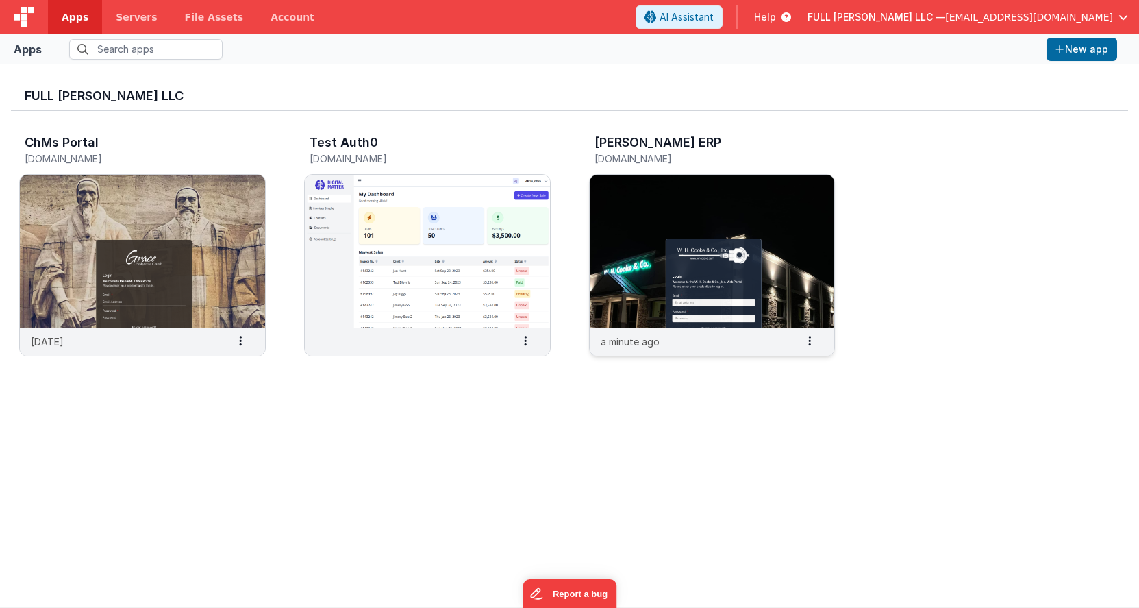
click at [649, 251] on img at bounding box center [712, 251] width 245 height 153
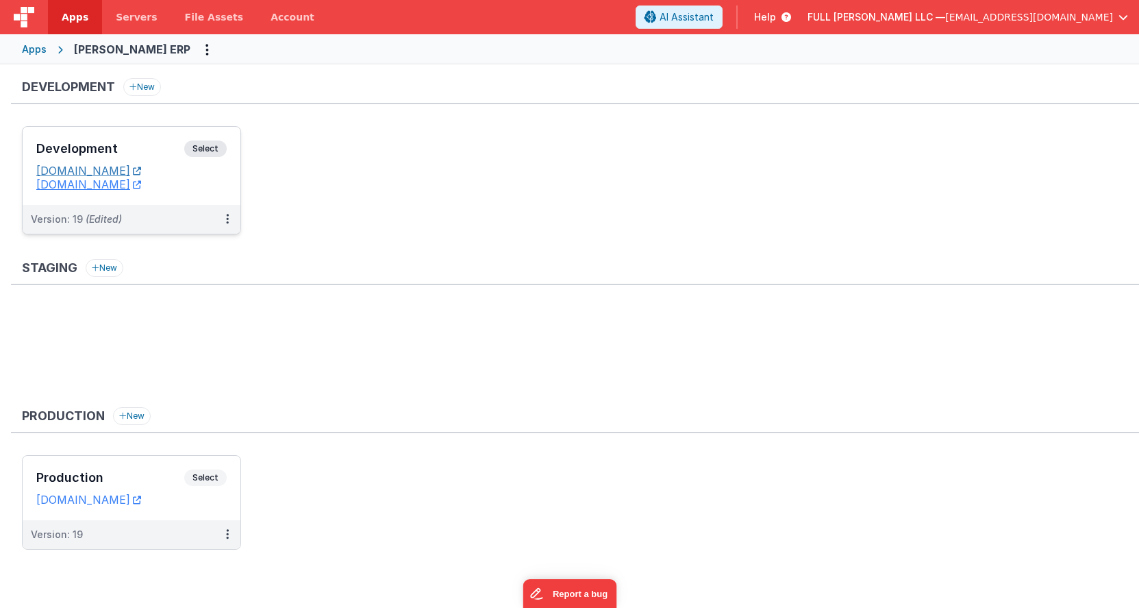
click at [141, 171] on icon at bounding box center [137, 171] width 8 height 1
click at [155, 136] on div "Development Select URLs [DOMAIN_NAME] [DOMAIN_NAME]" at bounding box center [132, 166] width 218 height 78
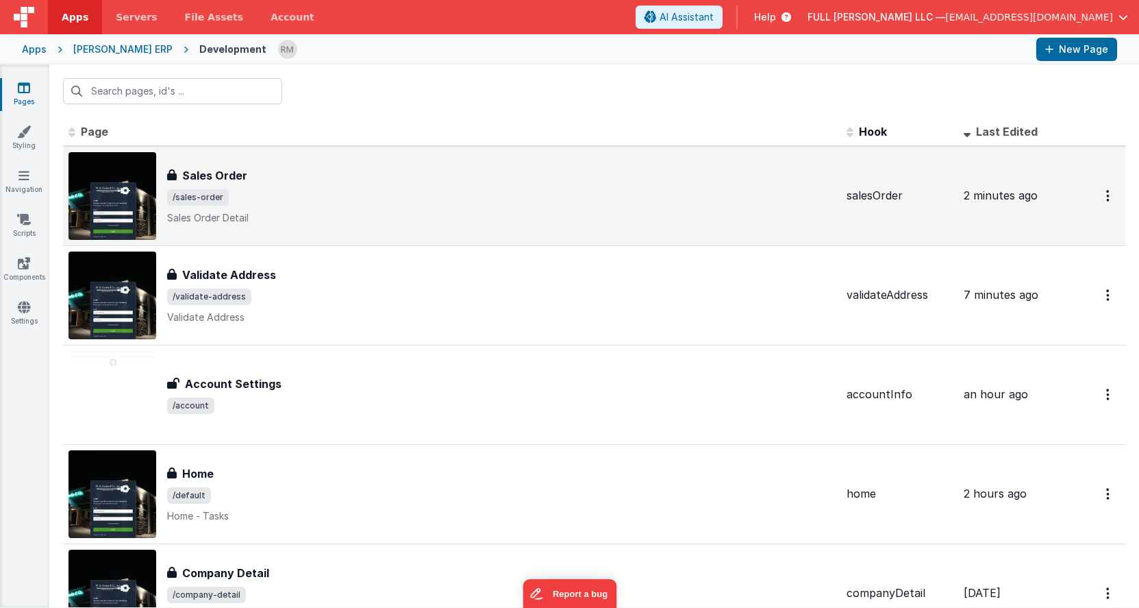
click at [345, 192] on span "/sales-order" at bounding box center [501, 197] width 669 height 16
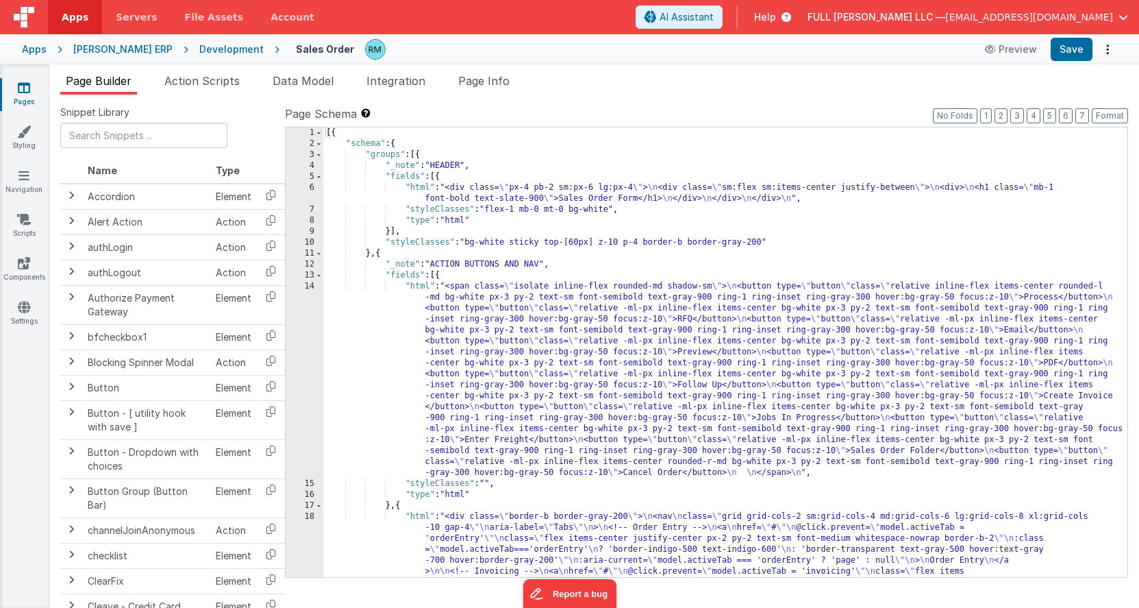
click at [22, 97] on link "Pages" at bounding box center [23, 94] width 49 height 27
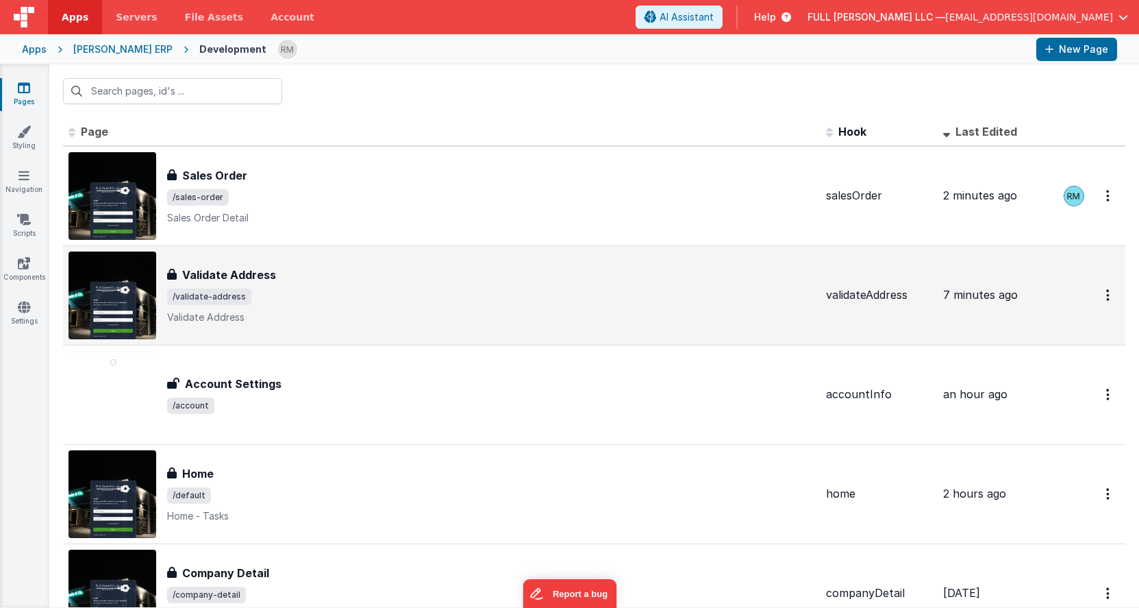
click at [223, 277] on h3 "Validate Address" at bounding box center [229, 274] width 94 height 16
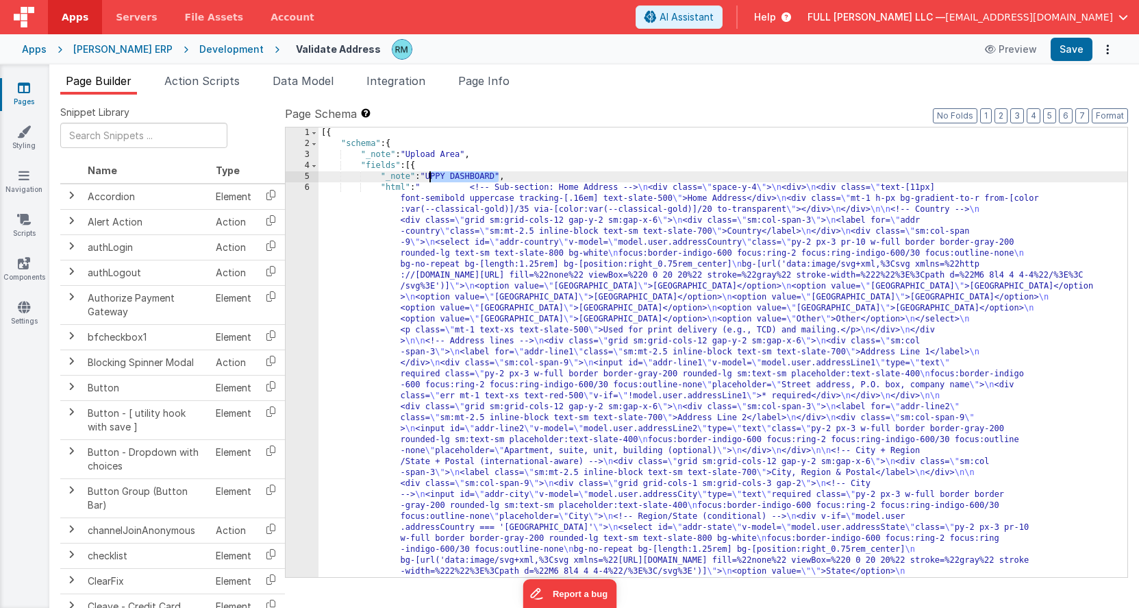
drag, startPoint x: 501, startPoint y: 179, endPoint x: 430, endPoint y: 175, distance: 70.7
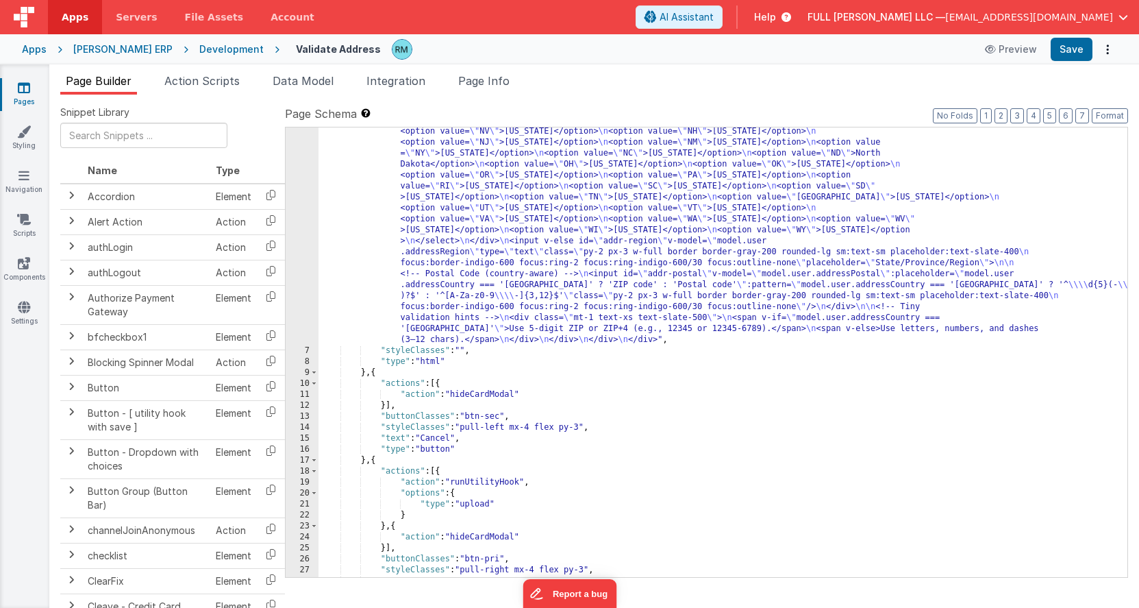
scroll to position [612, 0]
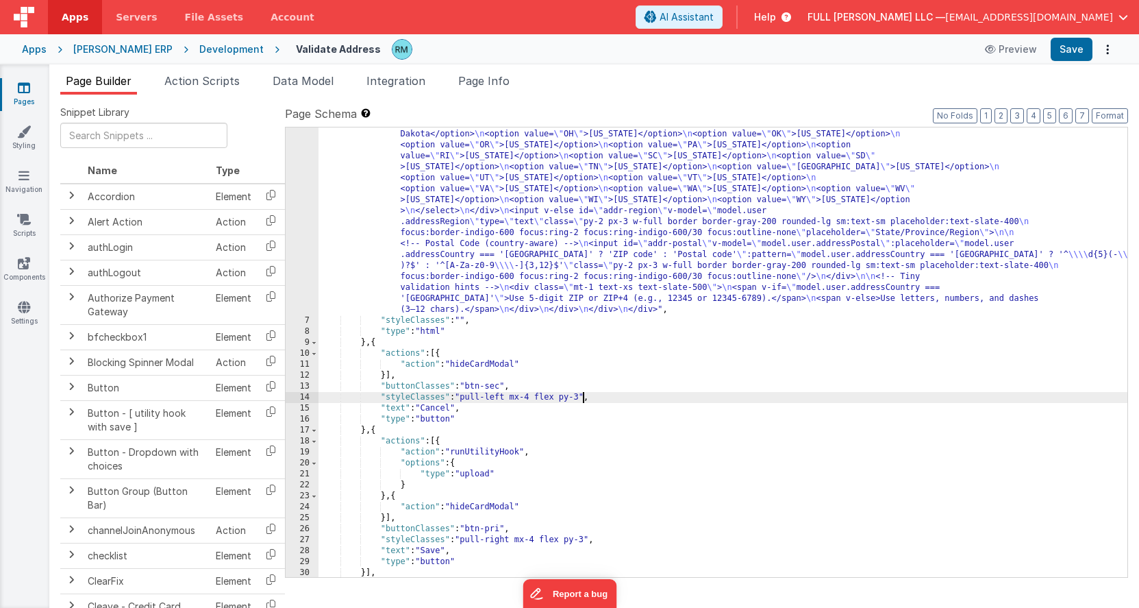
click at [584, 399] on div ""html" : " <!-- Sub-section: Home Address --> \n <div class= \" space-y-4 \" > …" at bounding box center [723, 173] width 809 height 1206
click at [559, 397] on div ""html" : " <!-- Sub-section: Home Address --> \n <div class= \" space-y-4 \" > …" at bounding box center [723, 173] width 809 height 1206
drag, startPoint x: 564, startPoint y: 397, endPoint x: 464, endPoint y: 398, distance: 99.3
click at [464, 398] on div ""html" : " <!-- Sub-section: Home Address --> \n <div class= \" space-y-4 \" > …" at bounding box center [723, 173] width 809 height 1206
click at [1073, 53] on button "Save" at bounding box center [1072, 49] width 42 height 23
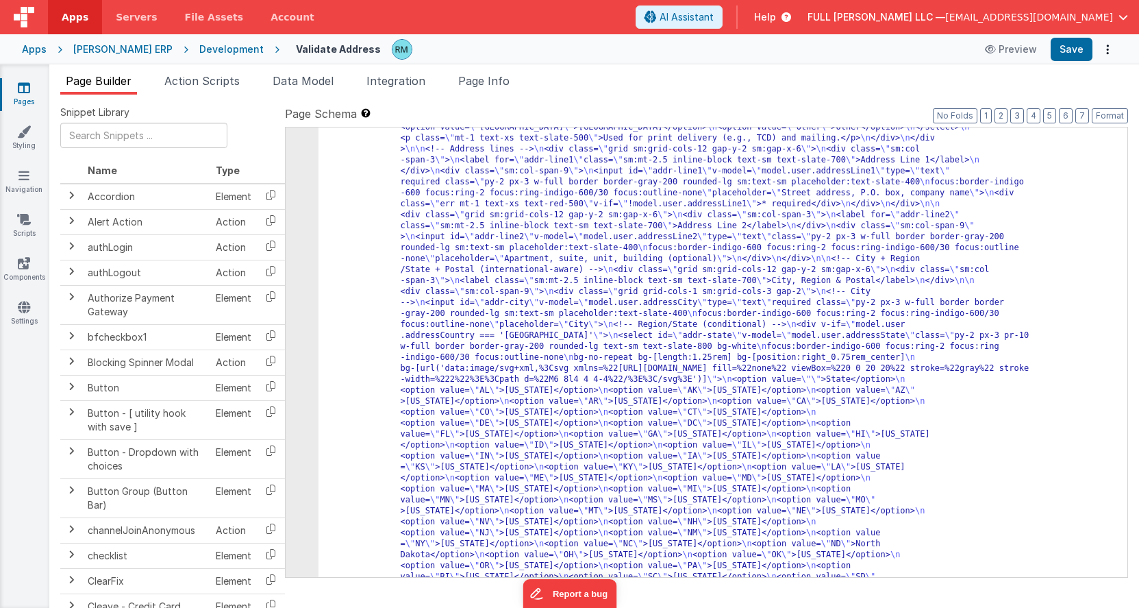
scroll to position [0, 0]
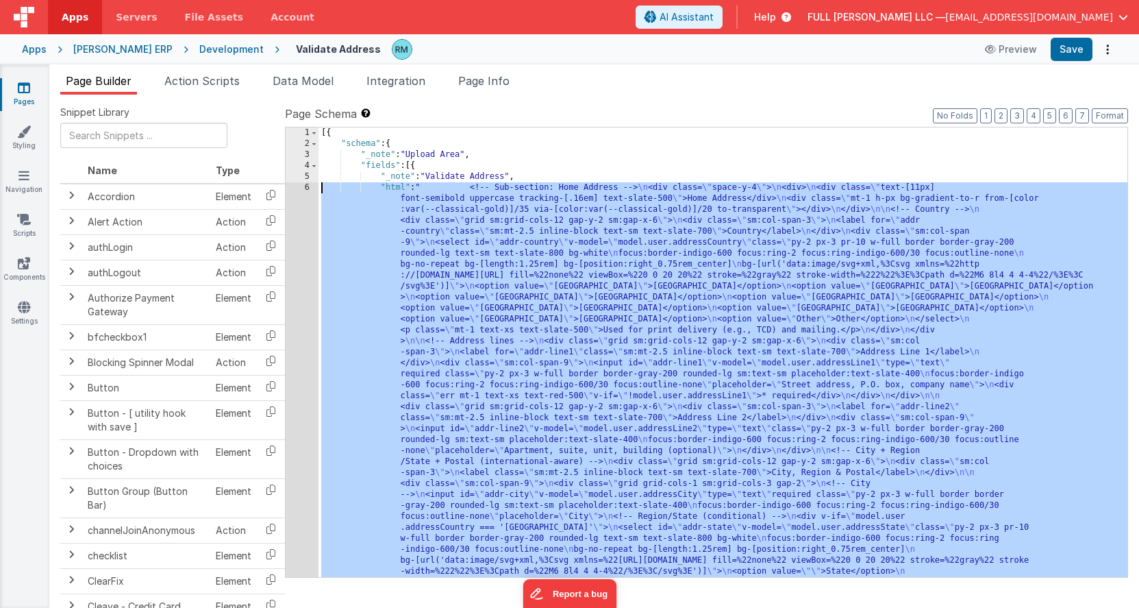
click at [306, 188] on div "6" at bounding box center [302, 554] width 33 height 745
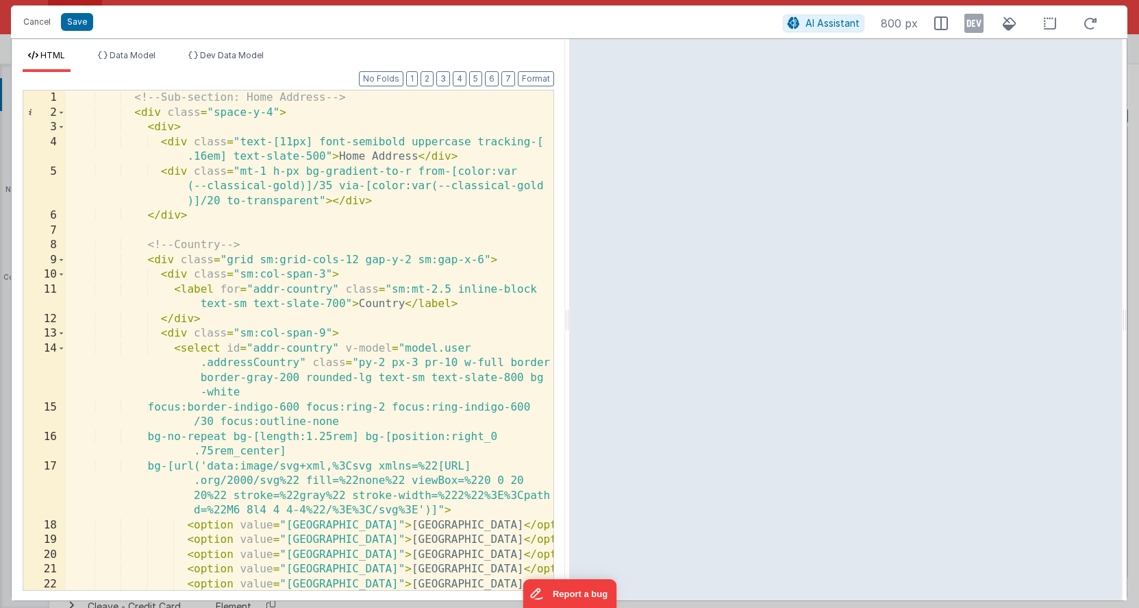
click at [372, 157] on div "<!-- Sub-section: Home Address --> < div class = "space-y-4" > < div > < div cl…" at bounding box center [310, 354] width 488 height 529
click at [80, 25] on button "Save" at bounding box center [77, 22] width 32 height 18
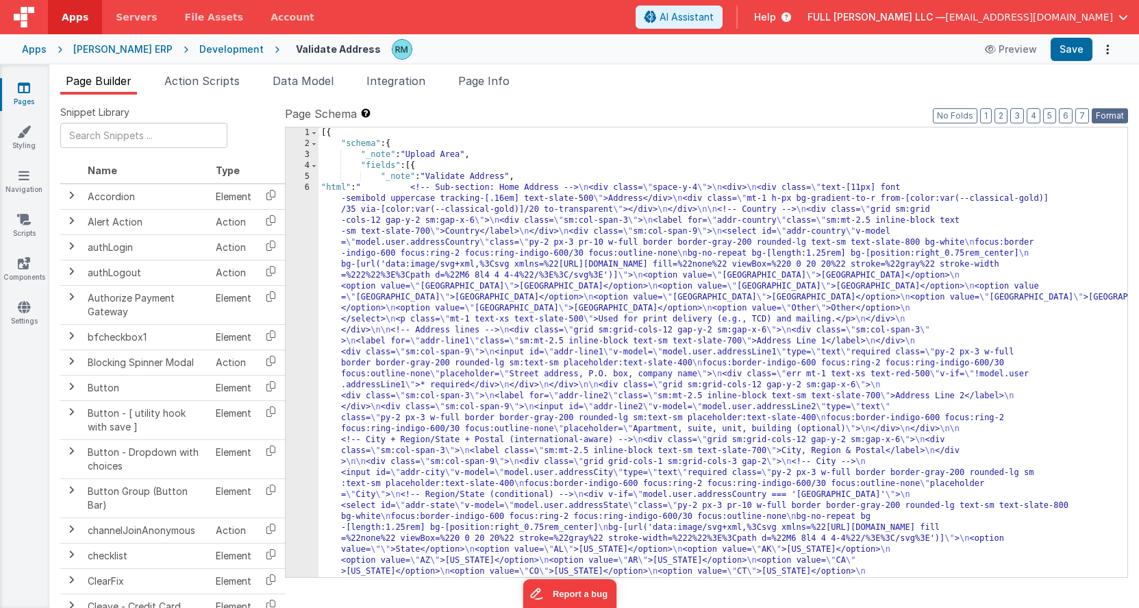
click at [1114, 112] on button "Format" at bounding box center [1110, 115] width 36 height 15
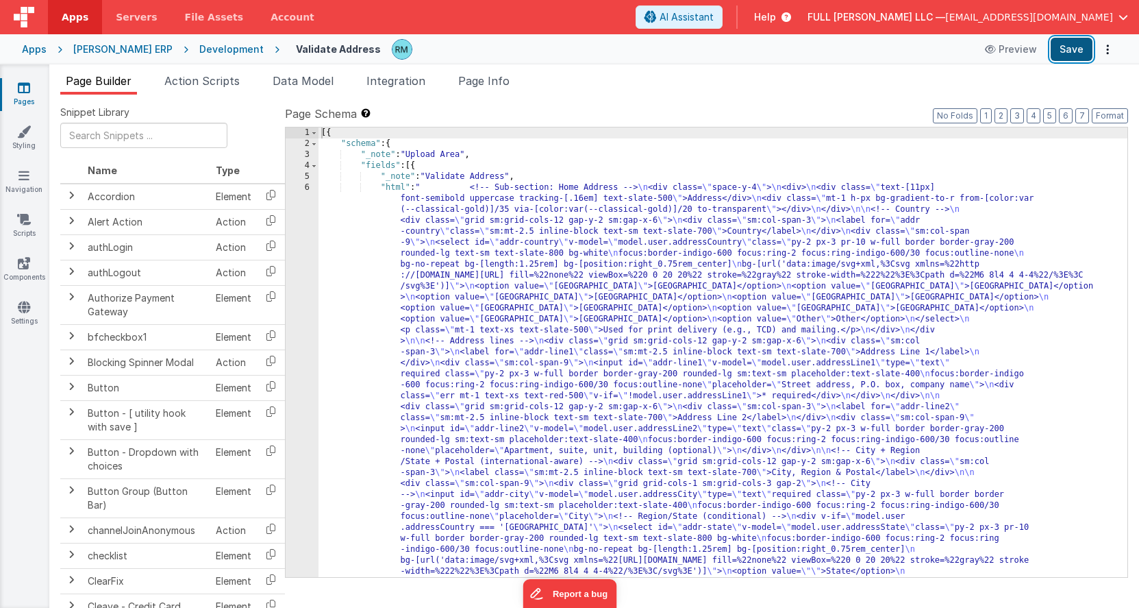
click at [1070, 51] on button "Save" at bounding box center [1072, 49] width 42 height 23
click at [314, 169] on span at bounding box center [314, 165] width 8 height 11
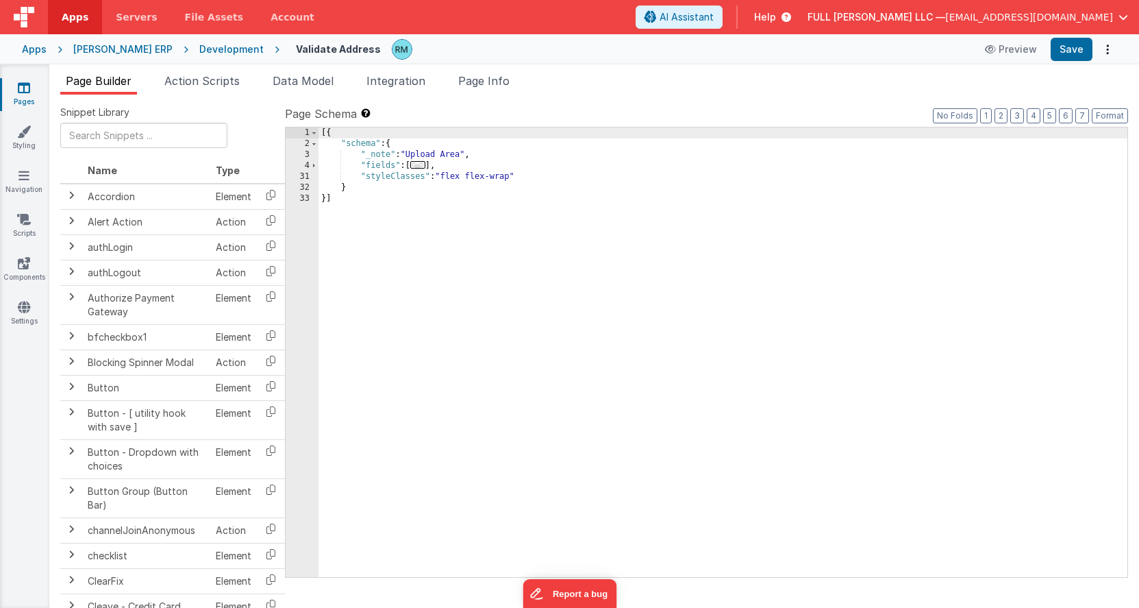
click at [27, 95] on link "Pages" at bounding box center [23, 94] width 49 height 27
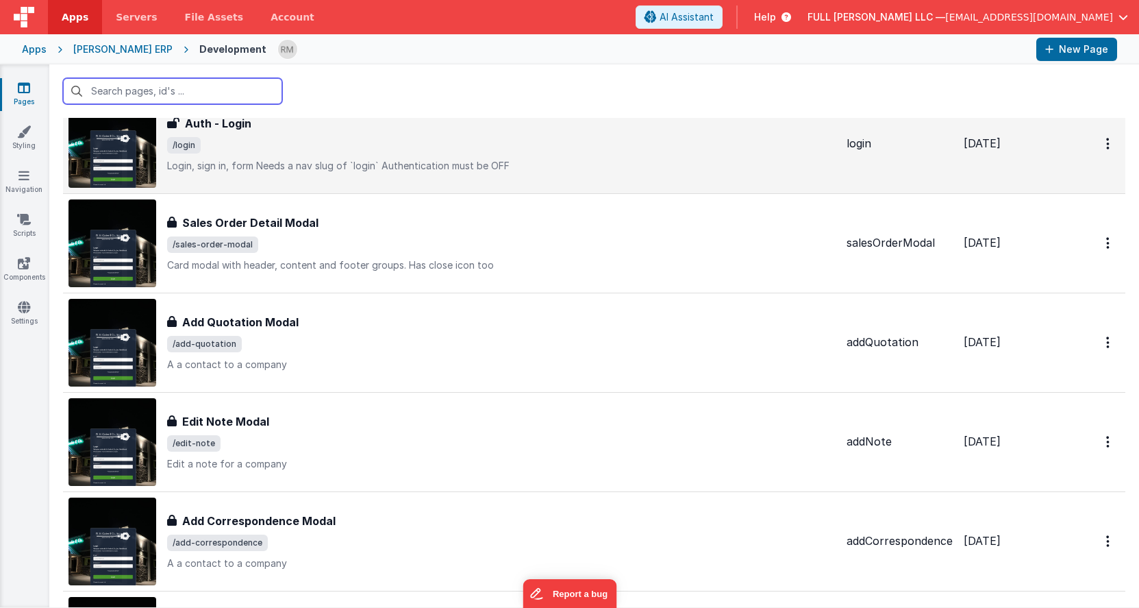
scroll to position [772, 0]
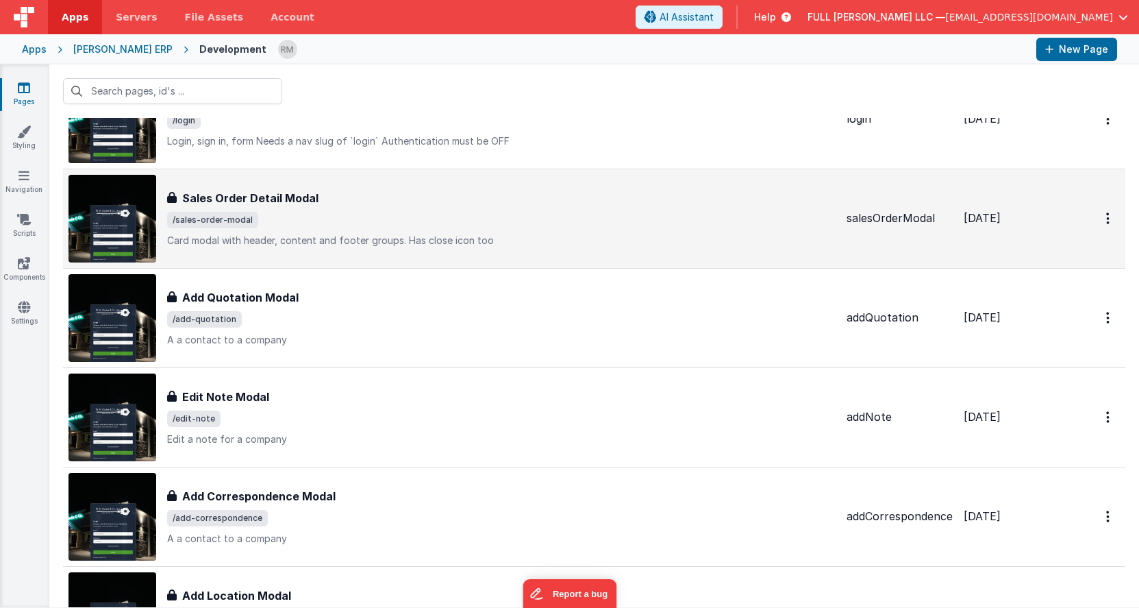
click at [332, 242] on p "Card modal with header, content and footer groups.Has close icon too" at bounding box center [501, 241] width 669 height 14
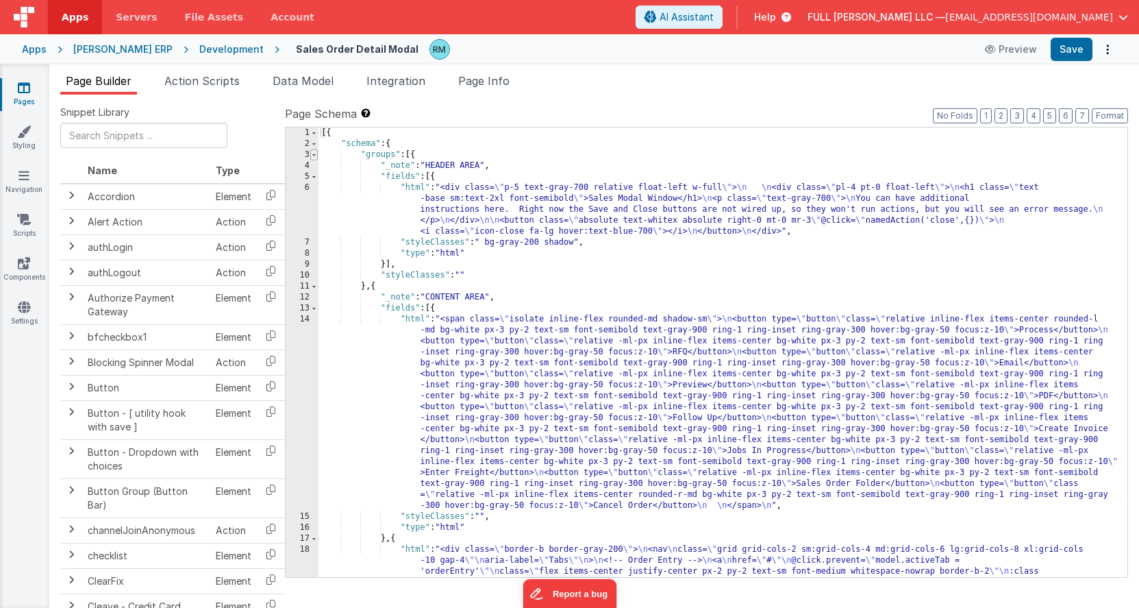
click at [314, 158] on span at bounding box center [314, 154] width 8 height 11
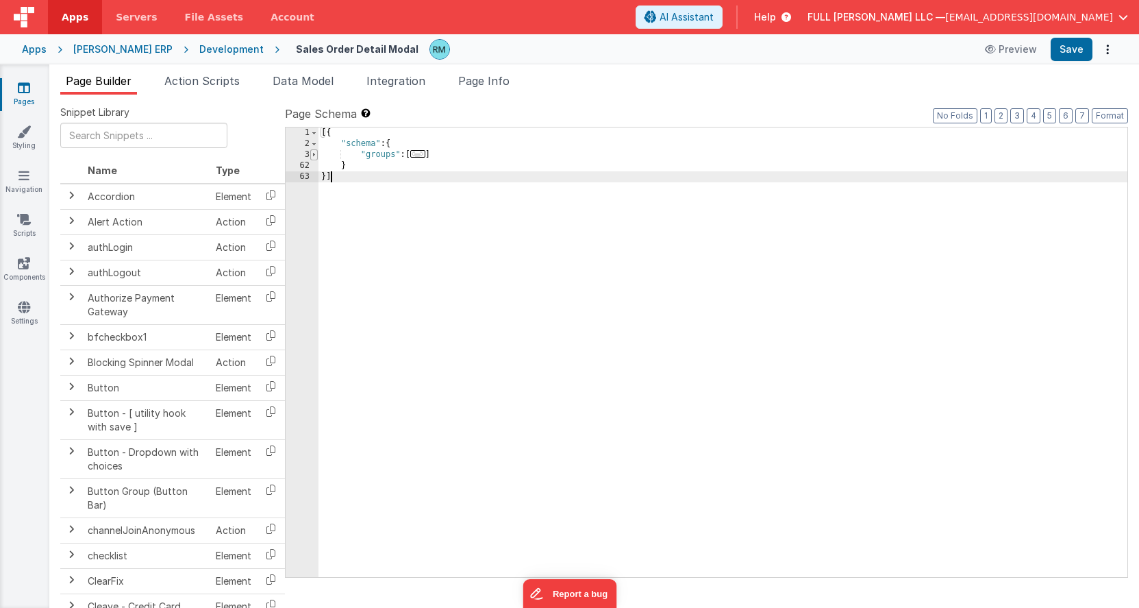
click at [312, 157] on span at bounding box center [314, 154] width 8 height 11
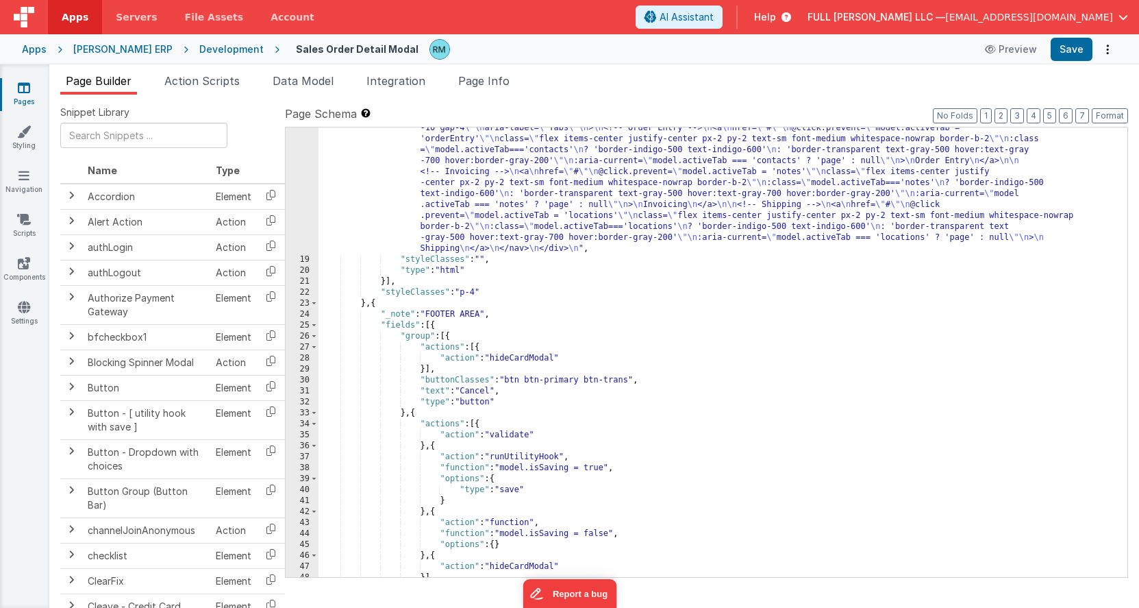
scroll to position [603, 0]
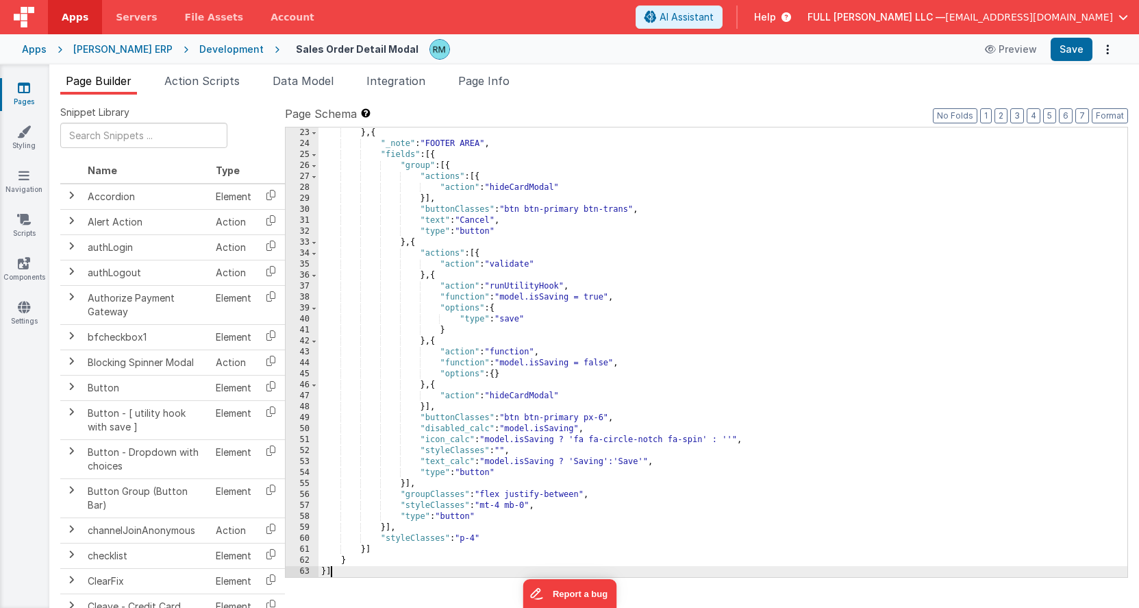
click at [773, 262] on div "} , { "_note" : "FOOTER AREA" , "fields" : [{ "group" : [{ "actions" : [{ "acti…" at bounding box center [723, 362] width 809 height 471
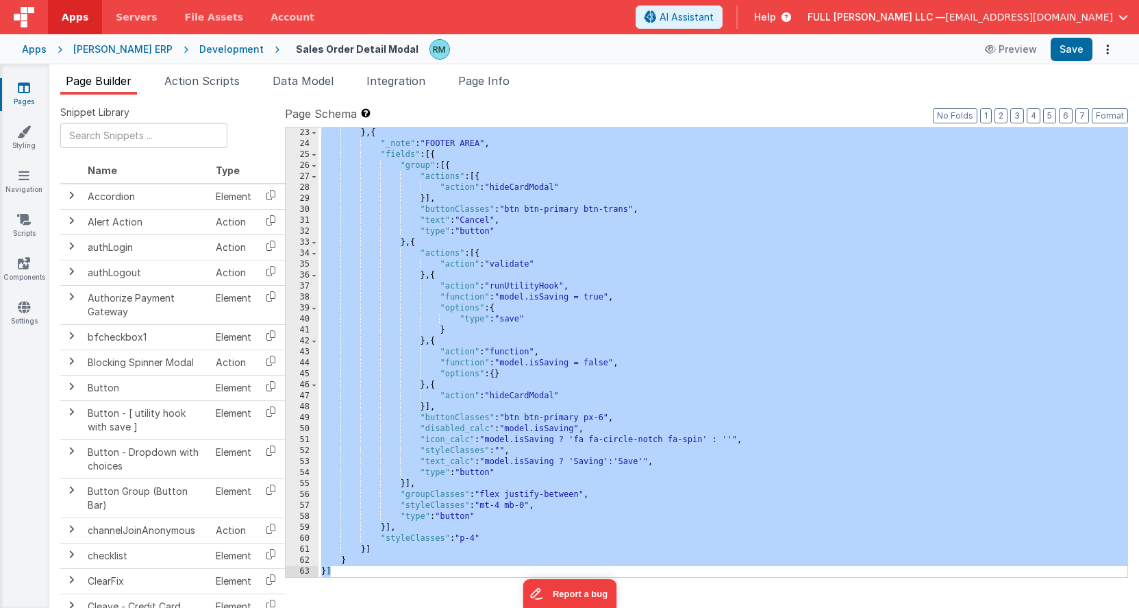
click at [25, 94] on icon at bounding box center [24, 88] width 12 height 14
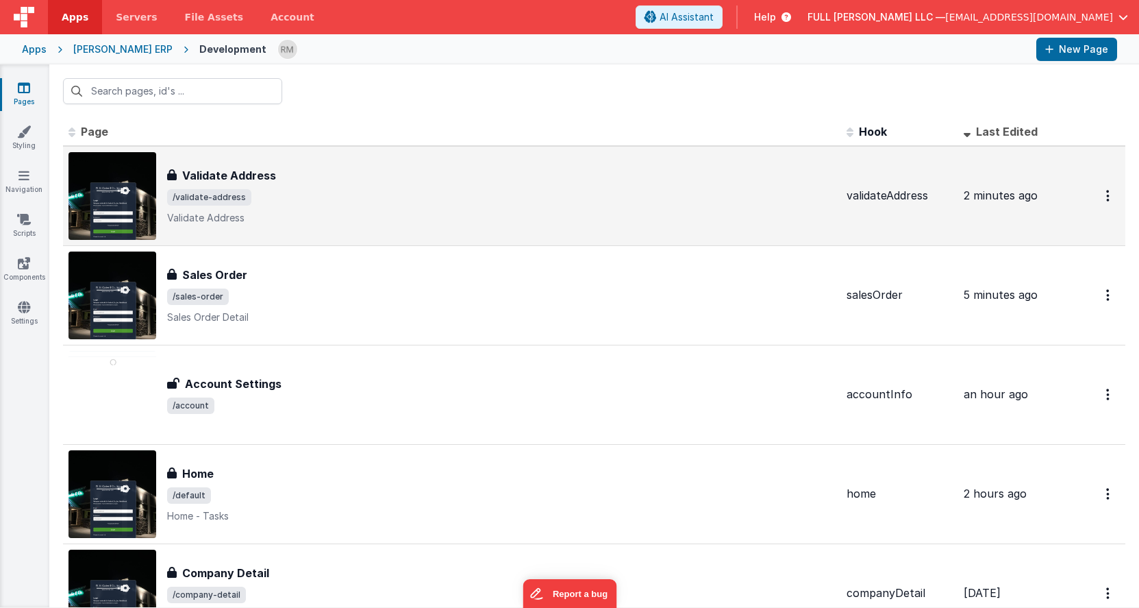
click at [282, 182] on div "Validate Address" at bounding box center [501, 175] width 669 height 16
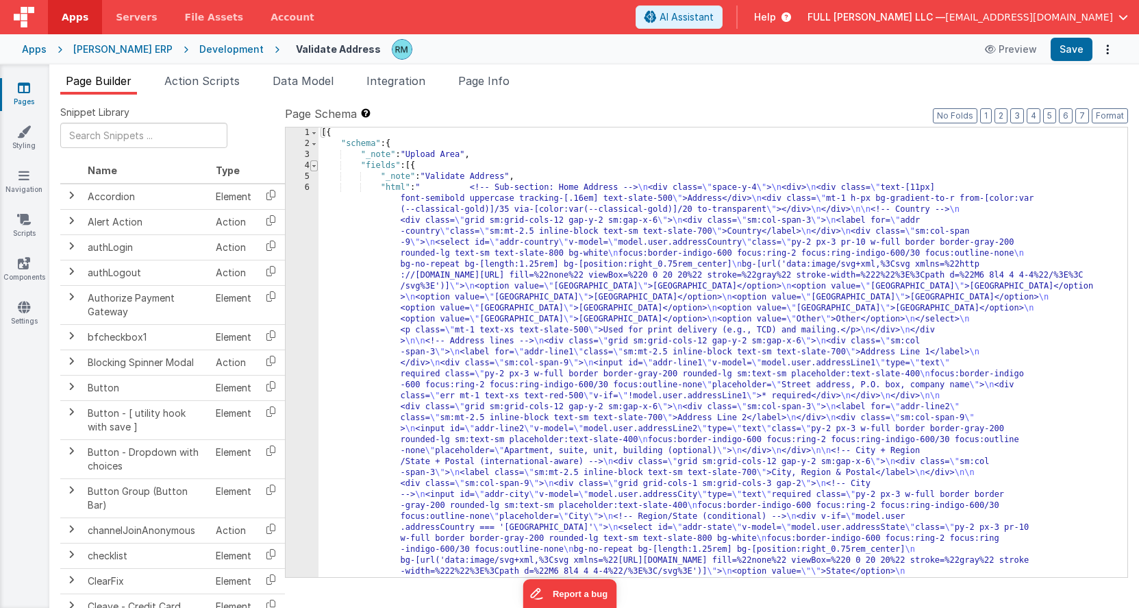
click at [312, 168] on span at bounding box center [314, 165] width 8 height 11
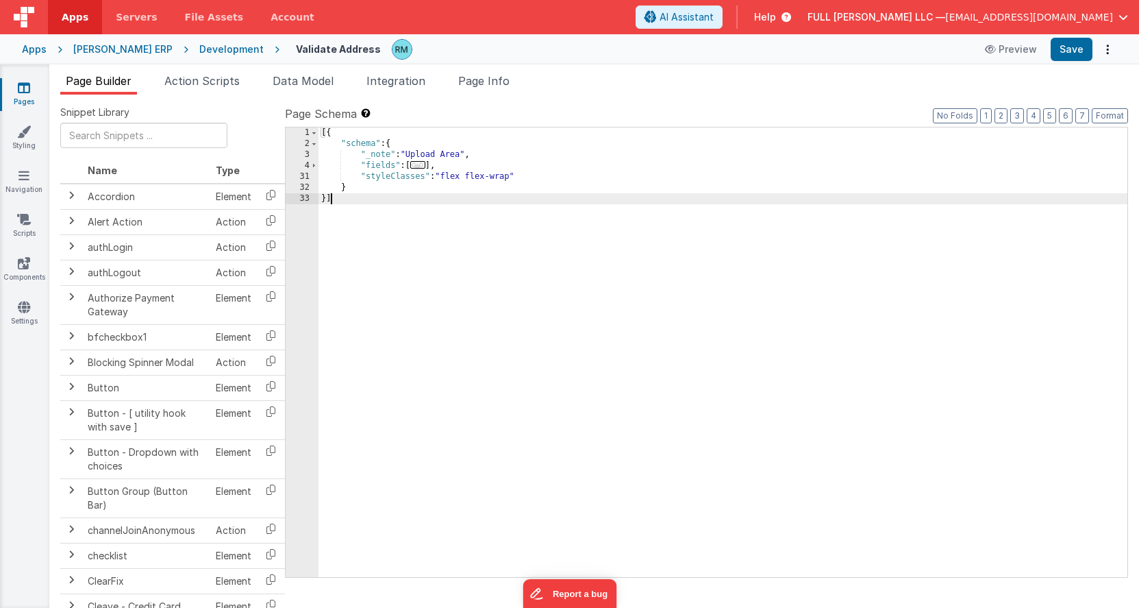
click at [350, 200] on div "[{ "schema" : { "_note" : "Upload Area" , "fields" : [ ... ] , "styleClasses" :…" at bounding box center [723, 362] width 809 height 471
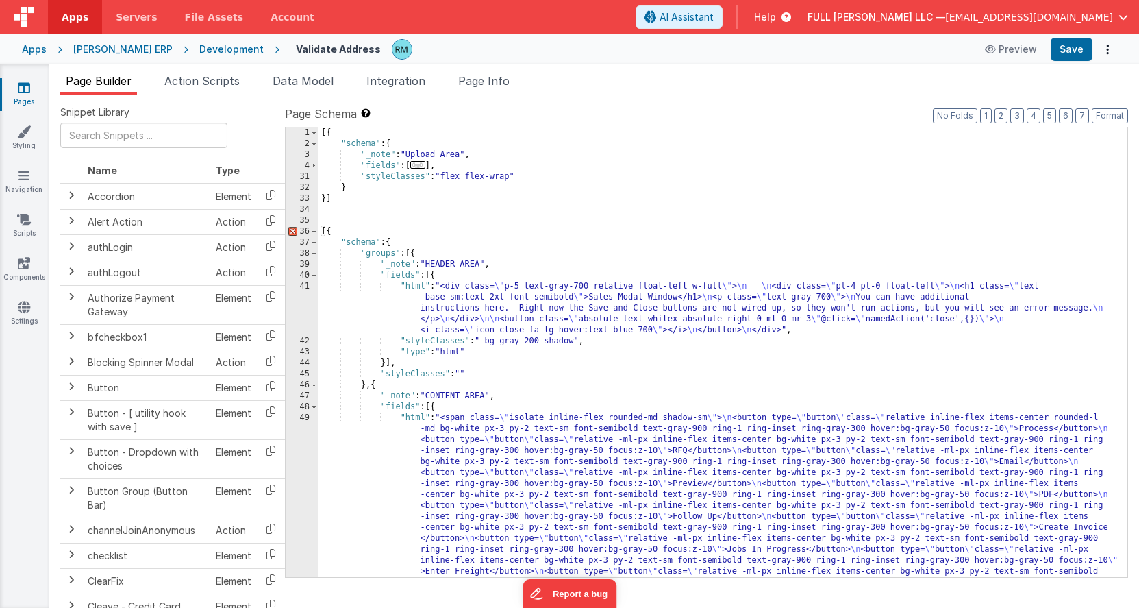
click at [423, 169] on span "..." at bounding box center [417, 165] width 15 height 8
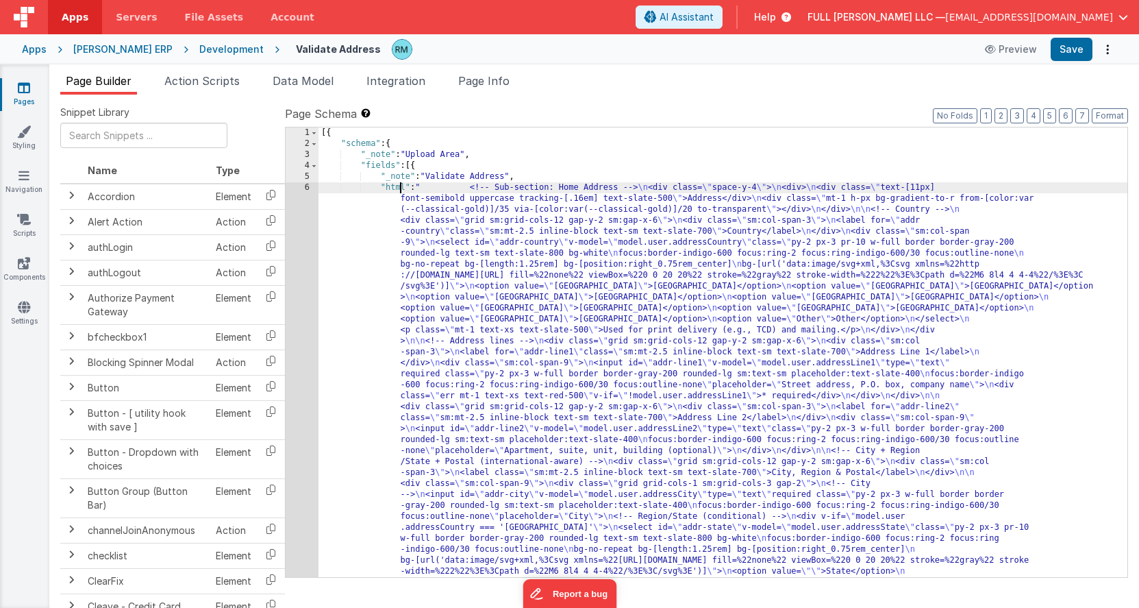
click at [307, 188] on div "6" at bounding box center [302, 554] width 33 height 745
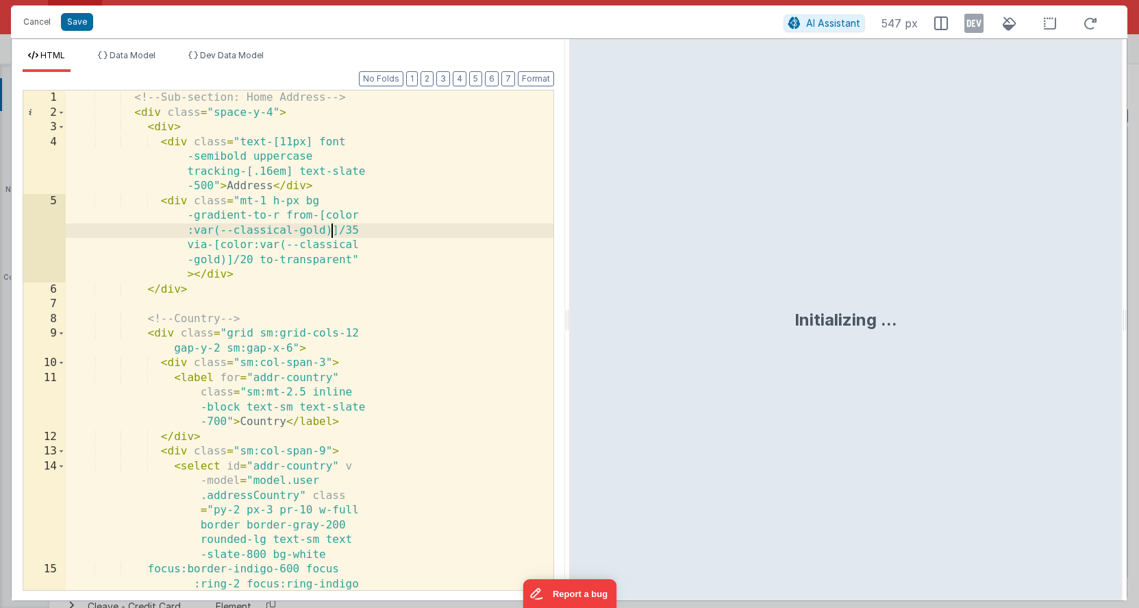
click at [331, 231] on div "<!-- Sub-section: Home Address --> < div class = "space-y-4" > < div > < div cl…" at bounding box center [310, 369] width 488 height 558
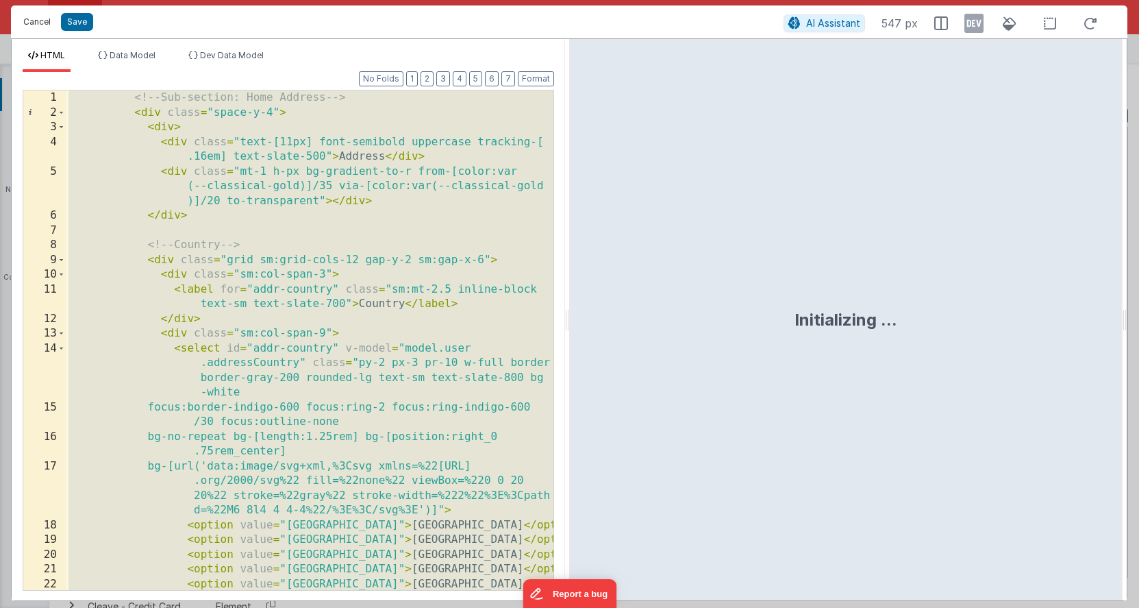
click at [40, 20] on button "Cancel" at bounding box center [36, 21] width 41 height 19
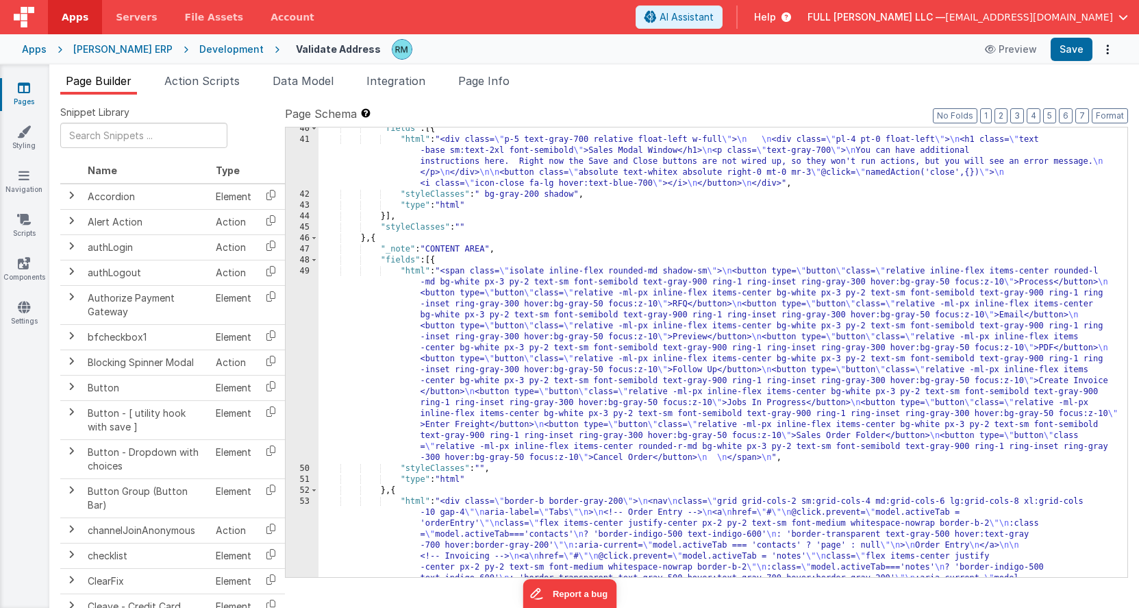
scroll to position [1166, 0]
click at [420, 274] on div ""fields" : [{ "html" : "<div class= \" p-5 text-gray-700 relative float-left w-…" at bounding box center [723, 424] width 809 height 603
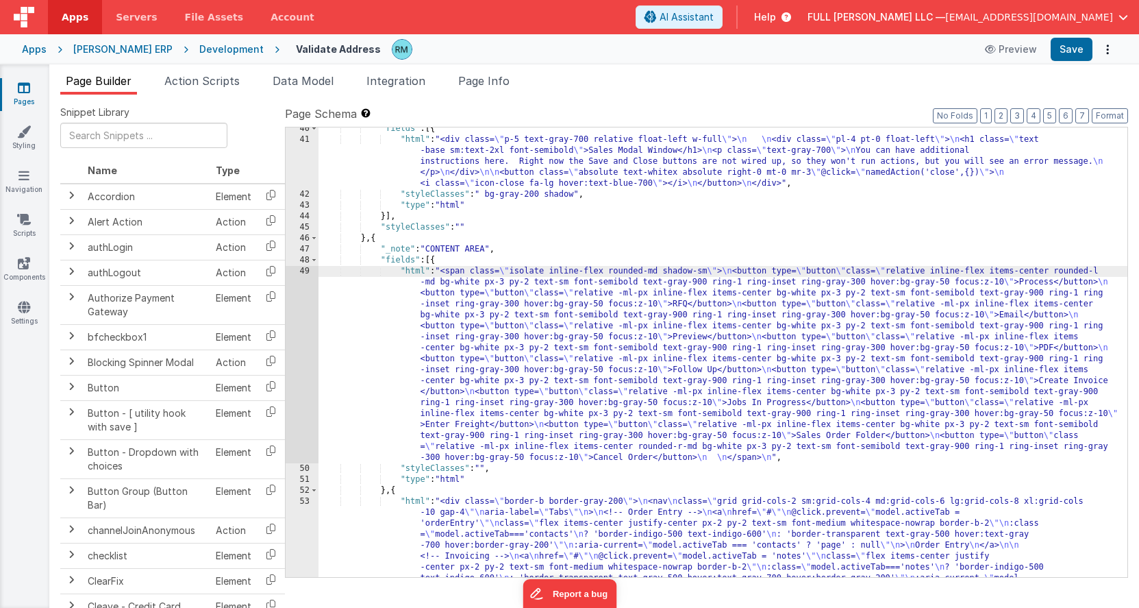
click at [303, 269] on div "49" at bounding box center [302, 364] width 33 height 197
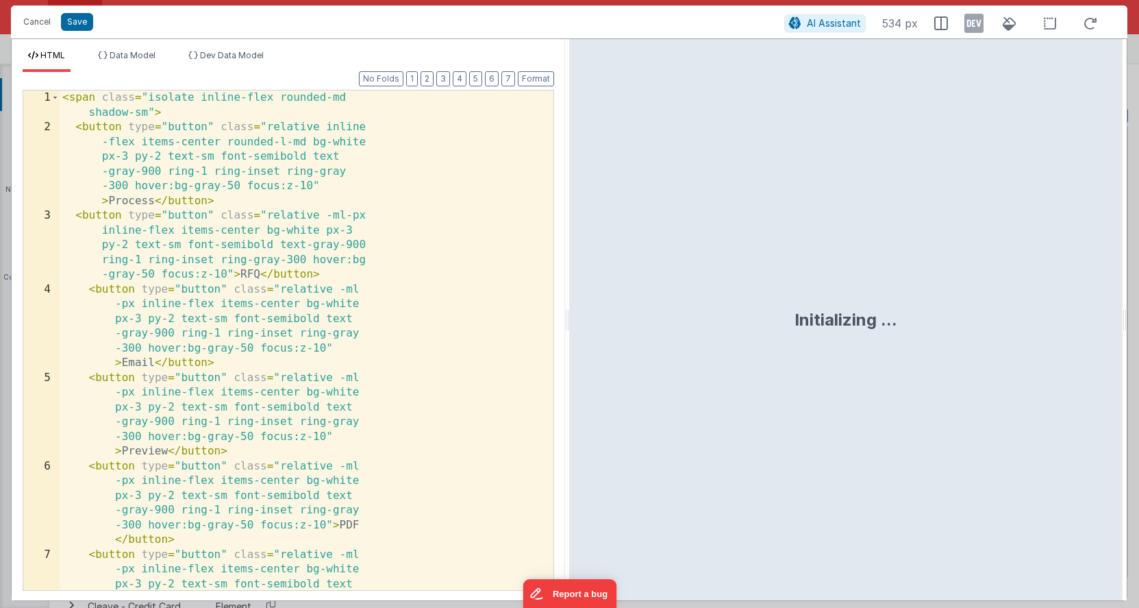
click at [338, 300] on div "< span class = "isolate inline-flex rounded-md shadow-sm" > < button type = "bu…" at bounding box center [307, 398] width 494 height 617
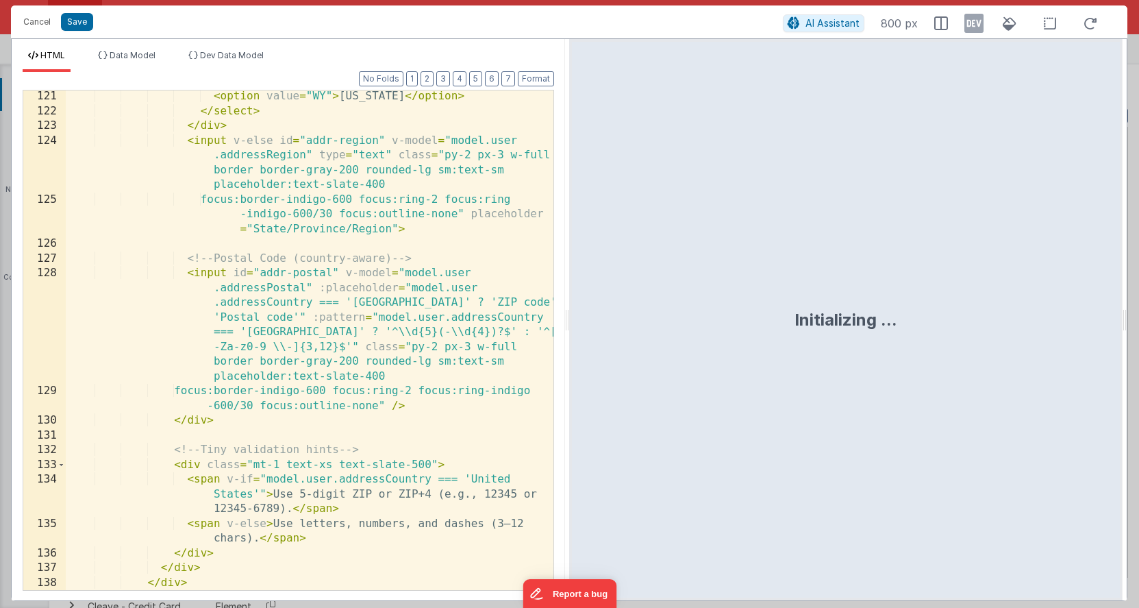
scroll to position [2387, 0]
click at [81, 27] on button "Save" at bounding box center [77, 22] width 32 height 18
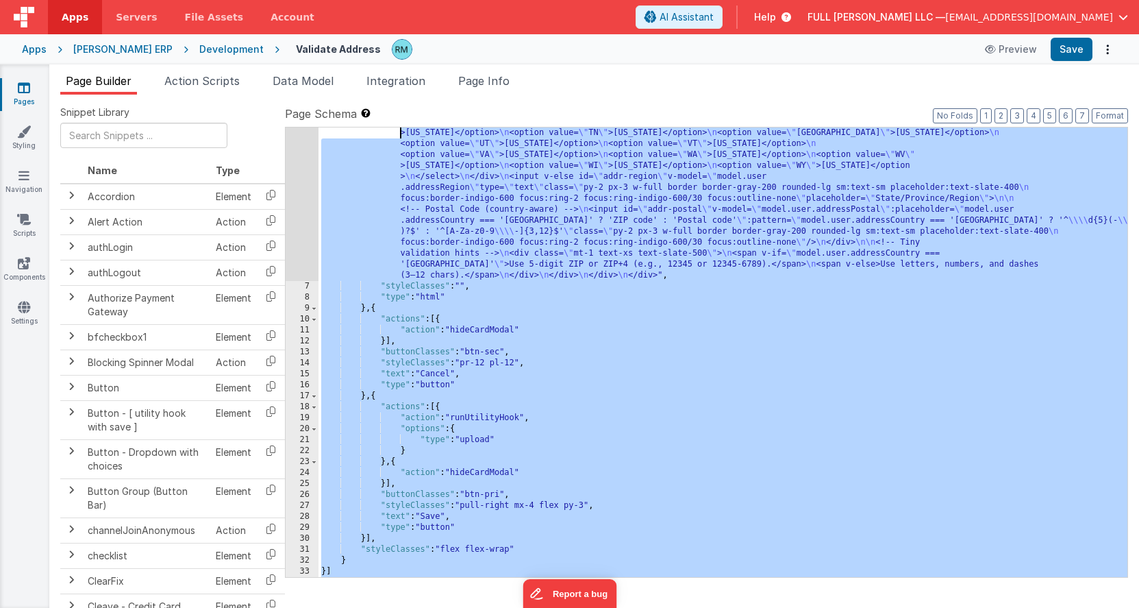
scroll to position [0, 0]
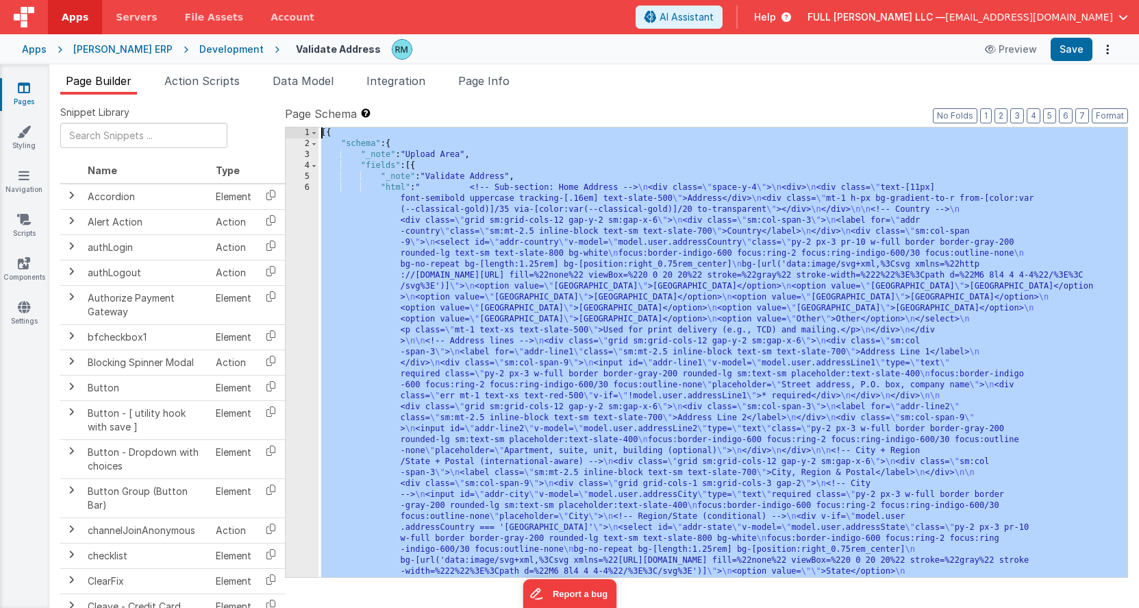
drag, startPoint x: 321, startPoint y: 435, endPoint x: 347, endPoint y: 10, distance: 425.5
click at [347, 10] on div "Apps Servers File Assets Account Some FUTURE Slot AI Assistant Help FULL [PERSO…" at bounding box center [569, 304] width 1139 height 608
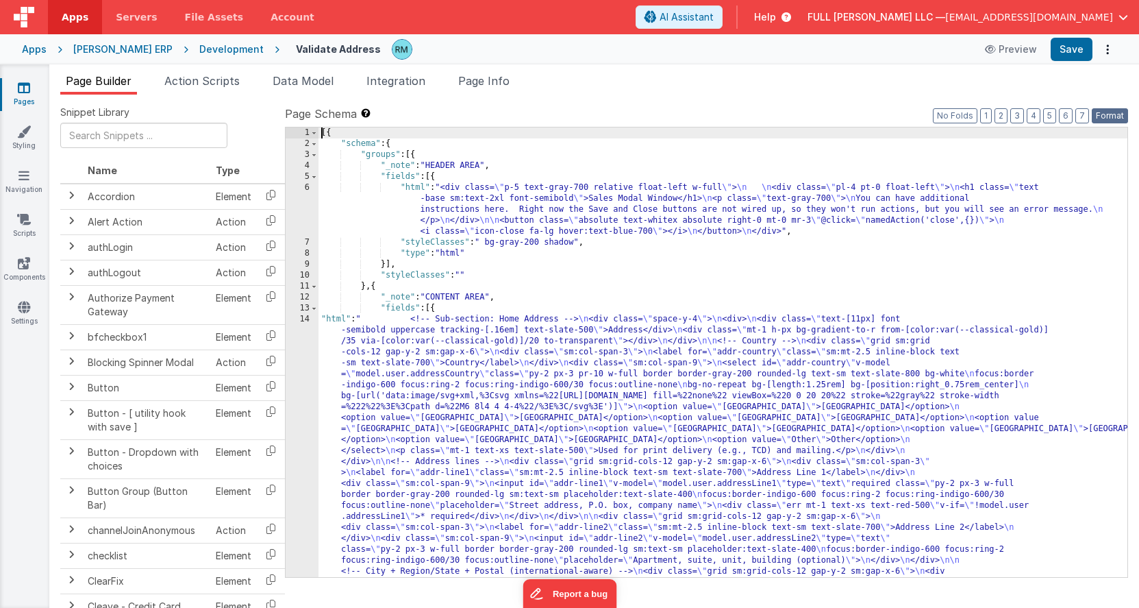
click at [1114, 115] on button "Format" at bounding box center [1110, 115] width 36 height 15
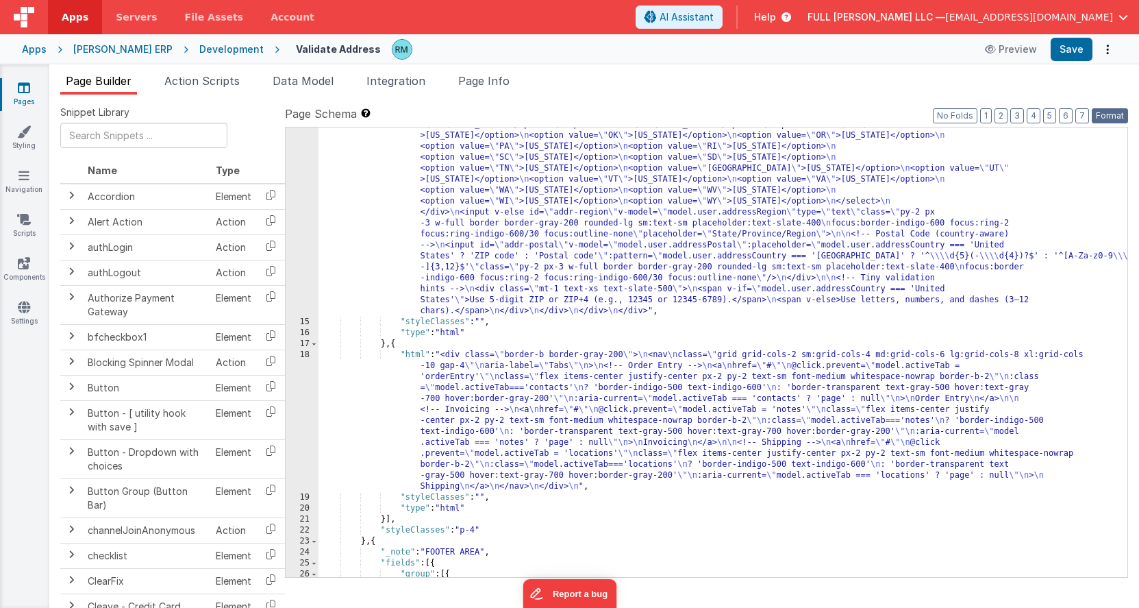
scroll to position [817, 0]
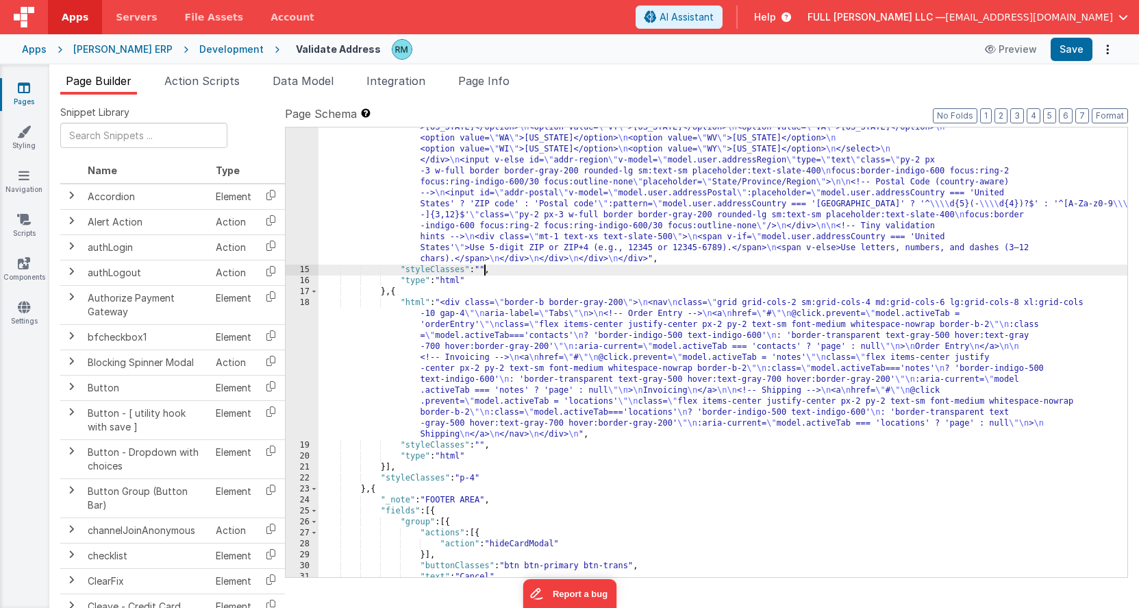
click at [483, 270] on div ""html" : " <!-- Sub-section: Home Address --> \n <div class= \" space-y-4 \" > …" at bounding box center [723, 111] width 809 height 1228
click at [1062, 51] on button "Save" at bounding box center [1072, 49] width 42 height 23
